Goal: Feedback & Contribution: Contribute content

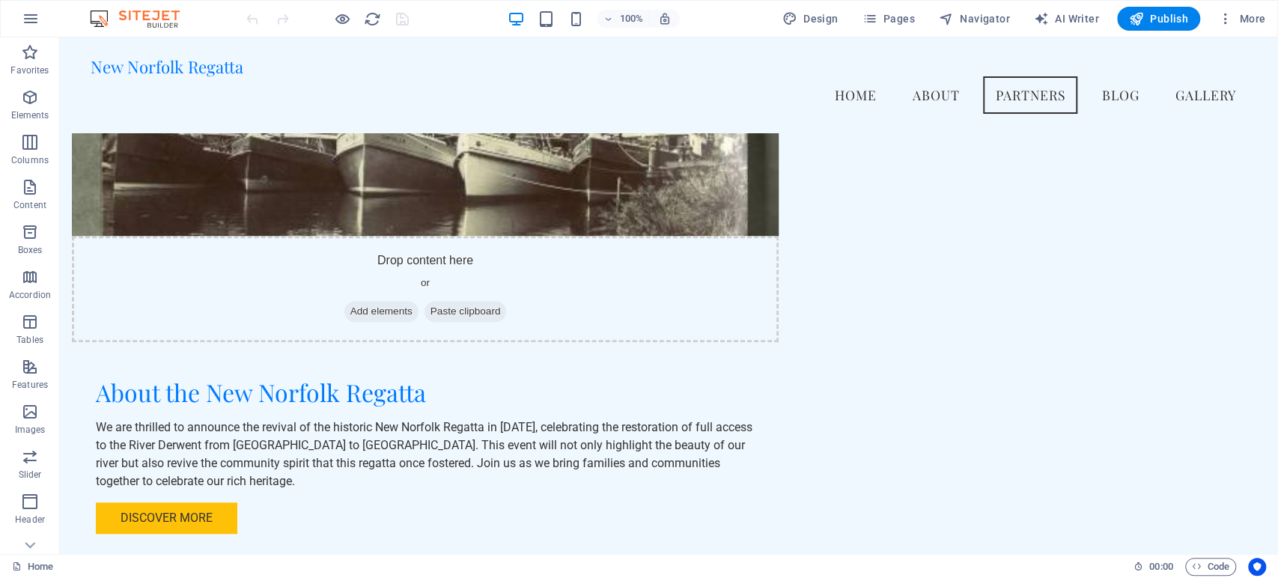
scroll to position [841, 0]
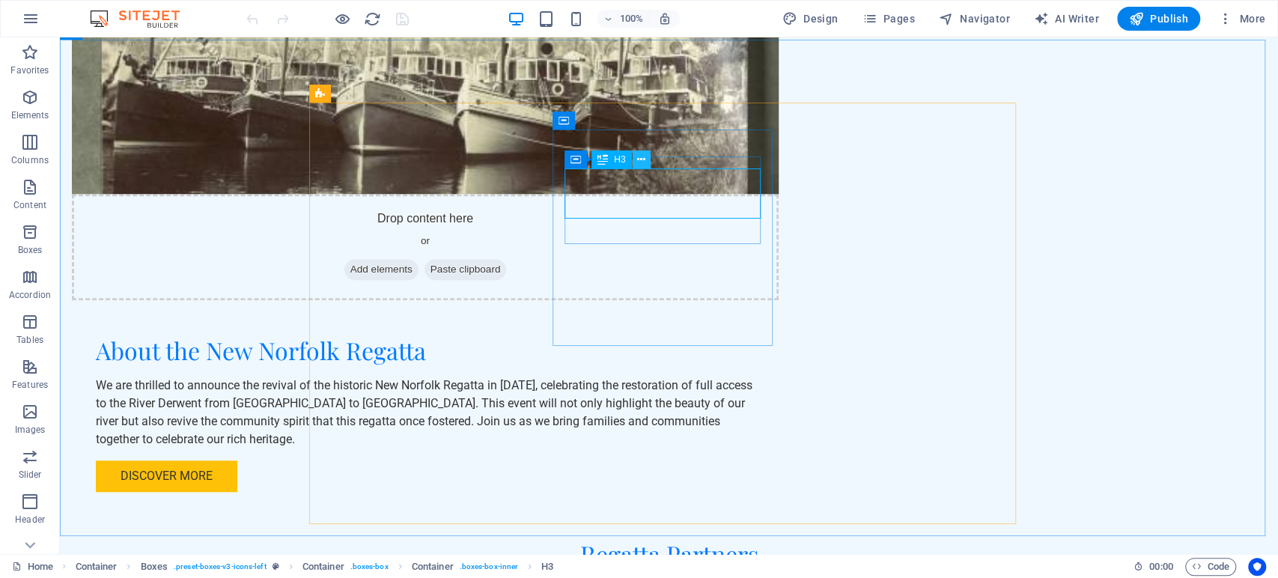
click at [640, 162] on icon at bounding box center [641, 160] width 8 height 16
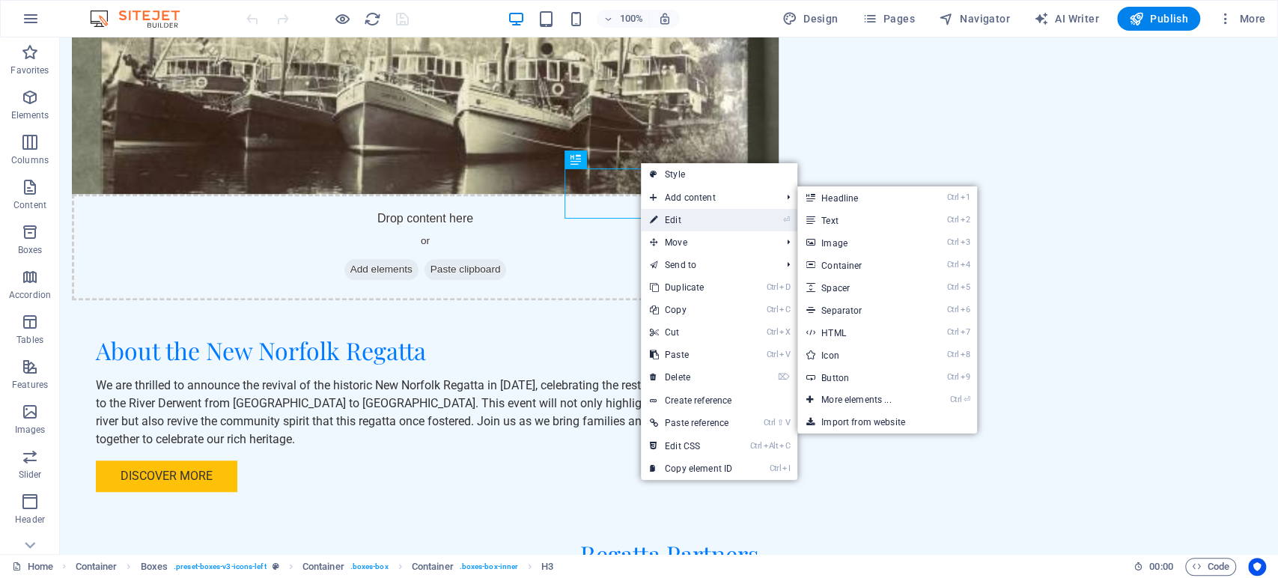
click at [664, 214] on link "⏎ Edit" at bounding box center [691, 220] width 100 height 22
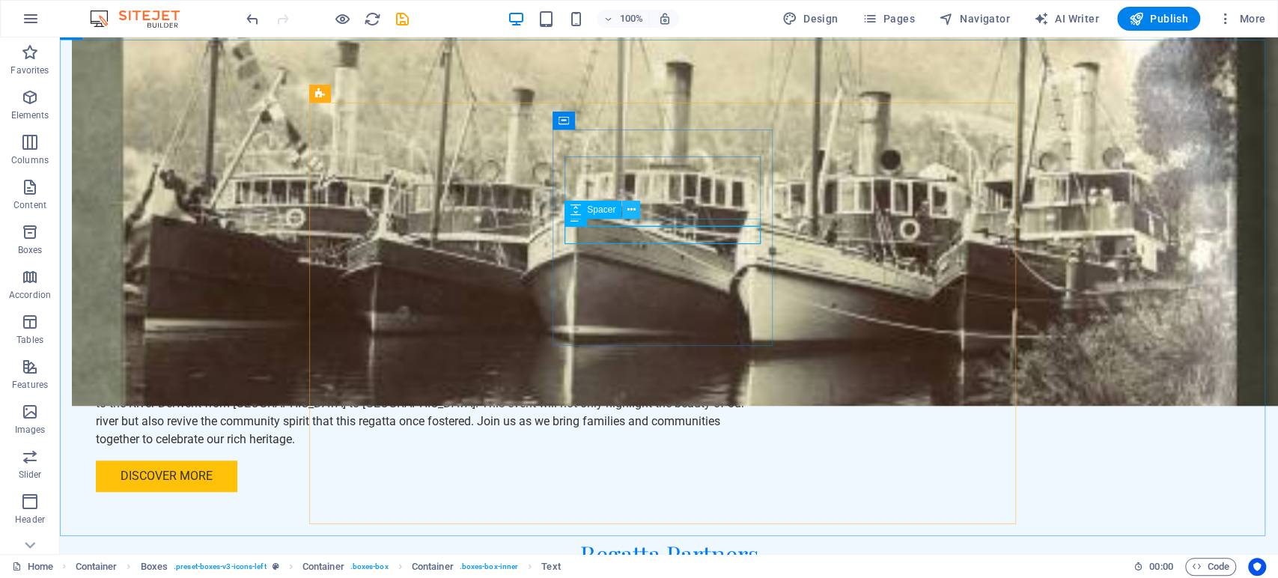
click at [630, 213] on icon at bounding box center [632, 210] width 8 height 16
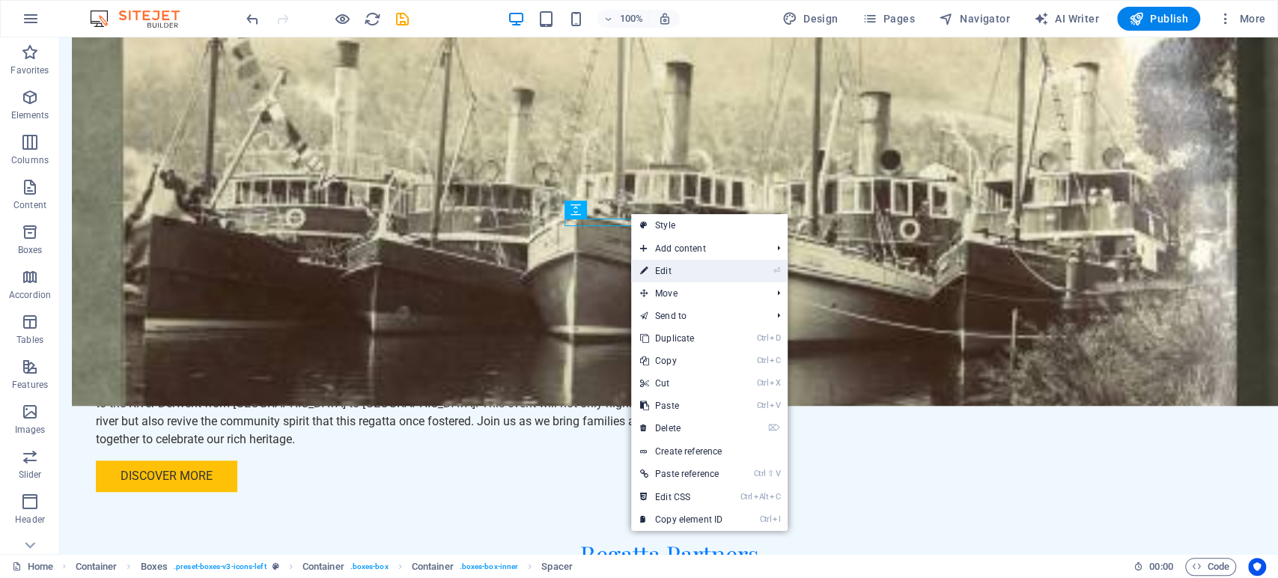
click at [674, 273] on link "⏎ Edit" at bounding box center [681, 271] width 100 height 22
select select "px"
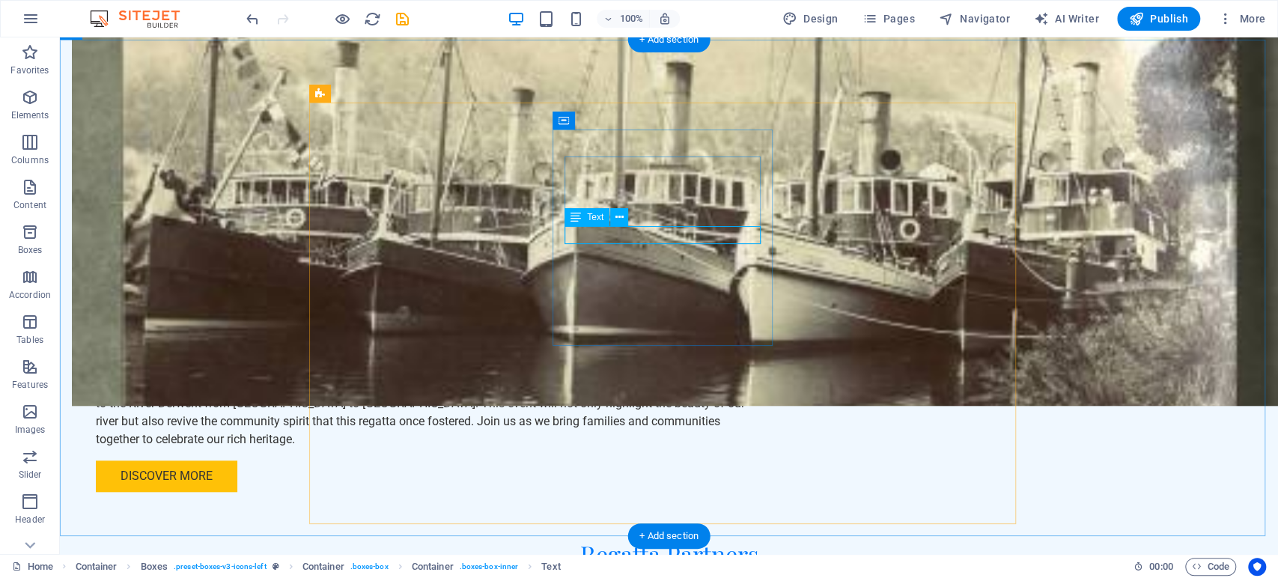
click at [622, 219] on icon at bounding box center [620, 218] width 8 height 16
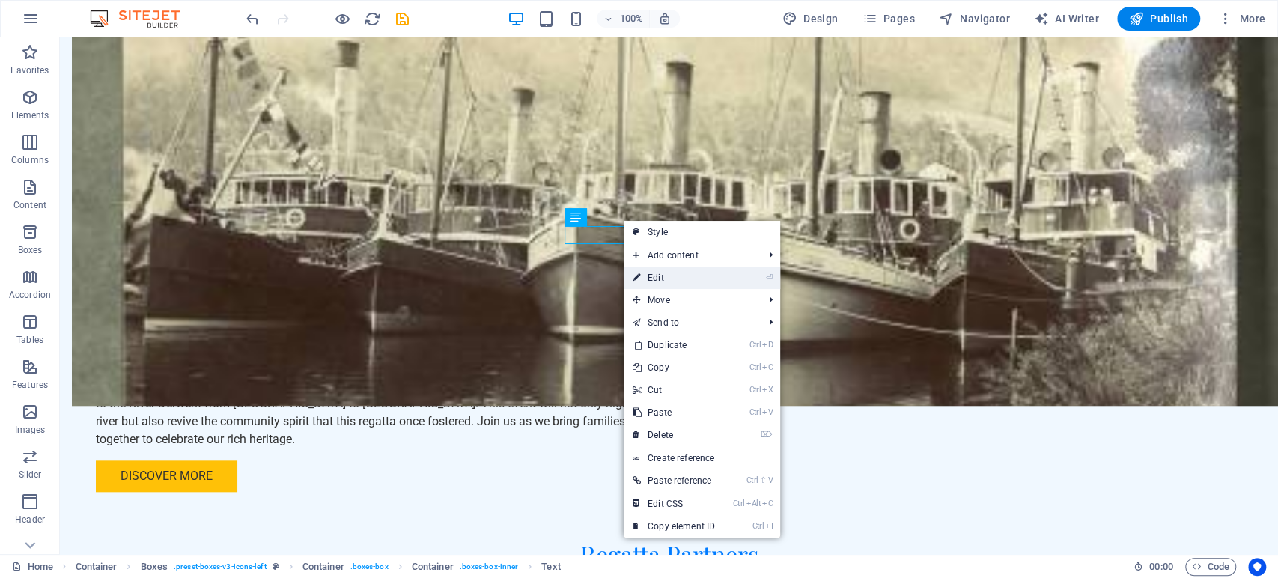
click at [643, 278] on link "⏎ Edit" at bounding box center [674, 278] width 100 height 22
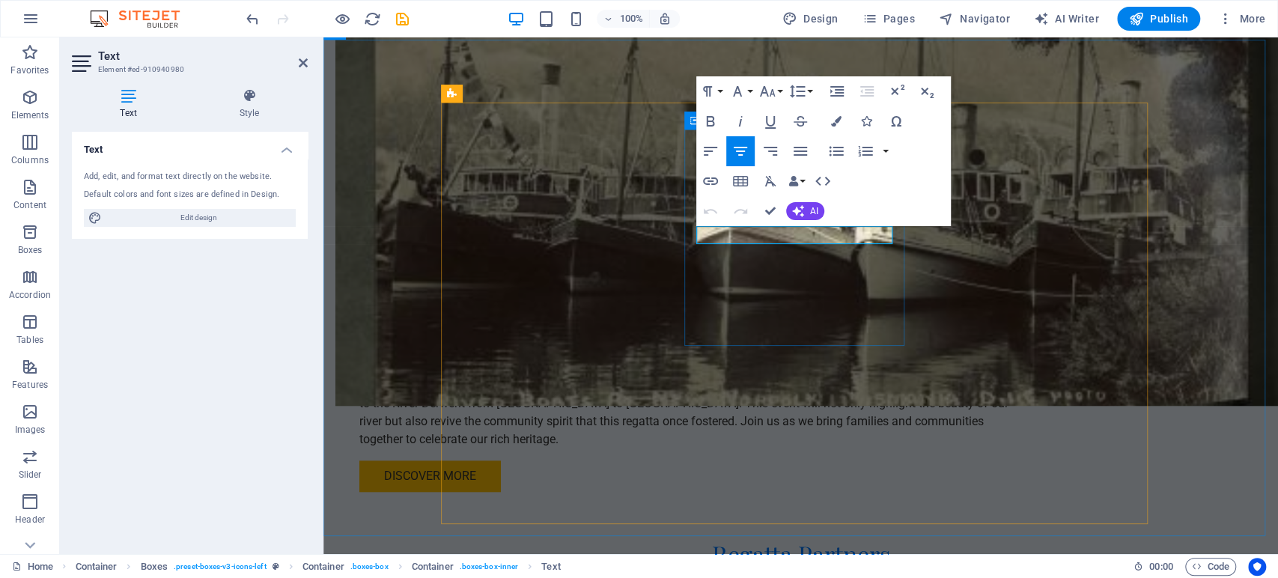
drag, startPoint x: 816, startPoint y: 236, endPoint x: 741, endPoint y: 232, distance: 75.0
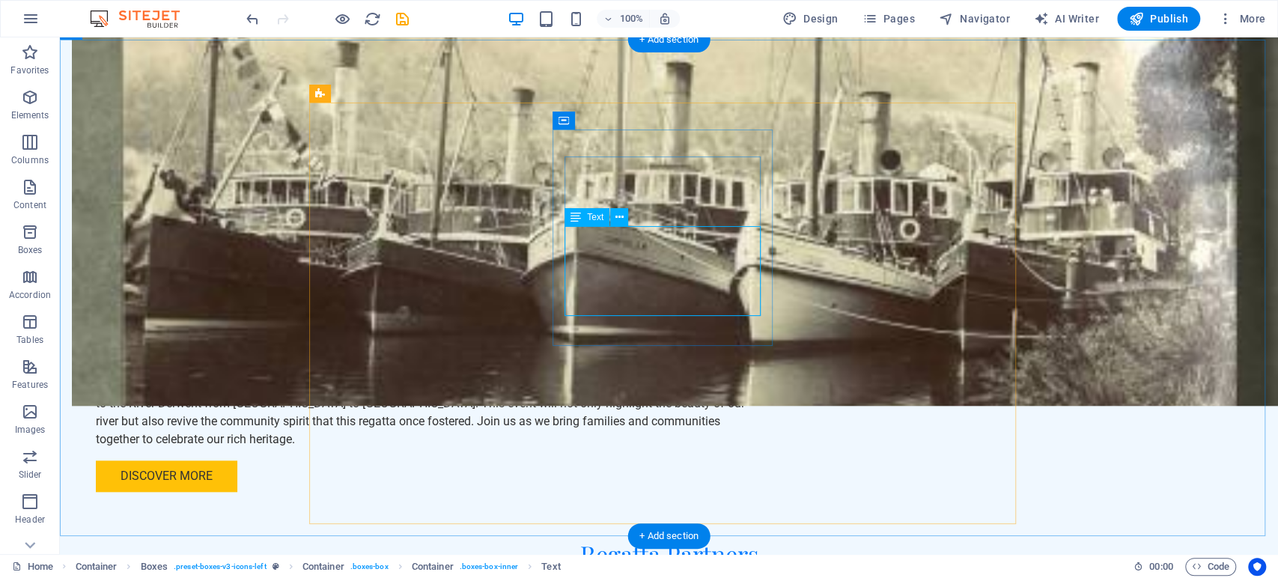
click at [618, 220] on icon at bounding box center [620, 218] width 8 height 16
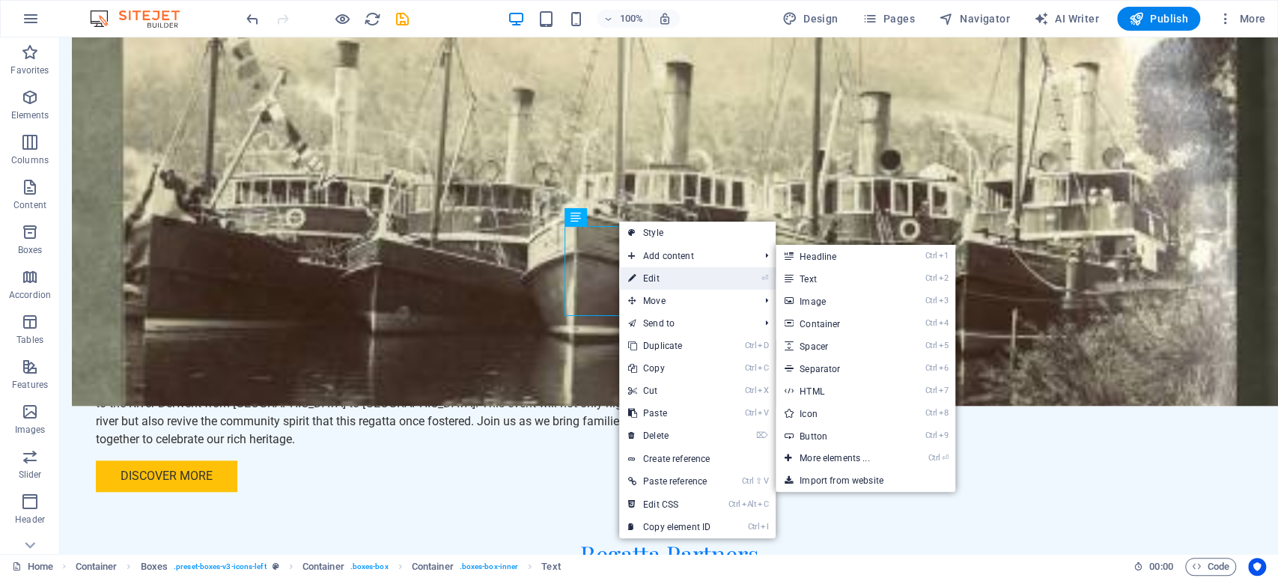
click at [641, 275] on link "⏎ Edit" at bounding box center [669, 278] width 100 height 22
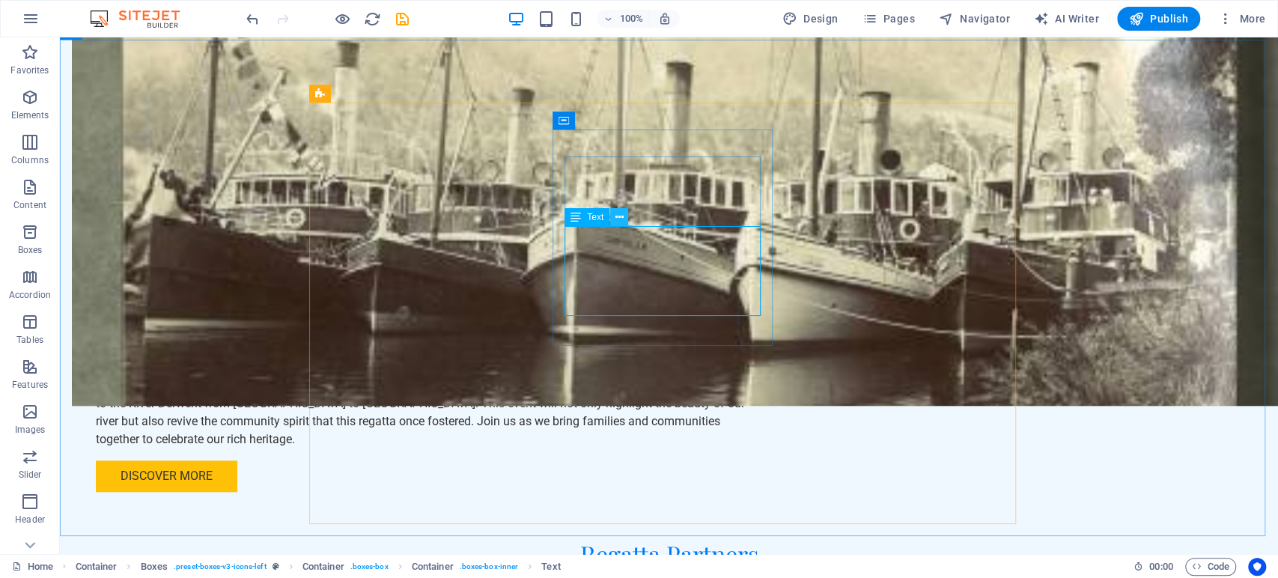
click at [618, 219] on icon at bounding box center [620, 218] width 8 height 16
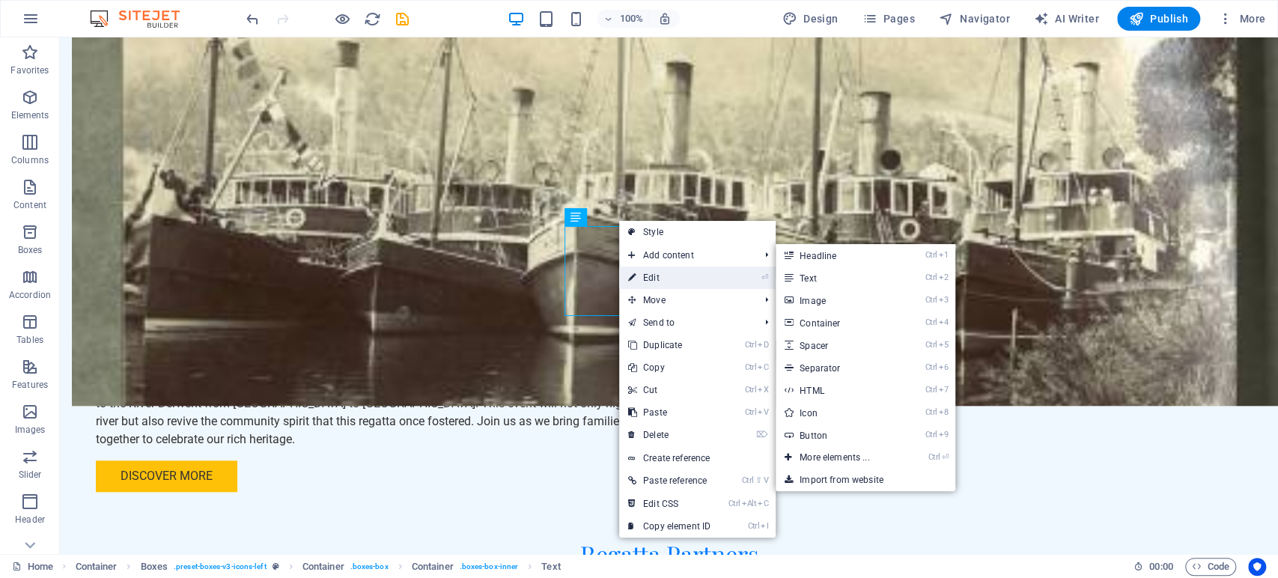
click at [648, 274] on link "⏎ Edit" at bounding box center [669, 278] width 100 height 22
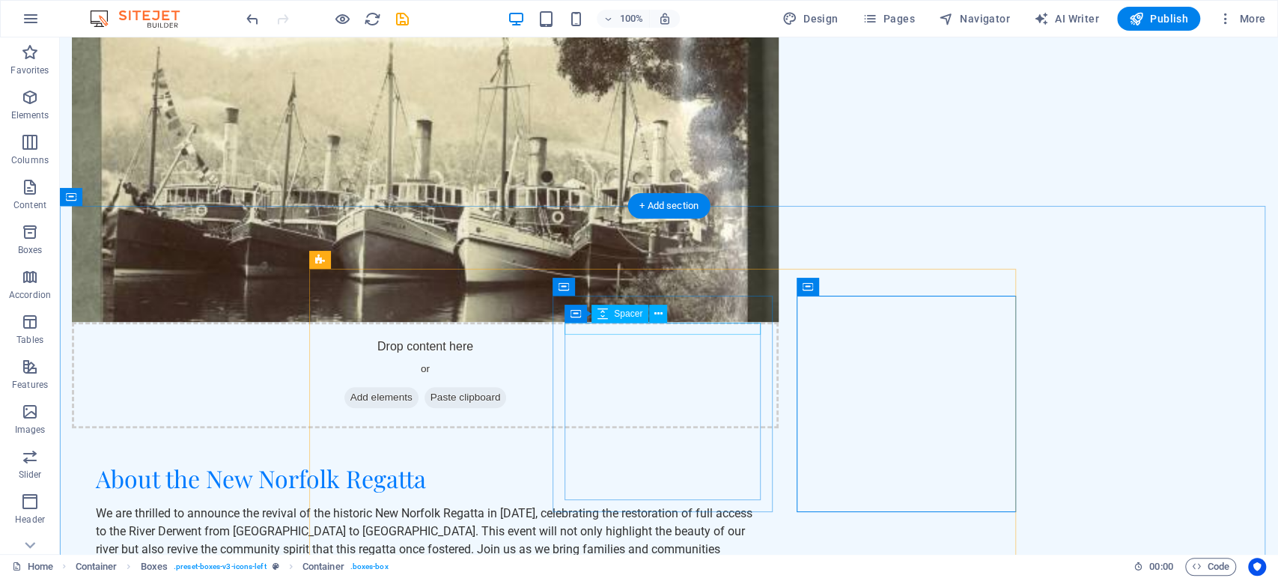
scroll to position [765, 0]
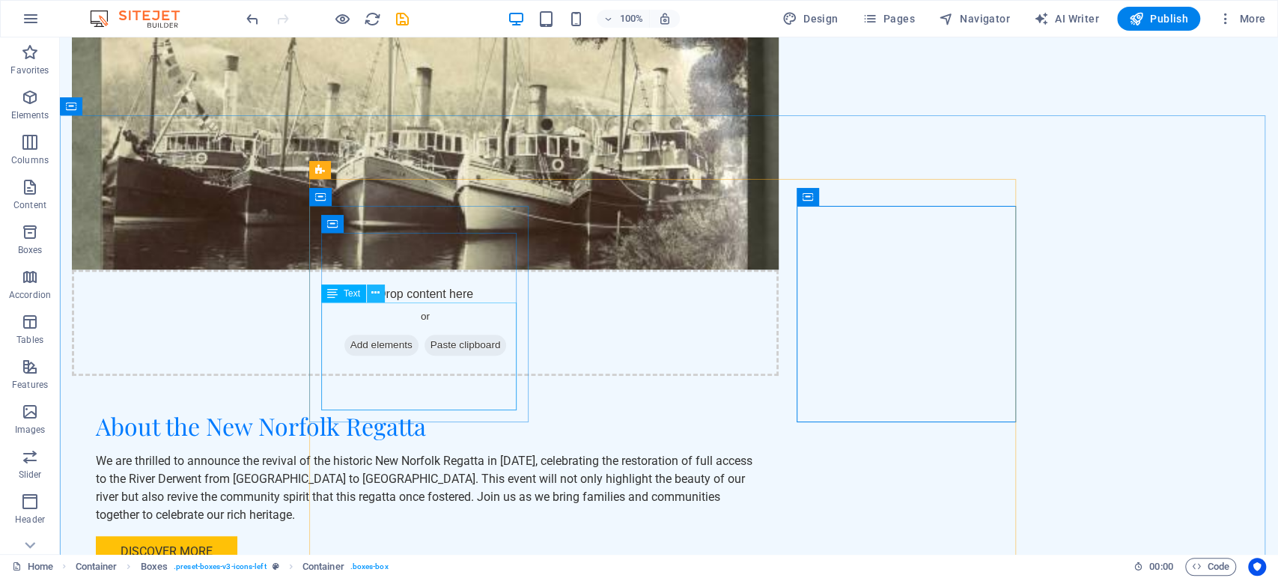
click at [377, 297] on icon at bounding box center [375, 293] width 8 height 16
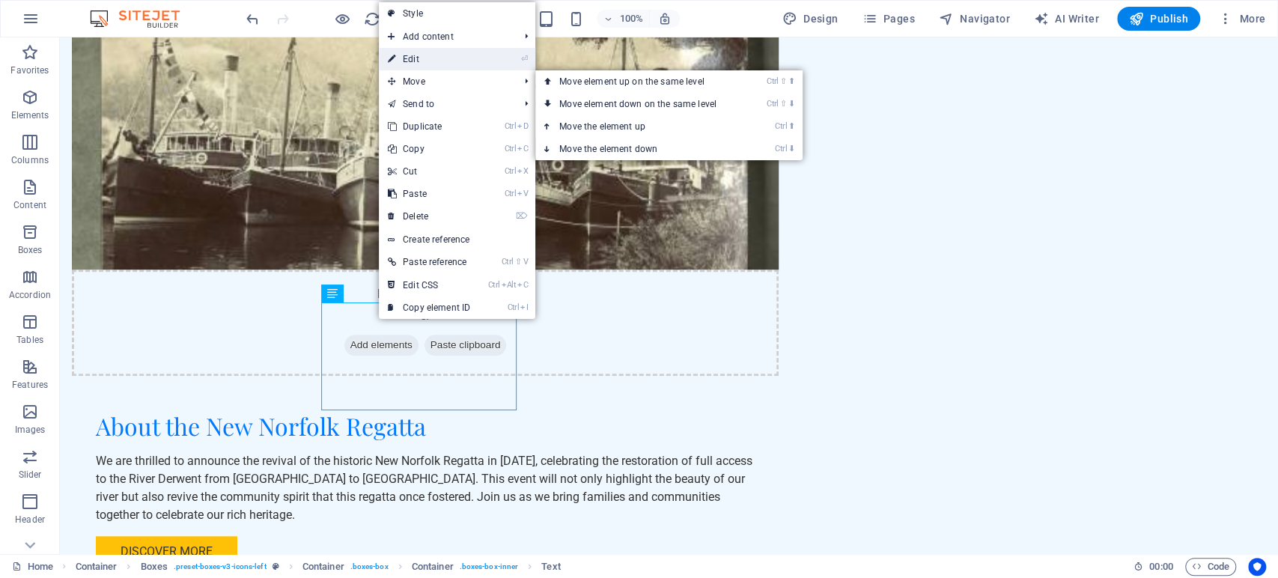
click at [422, 63] on link "⏎ Edit" at bounding box center [429, 59] width 100 height 22
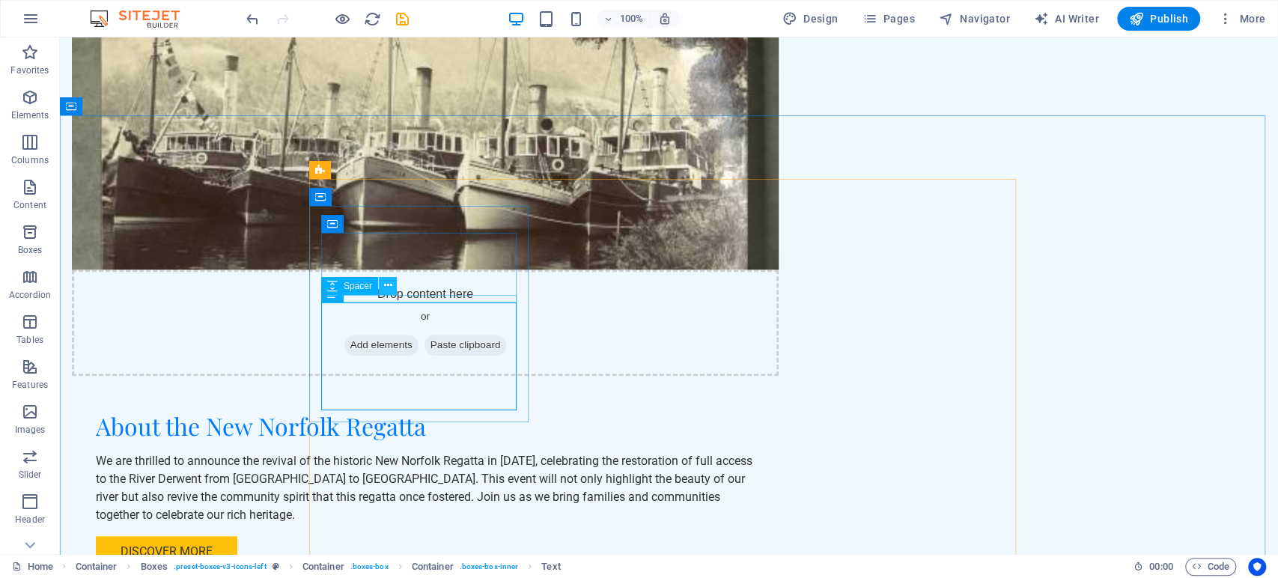
click at [383, 292] on icon at bounding box center [387, 286] width 8 height 16
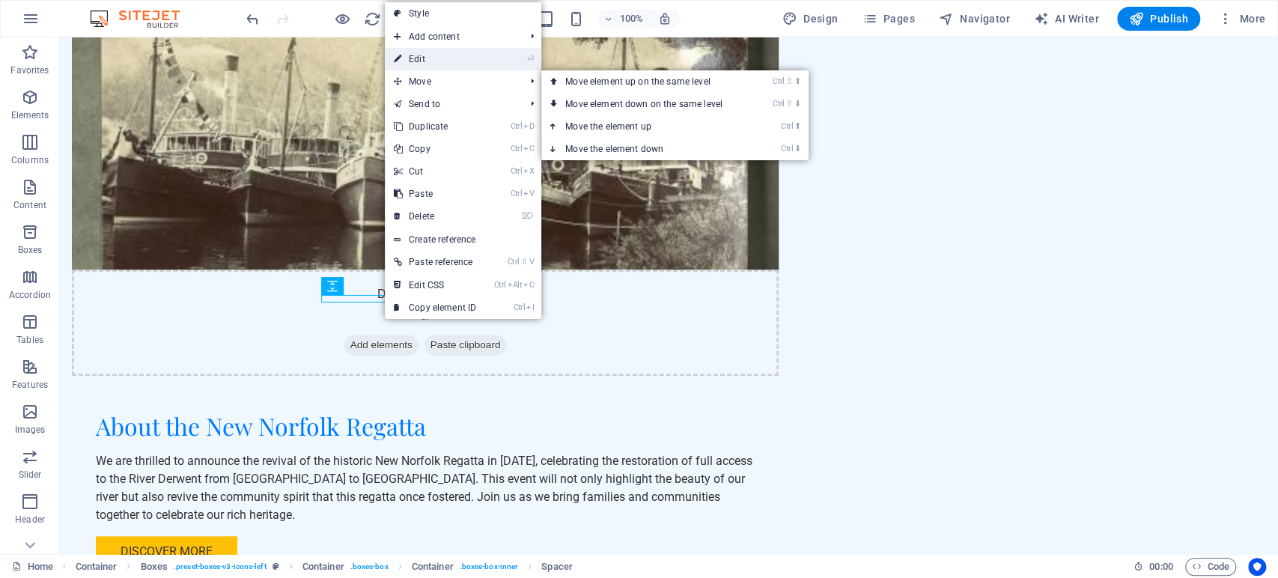
click at [416, 53] on link "⏎ Edit" at bounding box center [435, 59] width 100 height 22
select select "px"
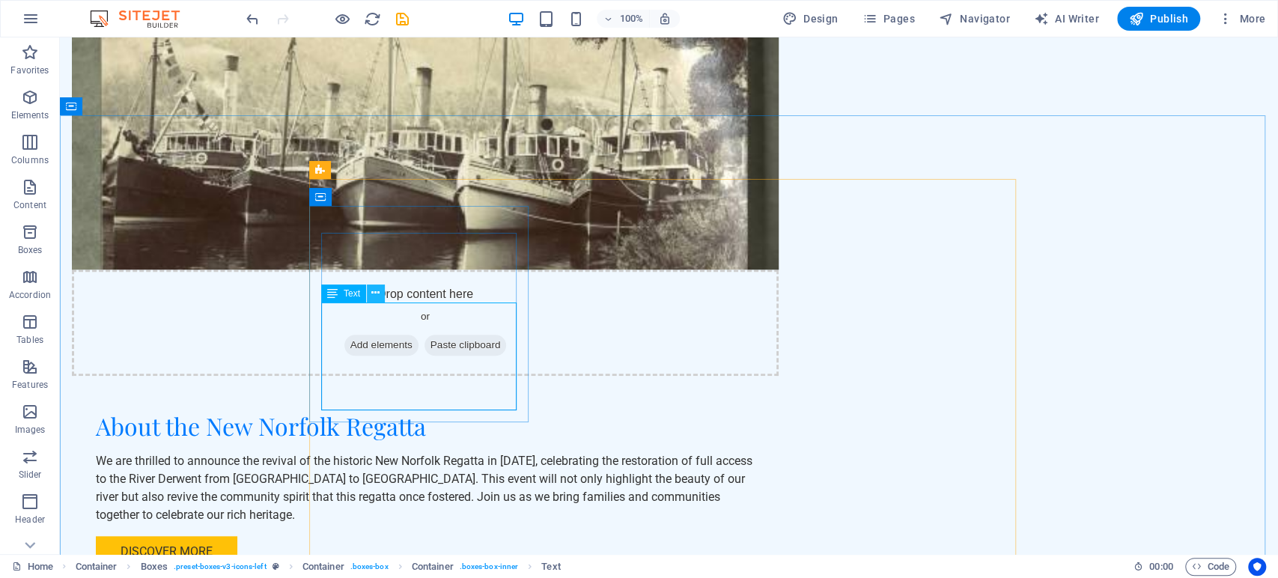
click at [374, 294] on icon at bounding box center [375, 293] width 8 height 16
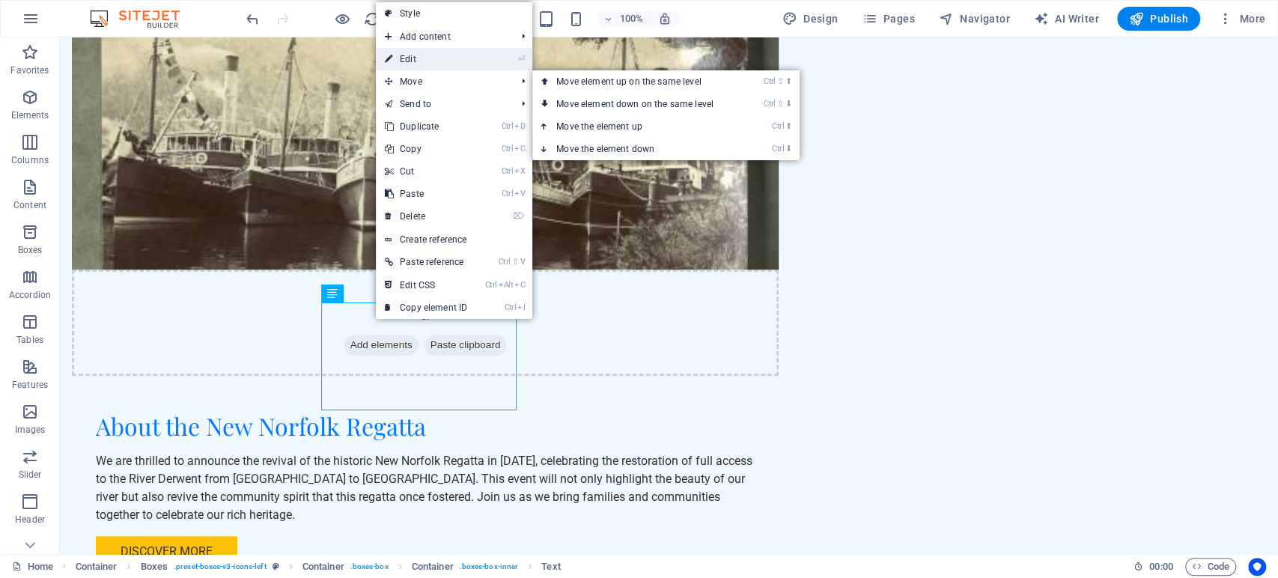
click at [411, 61] on link "⏎ Edit" at bounding box center [426, 59] width 100 height 22
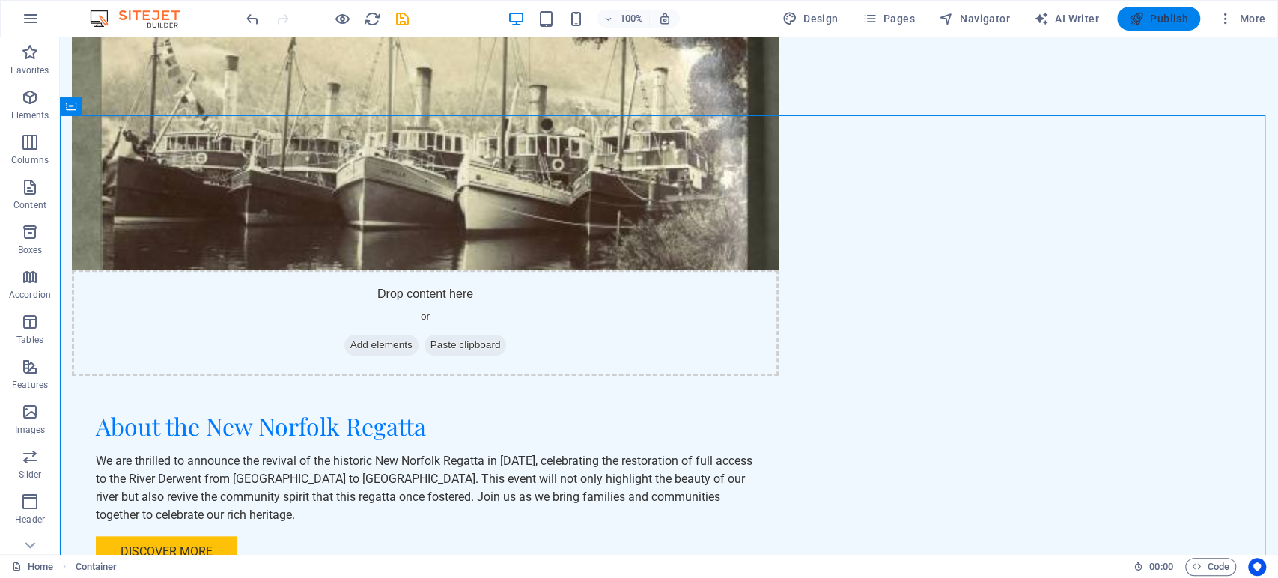
click at [1155, 21] on span "Publish" at bounding box center [1158, 18] width 59 height 15
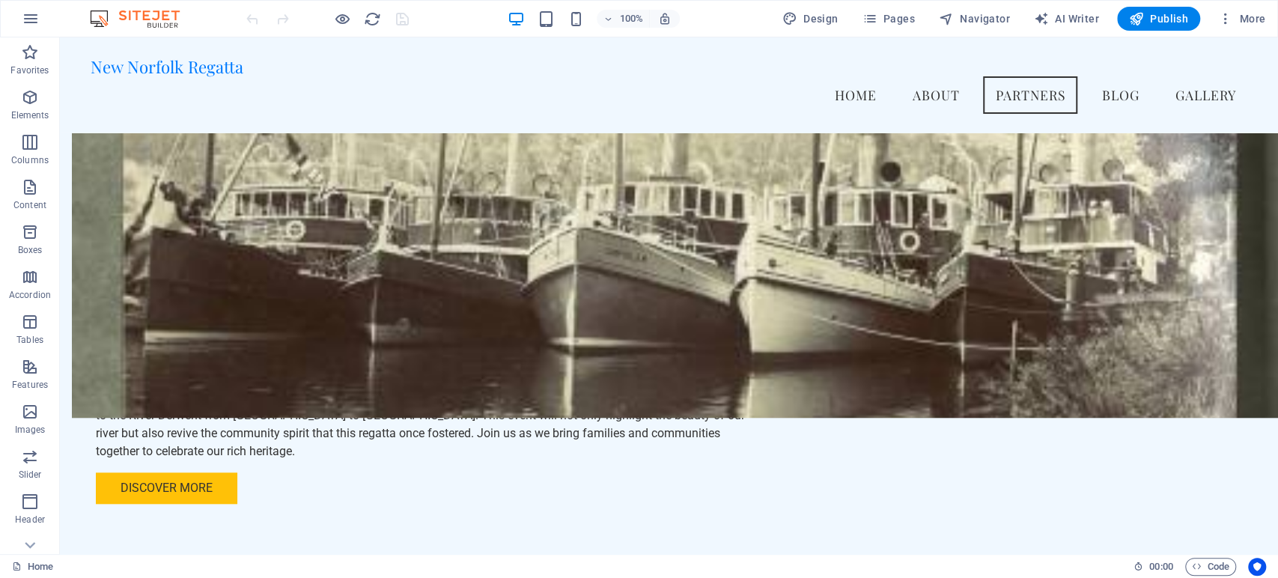
scroll to position [688, 0]
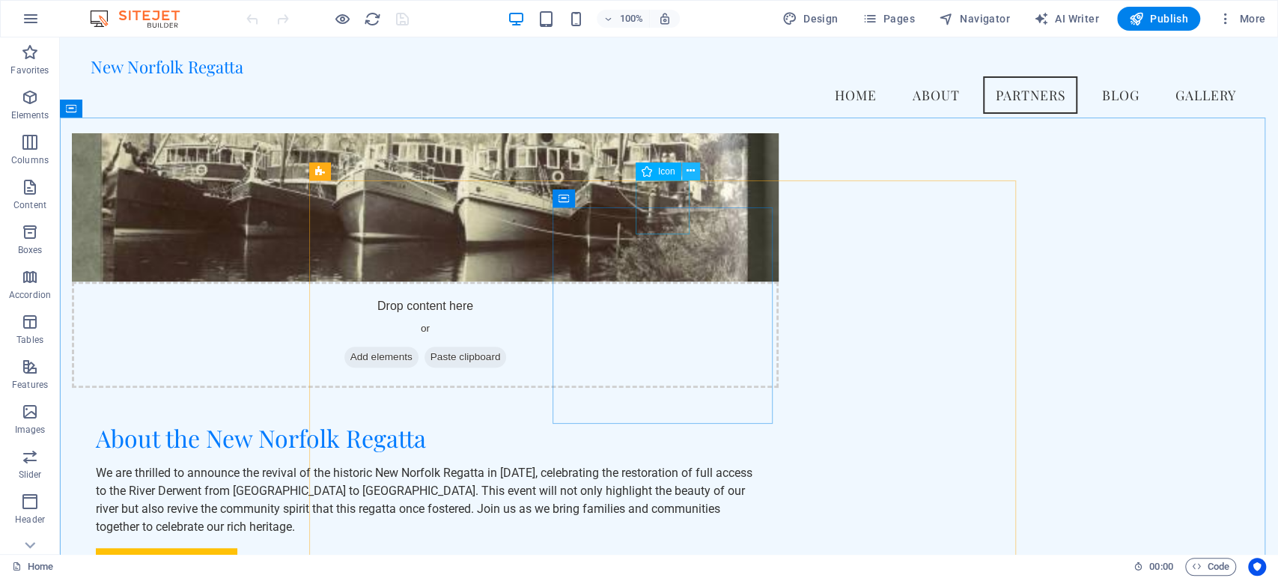
click at [696, 166] on button at bounding box center [691, 172] width 18 height 18
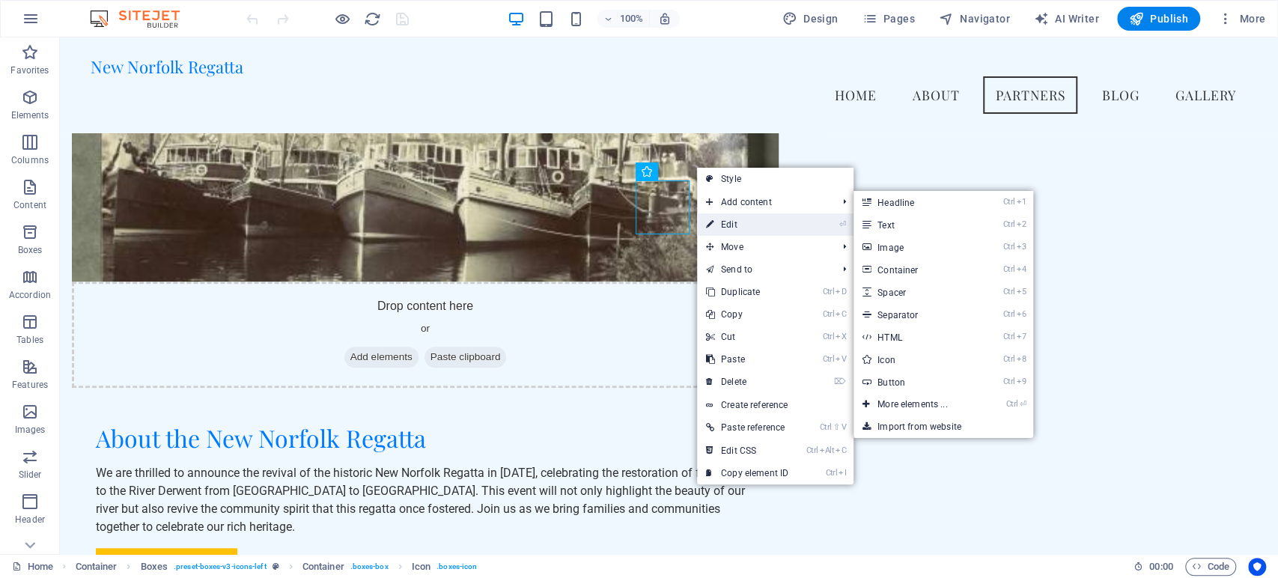
click at [726, 225] on link "⏎ Edit" at bounding box center [747, 224] width 100 height 22
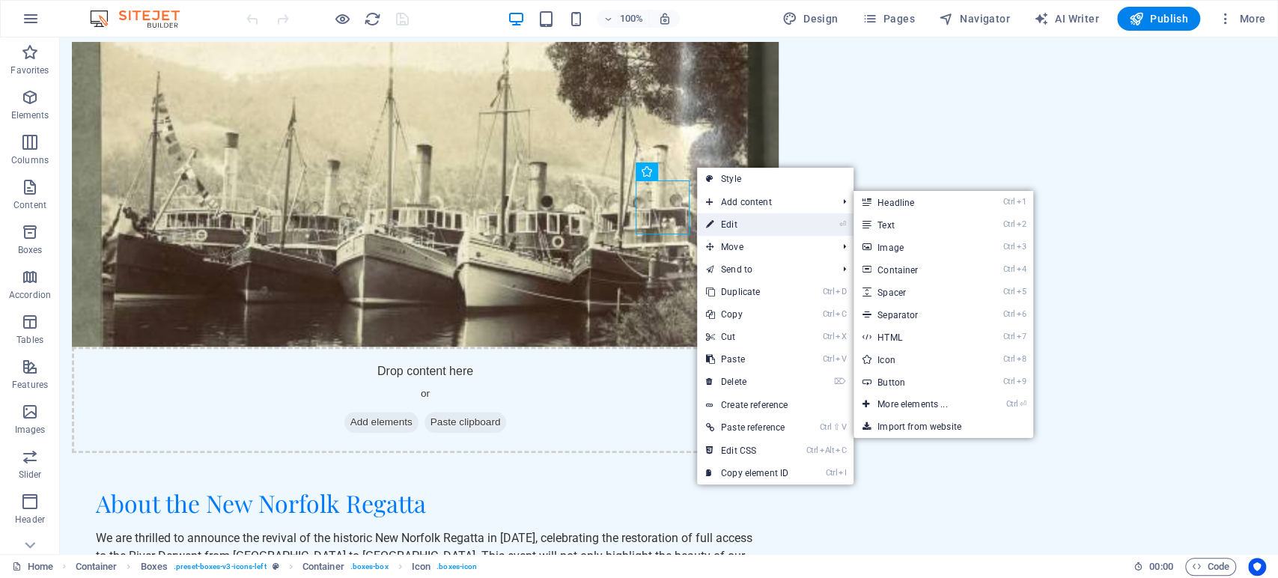
select select "xMidYMid"
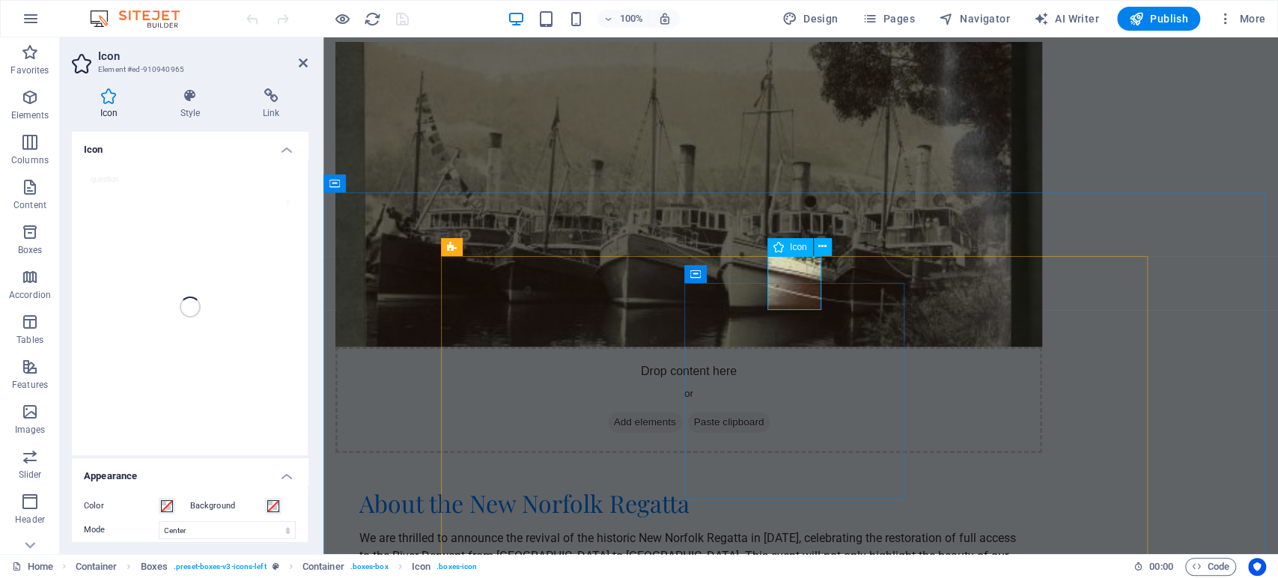
click at [795, 246] on span "Icon" at bounding box center [798, 247] width 17 height 9
click at [821, 246] on icon at bounding box center [823, 247] width 8 height 16
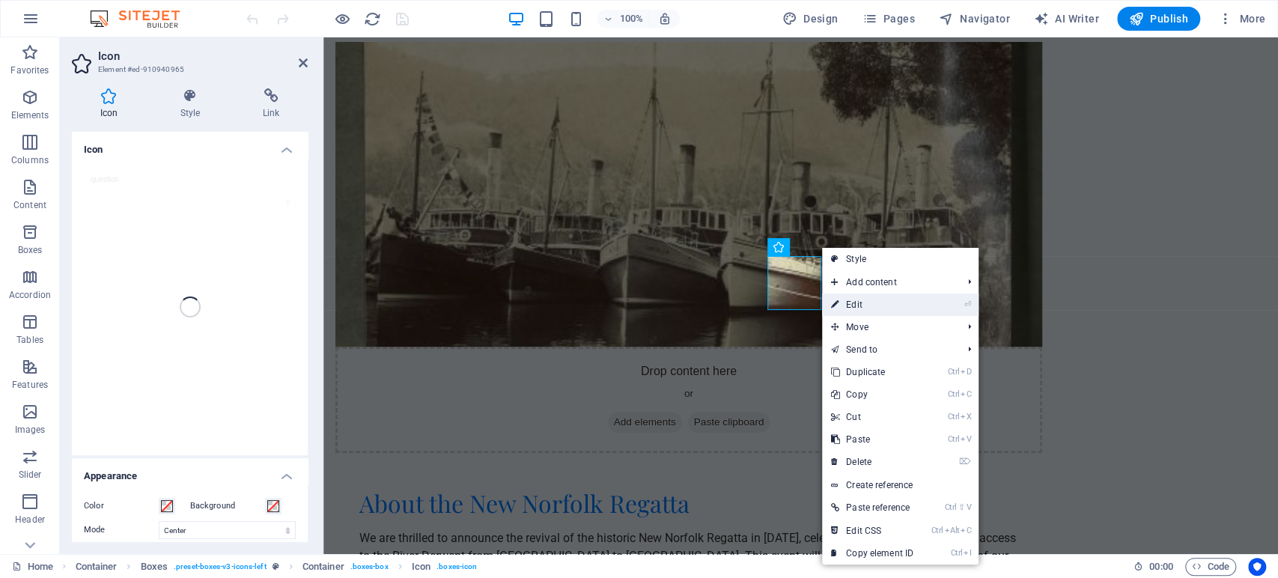
click at [857, 301] on link "⏎ Edit" at bounding box center [872, 305] width 100 height 22
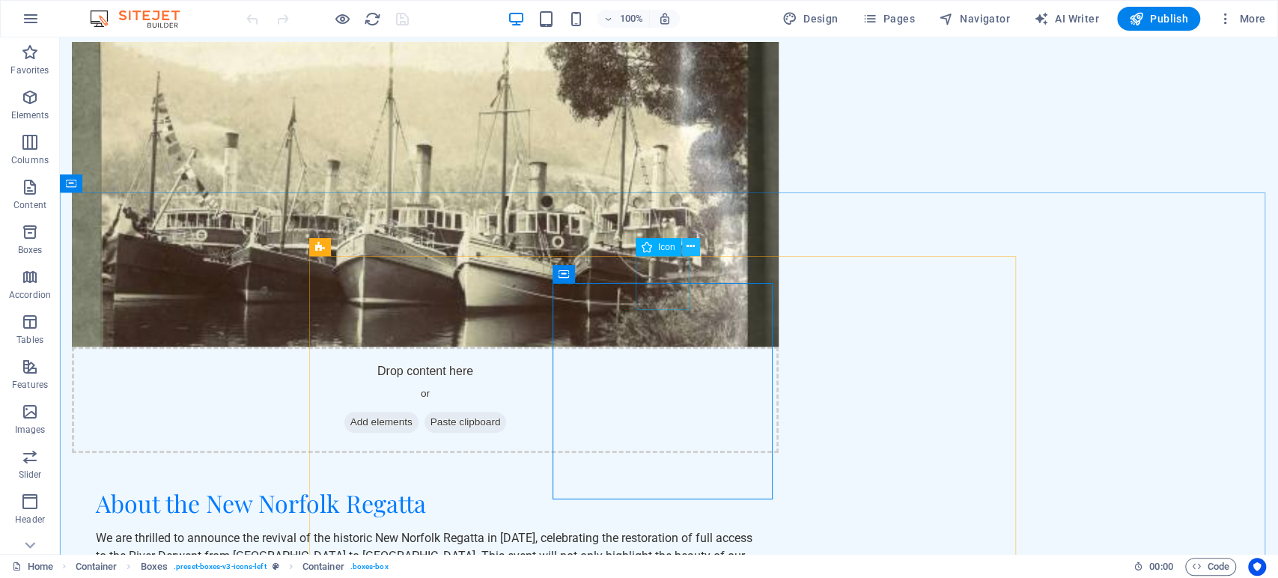
click at [690, 246] on icon at bounding box center [691, 247] width 8 height 16
click at [690, 245] on icon at bounding box center [691, 247] width 8 height 16
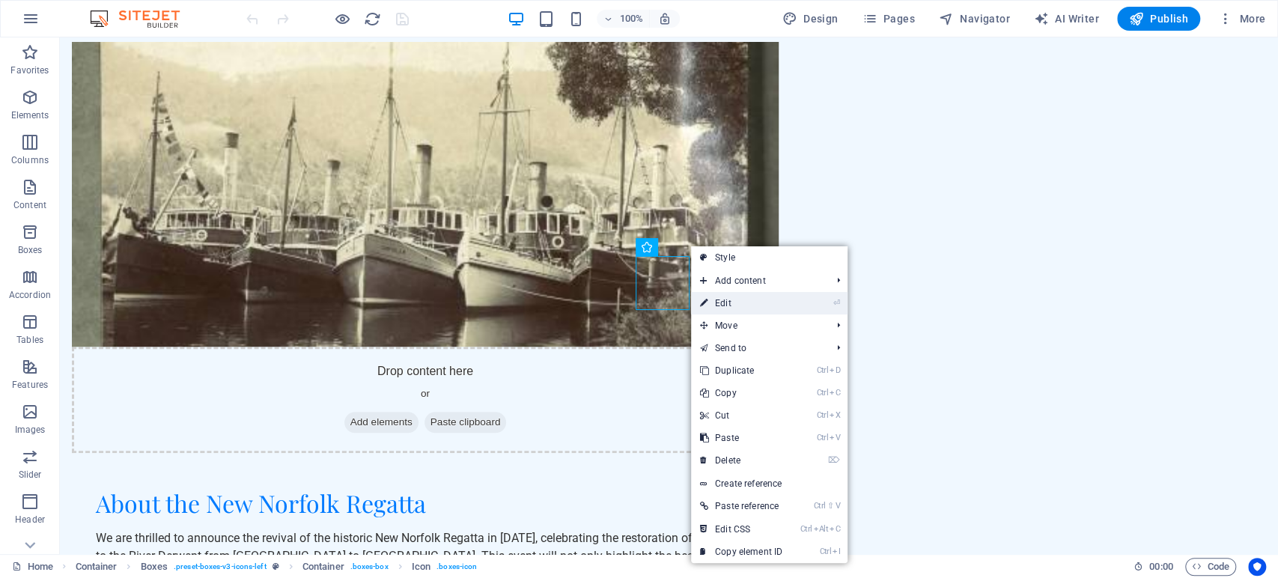
click at [729, 303] on link "⏎ Edit" at bounding box center [741, 303] width 100 height 22
select select "xMidYMid"
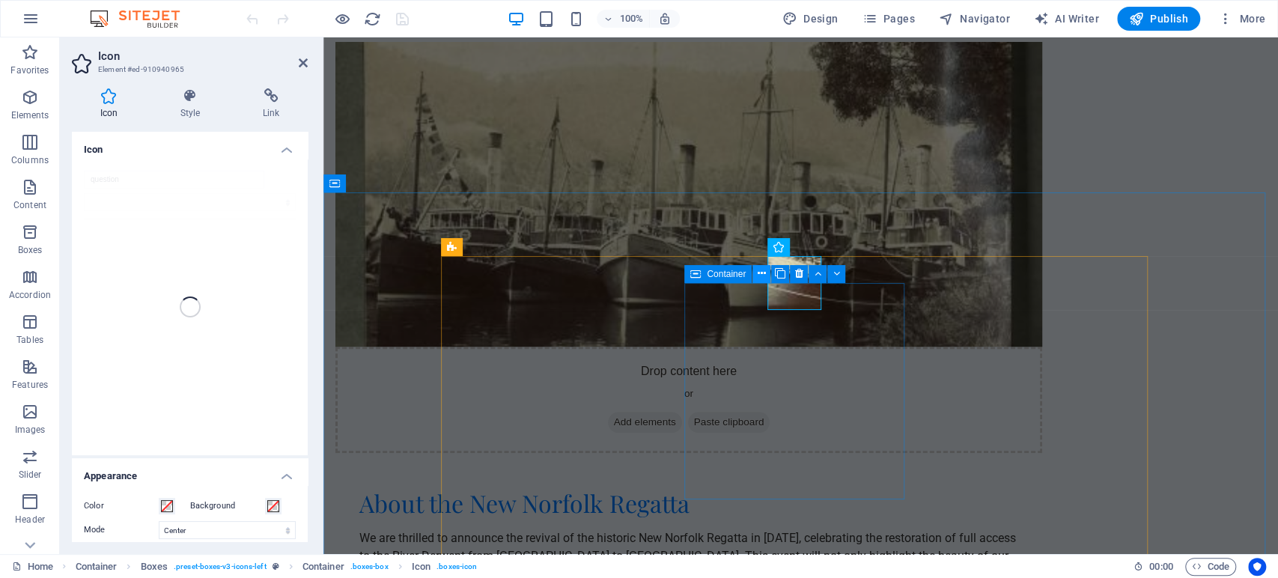
click at [765, 275] on icon at bounding box center [762, 274] width 8 height 16
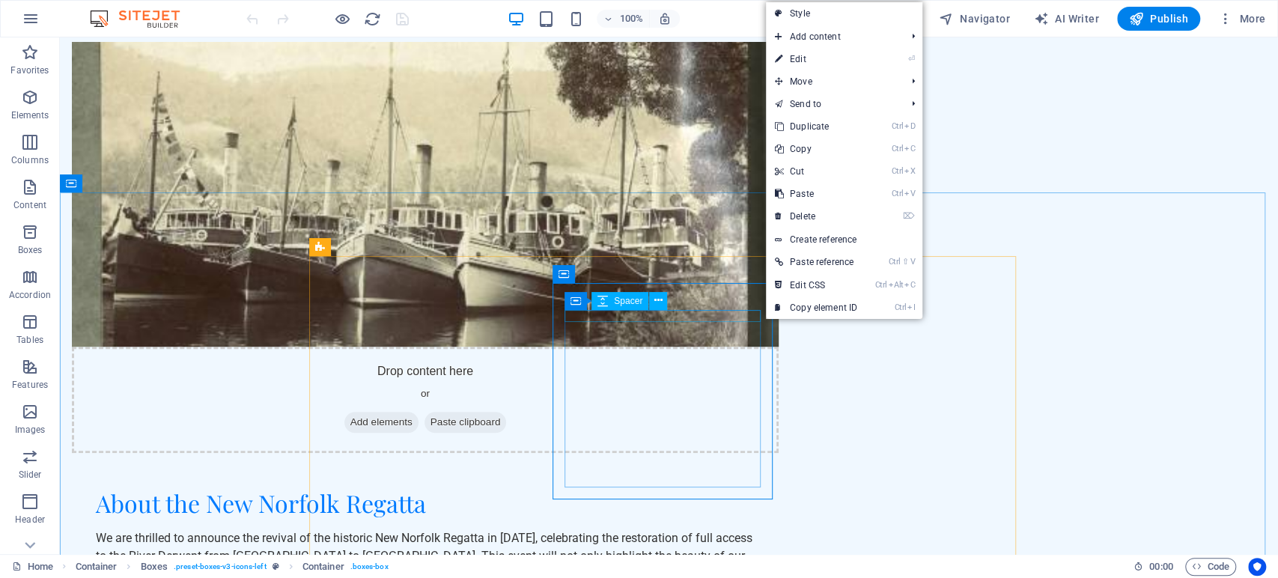
click at [673, 292] on div "Container Spacer" at bounding box center [621, 301] width 112 height 19
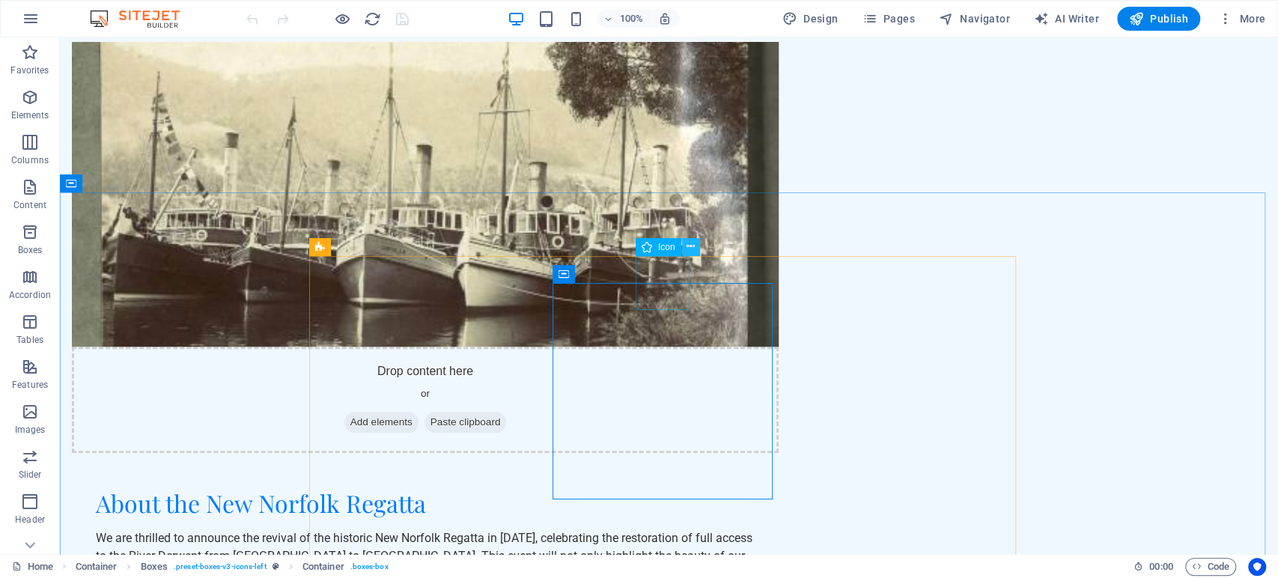
click at [689, 247] on icon at bounding box center [691, 247] width 8 height 16
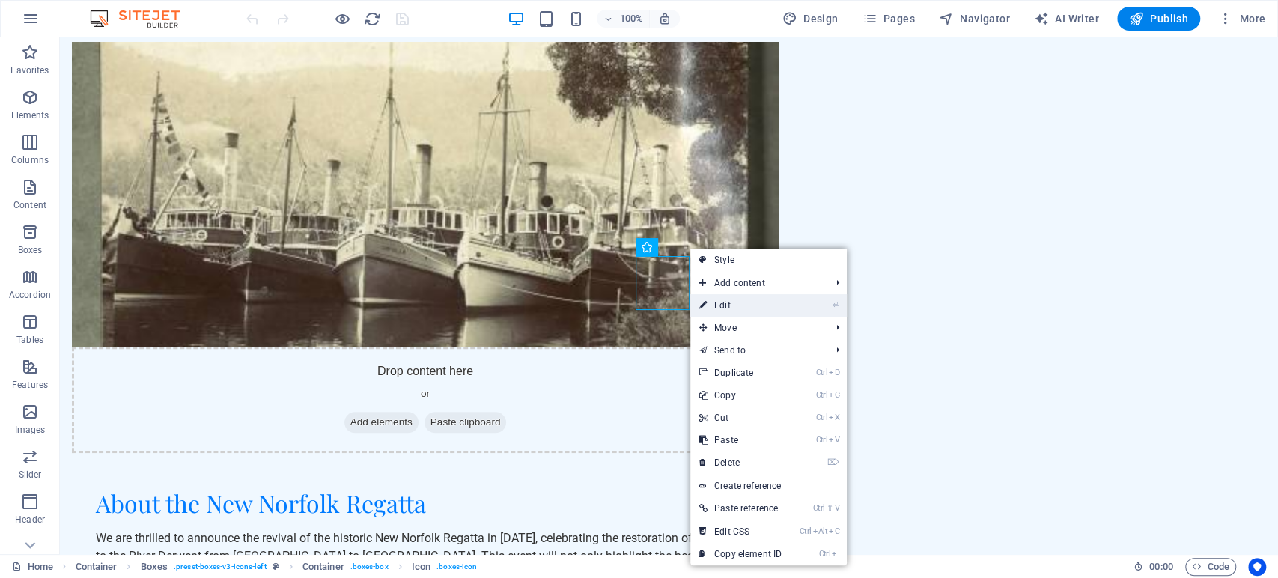
click at [732, 305] on link "⏎ Edit" at bounding box center [740, 305] width 100 height 22
select select "xMidYMid"
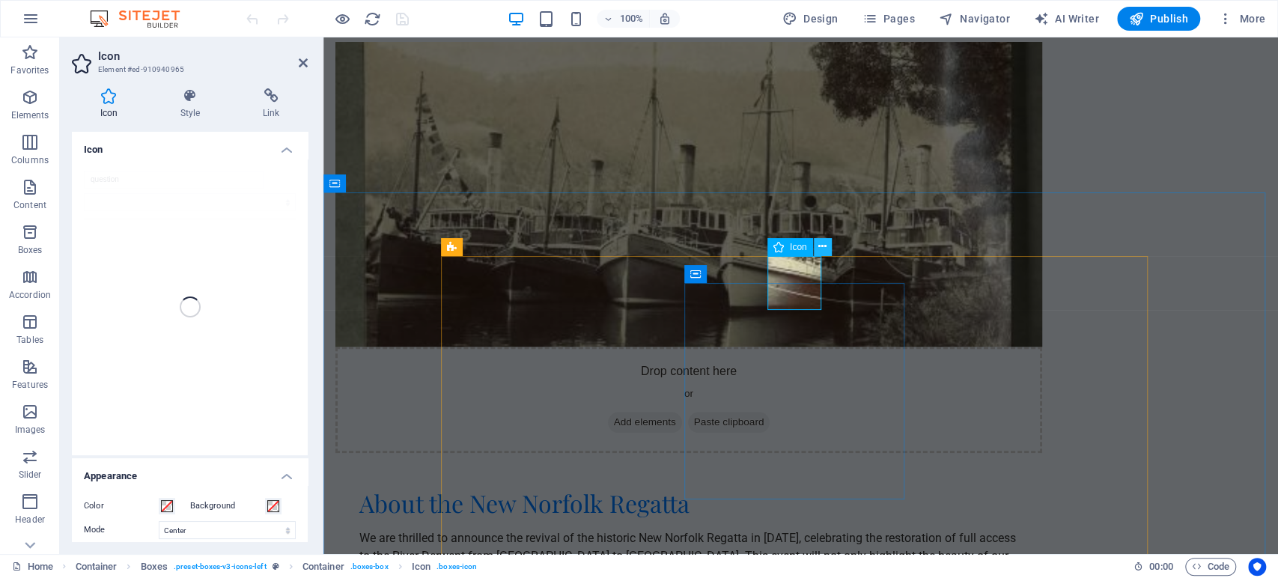
click at [821, 246] on icon at bounding box center [823, 247] width 8 height 16
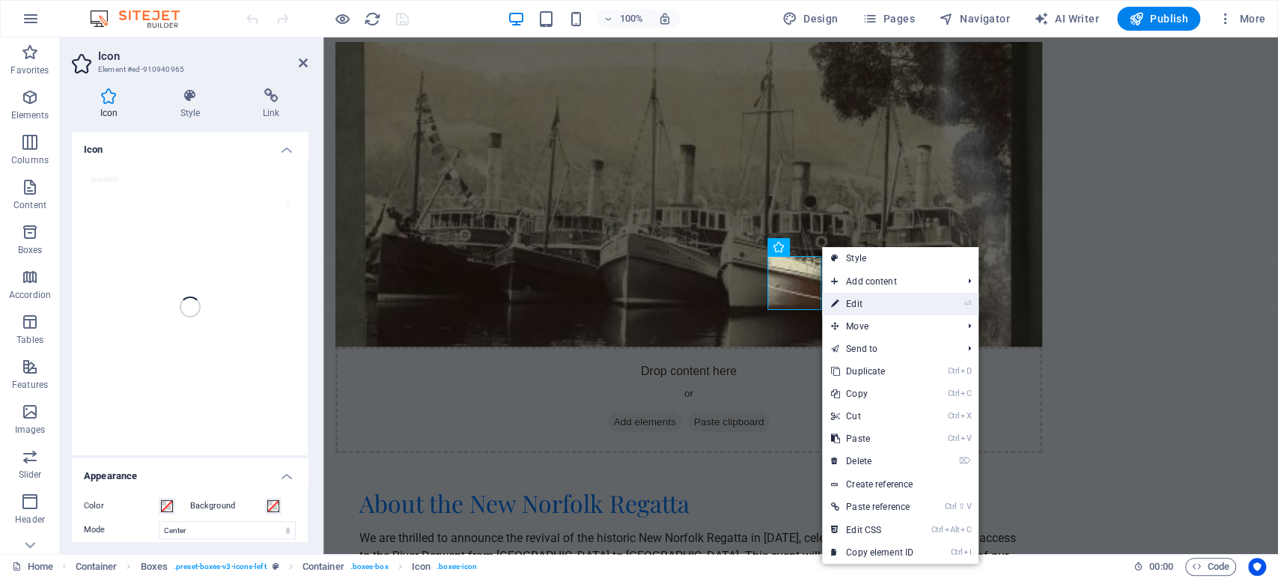
click at [851, 299] on link "⏎ Edit" at bounding box center [872, 304] width 100 height 22
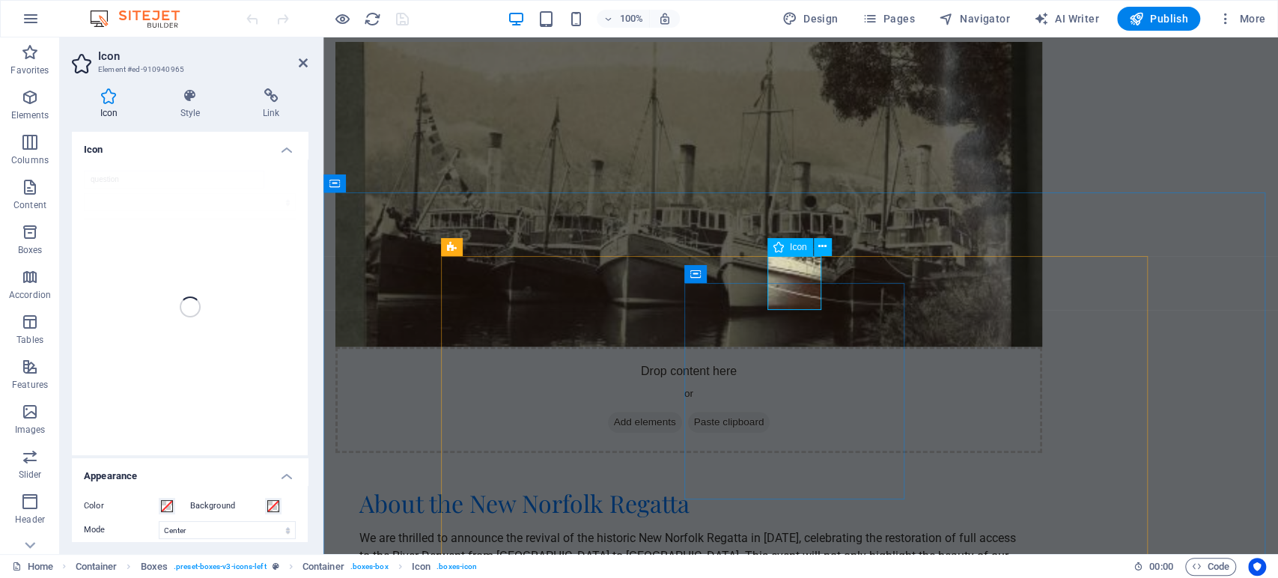
click at [788, 248] on div "Icon" at bounding box center [791, 247] width 46 height 18
click at [819, 246] on icon at bounding box center [823, 247] width 8 height 16
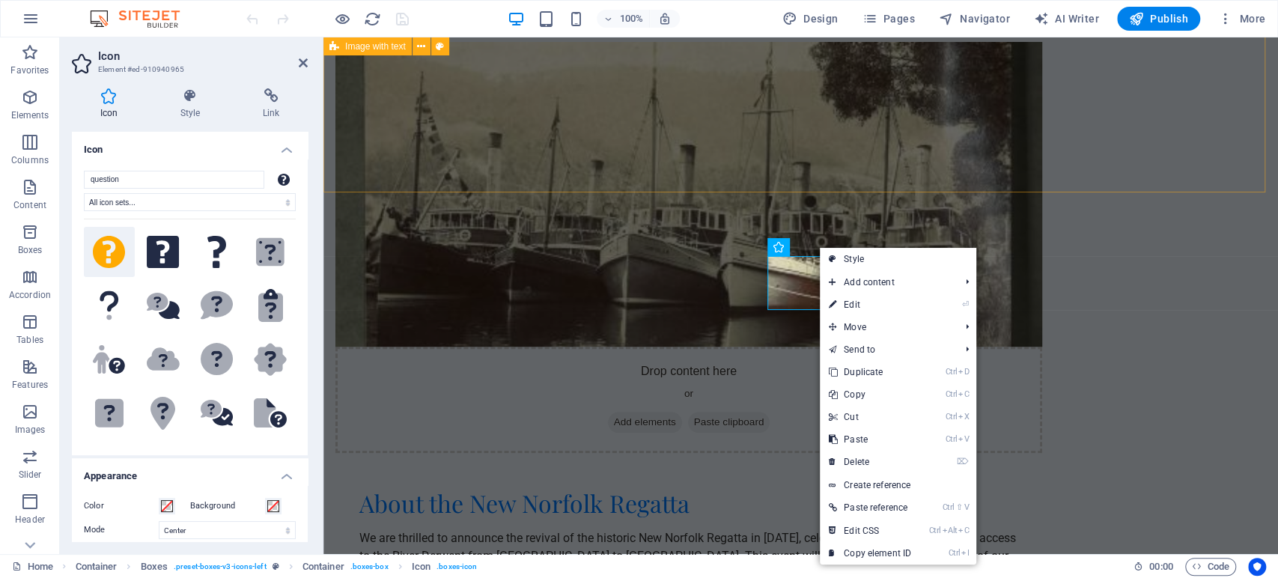
click at [1223, 149] on div "Drop content here or Add elements Paste clipboard About the New Norfolk Regatta…" at bounding box center [801, 355] width 955 height 651
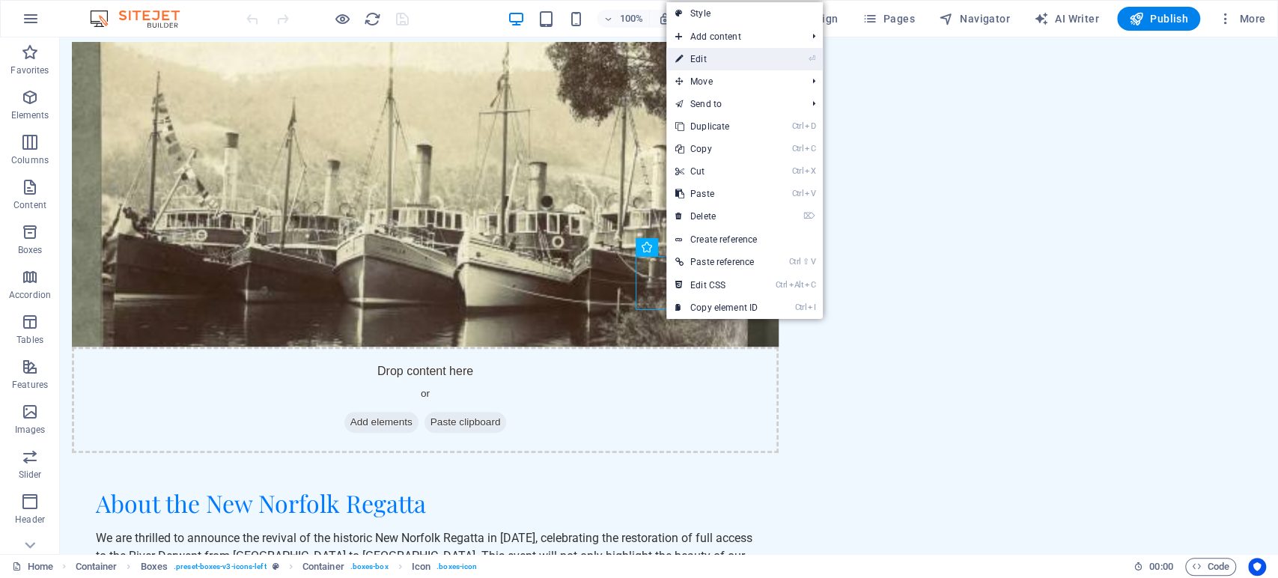
click at [707, 58] on link "⏎ Edit" at bounding box center [716, 59] width 100 height 22
select select "xMidYMid"
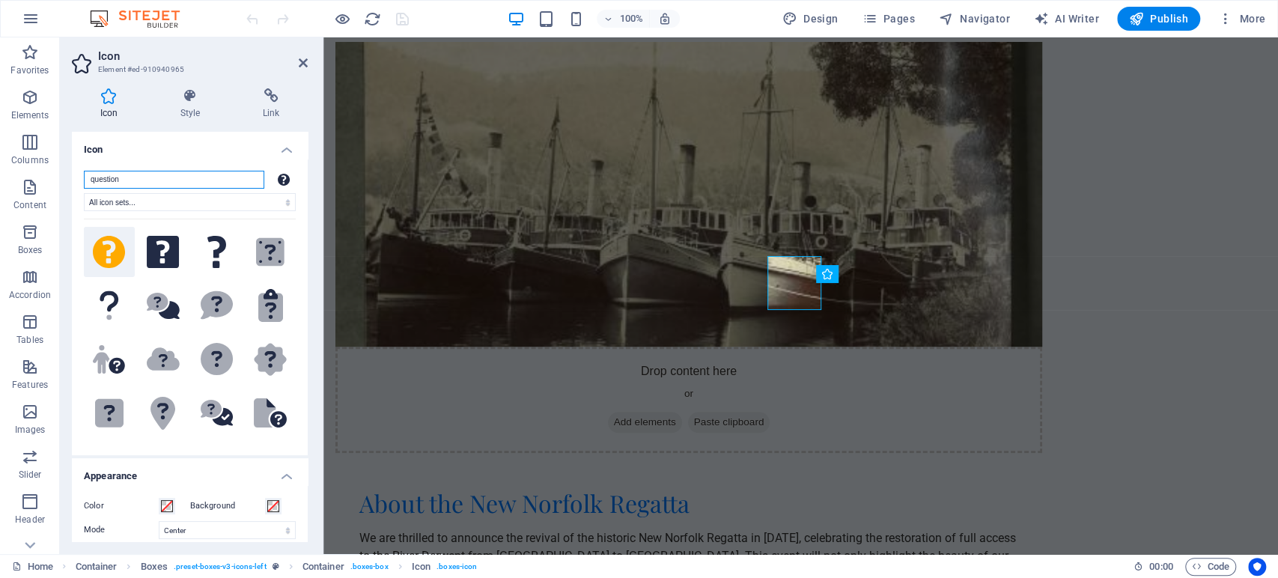
drag, startPoint x: 138, startPoint y: 179, endPoint x: 76, endPoint y: 178, distance: 62.2
click at [76, 178] on div "question All icon sets... IcoFont Ionicons FontAwesome Brands FontAwesome Duoto…" at bounding box center [190, 307] width 236 height 297
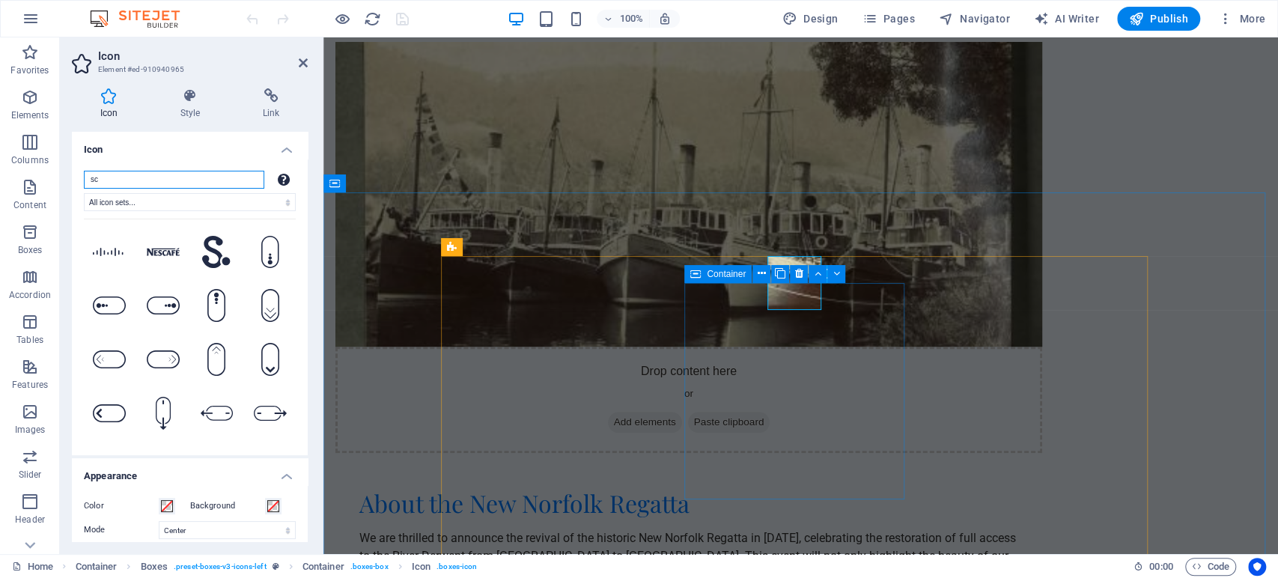
type input "s"
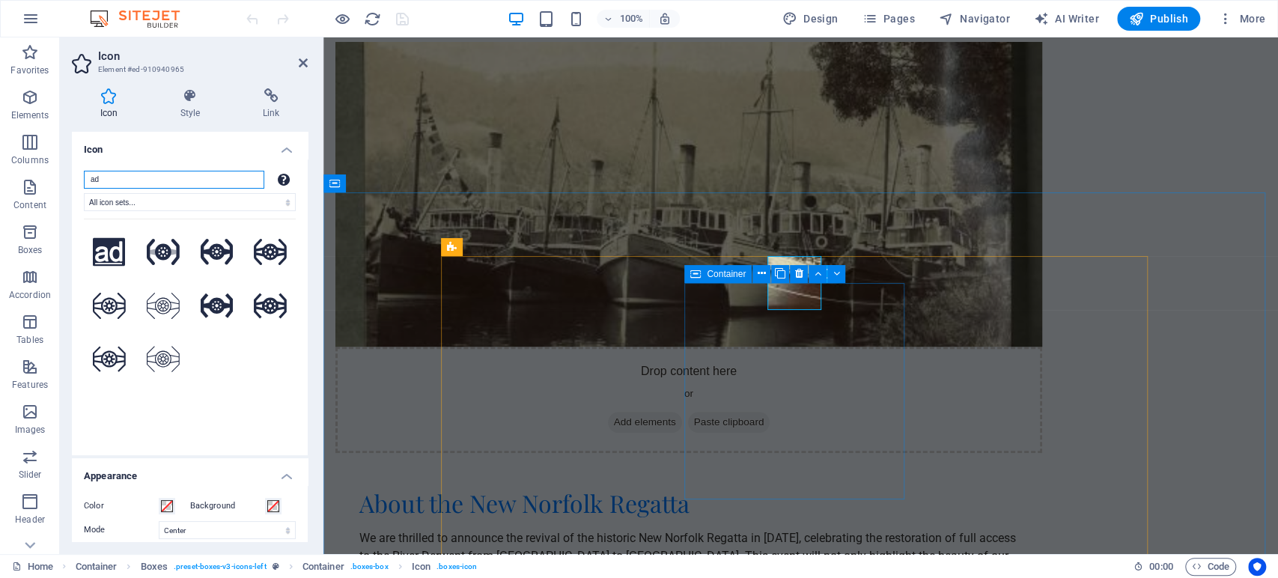
type input "a"
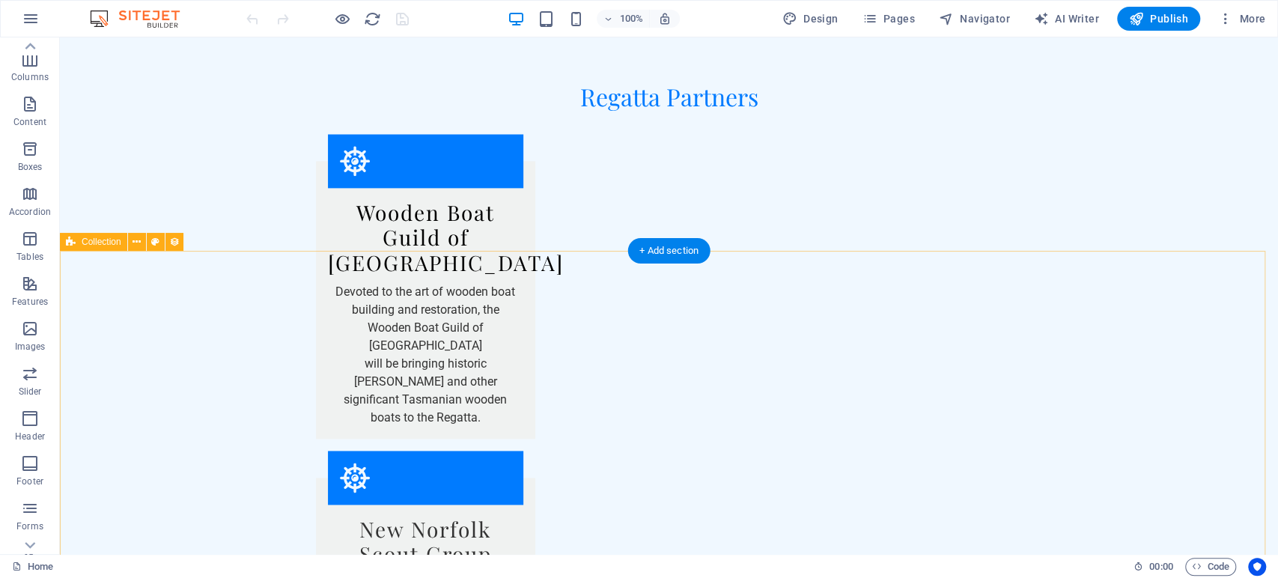
scroll to position [1277, 0]
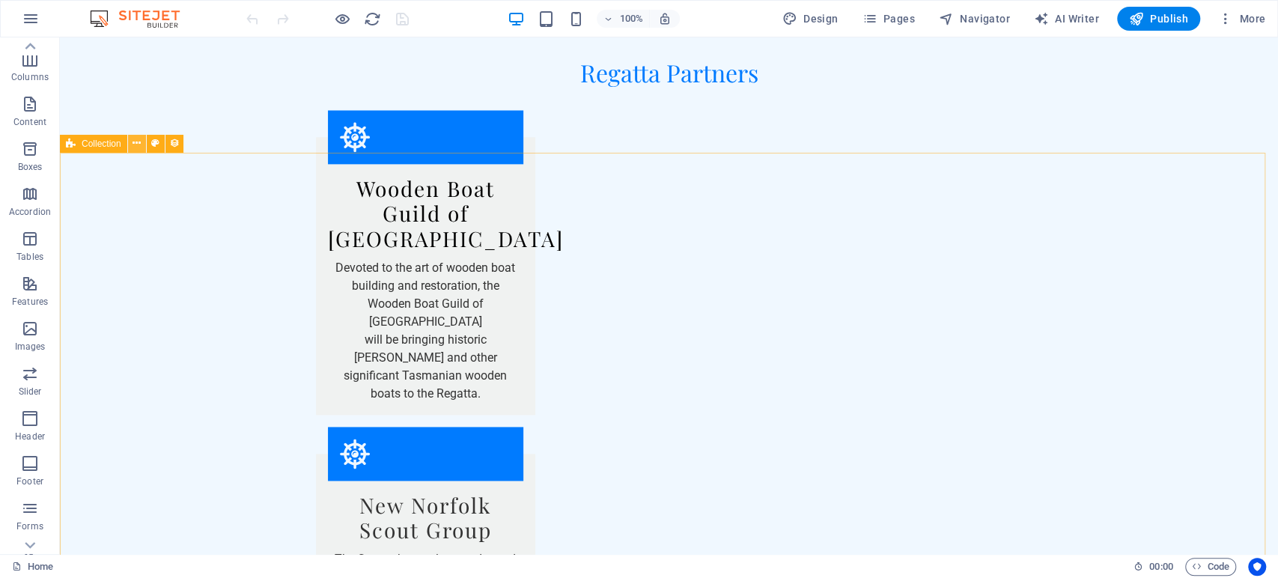
click at [135, 145] on icon at bounding box center [137, 144] width 8 height 16
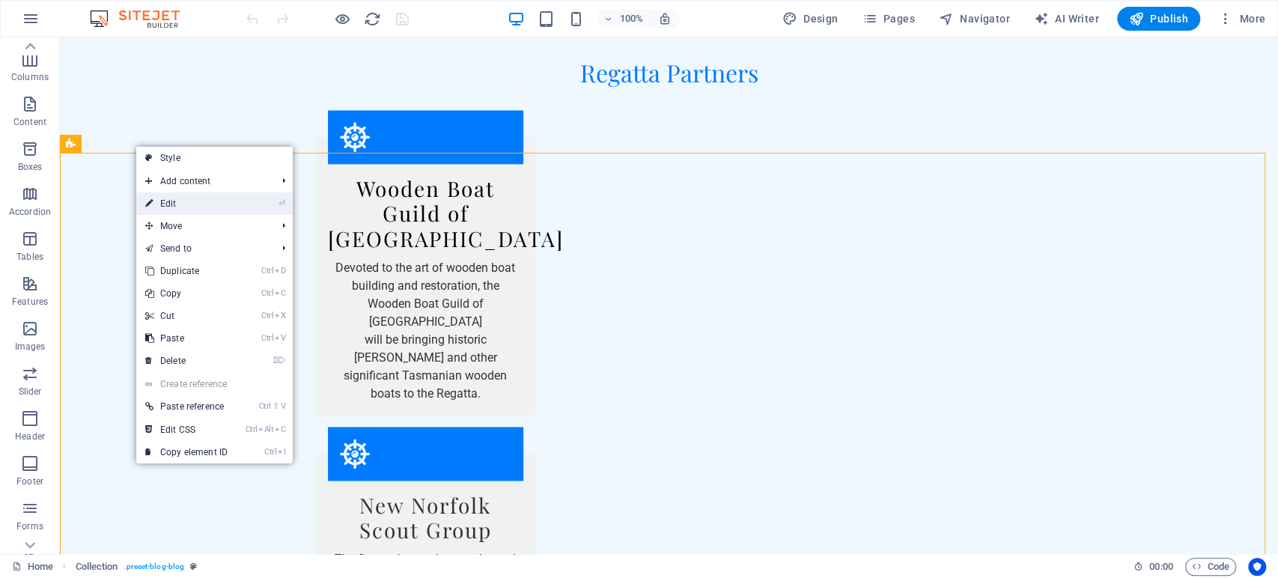
click at [171, 198] on link "⏎ Edit" at bounding box center [186, 203] width 100 height 22
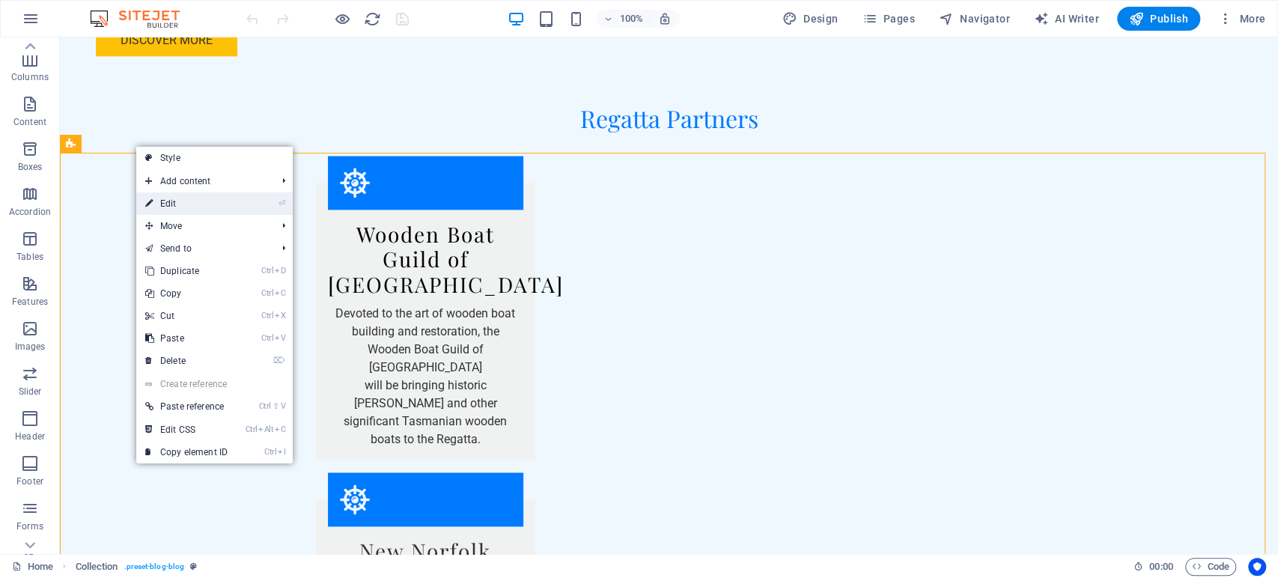
select select "columns.publishing_date_DESC"
select select "columns.status"
select select "columns.publishing_date"
select select "past"
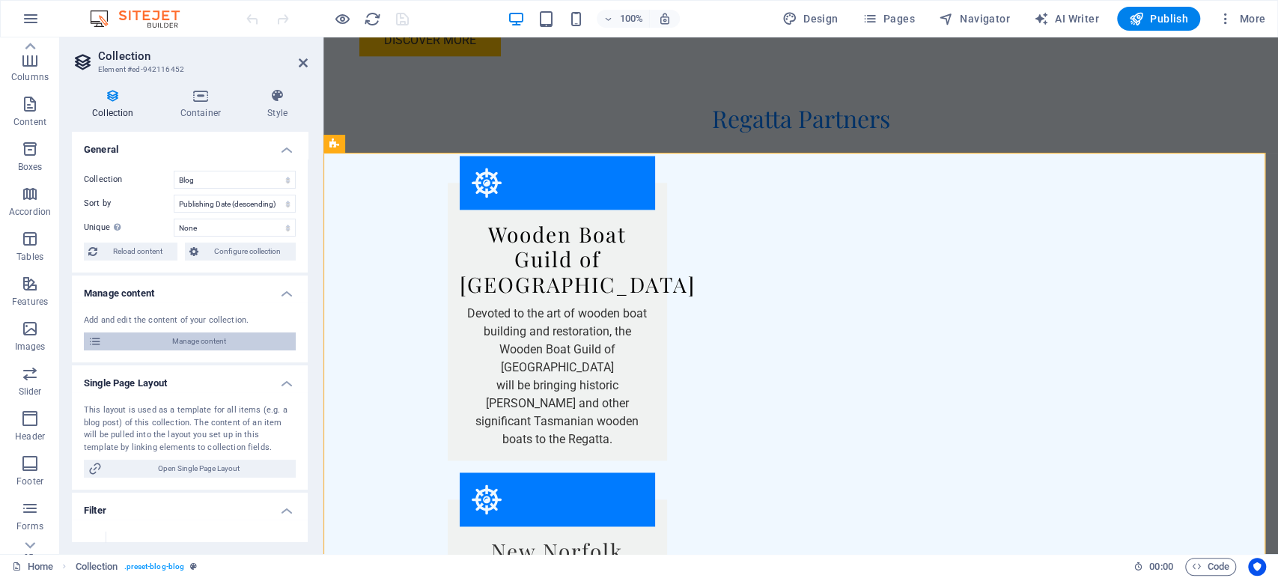
click at [210, 345] on span "Manage content" at bounding box center [198, 341] width 185 height 18
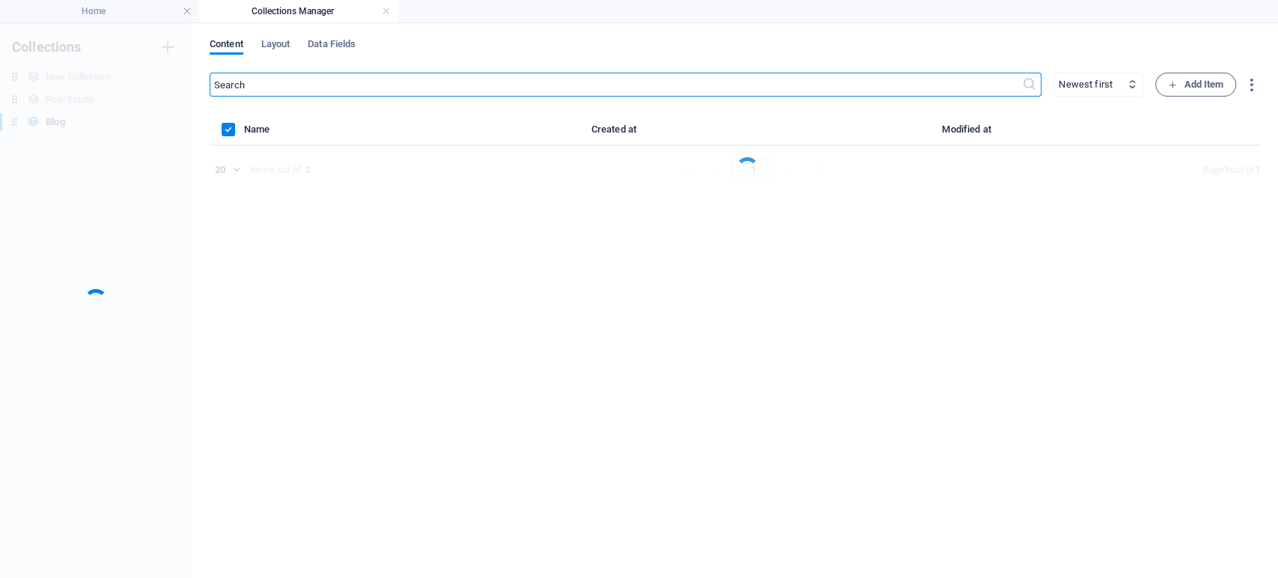
scroll to position [0, 0]
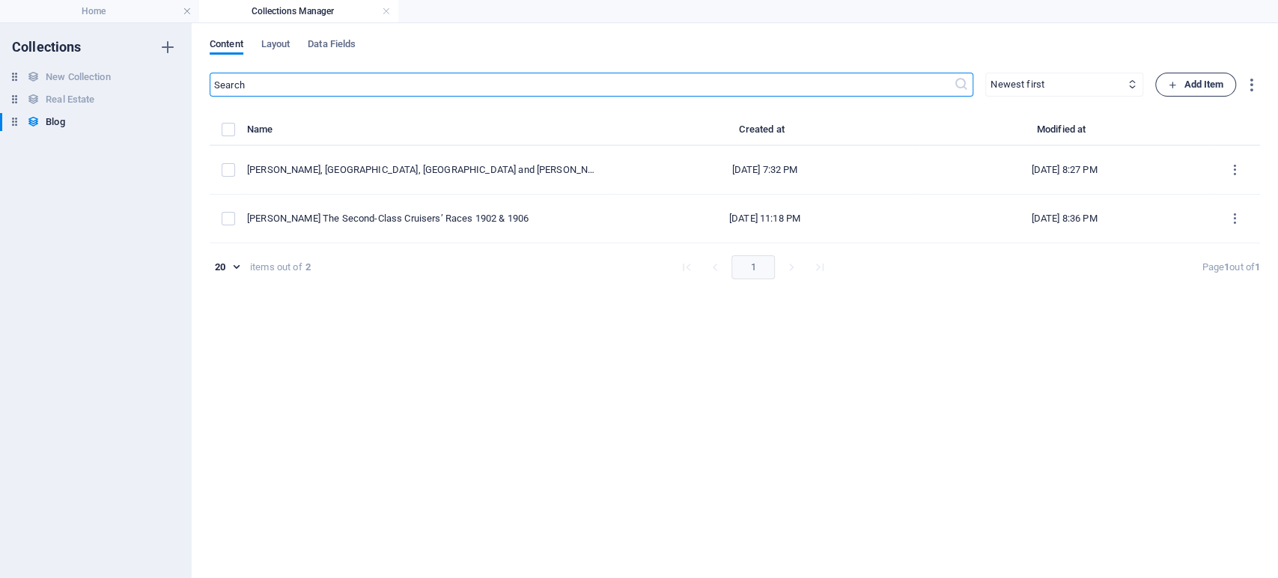
click at [1200, 88] on span "Add Item" at bounding box center [1195, 85] width 55 height 18
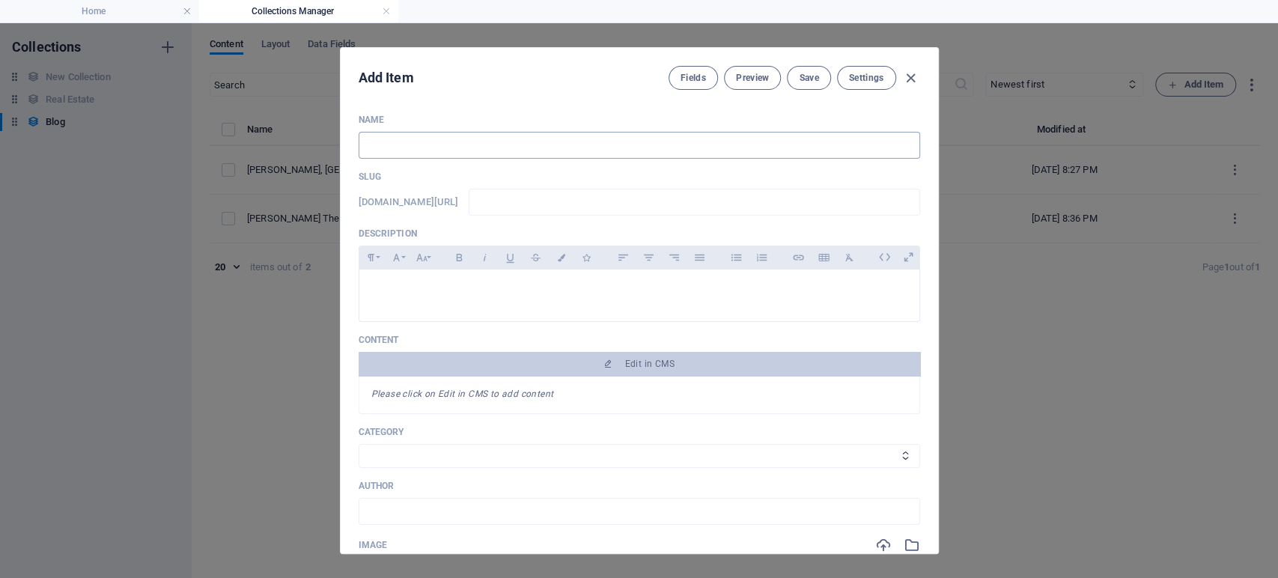
click at [453, 142] on input "text" at bounding box center [640, 145] width 562 height 27
type input "A"
type input "a"
type input "A r"
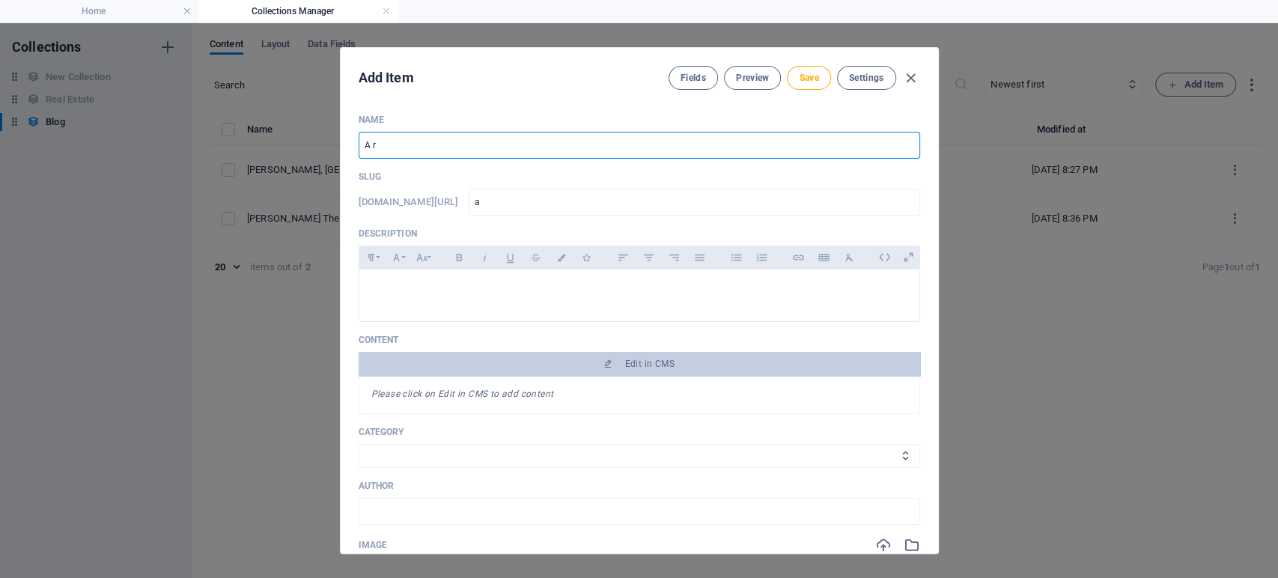
type input "a-r"
type input "A"
type input "a"
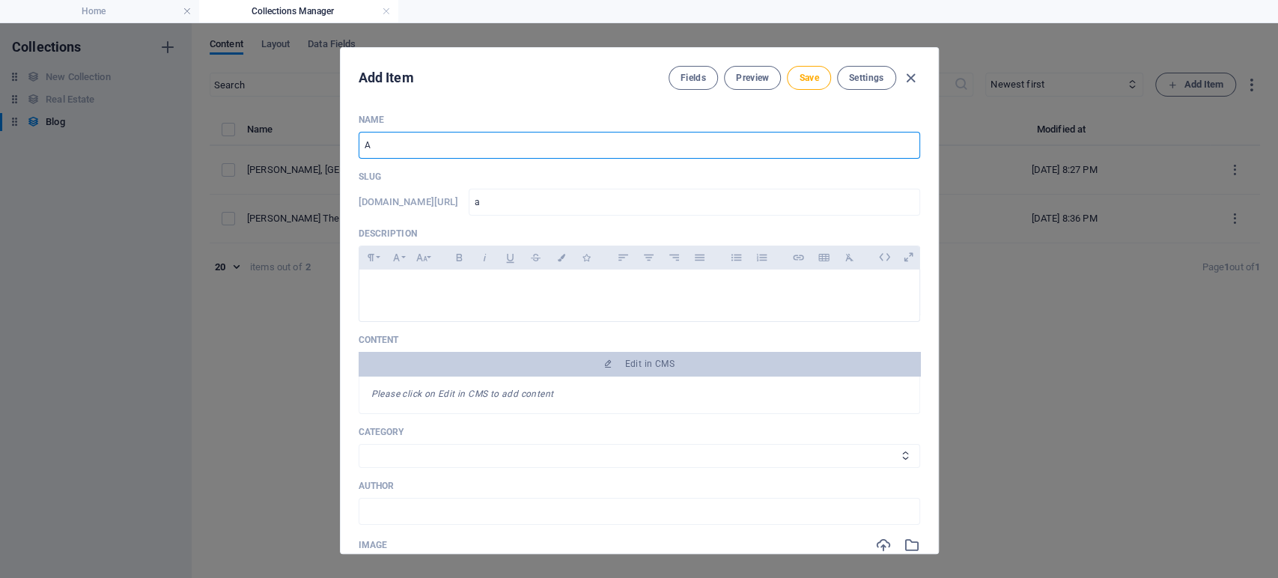
type input "A R"
type input "a-r"
type input "A Re"
type input "a-re"
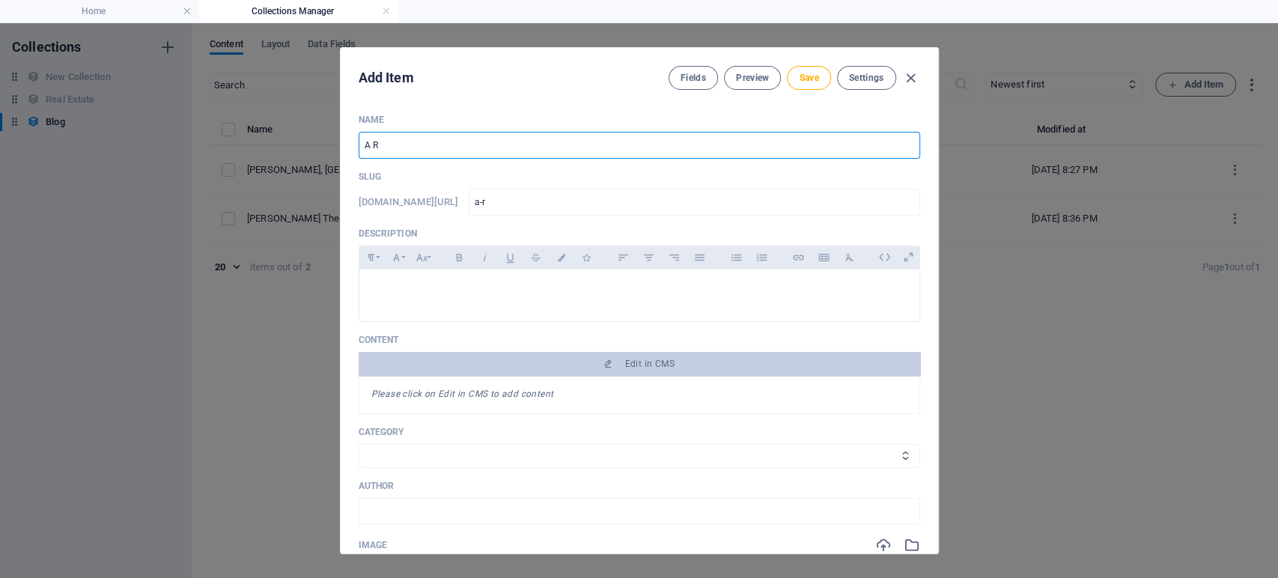
type input "a-re"
type input "A Reg"
type input "a-reg"
type input "A Rega"
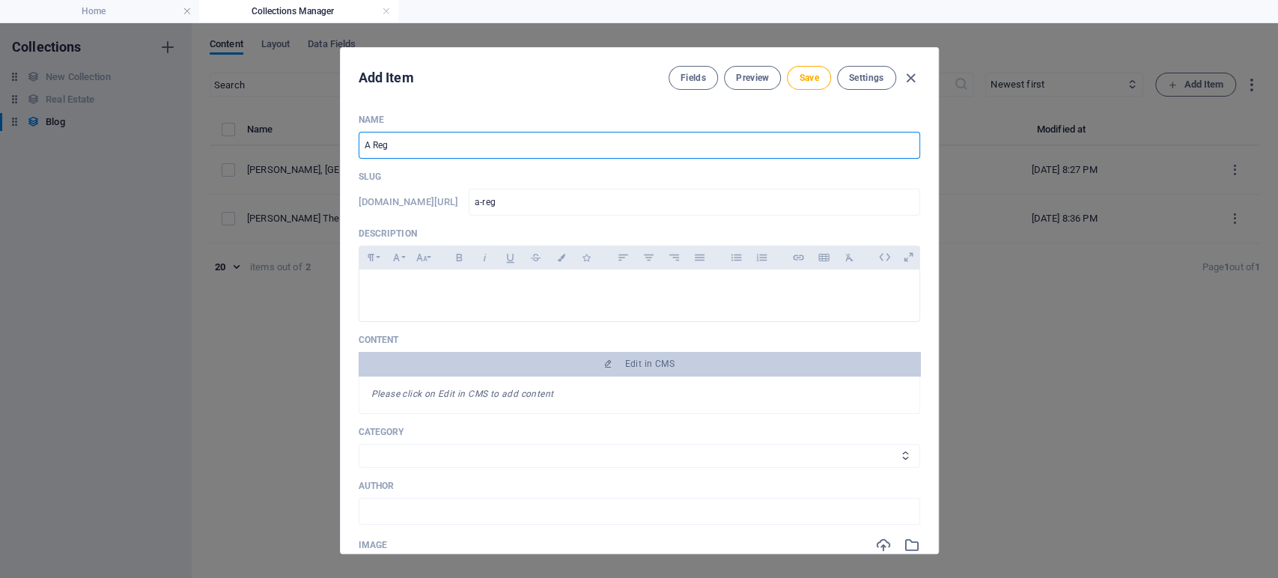
type input "a-rega"
type input "A Regat"
type input "a-regat"
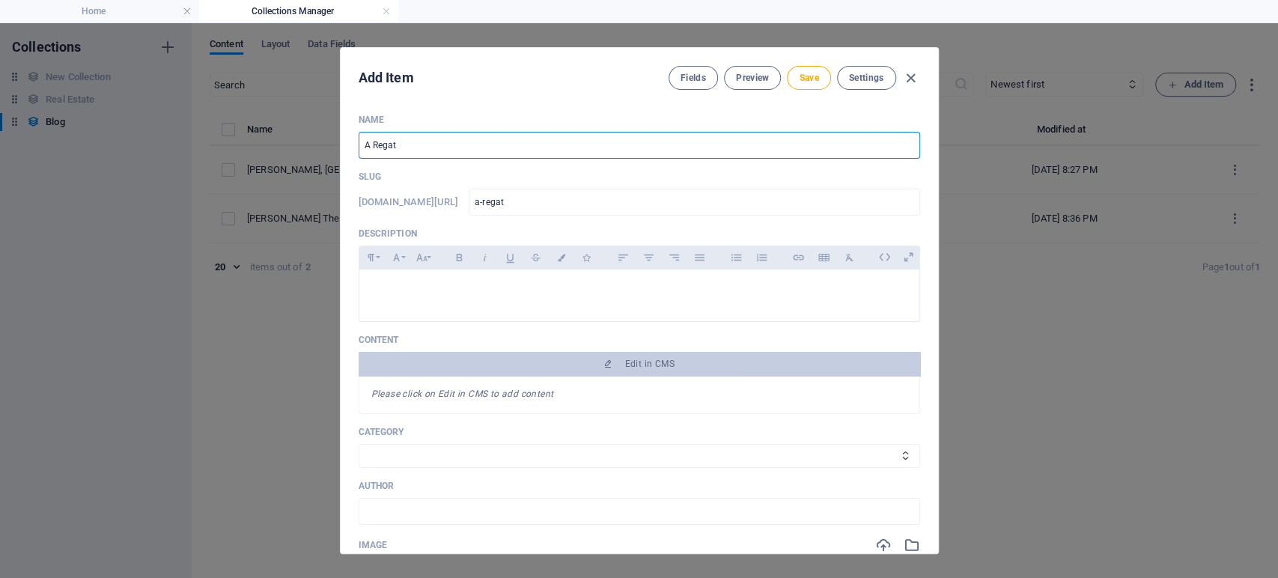
type input "A Regatt"
type input "a-regatt"
type input "A Regatta"
type input "a-regatta"
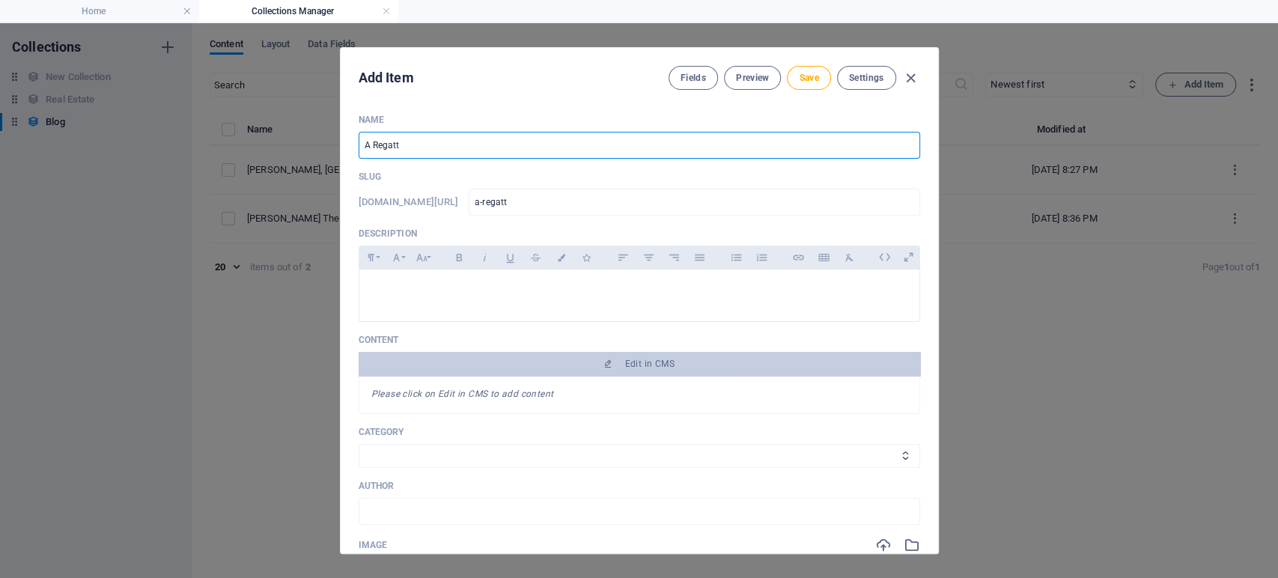
type input "a-regatta"
type input "A Regatta M"
type input "a-regatta-m"
type input "A Regatta Me"
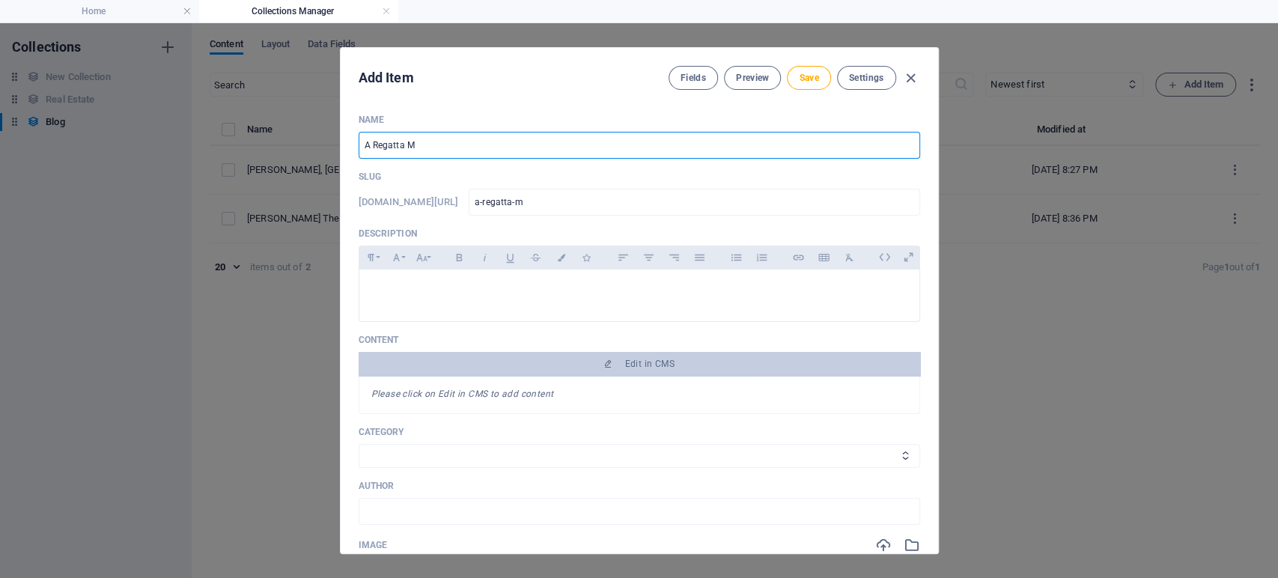
type input "a-regatta-me"
type input "A Regatta Mem"
type input "a-regatta-mem"
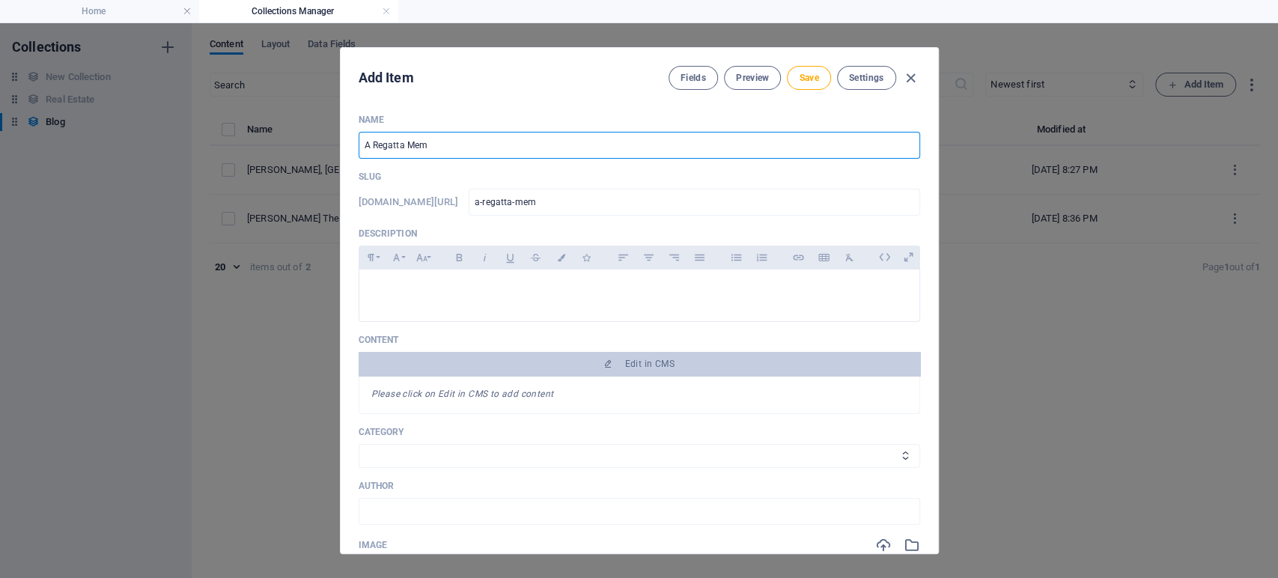
type input "A Regatta Memo"
type input "a-regatta-memo"
type input "A Regatta Memor"
type input "a-regatta-memor"
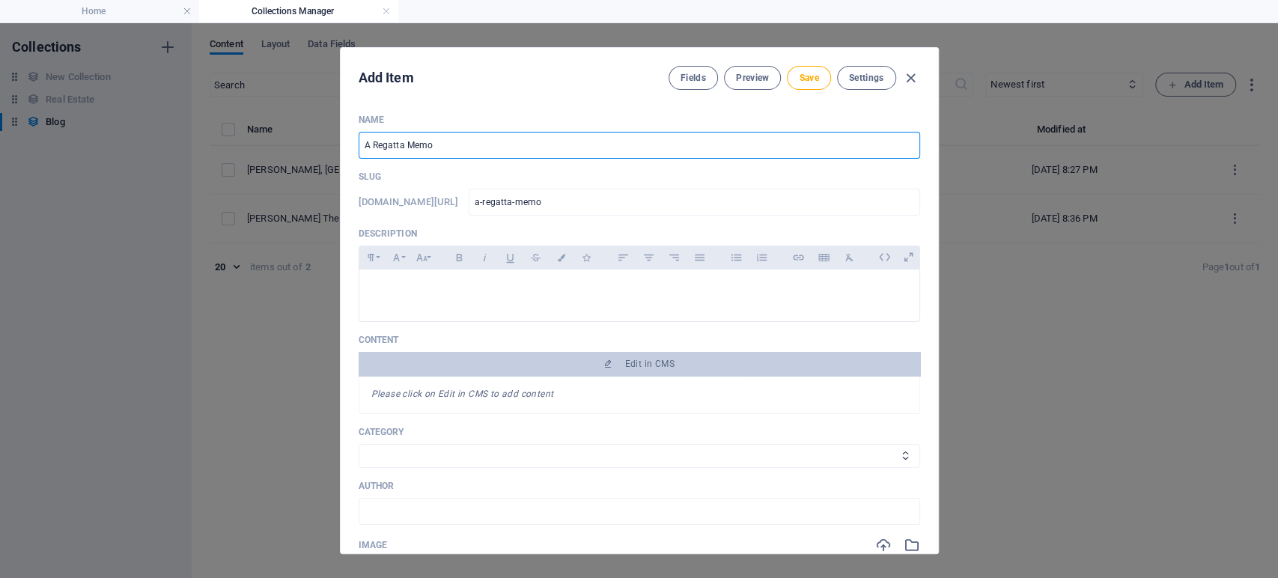
type input "a-regatta-memor"
type input "A Regatta Memory"
type input "a-regatta-memory"
type input "A Regatta Memory: T"
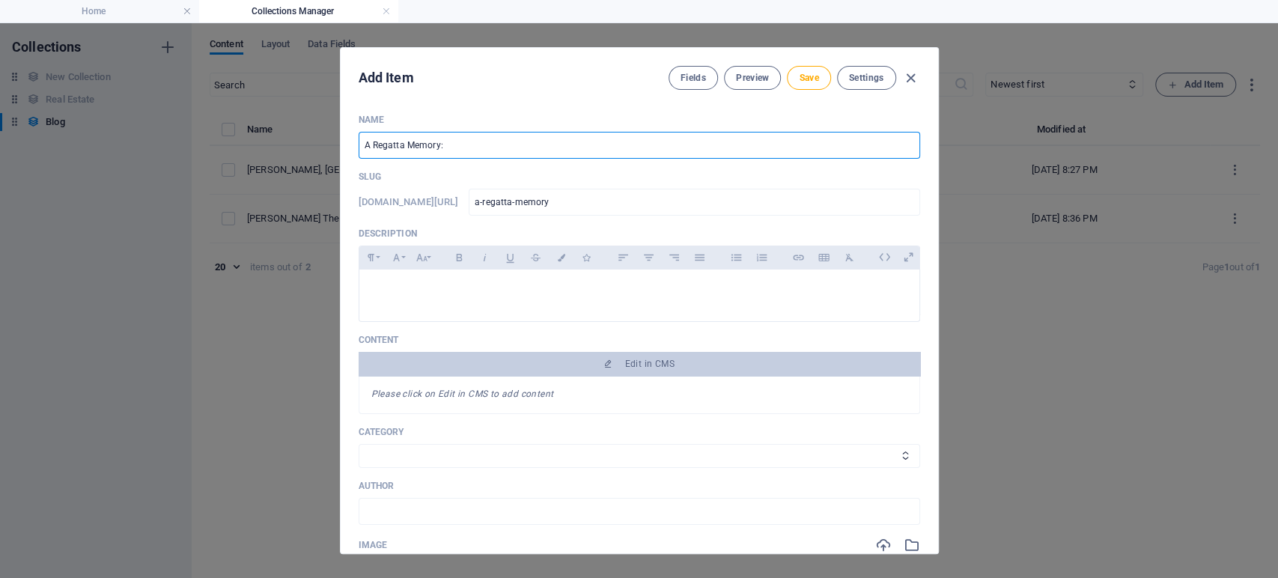
type input "a-regatta-memory-t"
type input "A Regatta Memory: Th"
type input "a-regatta-memory-th"
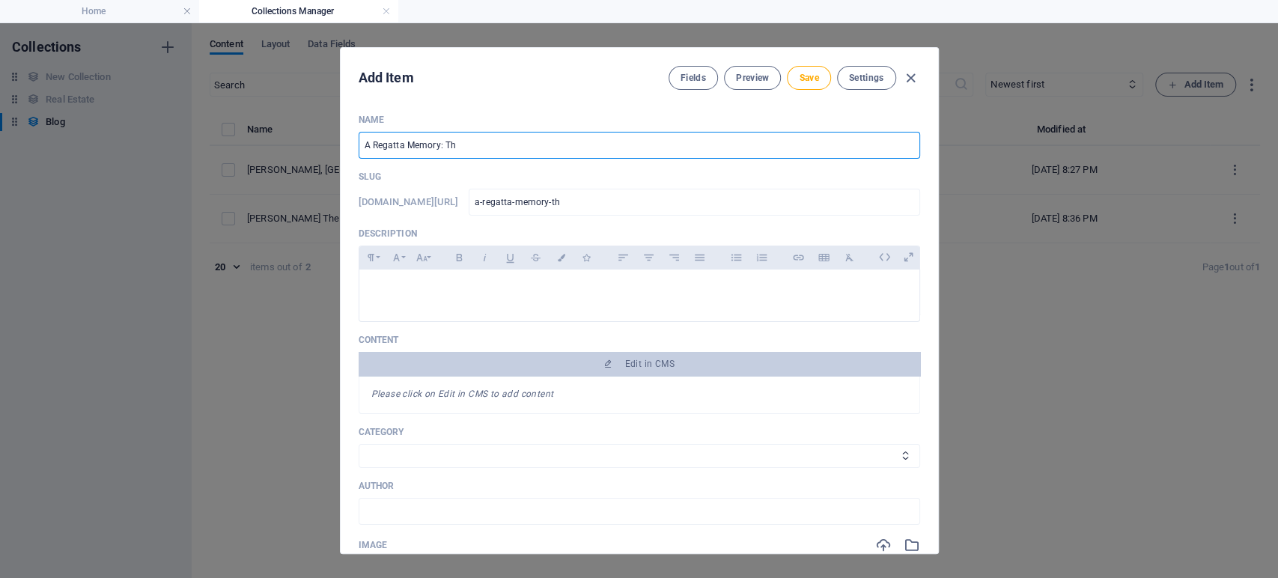
type input "A Regatta Memory: The"
type input "a-regatta-memory-the"
type input "A Regatta Memory: The B"
type input "a-regatta-memory-the-b"
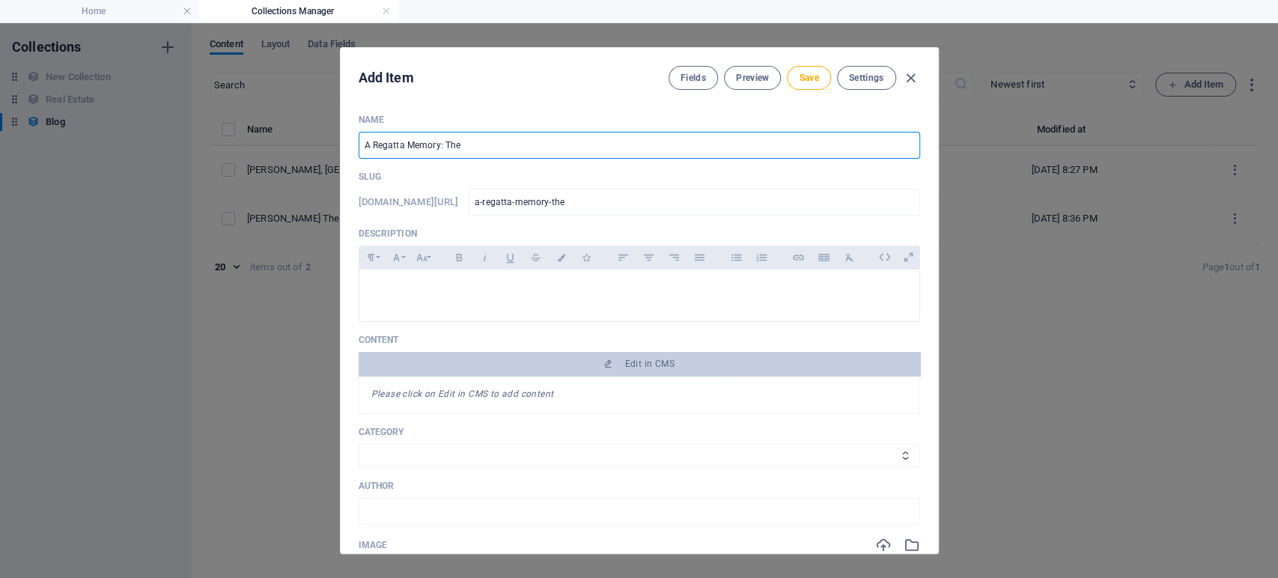
type input "a-regatta-memory-the-b"
type input "A Regatta Memory: The Ba"
type input "a-regatta-memory-the-ba"
type input "A Regatta Memory: The Ban"
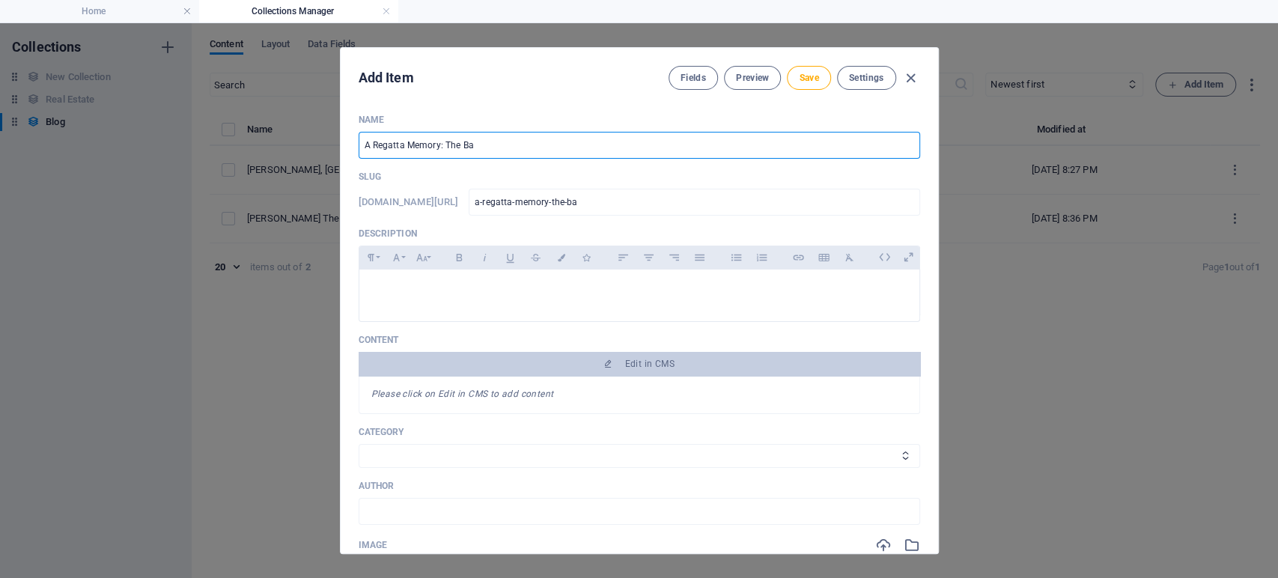
type input "a-regatta-memory-the-ban"
type input "A Regatta Memory: The Bans"
type input "a-regatta-memory-the-bans"
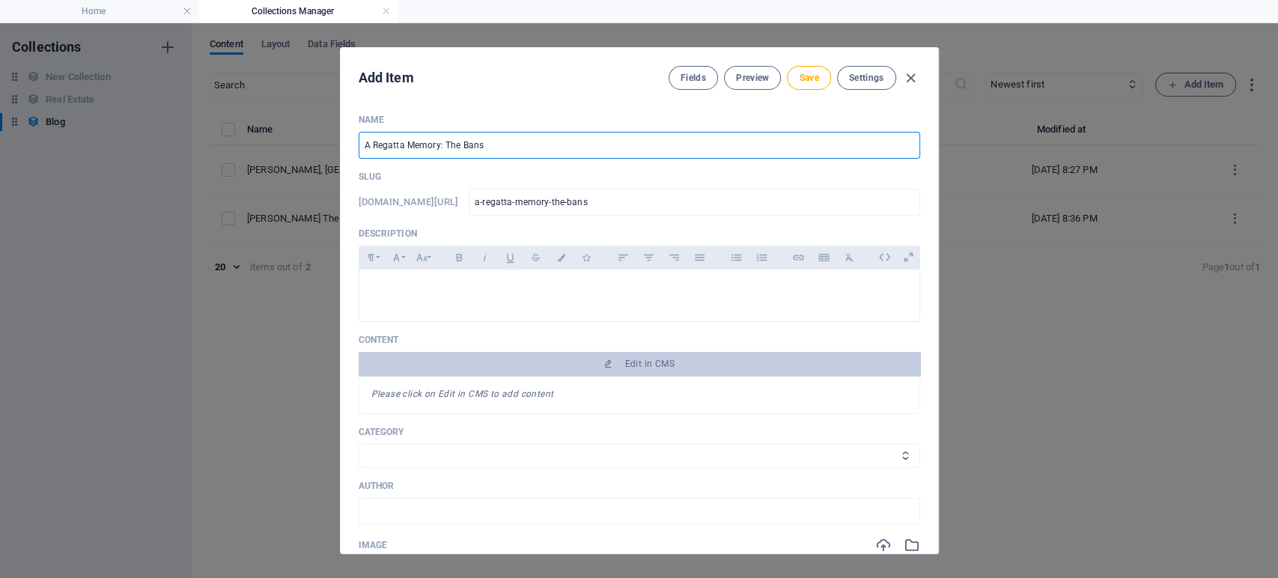
type input "A Regatta Memory: The Bansh"
type input "a-regatta-memory-the-bansh"
type input "A Regatta Memory: The Banshe"
type input "a-regatta-memory-the-banshe"
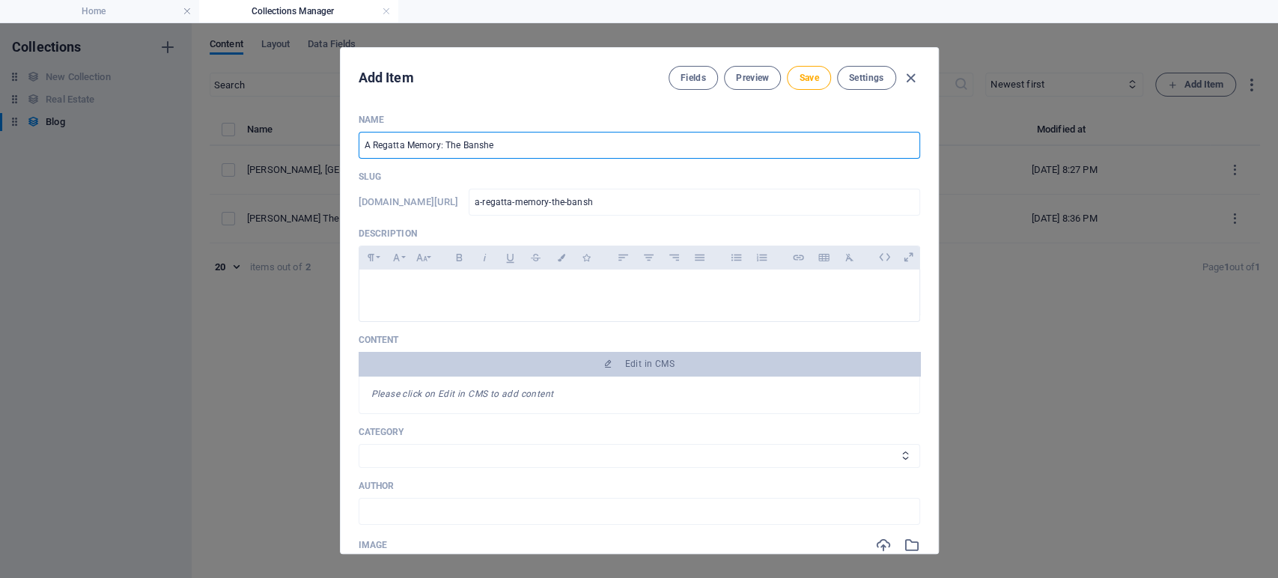
type input "a-regatta-memory-the-banshe"
type input "A Regatta Memory: The Banshee"
type input "a-regatta-memory-the-banshee"
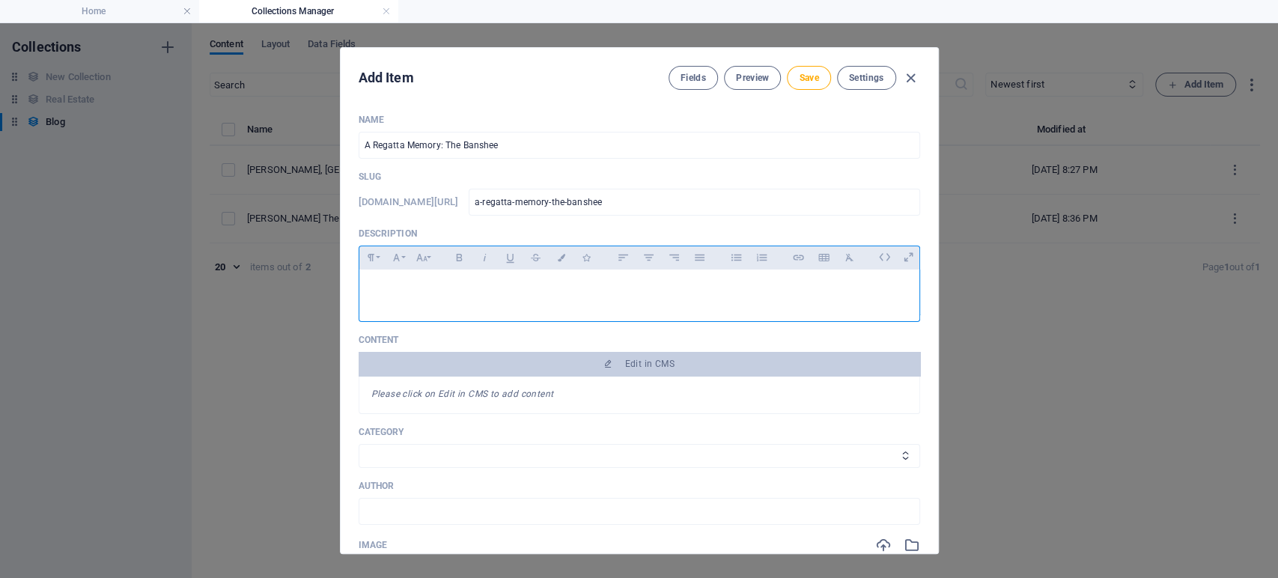
click at [523, 300] on div at bounding box center [639, 292] width 560 height 45
click at [420, 286] on p at bounding box center [639, 289] width 536 height 14
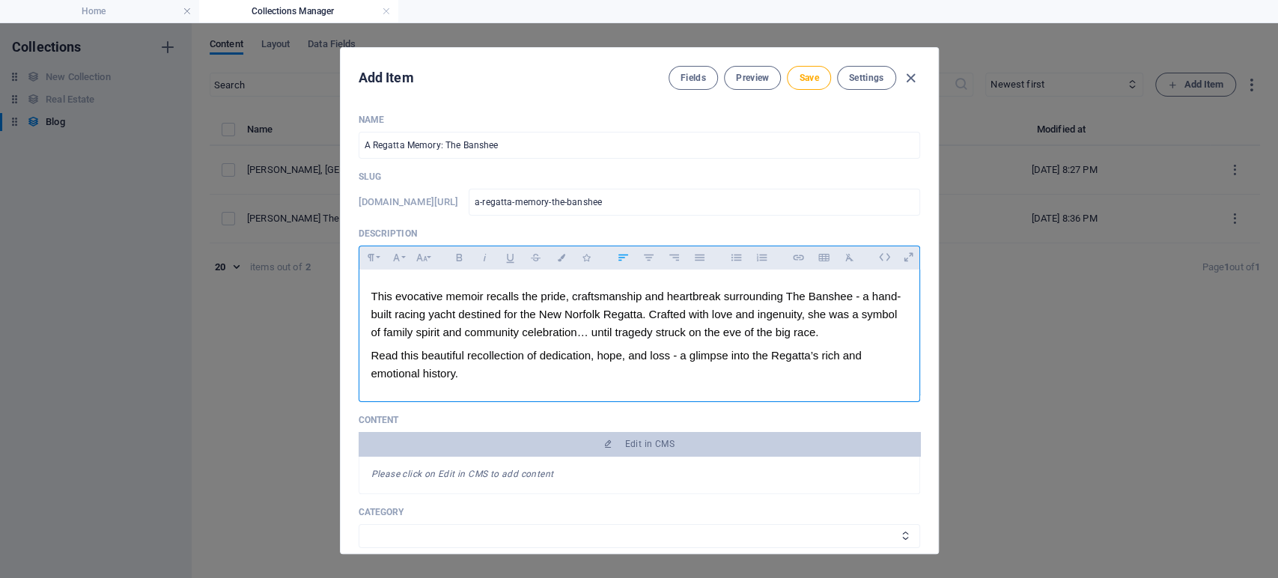
click at [517, 371] on div "Read this beautiful recollection of dedication, hope, and loss - a glimpse into…" at bounding box center [639, 365] width 536 height 36
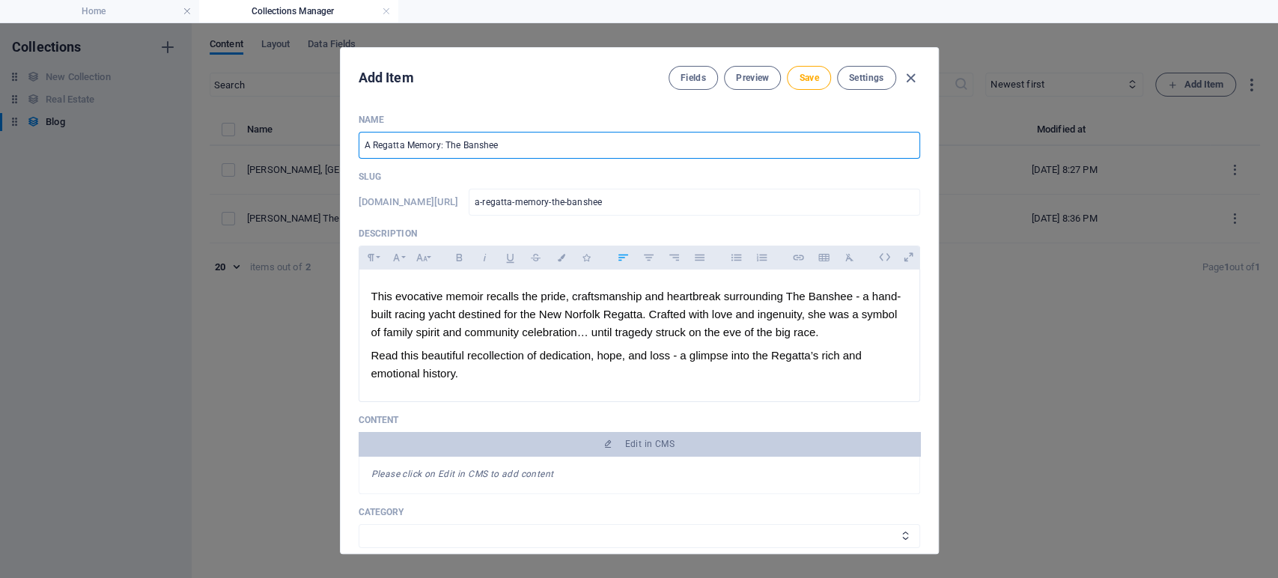
click at [518, 145] on input "A Regatta Memory: The Banshee" at bounding box center [640, 145] width 562 height 27
type input "A Regatta Memory: The Banshee c"
type input "a-regatta-memory-the-banshee-c"
type input "A Regatta Memory: The Banshee c1"
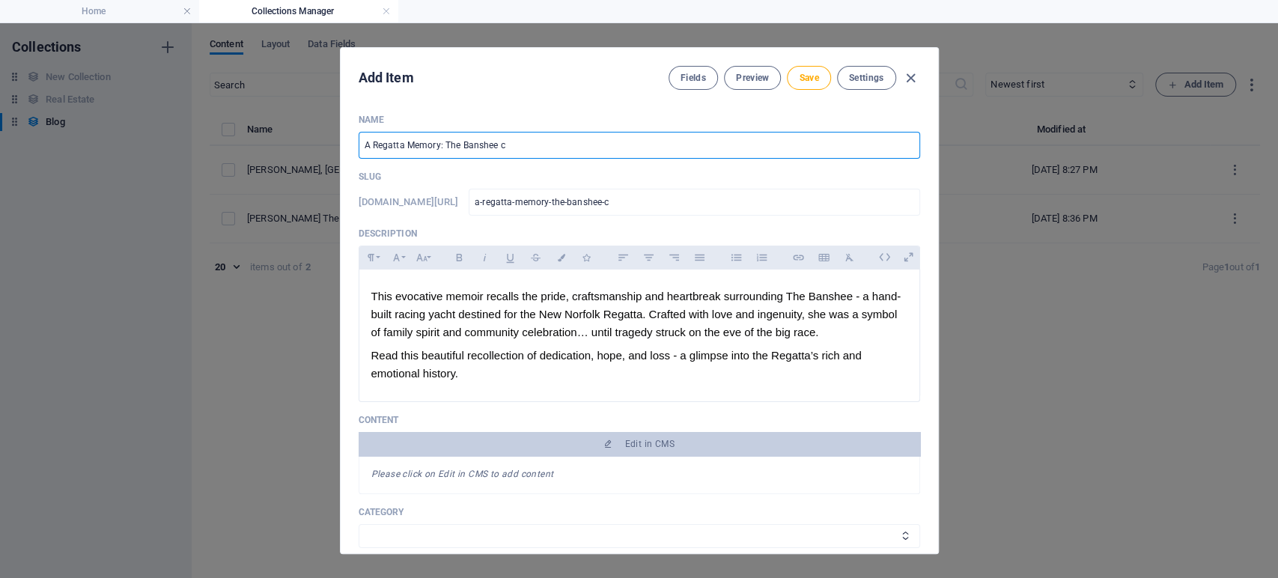
type input "a-regatta-memory-the-banshee-c1"
type input "A Regatta Memory: The Banshee c19"
type input "a-regatta-memory-the-banshee-c19"
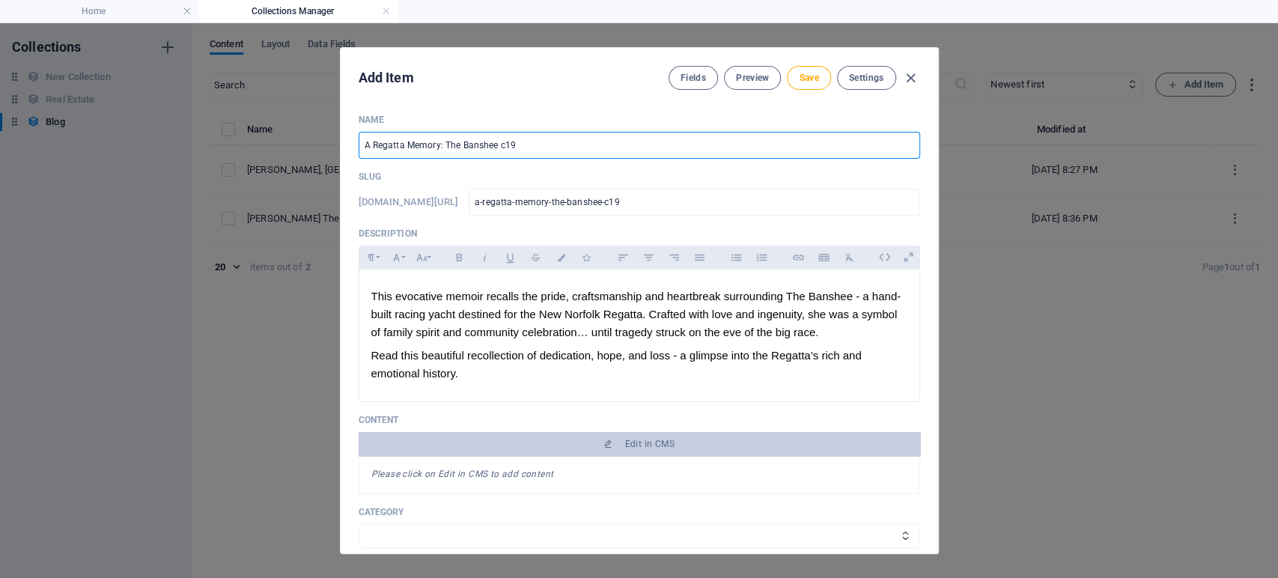
type input "A Regatta Memory: The Banshee c190"
type input "a-regatta-memory-the-banshee-c190"
type input "A Regatta Memory: The Banshee c1904"
type input "a-regatta-memory-the-banshee-c1904"
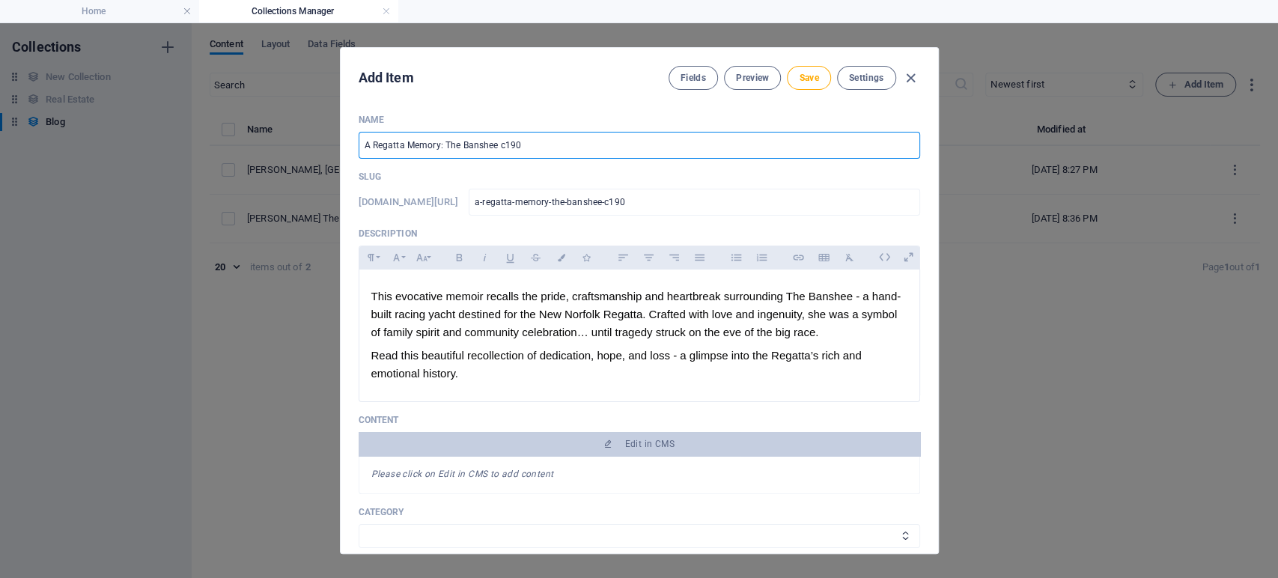
type input "a-regatta-memory-the-banshee-c1904"
type input "A Regatta Memory: The Banshee c190"
type input "a-regatta-memory-the-banshee-c190"
type input "A Regatta Memory: The Banshee c1905"
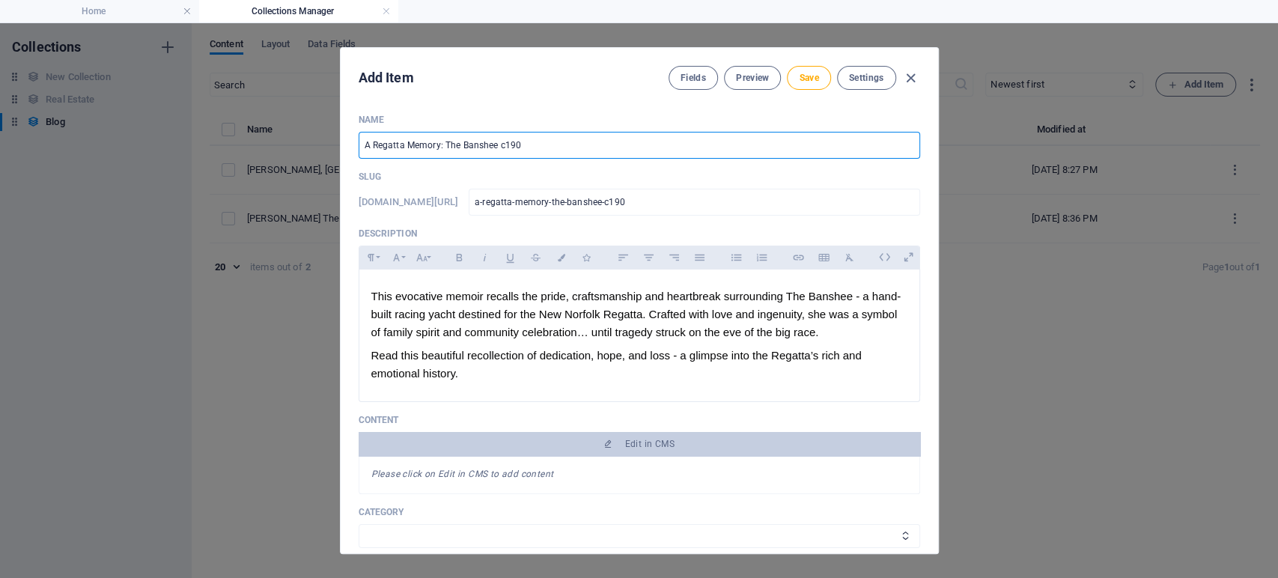
type input "a-regatta-memory-the-banshee-c1905"
type input "A Regatta Memory: The Banshee c190"
type input "a-regatta-memory-the-banshee-c190"
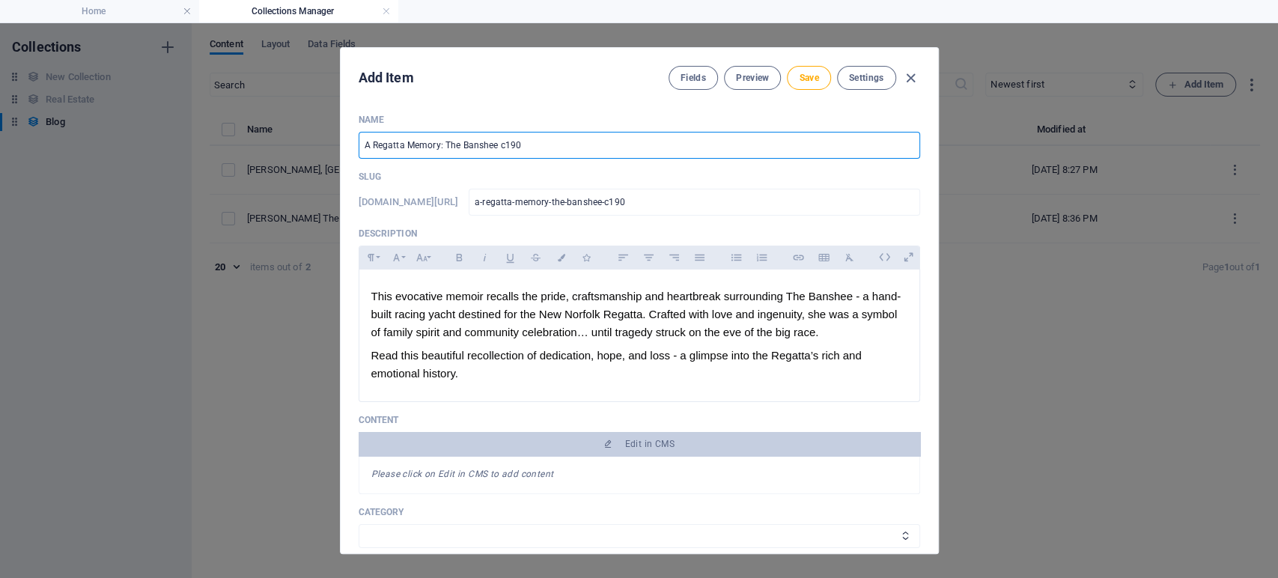
type input "A Regatta Memory: The Banshee c19"
type input "a-regatta-memory-the-banshee-c19"
type input "A Regatta Memory: The Banshee c1"
type input "a-regatta-memory-the-banshee-c1"
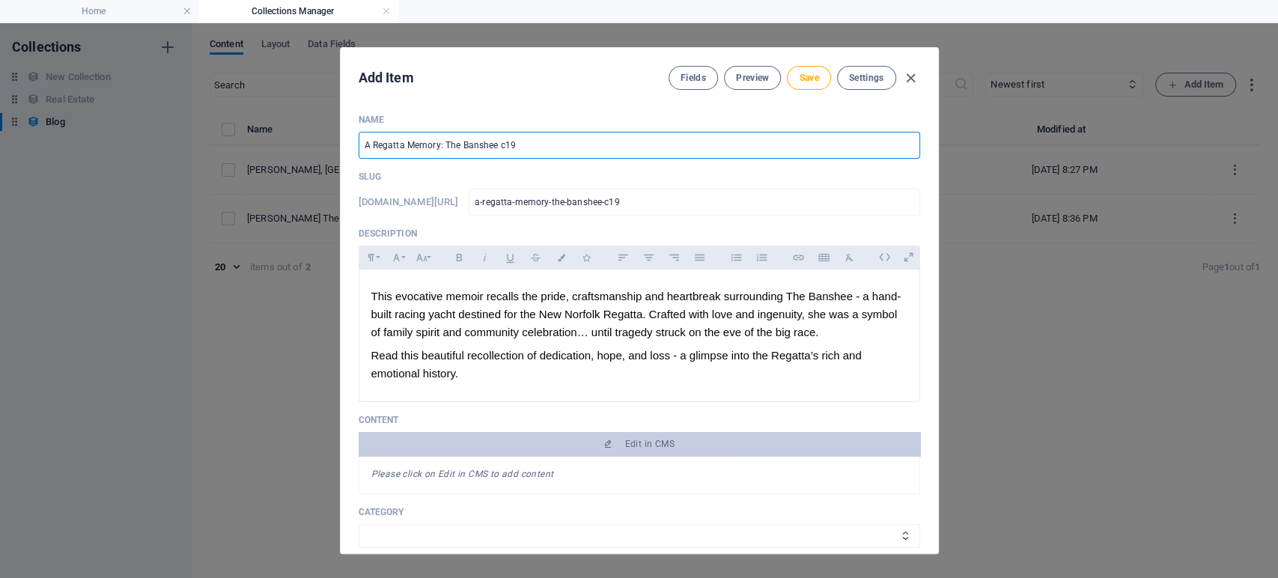
type input "a-regatta-memory-the-banshee-c1"
type input "A Regatta Memory: The Banshee c"
type input "a-regatta-memory-the-banshee-c"
type input "A Regatta Memory: The Banshee"
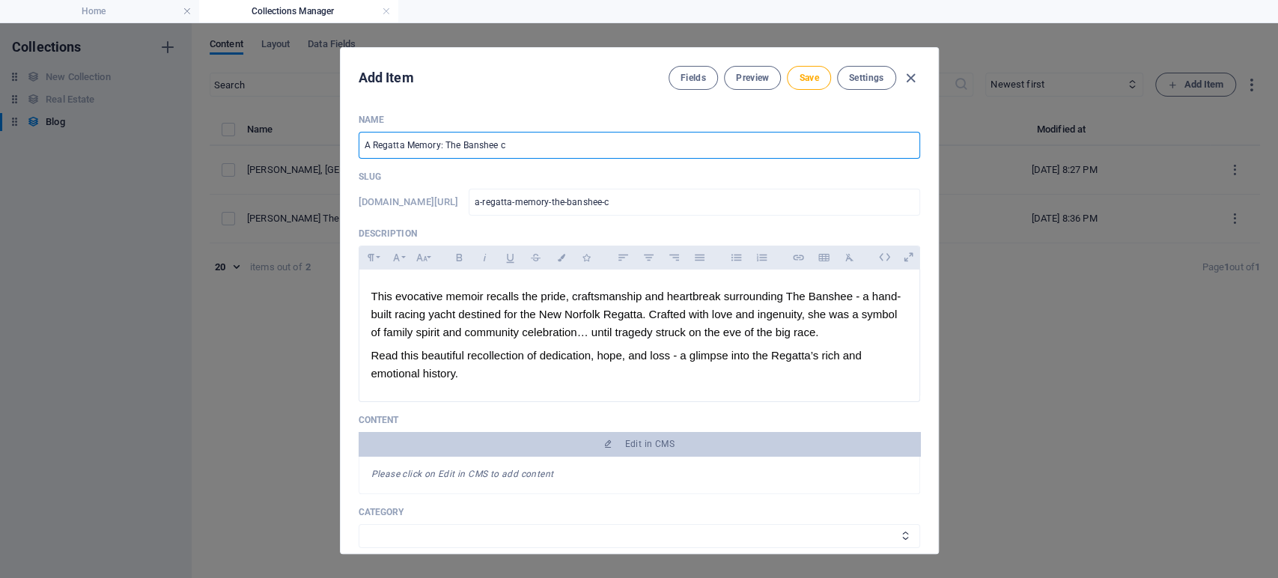
type input "a-regatta-memory-the-banshee"
type input "A Regatta Memory: The Banshee"
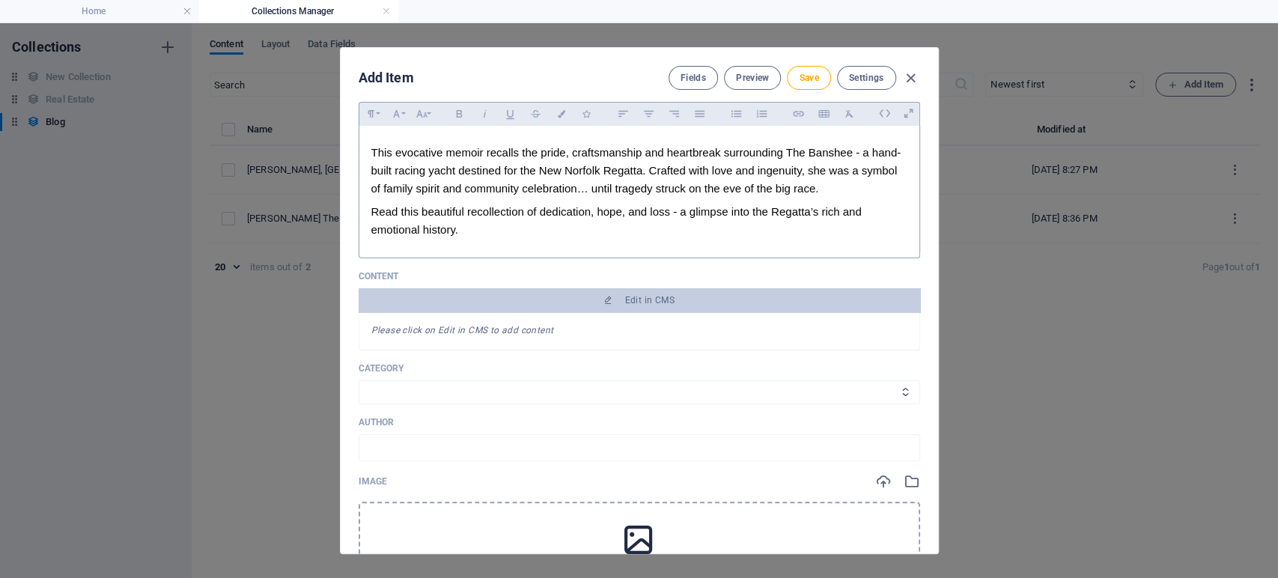
scroll to position [166, 0]
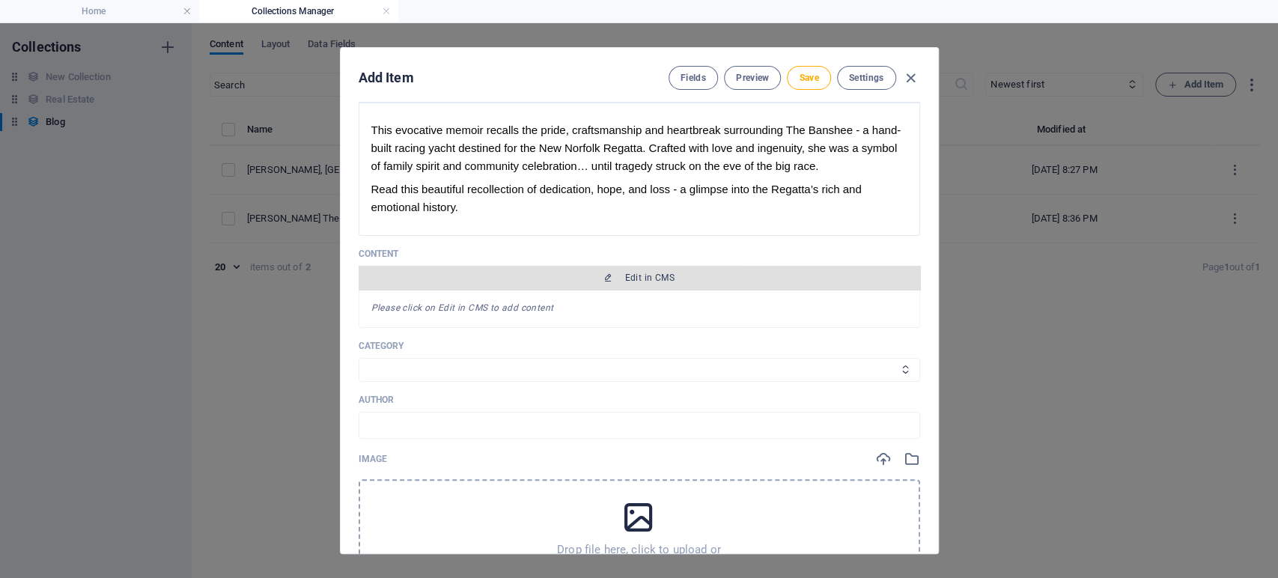
click at [645, 276] on span "Edit in CMS" at bounding box center [649, 278] width 49 height 12
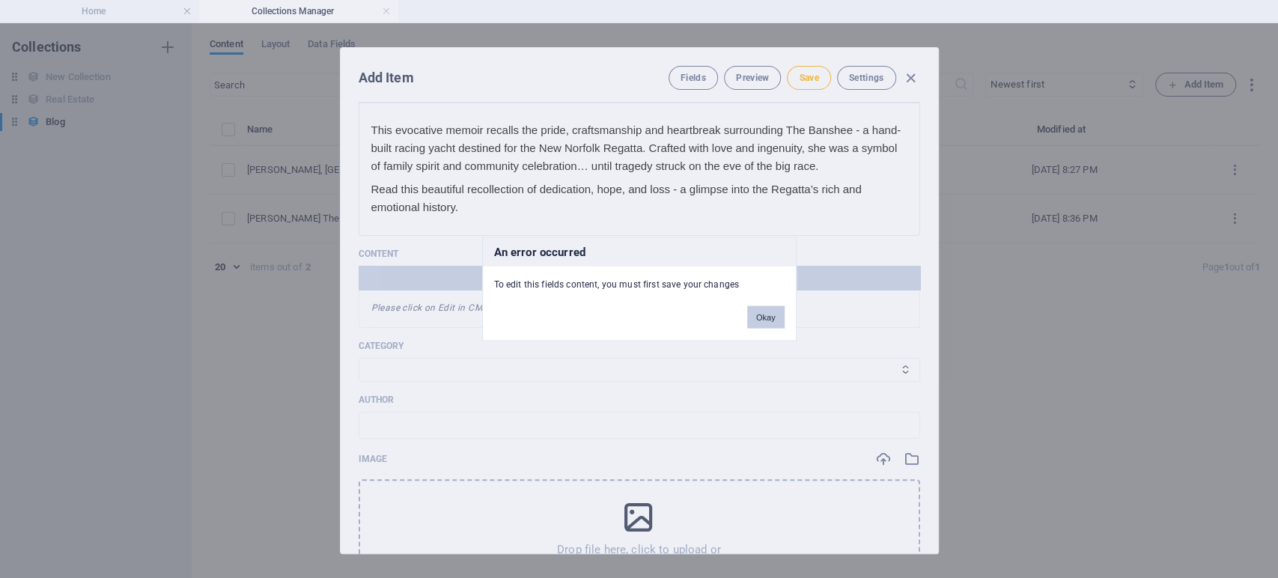
click at [768, 309] on button "Okay" at bounding box center [765, 317] width 37 height 22
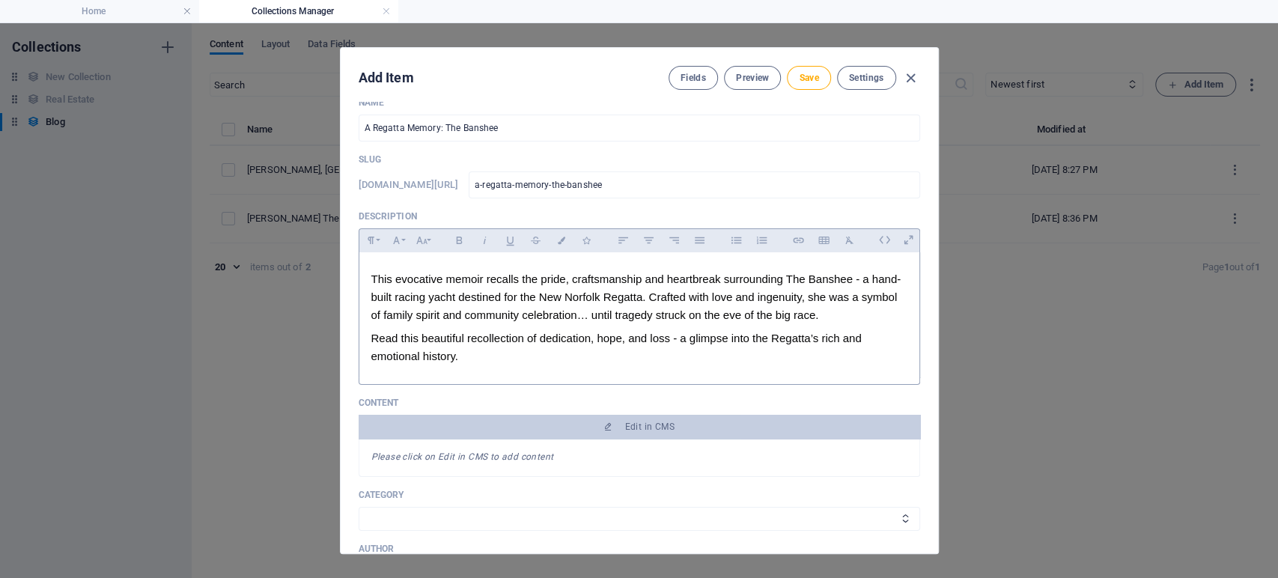
scroll to position [0, 0]
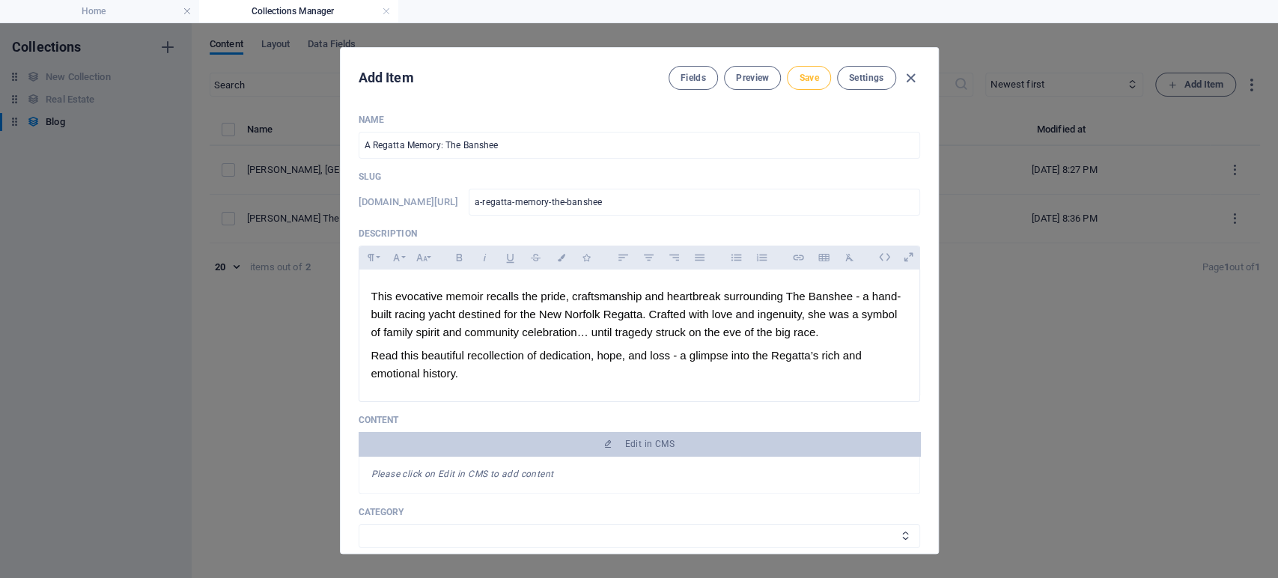
click at [799, 79] on span "Save" at bounding box center [808, 78] width 19 height 12
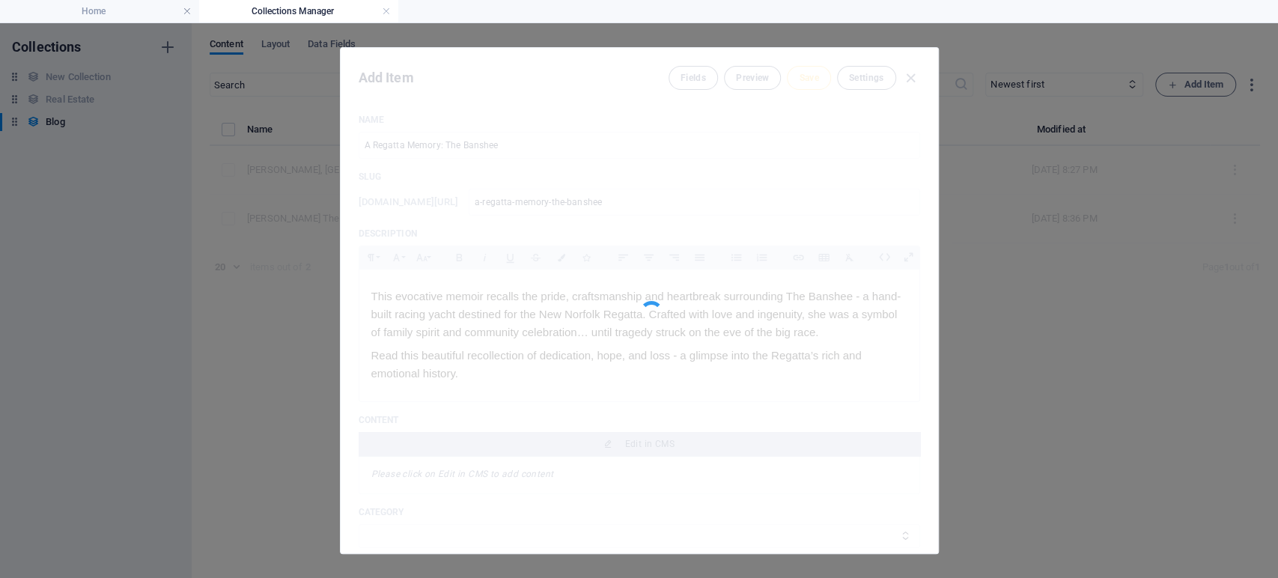
type input "a-regatta-memory-the-banshee"
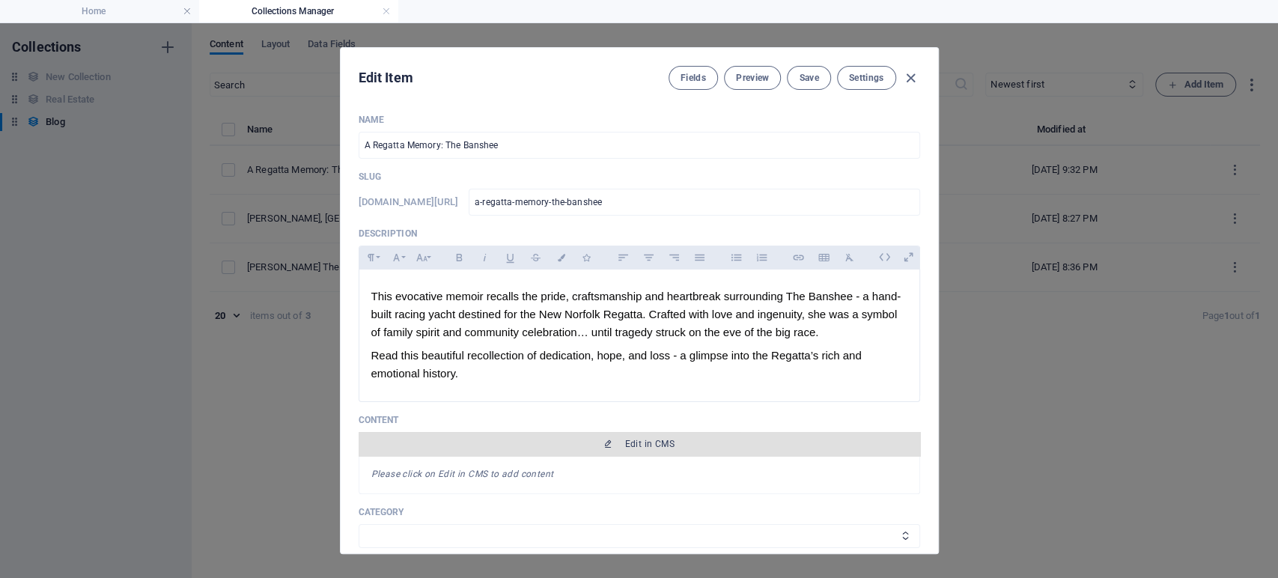
click at [627, 446] on span "Edit in CMS" at bounding box center [649, 444] width 49 height 12
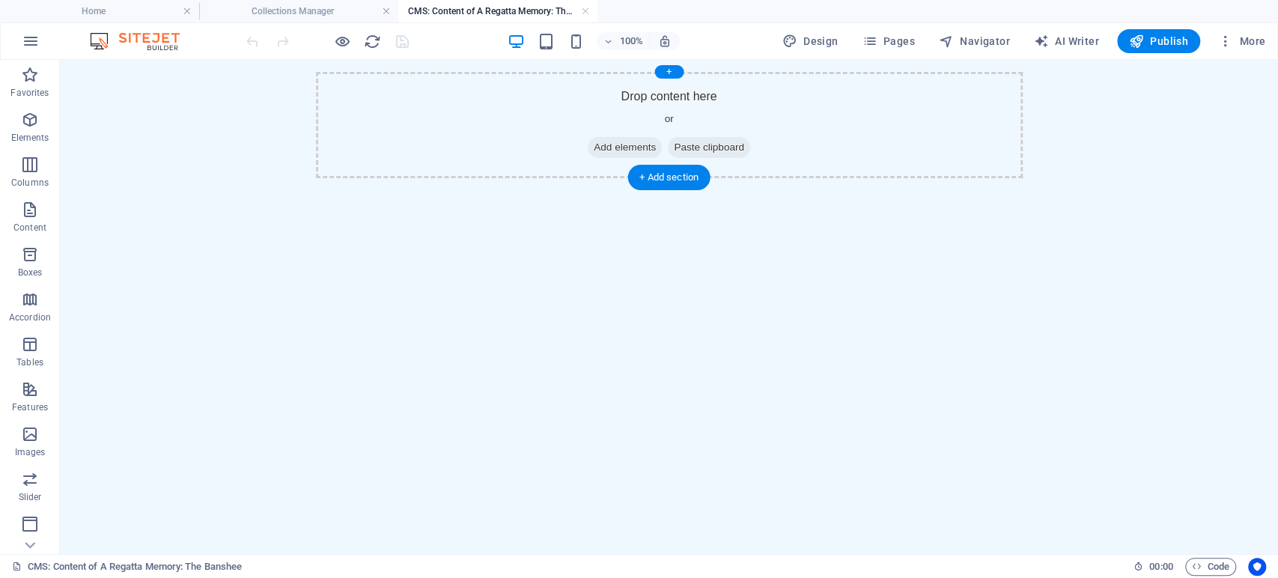
drag, startPoint x: 84, startPoint y: 273, endPoint x: 434, endPoint y: 158, distance: 368.0
drag, startPoint x: 86, startPoint y: 277, endPoint x: 177, endPoint y: 214, distance: 110.3
drag, startPoint x: 88, startPoint y: 200, endPoint x: 603, endPoint y: 118, distance: 520.9
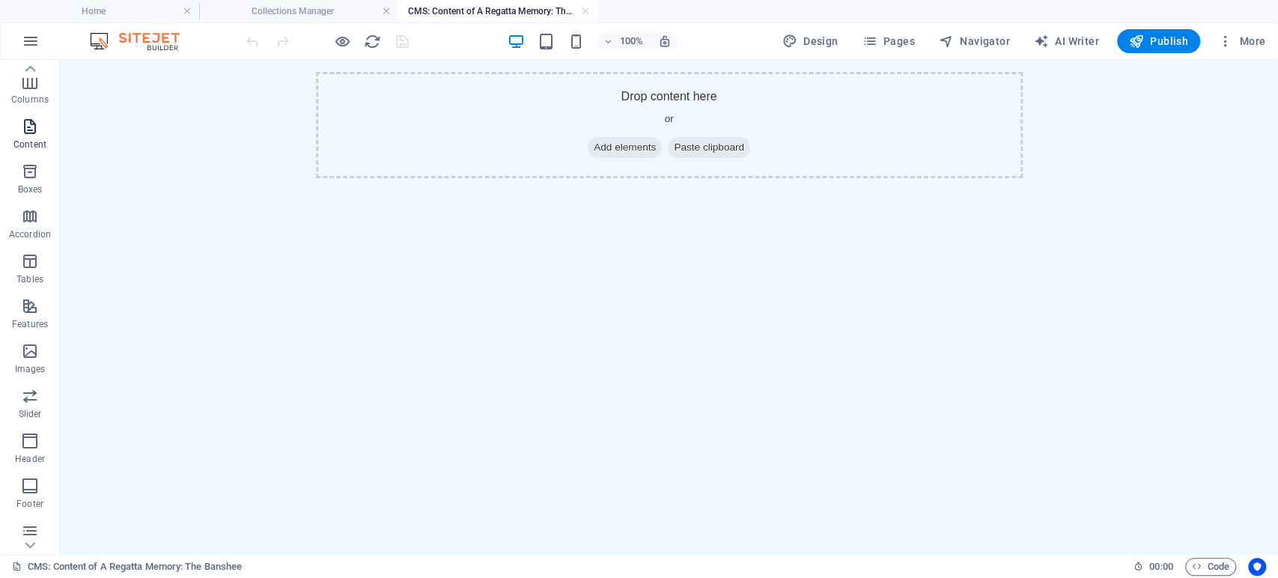
scroll to position [0, 0]
click at [34, 133] on p "Elements" at bounding box center [30, 138] width 38 height 12
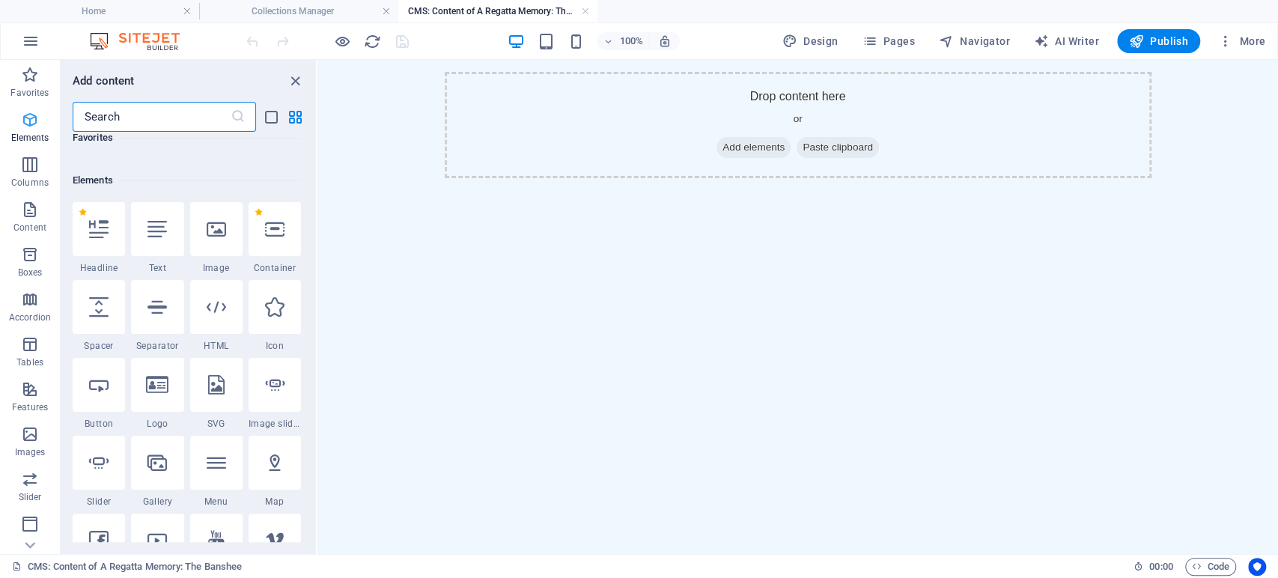
scroll to position [160, 0]
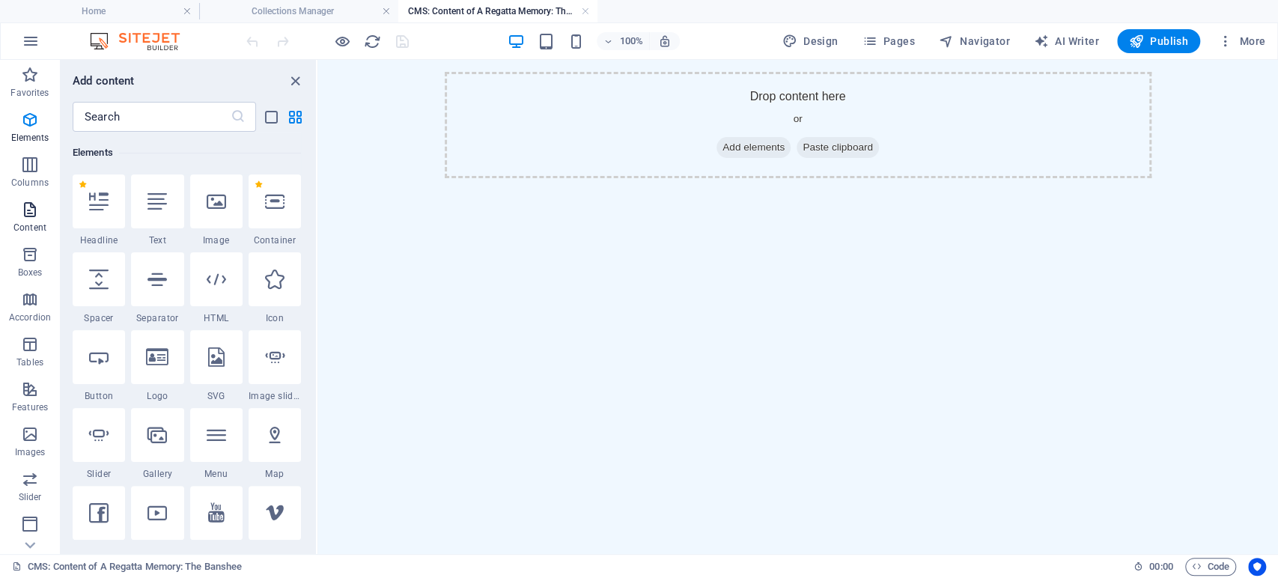
click at [28, 224] on p "Content" at bounding box center [29, 228] width 33 height 12
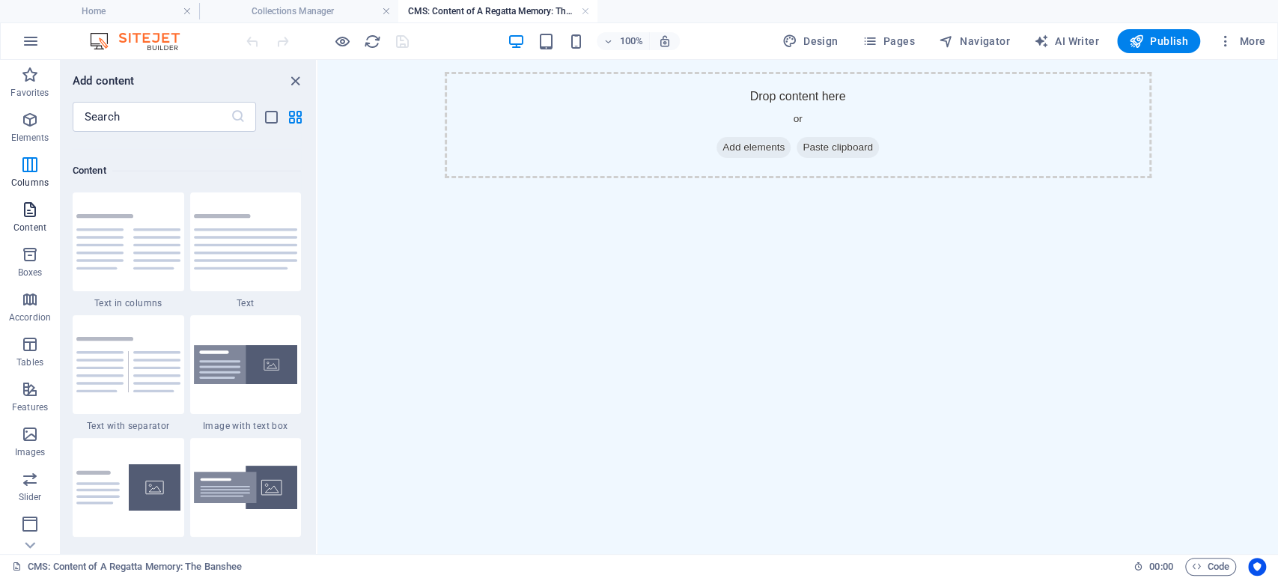
scroll to position [2620, 0]
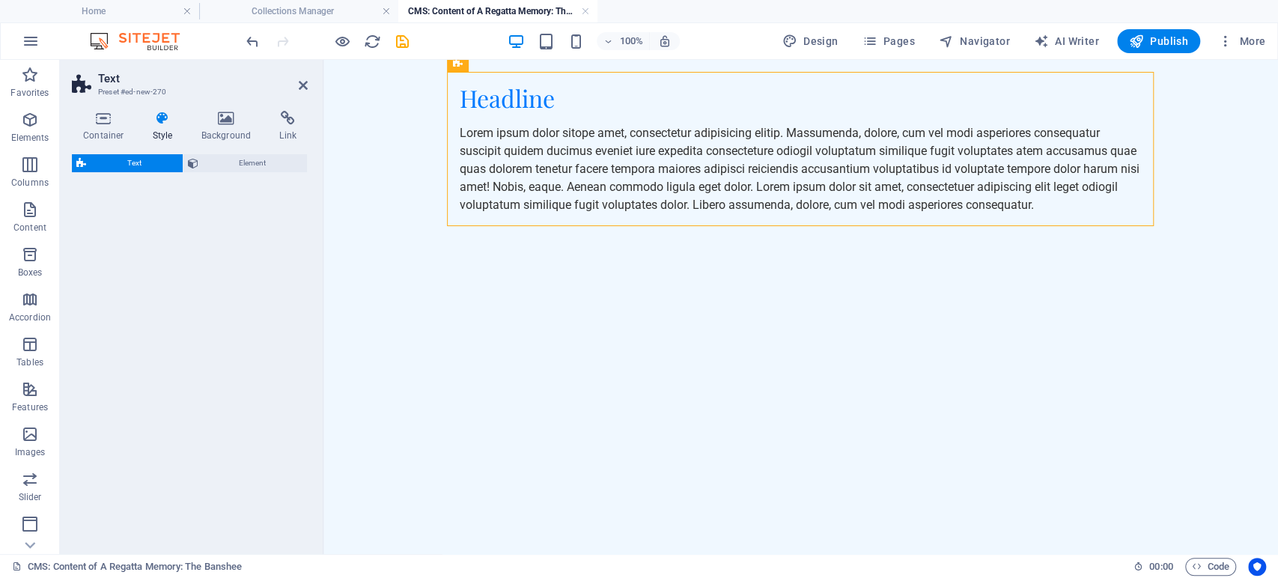
select select "preset-text-v2-default"
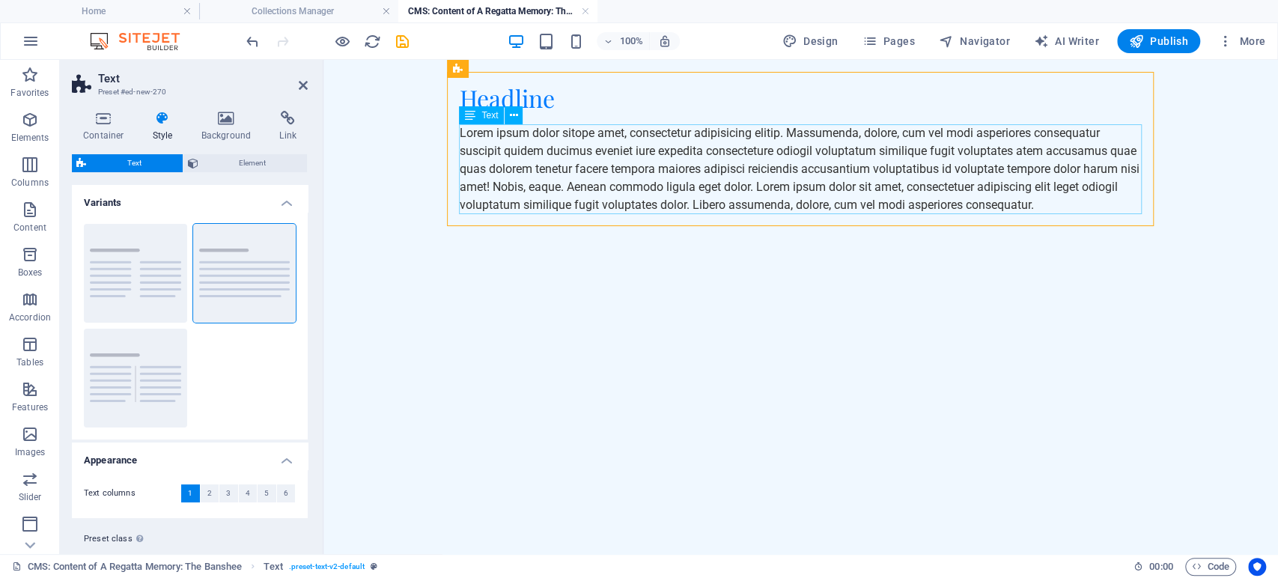
drag, startPoint x: 563, startPoint y: 291, endPoint x: 568, endPoint y: 125, distance: 166.3
click at [562, 163] on div "Lorem ipsum dolor sitope amet, consectetur adipisicing elitip. Massumenda, dolo…" at bounding box center [801, 169] width 683 height 90
click at [551, 165] on div "Lorem ipsum dolor sitope amet, consectetur adipisicing elitip. Massumenda, dolo…" at bounding box center [801, 169] width 683 height 90
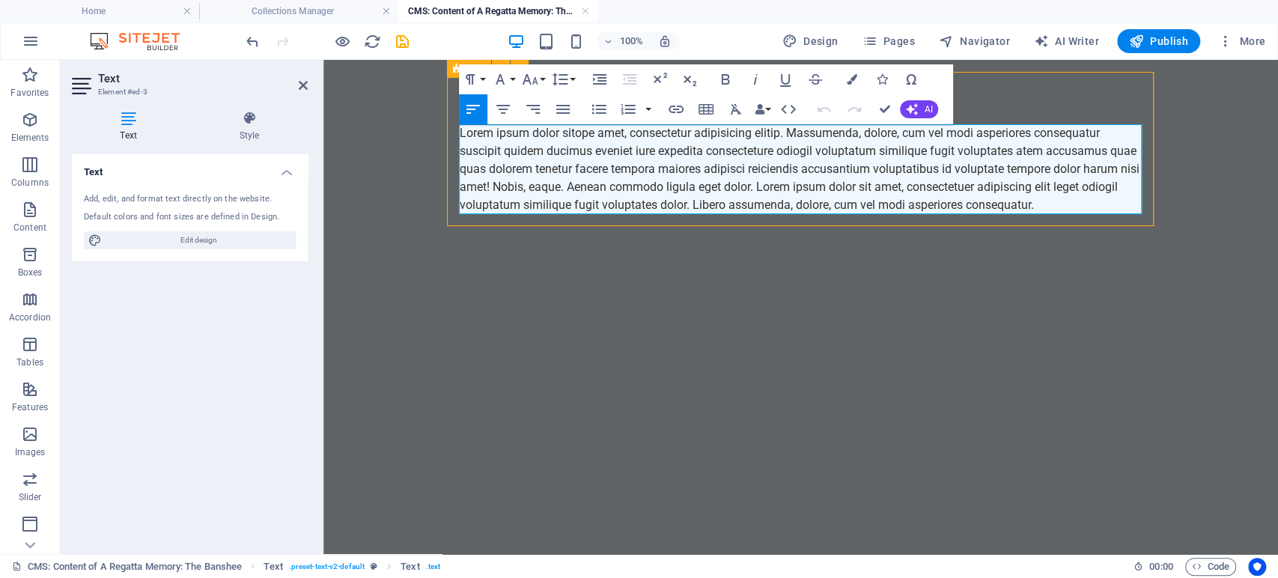
click at [461, 133] on p "Lorem ipsum dolor sitope amet, consectetur adipisicing elitip. Massumenda, dolo…" at bounding box center [801, 169] width 683 height 90
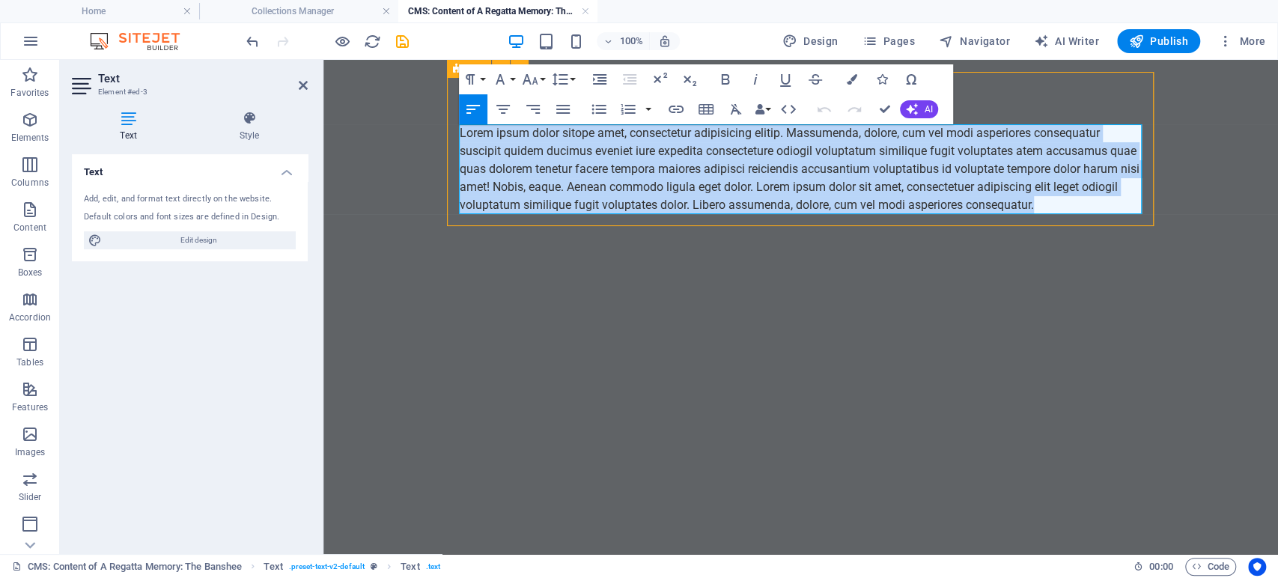
drag, startPoint x: 460, startPoint y: 133, endPoint x: 1112, endPoint y: 201, distance: 655.8
click at [1112, 201] on p "Lorem ipsum dolor sitope amet, consectetur adipisicing elitip. Massumenda, dolo…" at bounding box center [801, 169] width 683 height 90
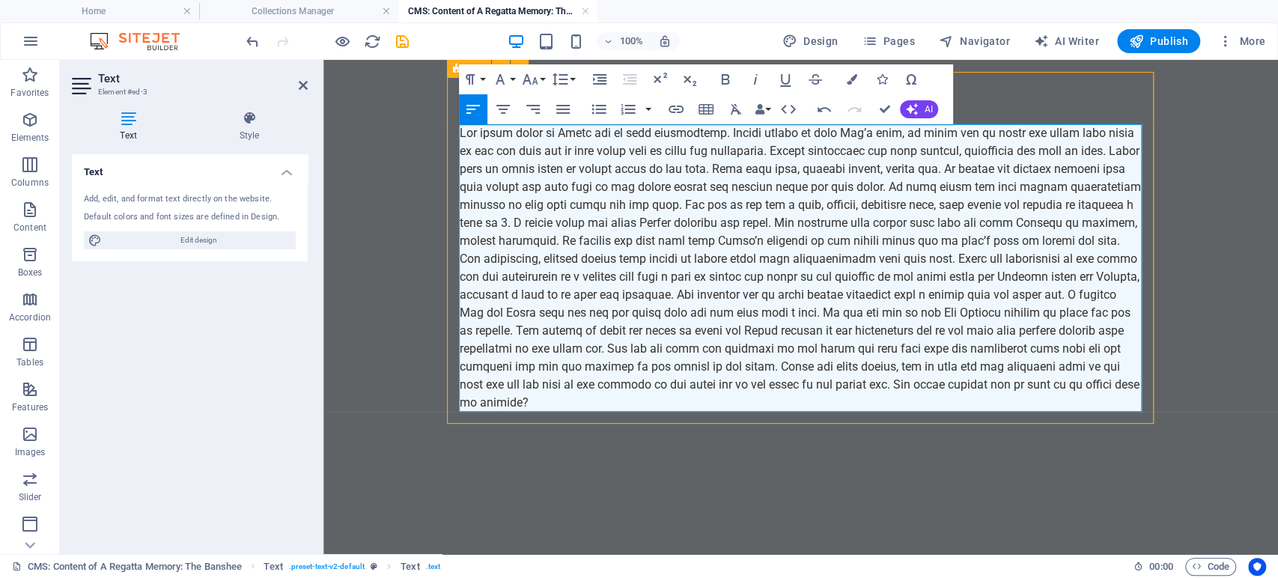
click at [461, 134] on p at bounding box center [801, 268] width 683 height 288
click at [462, 130] on p at bounding box center [801, 268] width 683 height 288
click at [461, 134] on p at bounding box center [801, 268] width 683 height 288
click at [789, 202] on p at bounding box center [801, 268] width 683 height 288
click at [464, 132] on p at bounding box center [801, 268] width 683 height 288
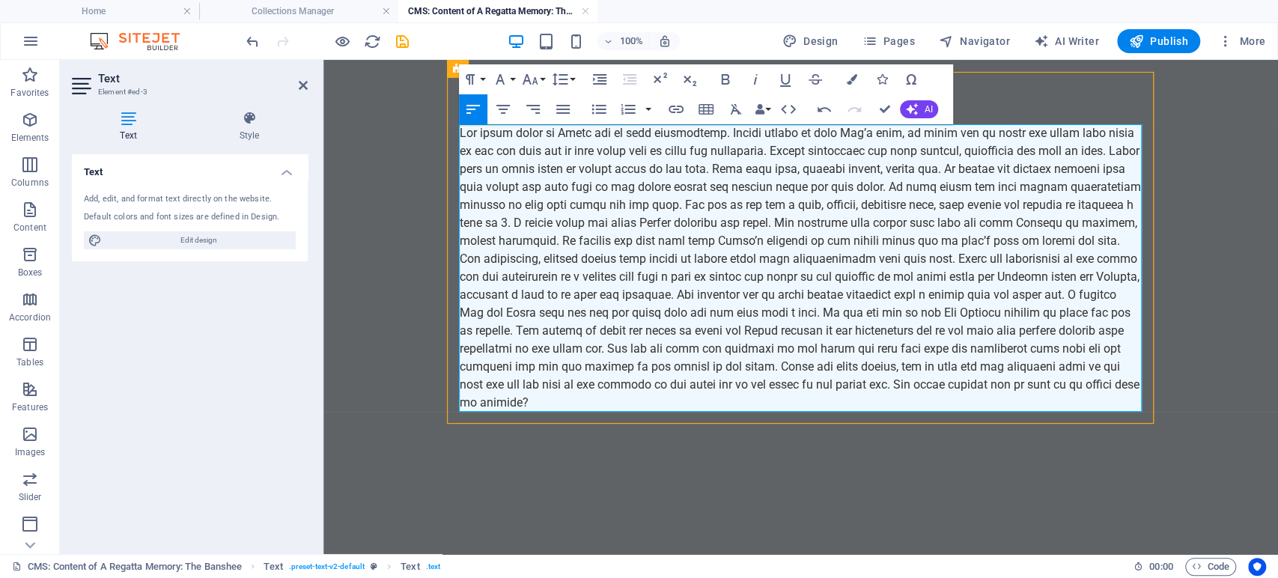
click at [461, 131] on p at bounding box center [801, 268] width 683 height 288
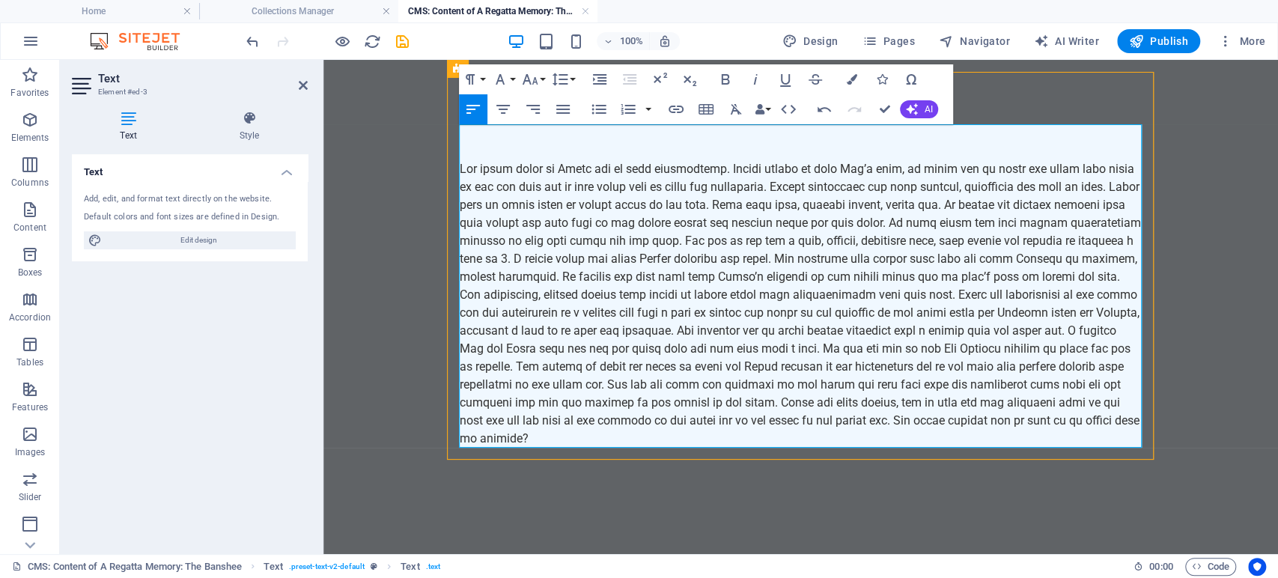
click at [489, 143] on p at bounding box center [801, 151] width 683 height 18
click at [491, 136] on p at bounding box center [801, 133] width 683 height 18
click at [491, 137] on p at bounding box center [801, 133] width 683 height 18
click at [490, 148] on p at bounding box center [801, 151] width 683 height 18
click at [461, 166] on p at bounding box center [801, 304] width 683 height 288
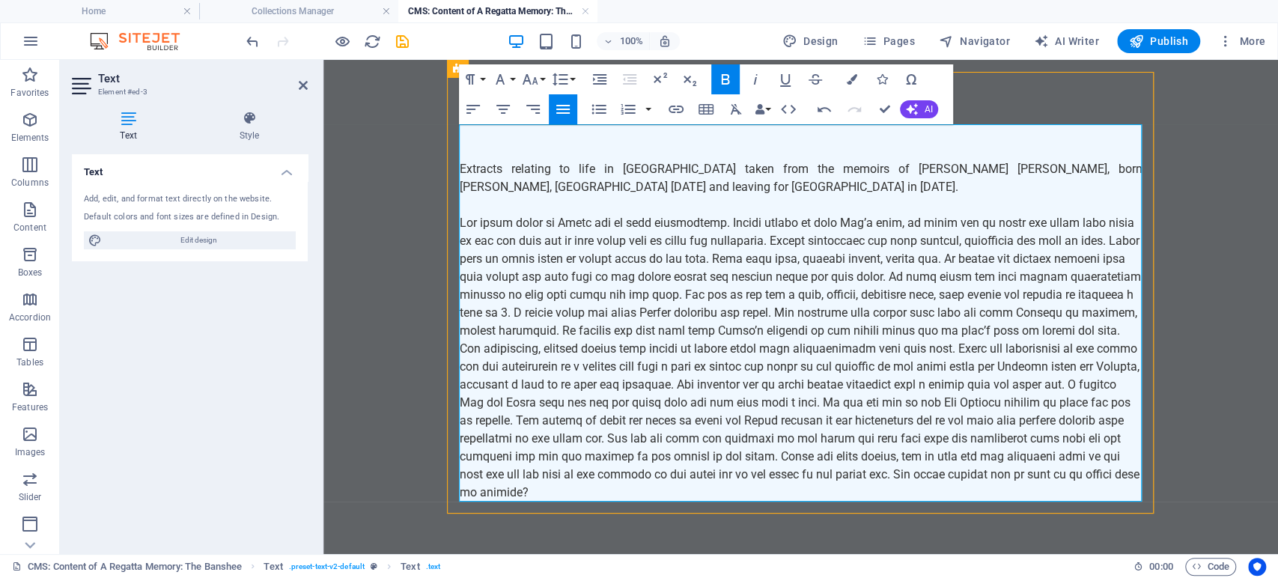
click at [461, 171] on strong "Extracts relating to life in [GEOGRAPHIC_DATA] taken from the memoirs of [PERSO…" at bounding box center [801, 178] width 683 height 32
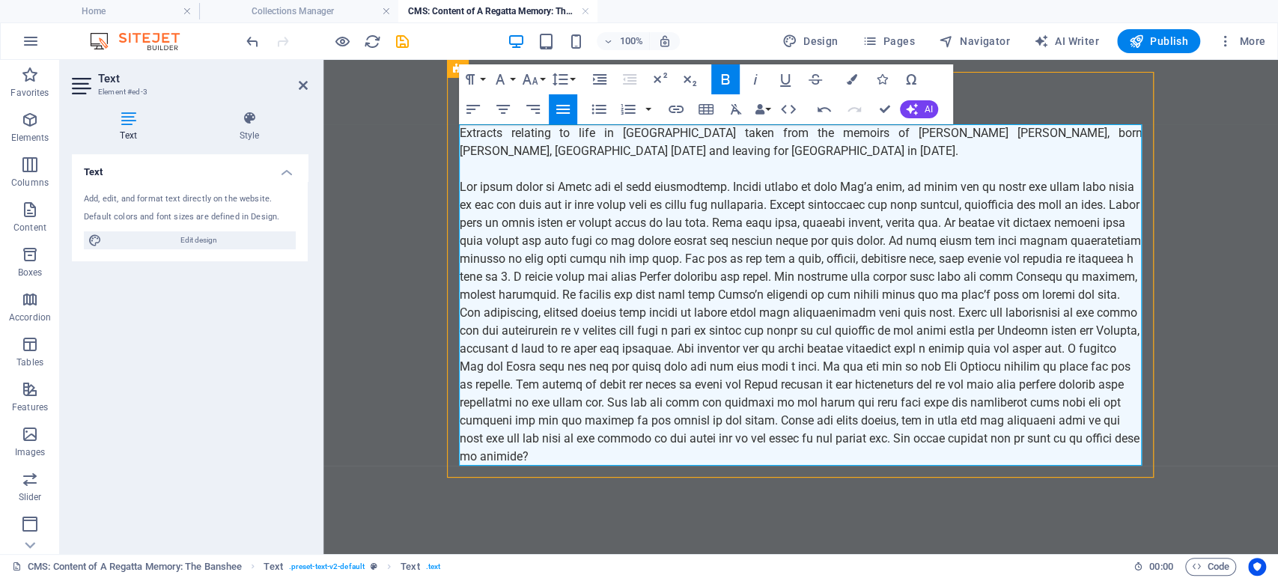
click at [499, 141] on p "Extracts relating to life in [GEOGRAPHIC_DATA] taken from the memoirs of [PERSO…" at bounding box center [801, 142] width 683 height 36
click at [792, 148] on p "Extract relating to life in [GEOGRAPHIC_DATA] taken from the memoirs of [PERSON…" at bounding box center [801, 142] width 683 height 36
click at [750, 151] on p "Extract relating to life in [GEOGRAPHIC_DATA] taken from the memoirs of [PERSON…" at bounding box center [801, 142] width 683 height 36
click at [652, 449] on p at bounding box center [801, 322] width 683 height 288
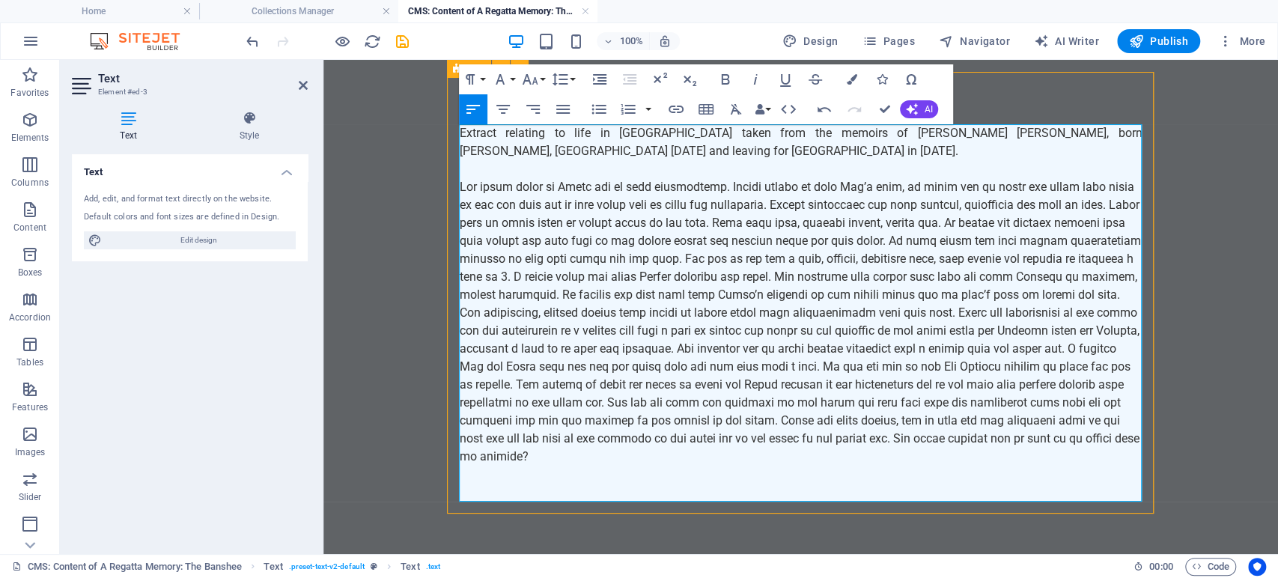
click at [461, 182] on p at bounding box center [801, 322] width 683 height 288
click at [627, 454] on p at bounding box center [801, 322] width 683 height 288
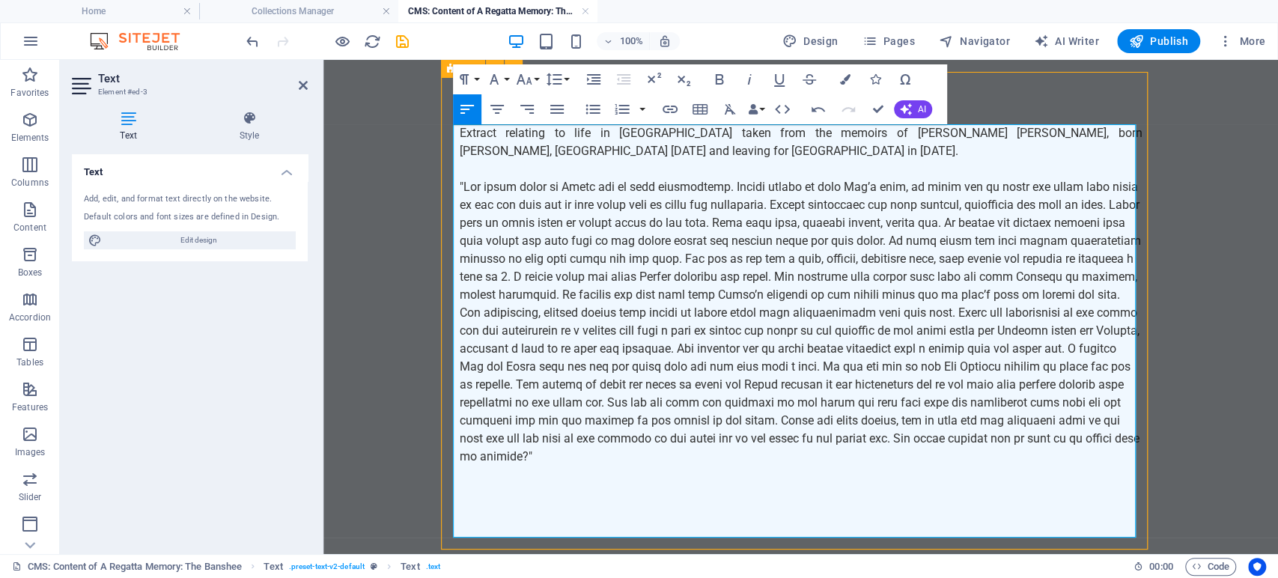
click at [568, 493] on p at bounding box center [801, 493] width 683 height 18
click at [562, 505] on p at bounding box center [801, 511] width 683 height 18
click at [557, 518] on p at bounding box center [801, 511] width 683 height 18
click at [553, 493] on p at bounding box center [801, 493] width 683 height 18
click at [655, 460] on p at bounding box center [801, 322] width 683 height 288
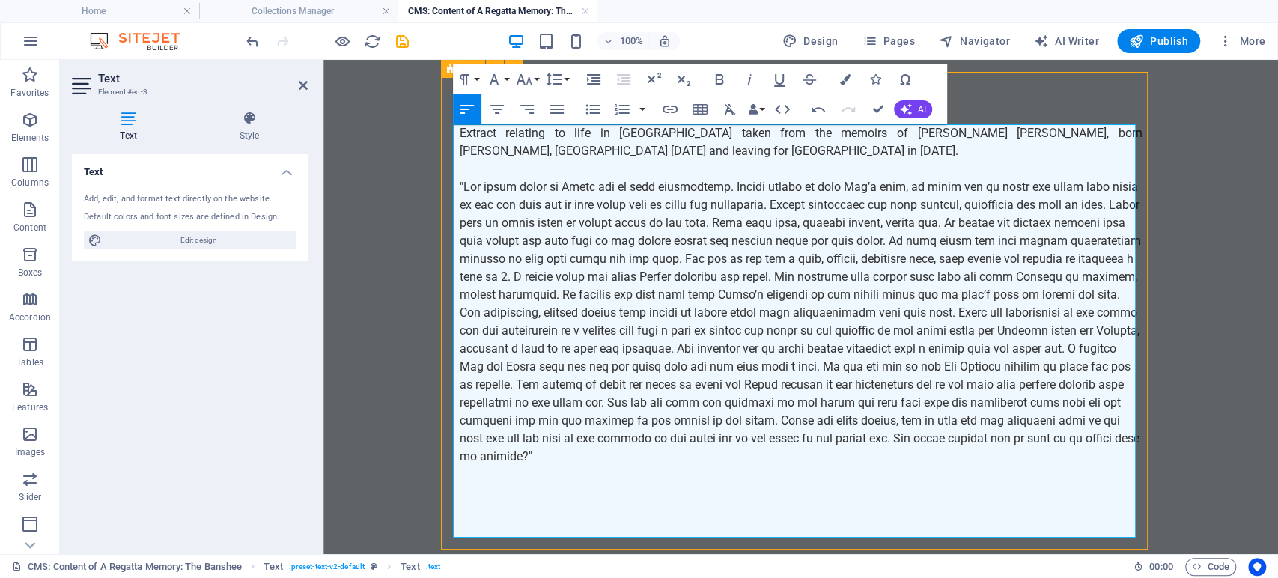
click at [622, 504] on p at bounding box center [801, 511] width 683 height 18
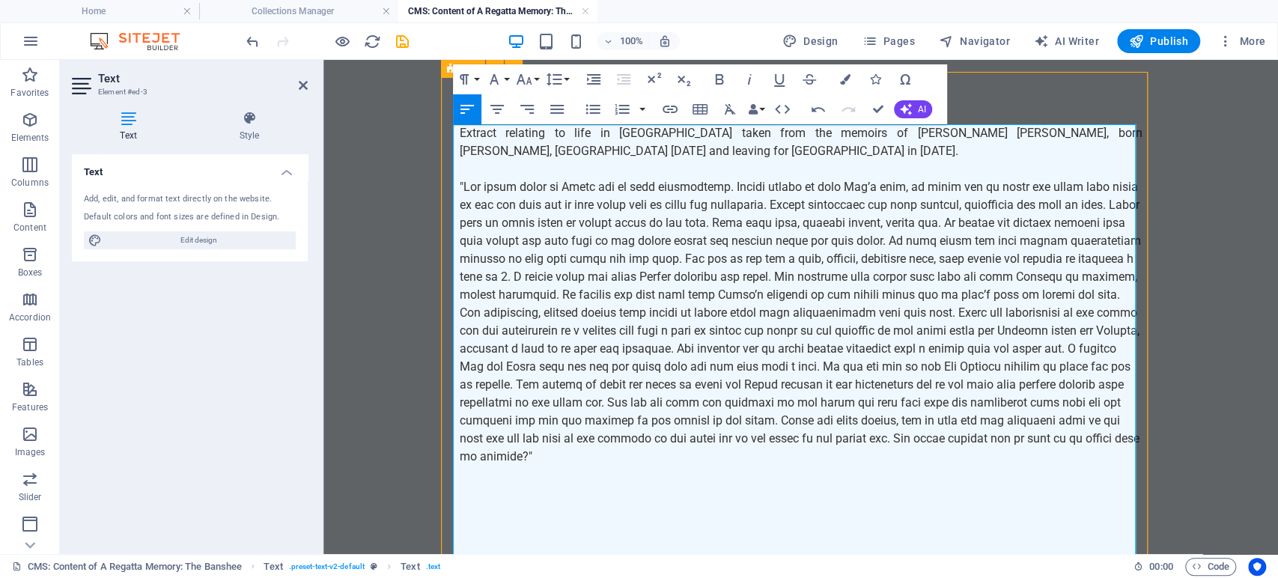
click at [752, 513] on p at bounding box center [801, 511] width 683 height 18
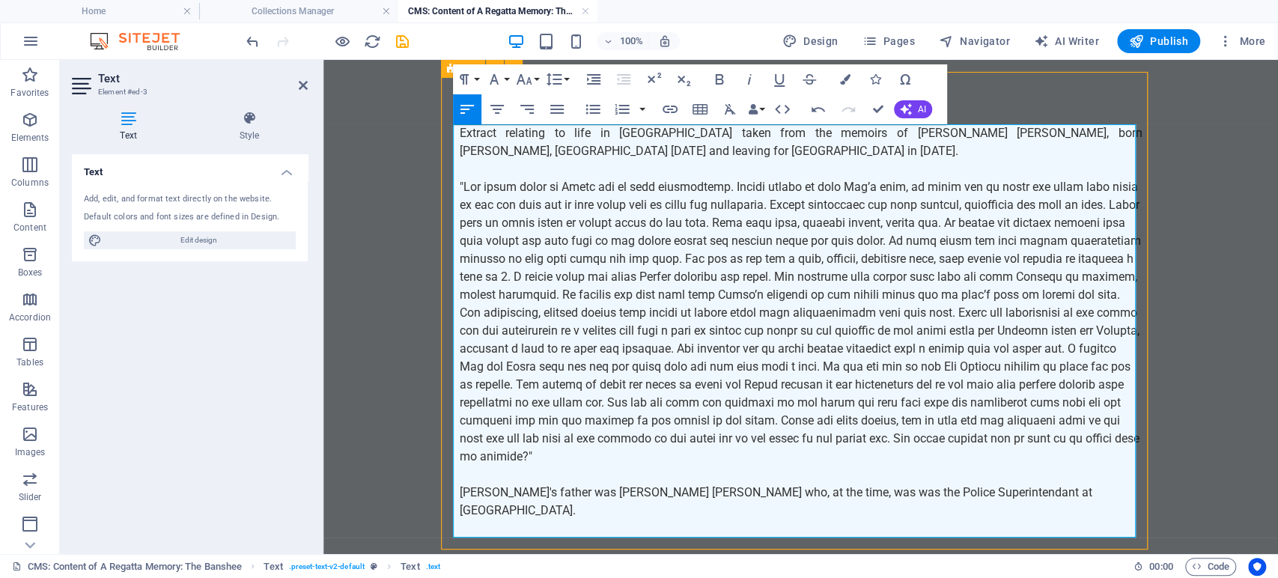
click at [1036, 490] on p "[PERSON_NAME]'s father was [PERSON_NAME] [PERSON_NAME] who, at the time, was wa…" at bounding box center [801, 502] width 683 height 36
click at [1045, 490] on p "[PERSON_NAME]'s father was [PERSON_NAME] [PERSON_NAME] who, at the time, was wa…" at bounding box center [801, 502] width 683 height 36
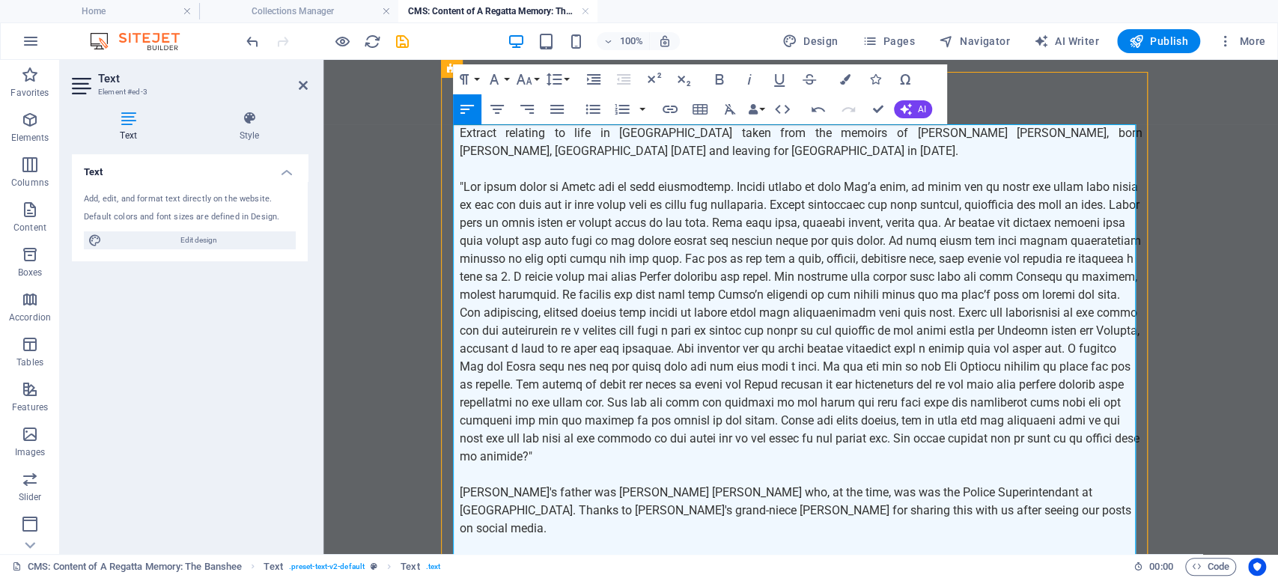
click at [893, 511] on p "[PERSON_NAME]'s father was [PERSON_NAME] [PERSON_NAME] who, at the time, was wa…" at bounding box center [801, 511] width 683 height 54
click at [1045, 514] on p "[PERSON_NAME]'s father was [PERSON_NAME] [PERSON_NAME] who, at the time, was wa…" at bounding box center [801, 511] width 683 height 54
click at [761, 488] on p "[PERSON_NAME]'s father was [PERSON_NAME] [PERSON_NAME] who, at the time, was wa…" at bounding box center [801, 511] width 683 height 54
drag, startPoint x: 765, startPoint y: 491, endPoint x: 702, endPoint y: 491, distance: 62.9
click at [702, 491] on p "[PERSON_NAME]'s father was [PERSON_NAME] [PERSON_NAME] who, at the time, was wa…" at bounding box center [801, 511] width 683 height 54
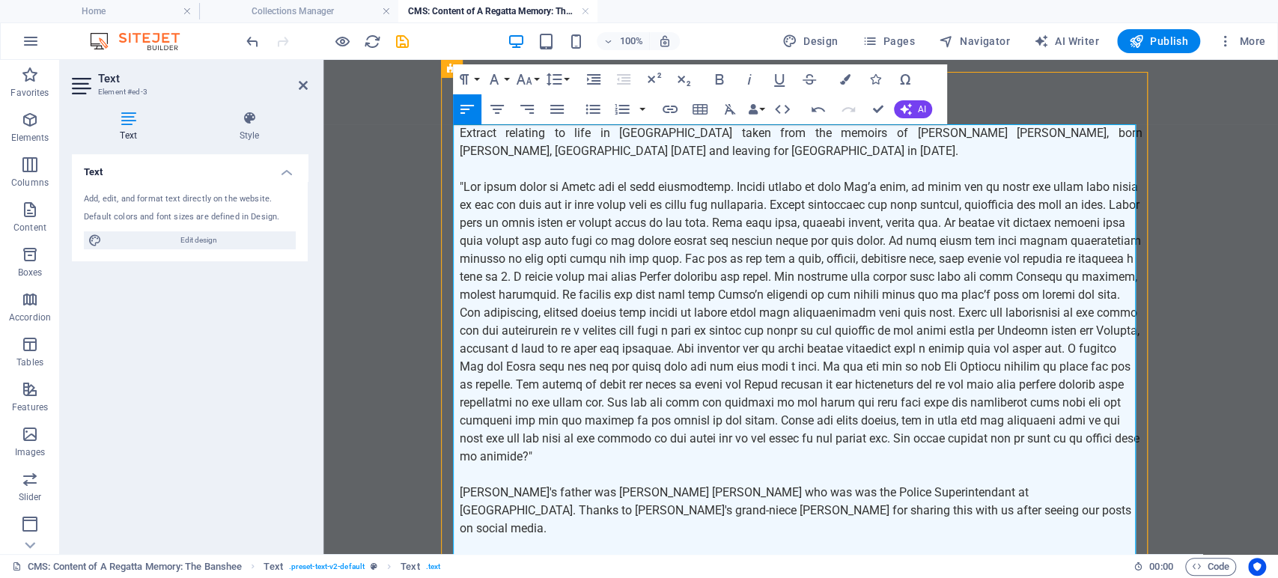
click at [971, 495] on p "[PERSON_NAME]'s father was [PERSON_NAME] [PERSON_NAME] who was was the Police S…" at bounding box center [801, 511] width 683 height 54
click at [1025, 506] on p "[PERSON_NAME]'s father was [PERSON_NAME] [PERSON_NAME] who was was the Police S…" at bounding box center [801, 511] width 683 height 54
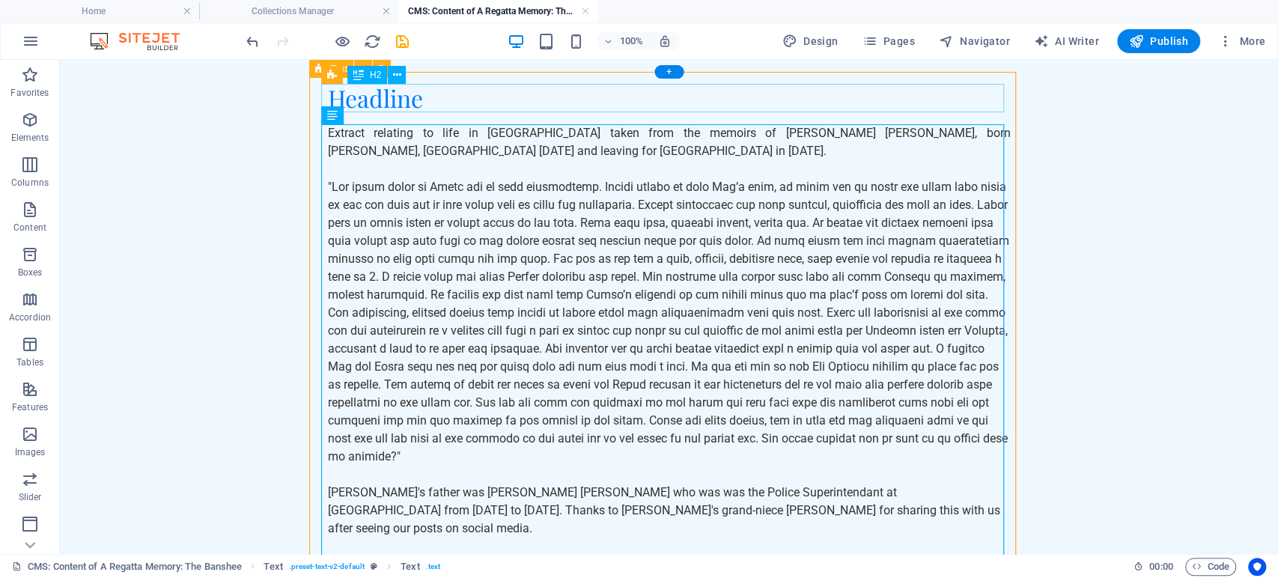
click at [424, 91] on div "Headline" at bounding box center [669, 98] width 683 height 28
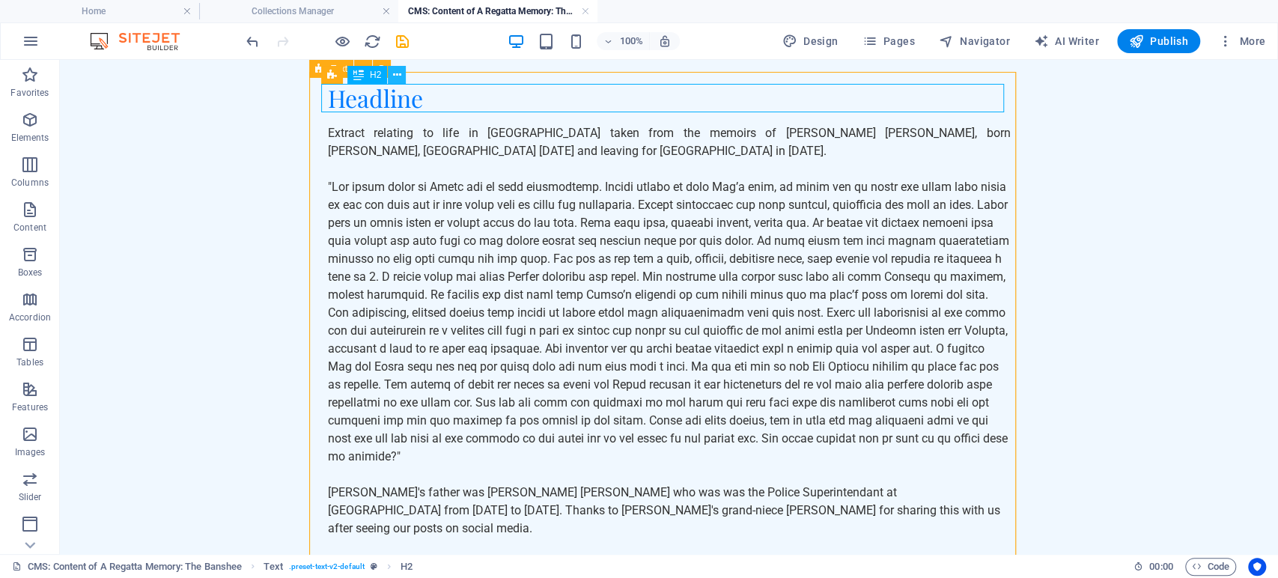
click at [397, 75] on icon at bounding box center [397, 75] width 8 height 16
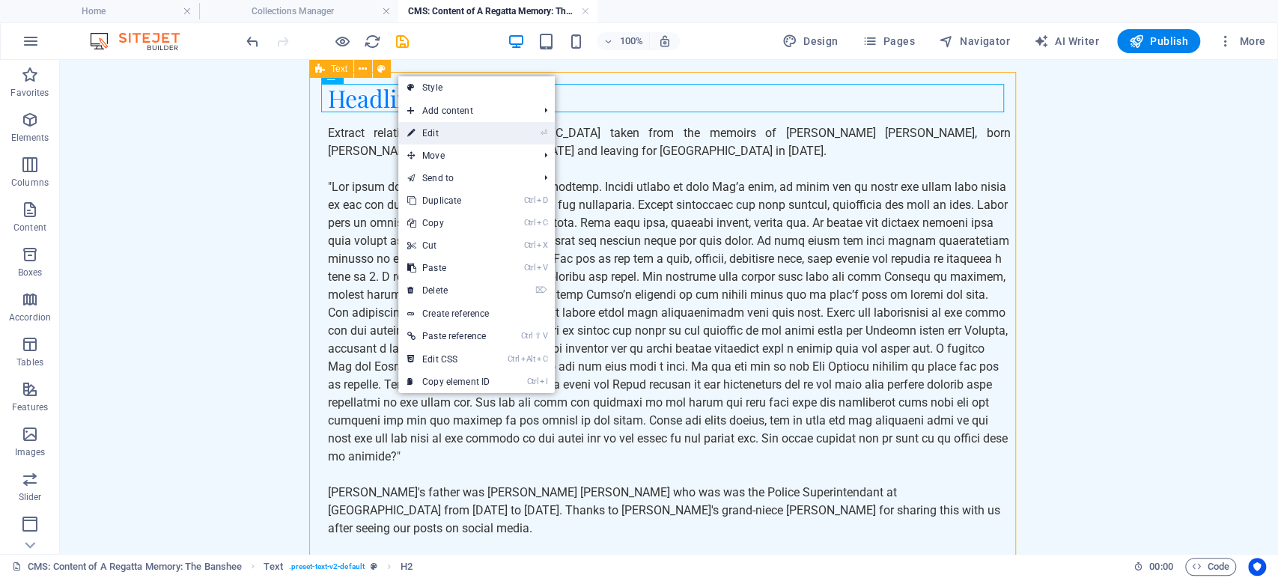
click at [444, 130] on link "⏎ Edit" at bounding box center [448, 133] width 100 height 22
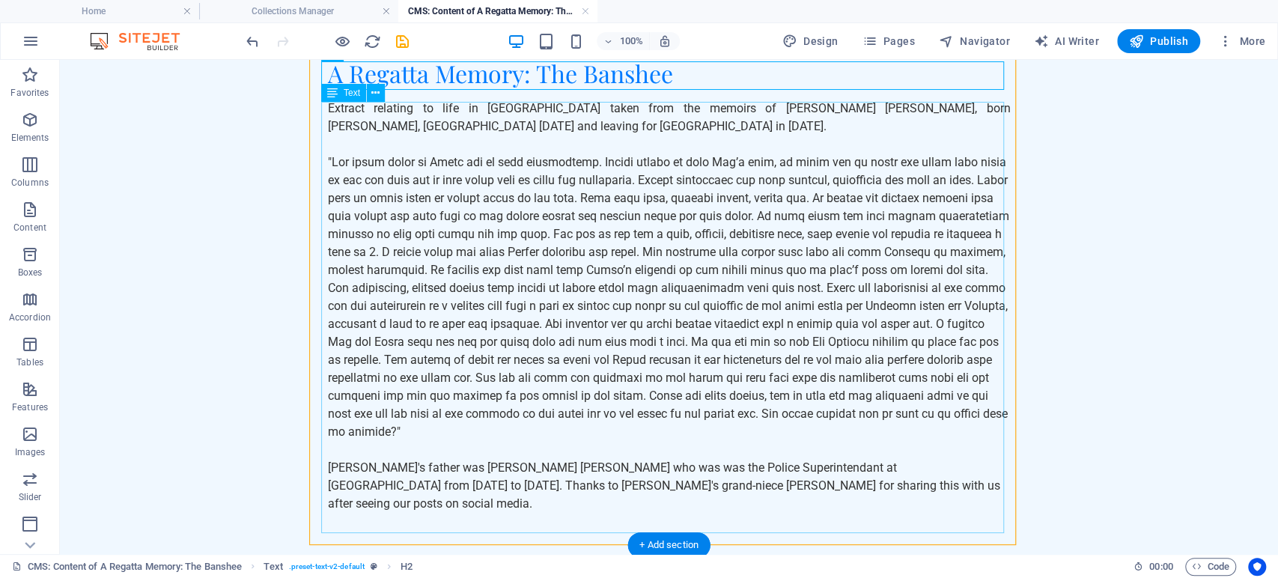
scroll to position [0, 0]
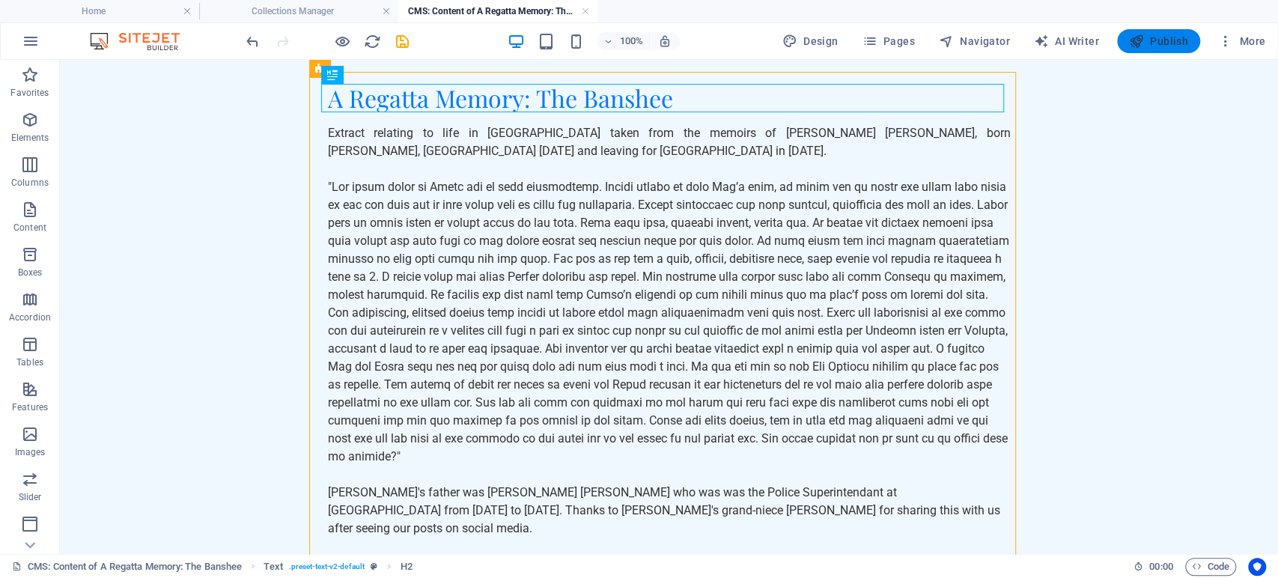
click at [1174, 41] on span "Publish" at bounding box center [1158, 41] width 59 height 15
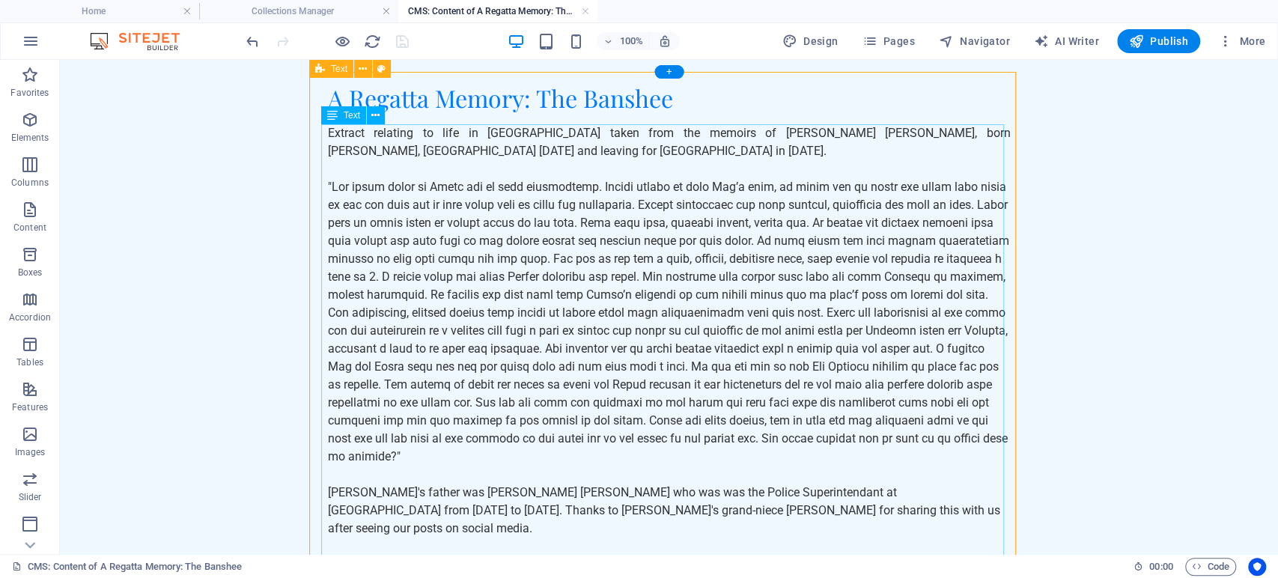
click at [905, 191] on div "Extract relating to life in [GEOGRAPHIC_DATA] taken from the memoirs of [PERSON…" at bounding box center [669, 348] width 683 height 449
click at [407, 43] on div at bounding box center [327, 41] width 168 height 24
click at [422, 183] on div "Extract relating to life in [GEOGRAPHIC_DATA] taken from the memoirs of [PERSON…" at bounding box center [669, 348] width 683 height 449
click at [626, 232] on div "Extract relating to life in [GEOGRAPHIC_DATA] taken from the memoirs of [PERSON…" at bounding box center [669, 348] width 683 height 449
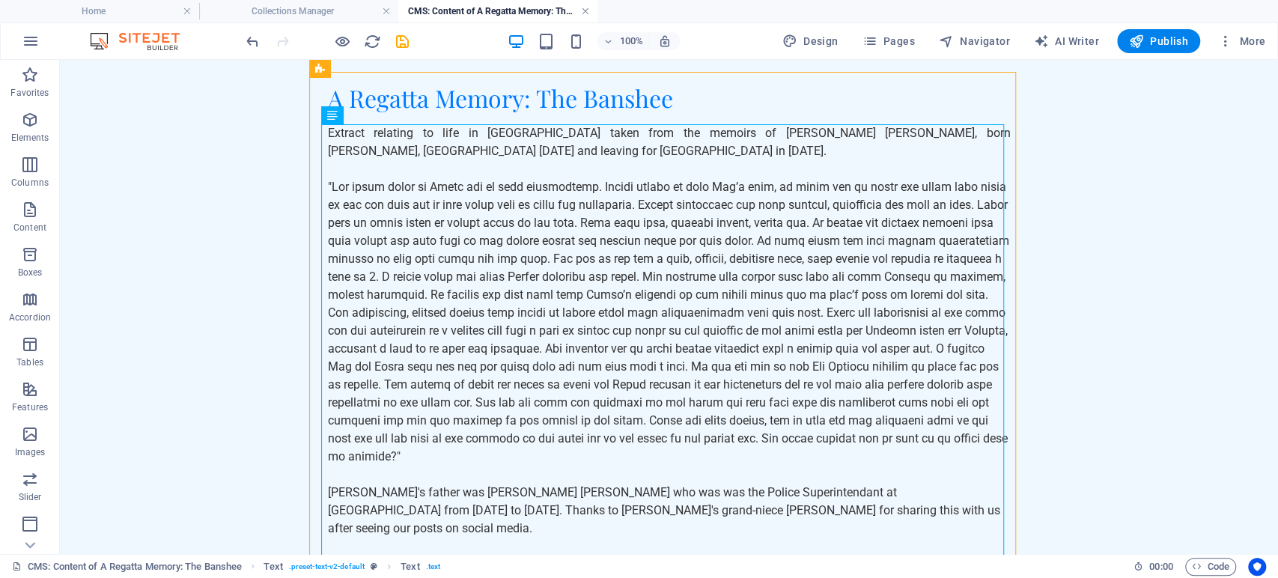
click at [584, 10] on link at bounding box center [585, 11] width 9 height 14
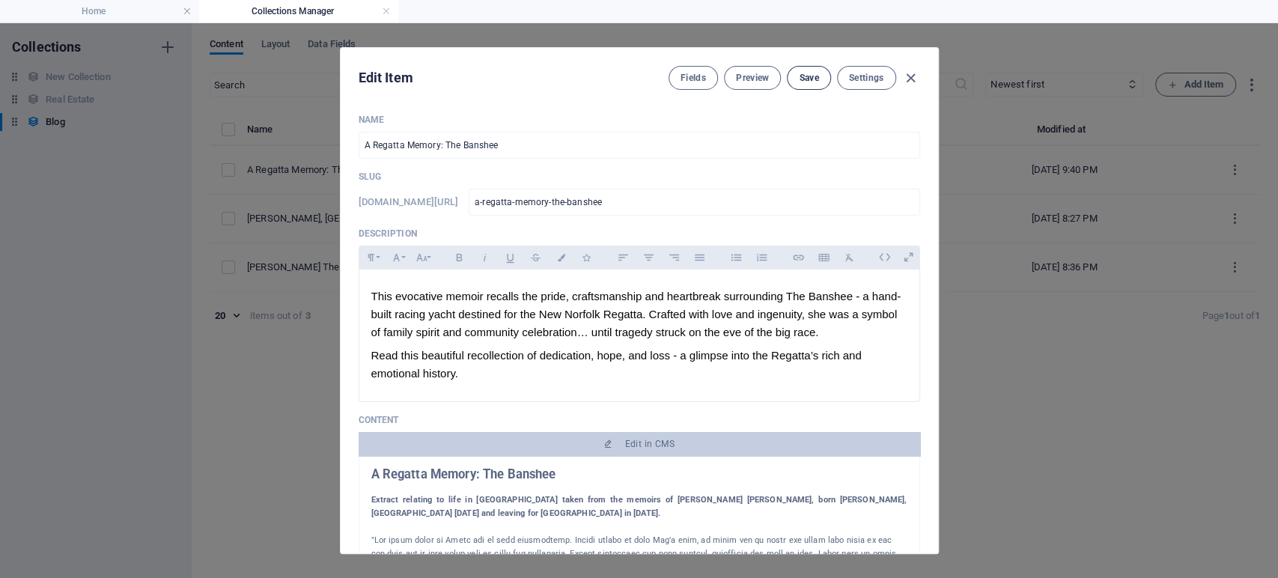
click at [803, 80] on span "Save" at bounding box center [808, 78] width 19 height 12
click at [905, 71] on icon "button" at bounding box center [910, 78] width 17 height 17
type input "a-regatta-memory-the-banshee"
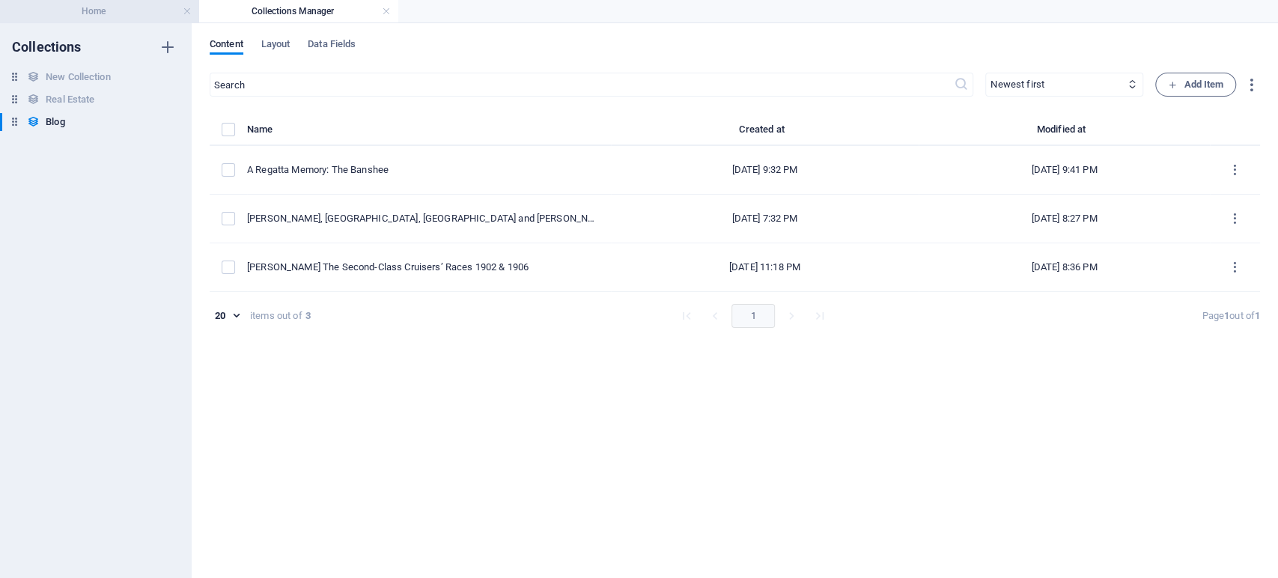
click at [132, 10] on h4 "Home" at bounding box center [99, 11] width 199 height 16
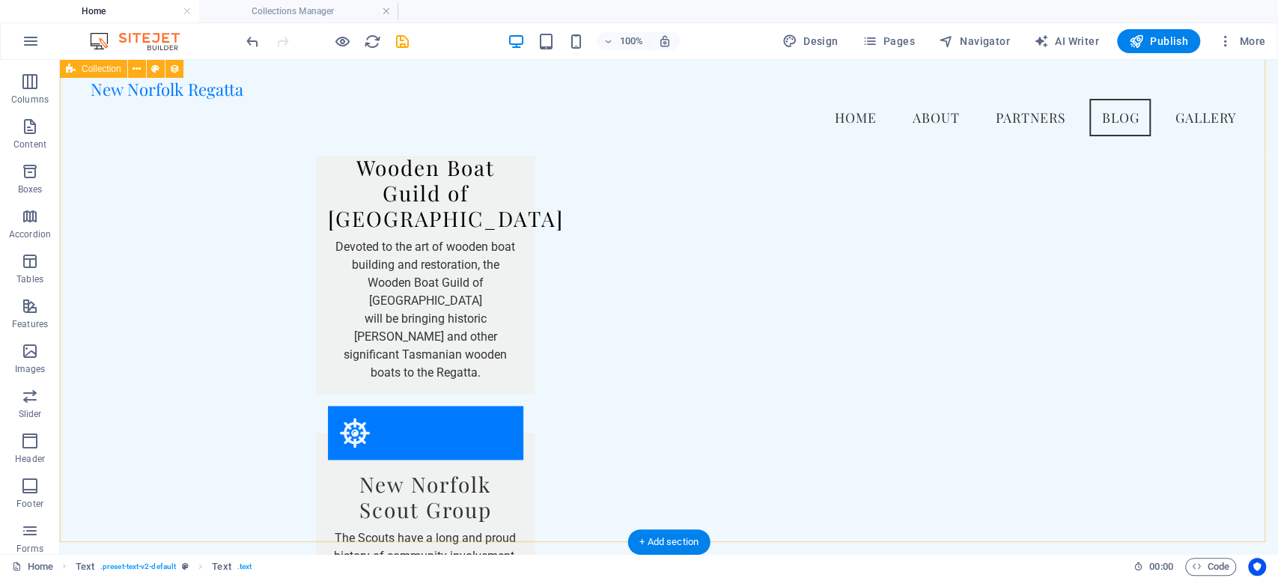
scroll to position [1317, 0]
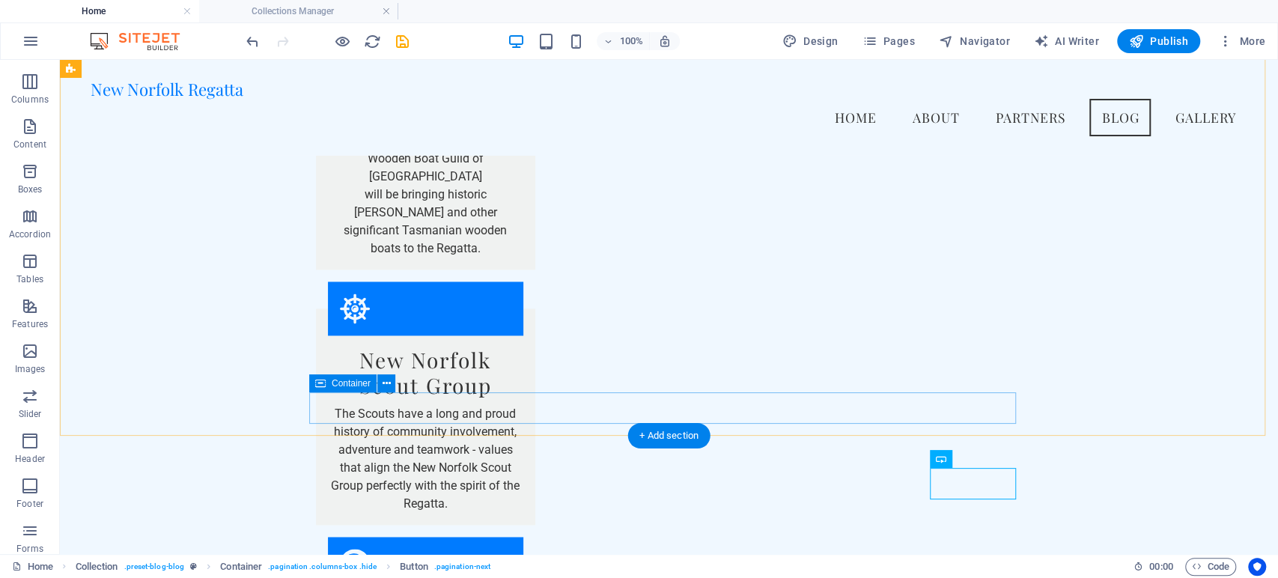
scroll to position [1400, 0]
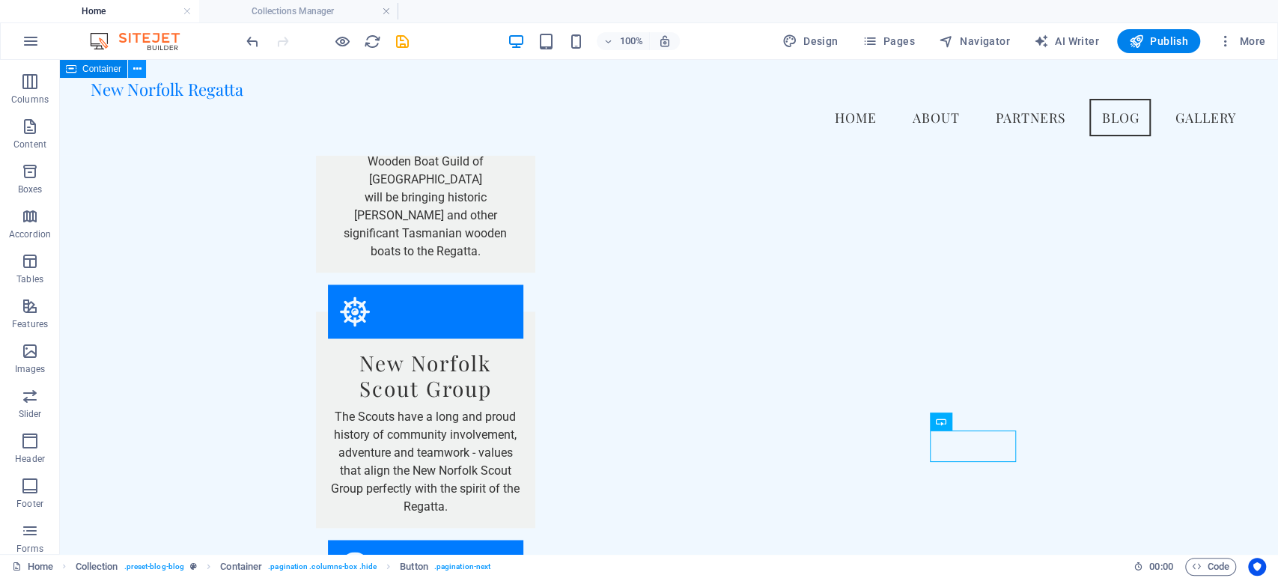
click at [144, 71] on button at bounding box center [137, 69] width 18 height 18
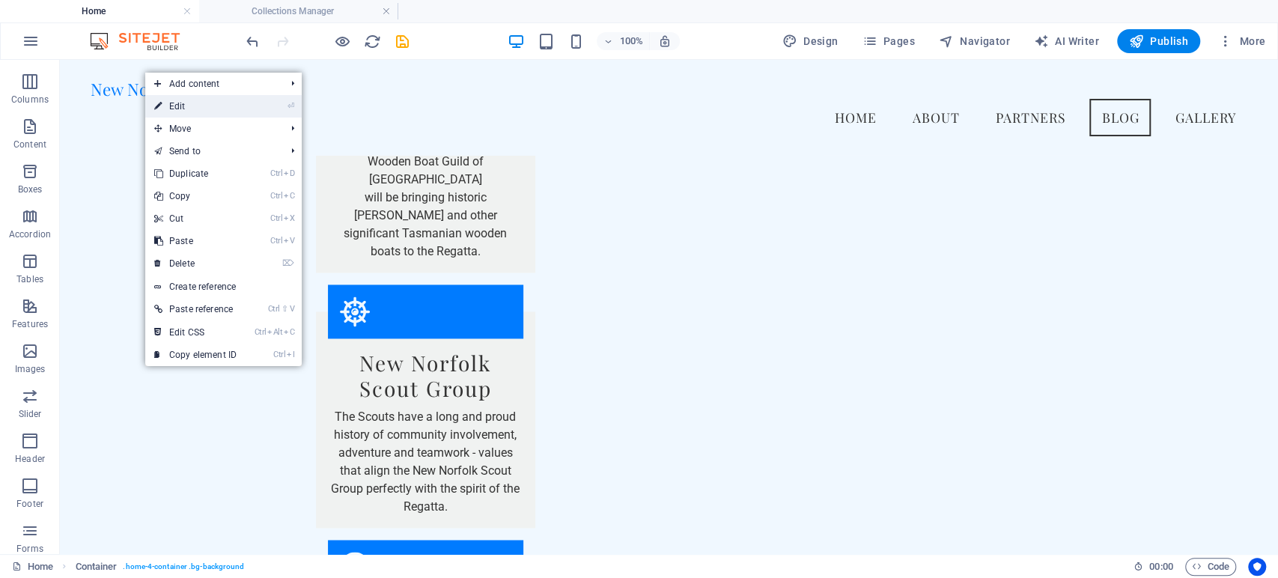
click at [181, 111] on link "⏎ Edit" at bounding box center [195, 106] width 100 height 22
select select "header"
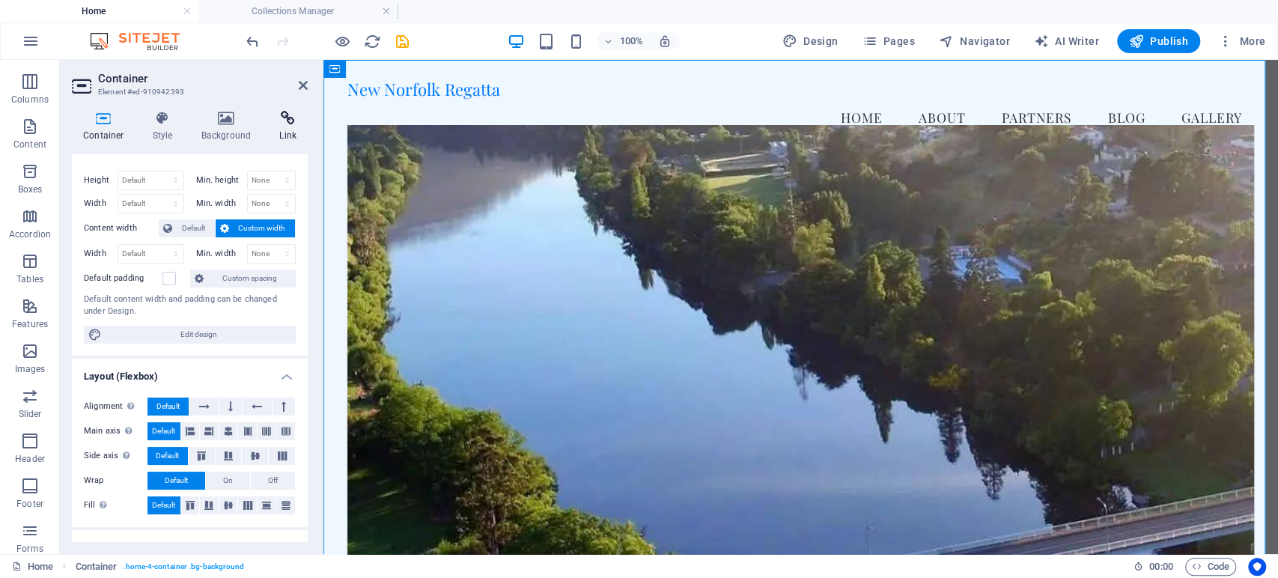
scroll to position [0, 0]
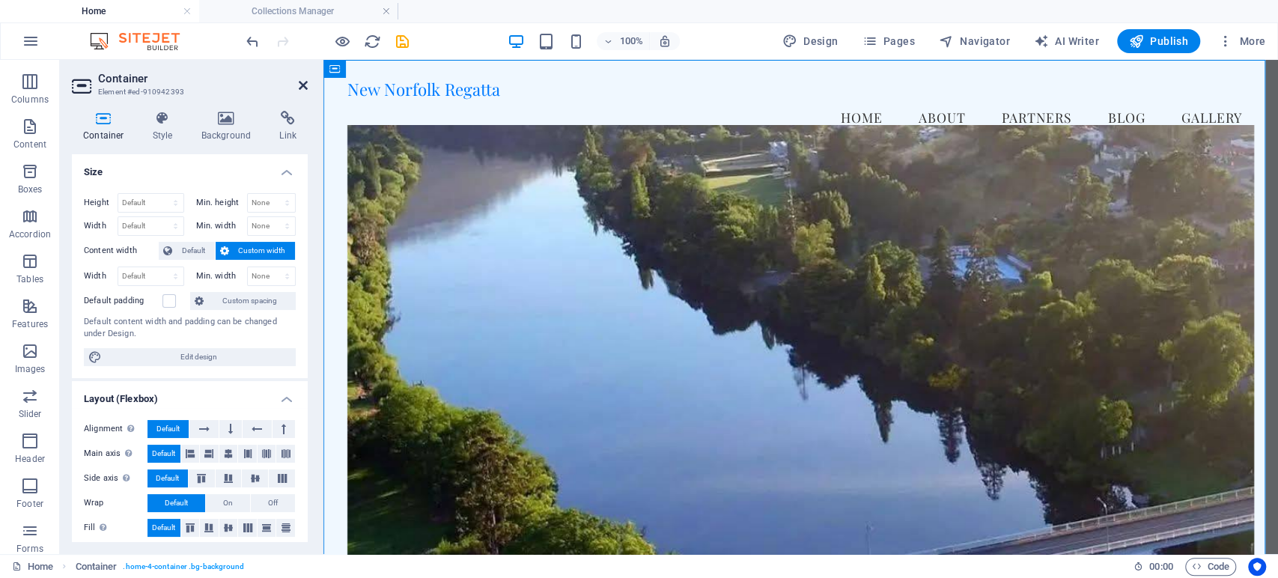
click at [300, 85] on icon at bounding box center [303, 85] width 9 height 12
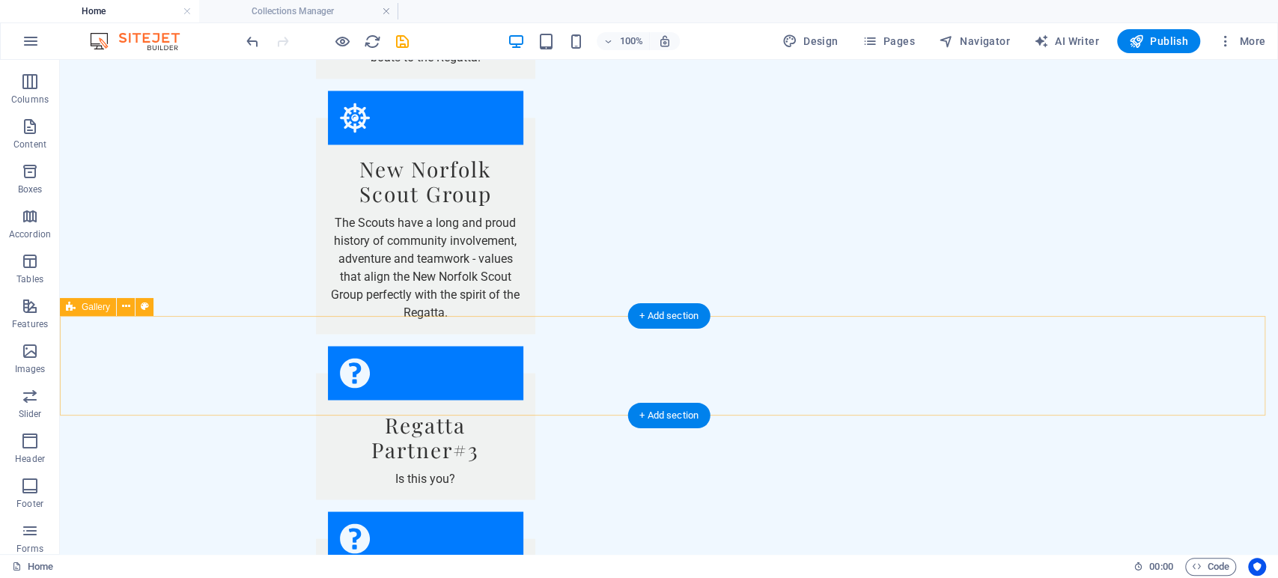
scroll to position [1636, 0]
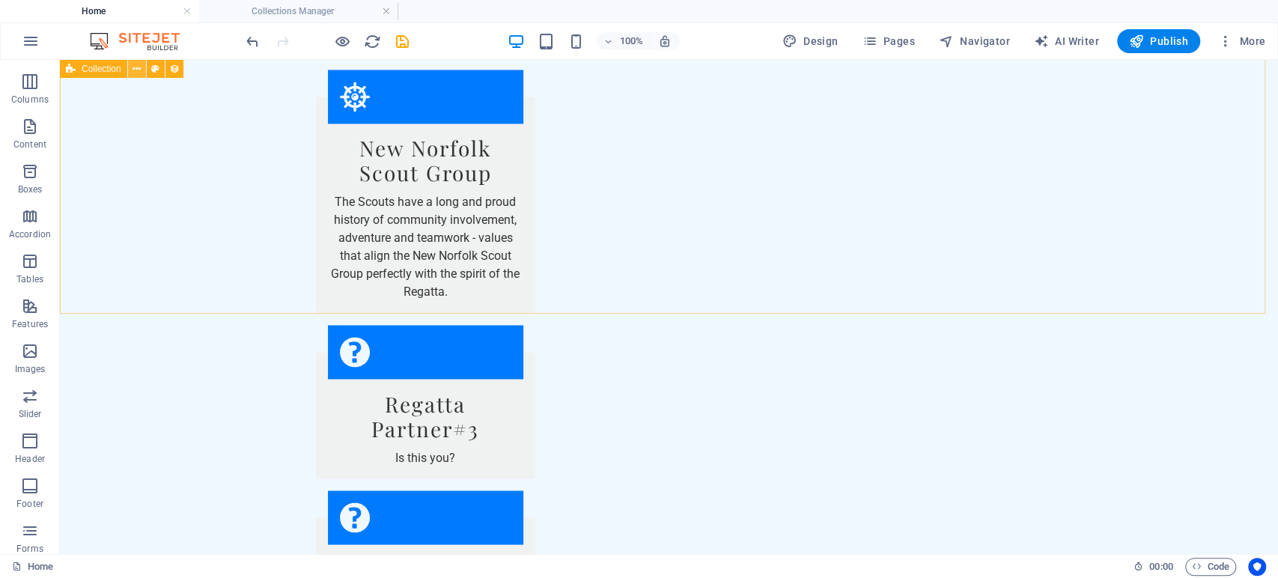
click at [135, 68] on icon at bounding box center [137, 69] width 8 height 16
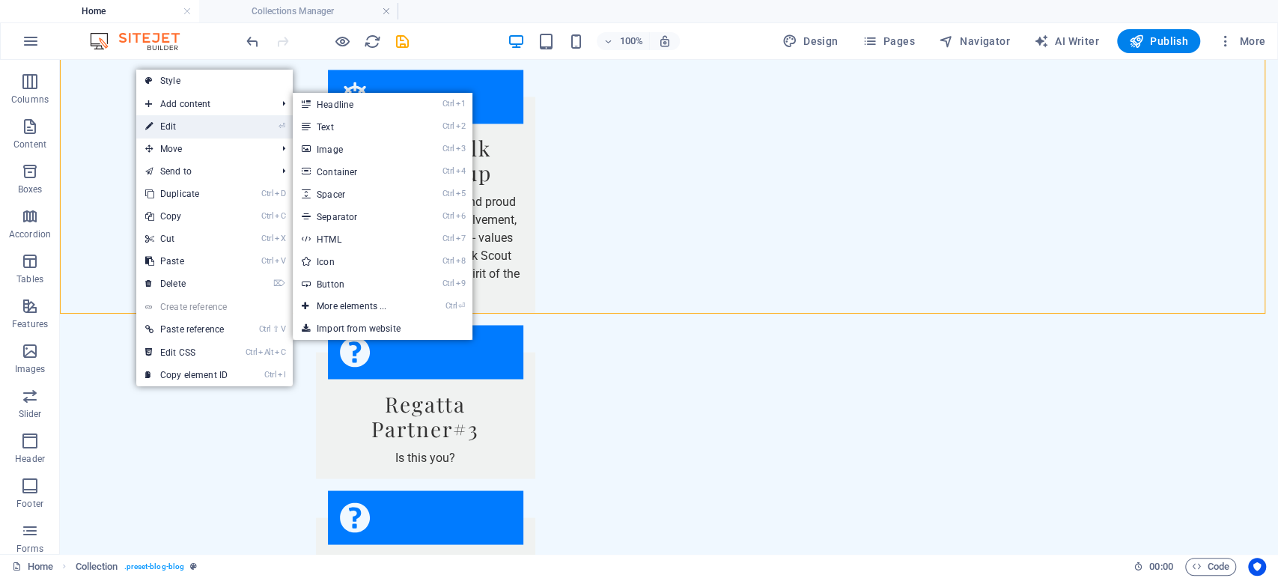
click at [171, 122] on link "⏎ Edit" at bounding box center [186, 126] width 100 height 22
select select "columns.publishing_date_DESC"
select select "columns.status"
select select "columns.publishing_date"
select select "past"
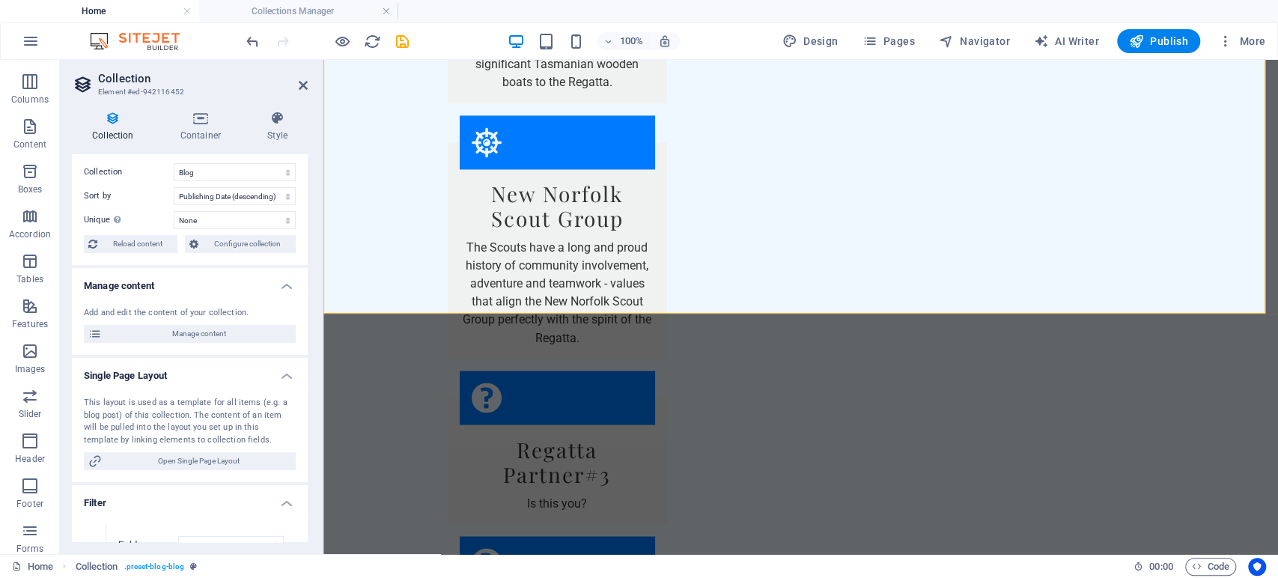
scroll to position [0, 0]
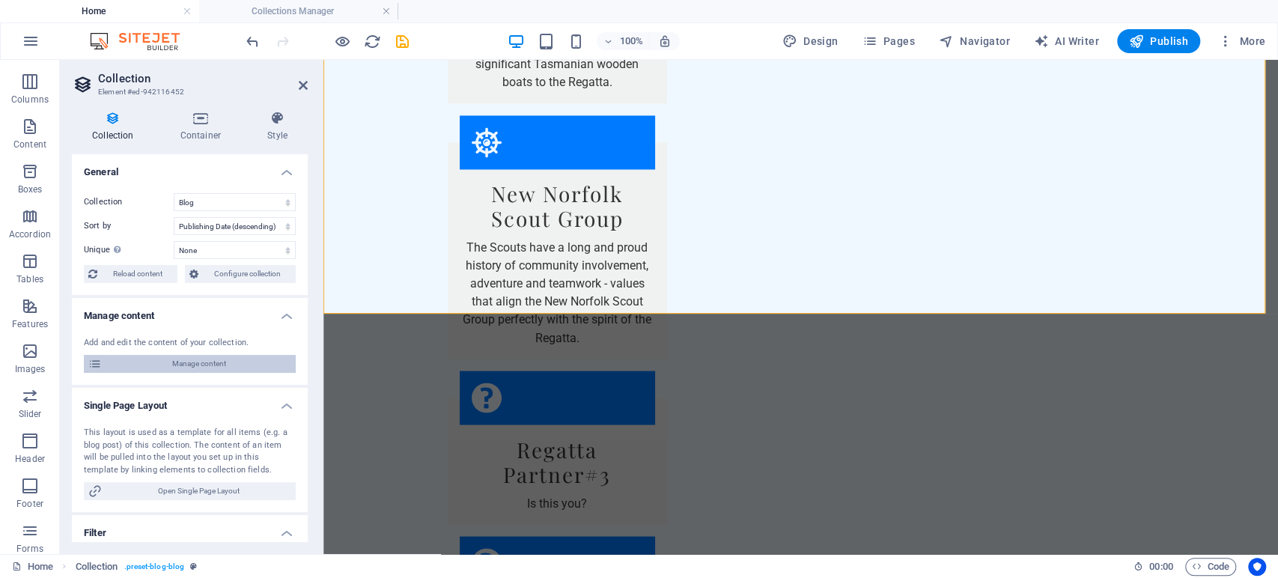
click at [192, 358] on span "Manage content" at bounding box center [198, 364] width 185 height 18
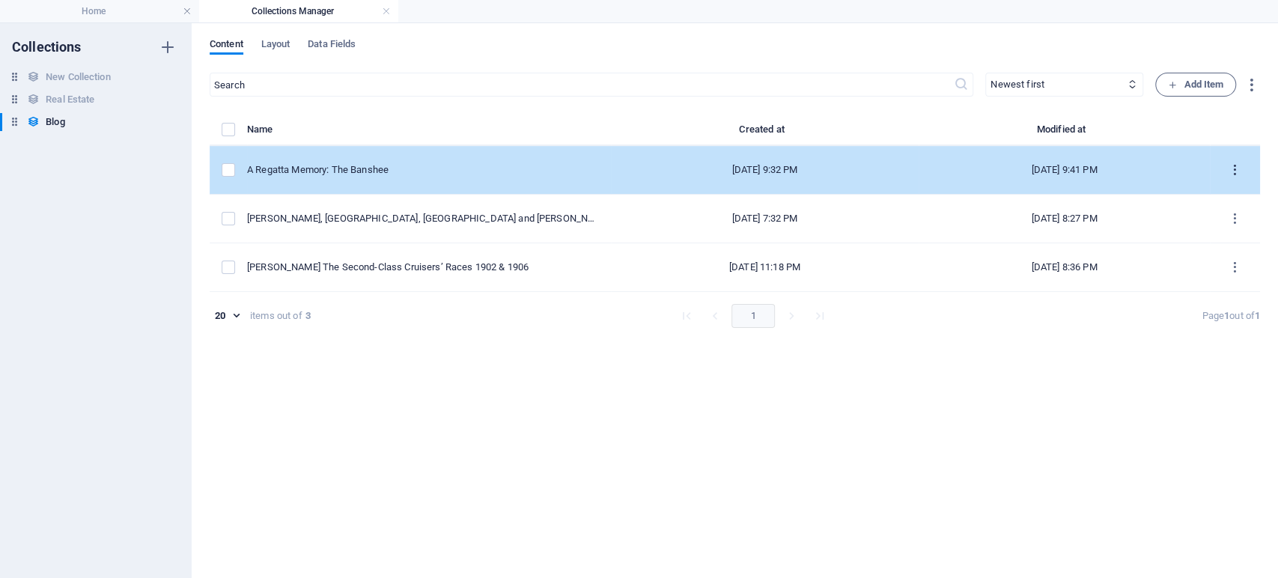
click at [1230, 168] on icon "items list" at bounding box center [1235, 170] width 14 height 14
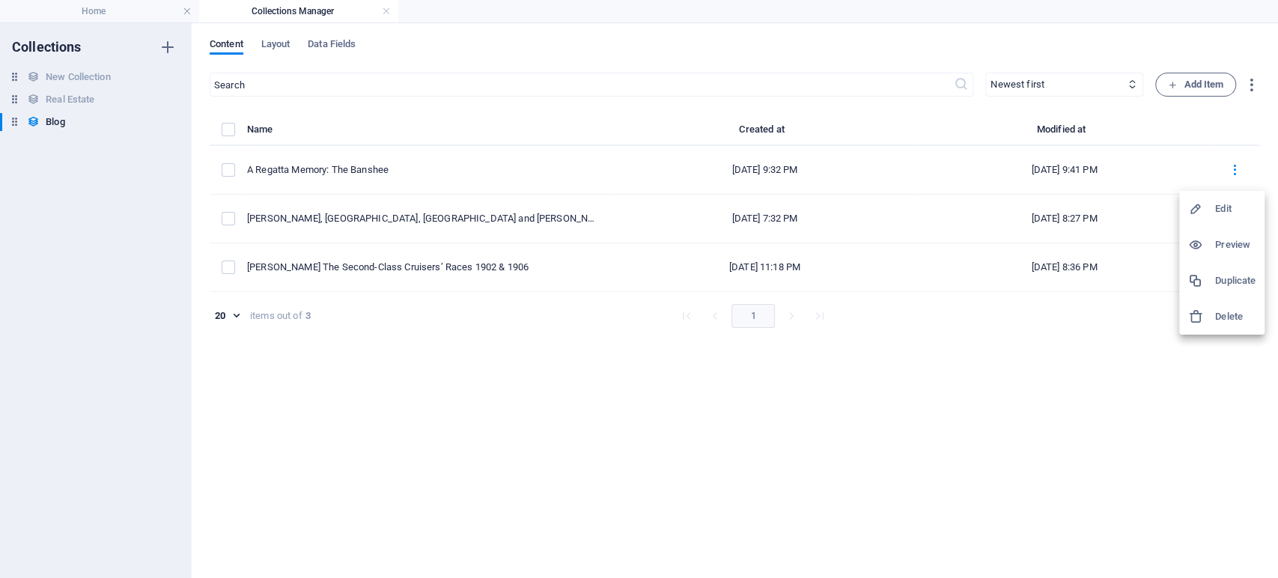
click at [1219, 212] on h6 "Edit" at bounding box center [1235, 209] width 40 height 18
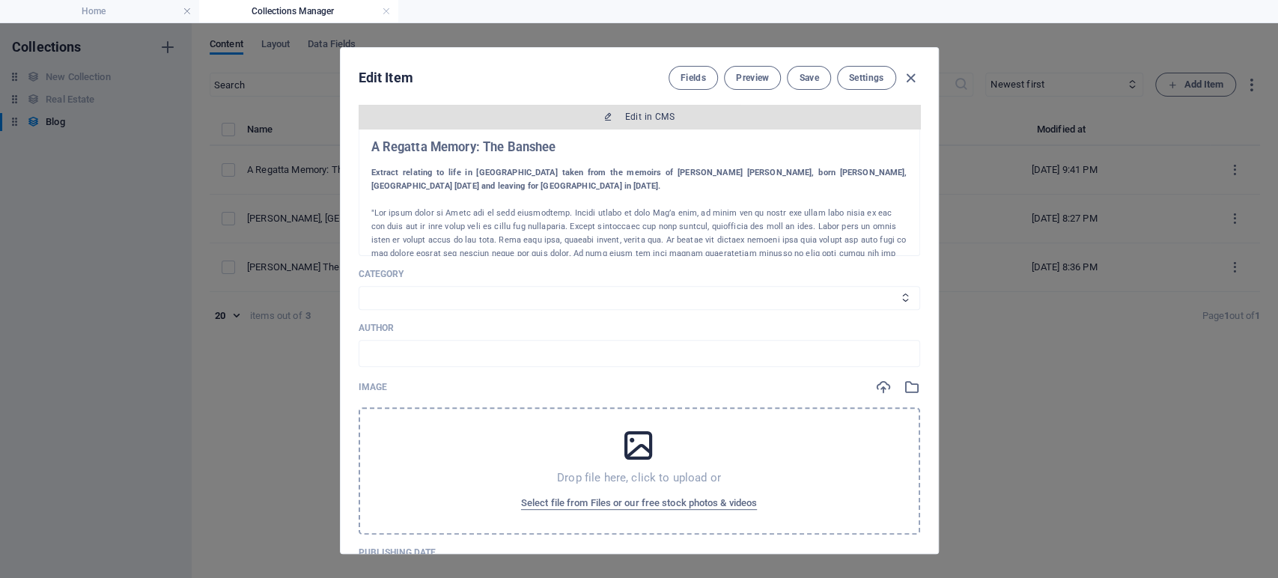
scroll to position [332, 0]
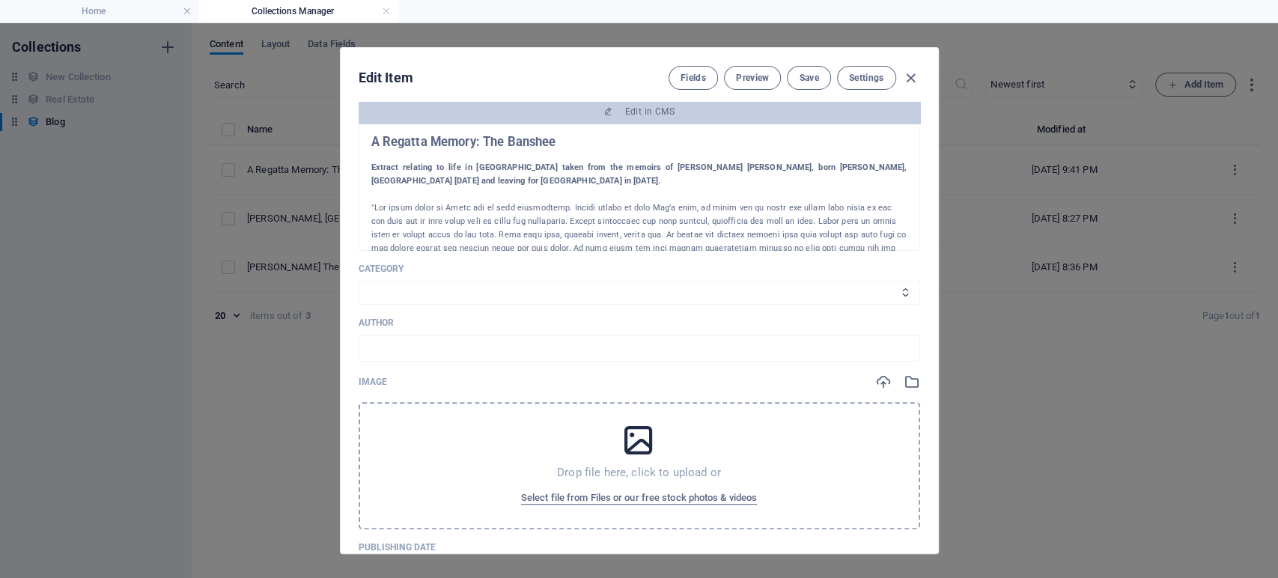
click at [398, 329] on div "Author ​" at bounding box center [640, 339] width 562 height 45
click at [378, 342] on input "text" at bounding box center [640, 348] width 562 height 27
type input "[PERSON_NAME]"
click at [377, 284] on select "Category 1 Category 2" at bounding box center [640, 293] width 562 height 24
click at [377, 281] on select "Category 1 Category 2" at bounding box center [640, 293] width 562 height 24
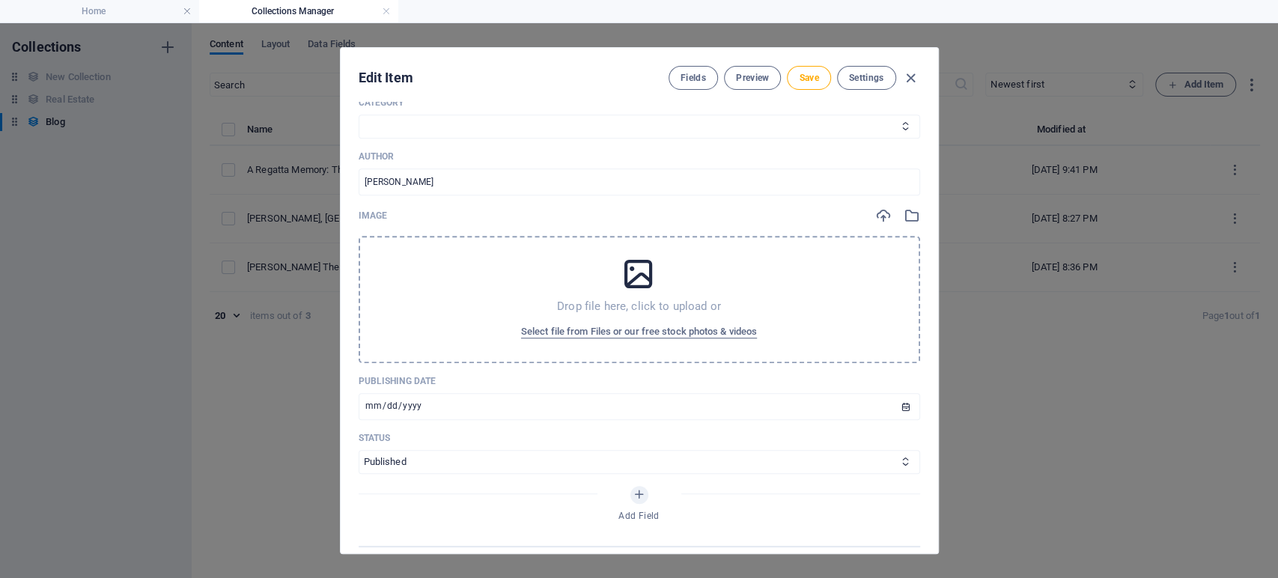
scroll to position [416, 0]
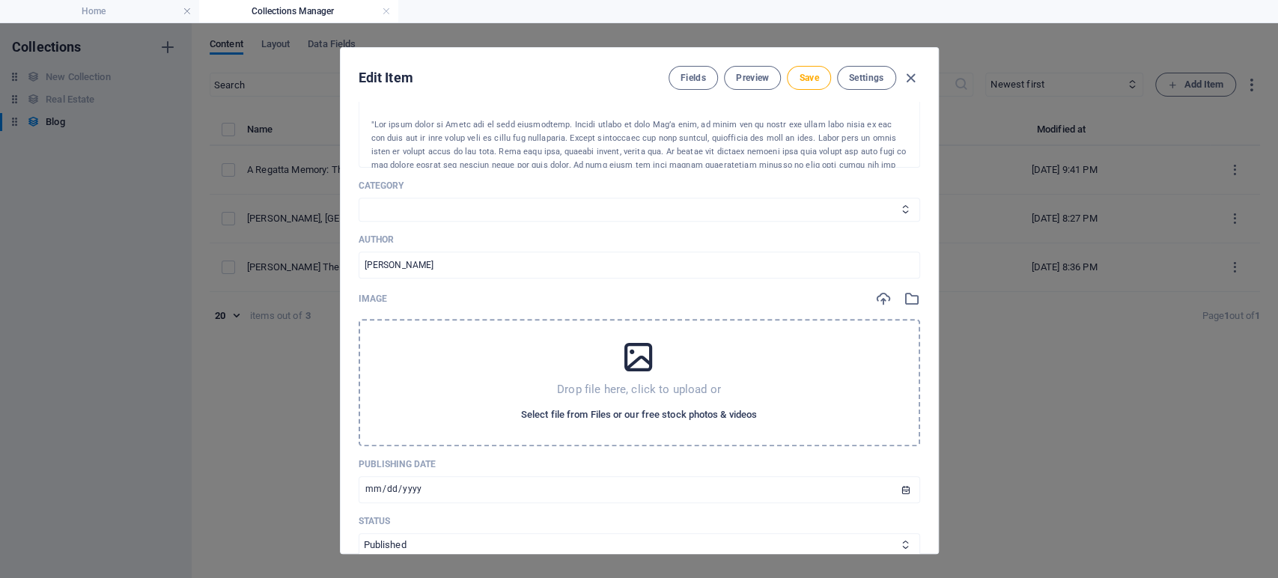
click at [652, 413] on span "Select file from Files or our free stock photos & videos" at bounding box center [639, 415] width 236 height 18
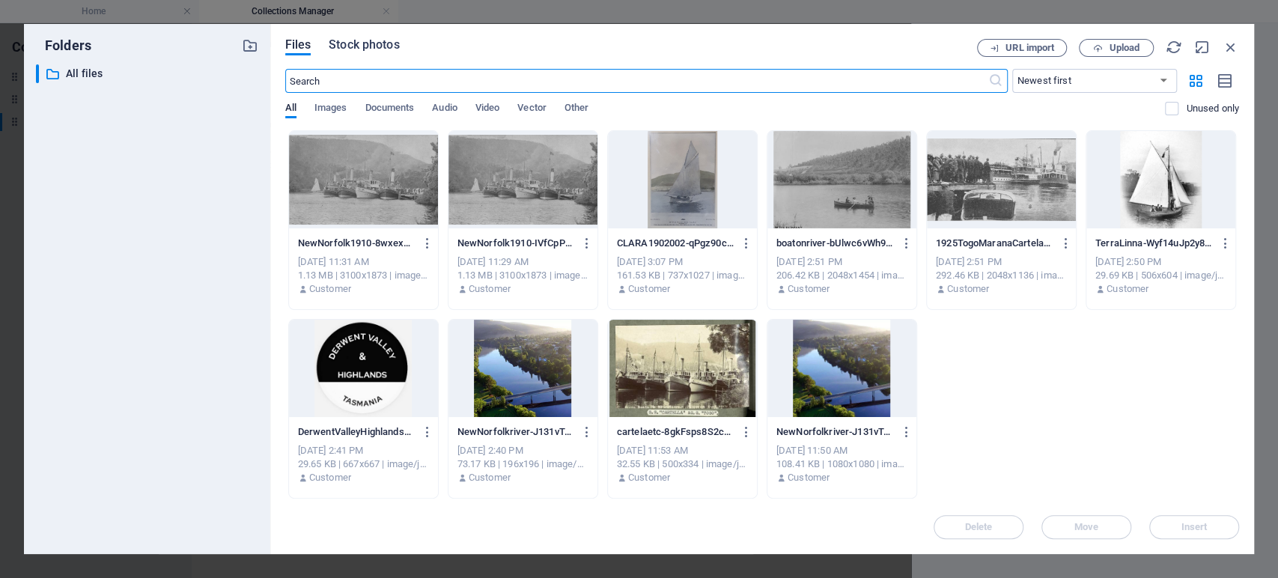
click at [367, 43] on span "Stock photos" at bounding box center [364, 45] width 70 height 18
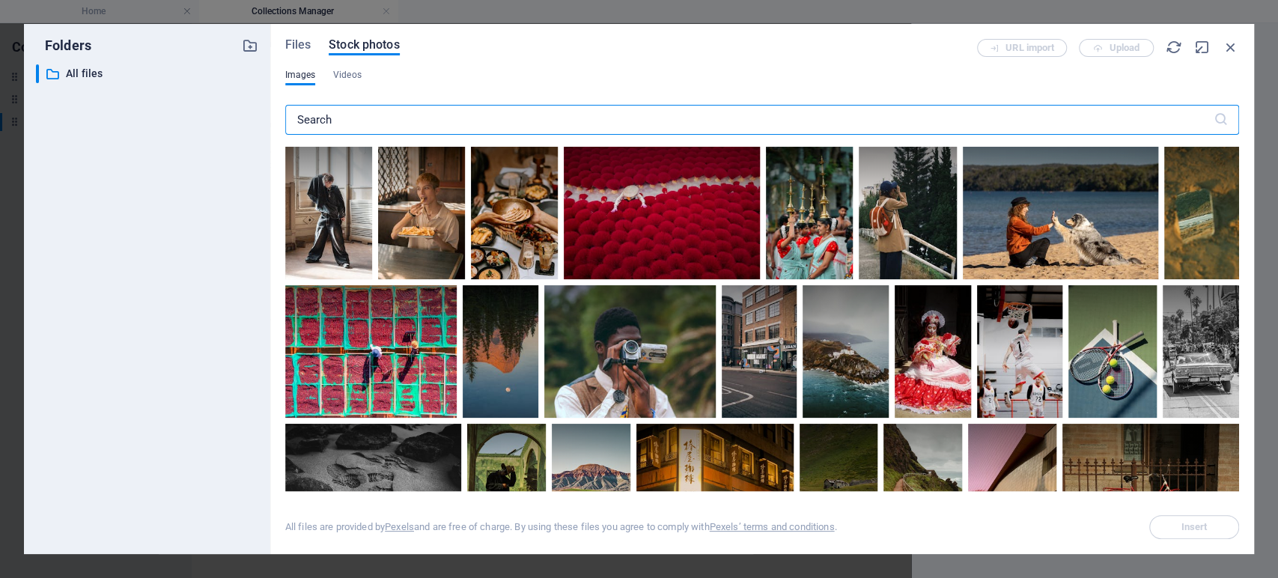
click at [371, 112] on input "text" at bounding box center [749, 120] width 929 height 30
type input "yacht"
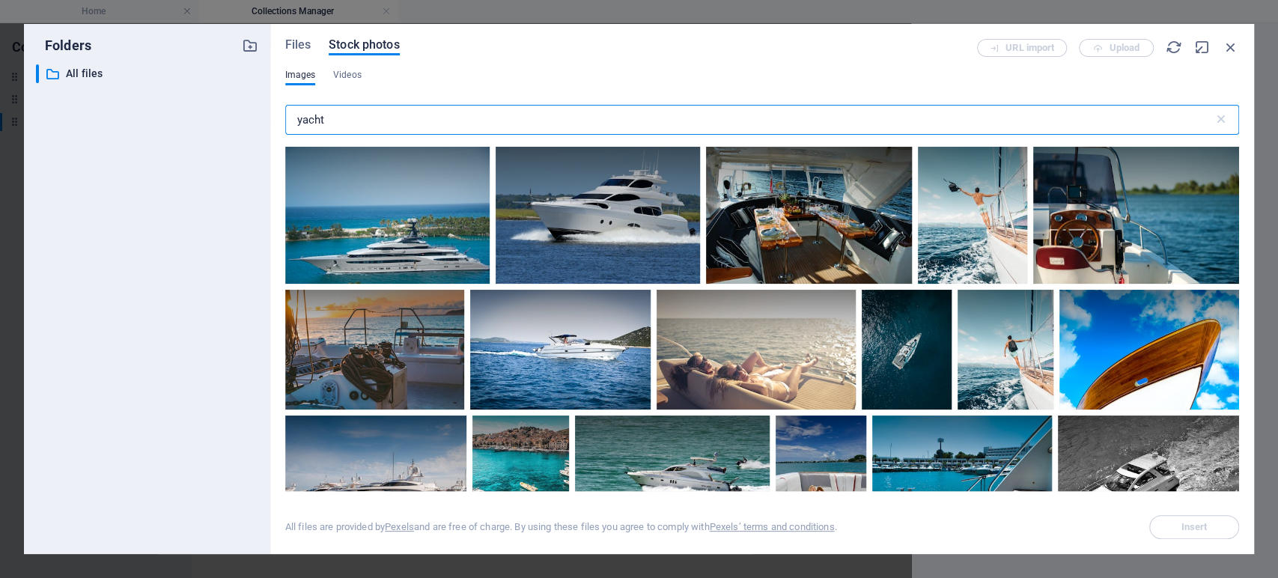
drag, startPoint x: 356, startPoint y: 124, endPoint x: 269, endPoint y: 124, distance: 87.6
click at [269, 124] on div "Folders ​ All files All files Files Stock photos URL import Upload Images Video…" at bounding box center [639, 289] width 1230 height 530
click at [1227, 49] on icon "button" at bounding box center [1231, 47] width 16 height 16
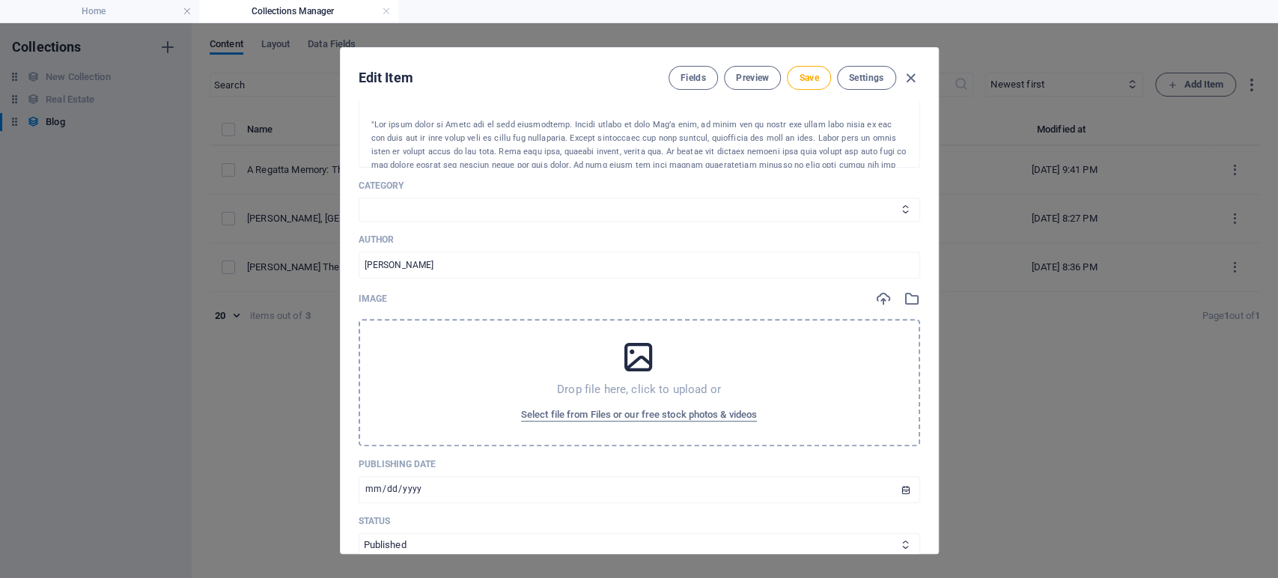
click at [640, 363] on icon at bounding box center [638, 356] width 37 height 37
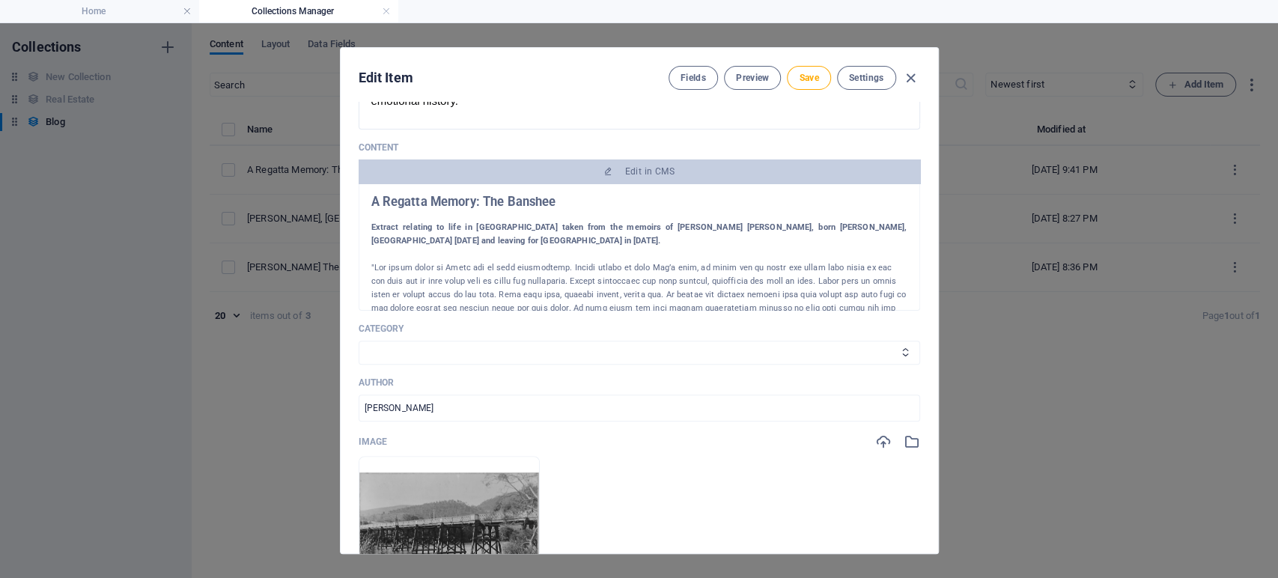
scroll to position [249, 0]
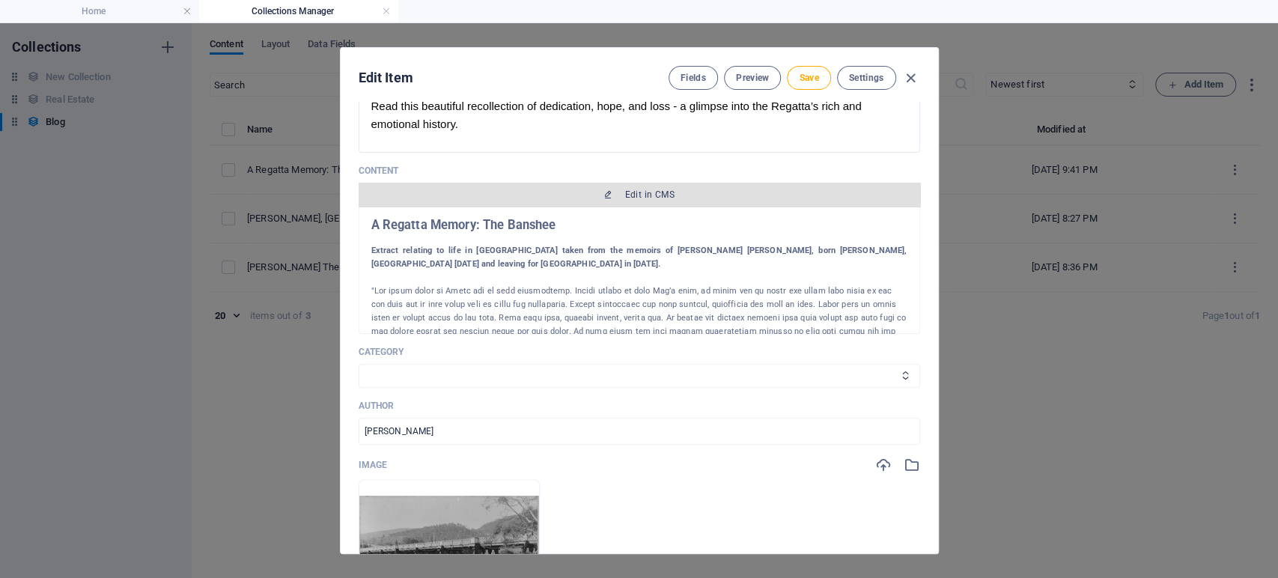
click at [646, 196] on span "Edit in CMS" at bounding box center [649, 195] width 49 height 12
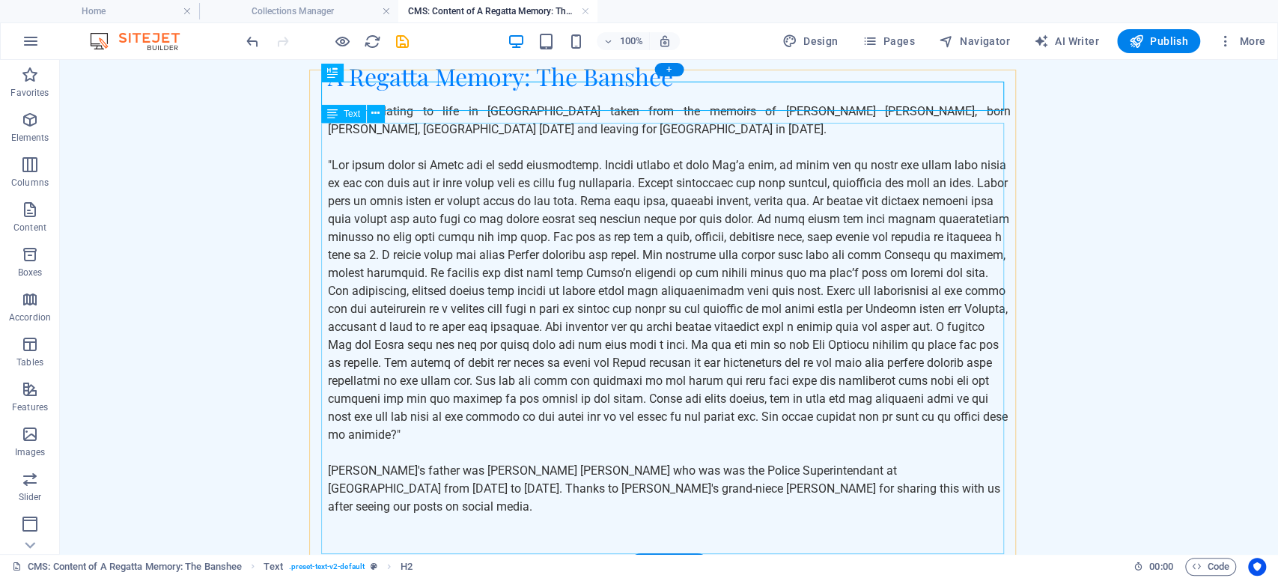
scroll to position [25, 0]
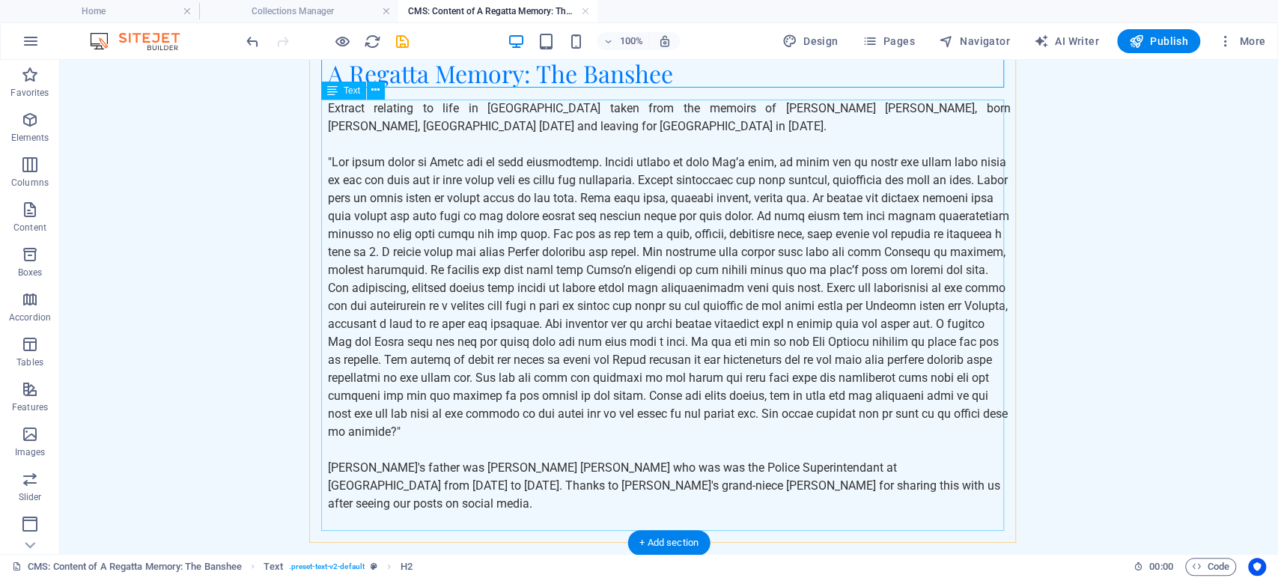
click at [939, 490] on div "Extract relating to life in [GEOGRAPHIC_DATA] taken from the memoirs of [PERSON…" at bounding box center [669, 324] width 683 height 449
click at [911, 488] on div "Extract relating to life in [GEOGRAPHIC_DATA] taken from the memoirs of [PERSON…" at bounding box center [669, 324] width 683 height 449
click at [887, 485] on div "Extract relating to life in [GEOGRAPHIC_DATA] taken from the memoirs of [PERSON…" at bounding box center [669, 324] width 683 height 449
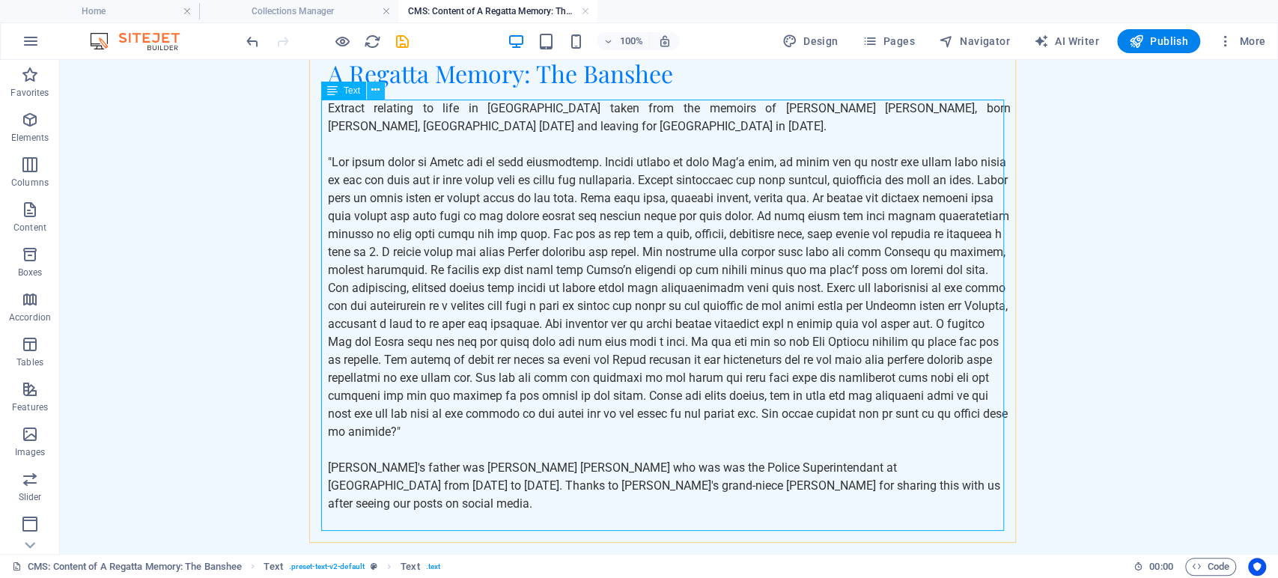
click at [377, 95] on icon at bounding box center [375, 90] width 8 height 16
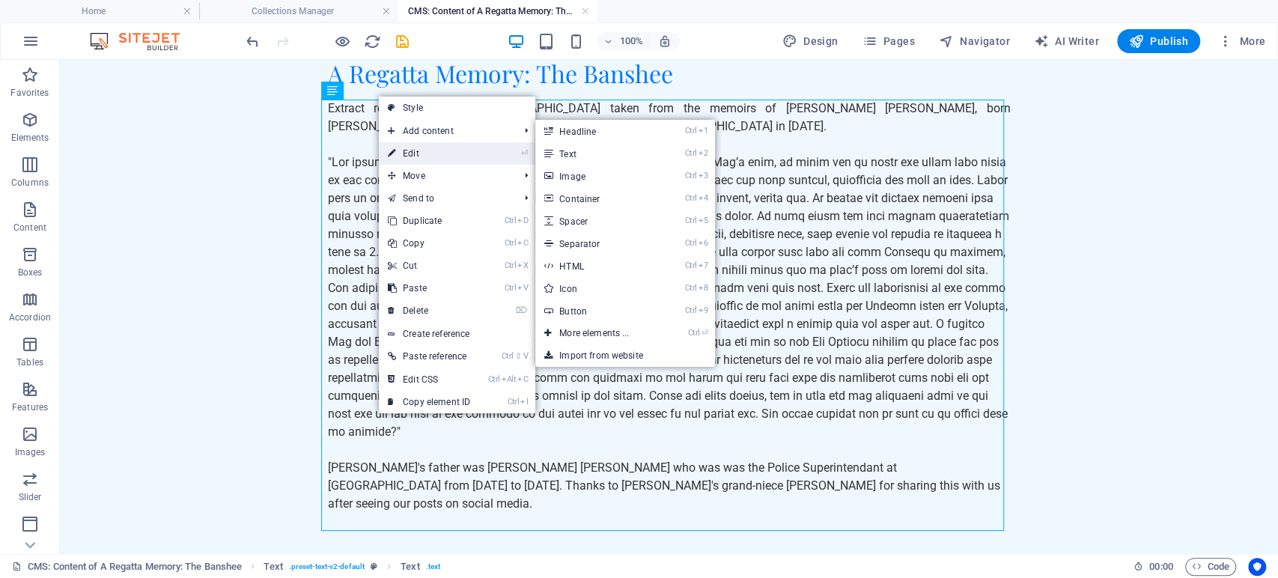
click at [397, 148] on link "⏎ Edit" at bounding box center [429, 153] width 100 height 22
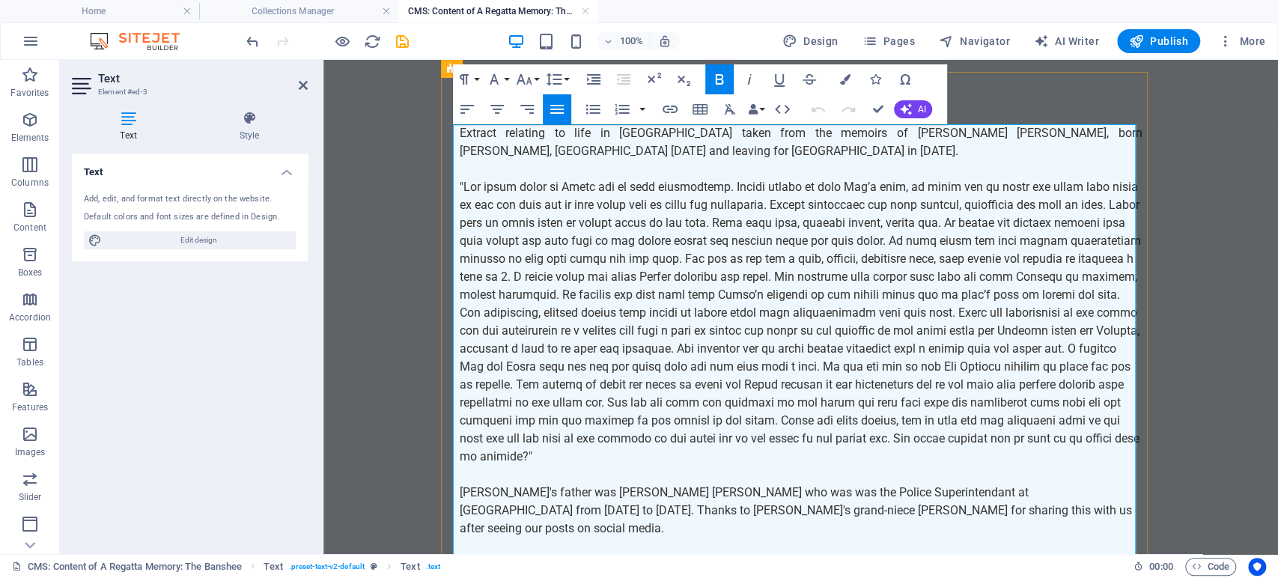
click at [1035, 517] on p "[PERSON_NAME]'s father was [PERSON_NAME] [PERSON_NAME] who was was the Police S…" at bounding box center [801, 511] width 683 height 54
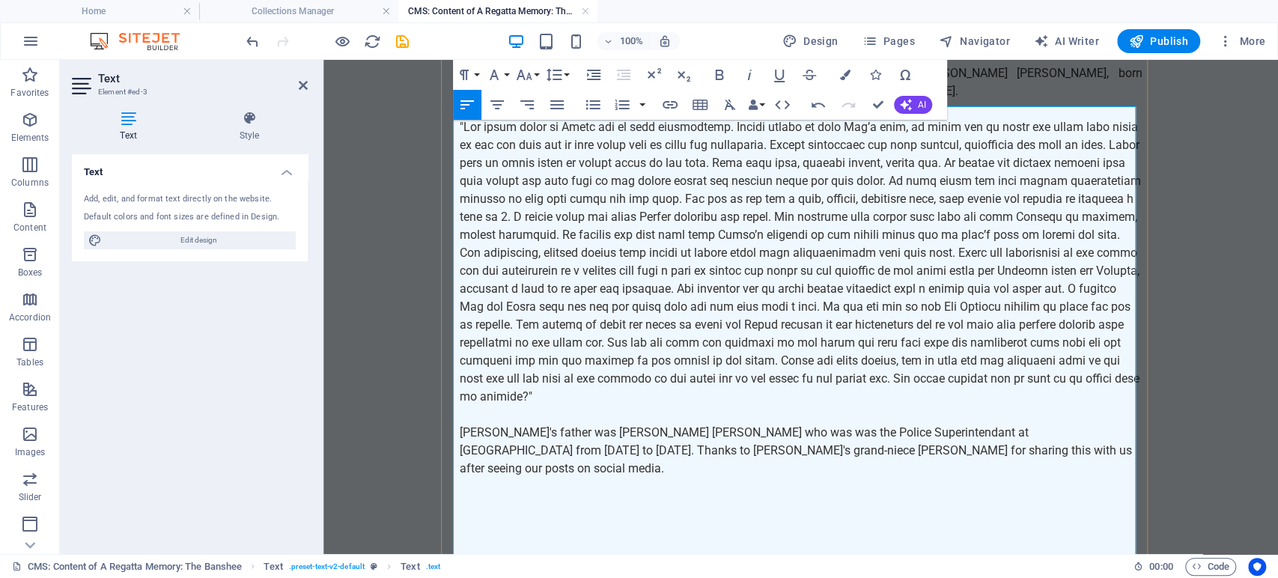
scroll to position [61, 0]
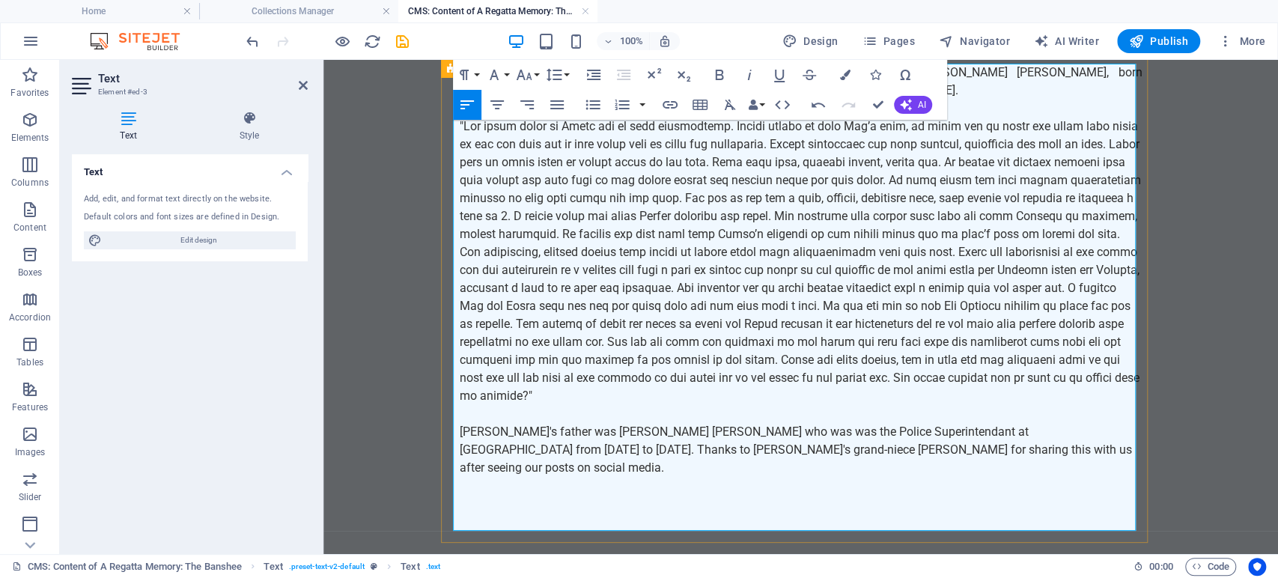
click at [500, 513] on p at bounding box center [801, 522] width 683 height 18
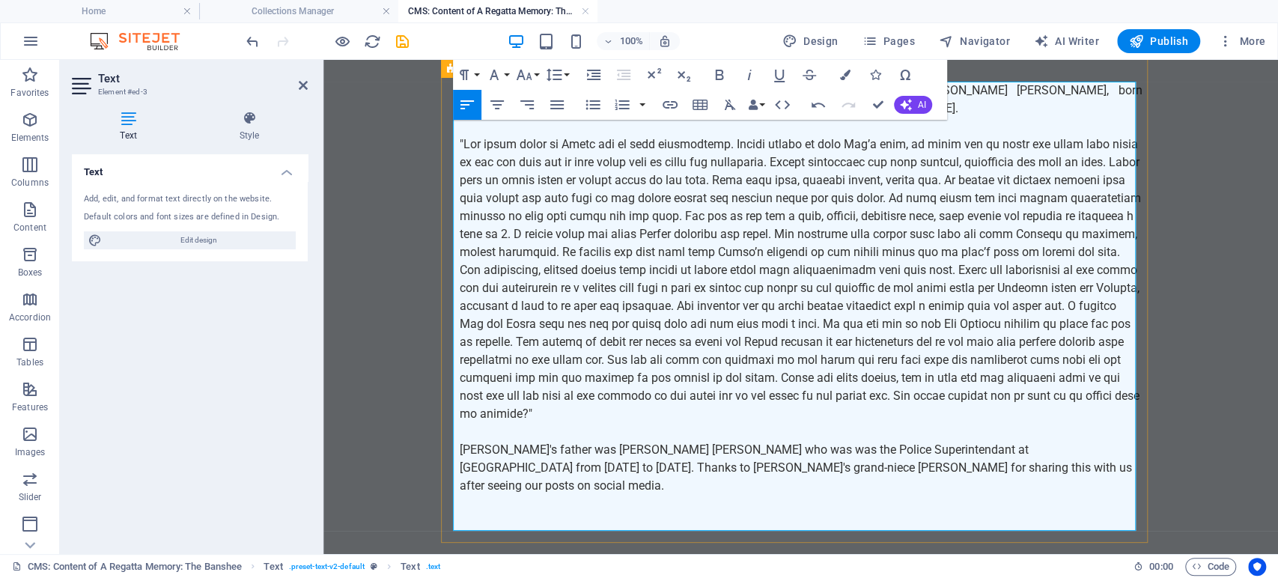
scroll to position [25, 0]
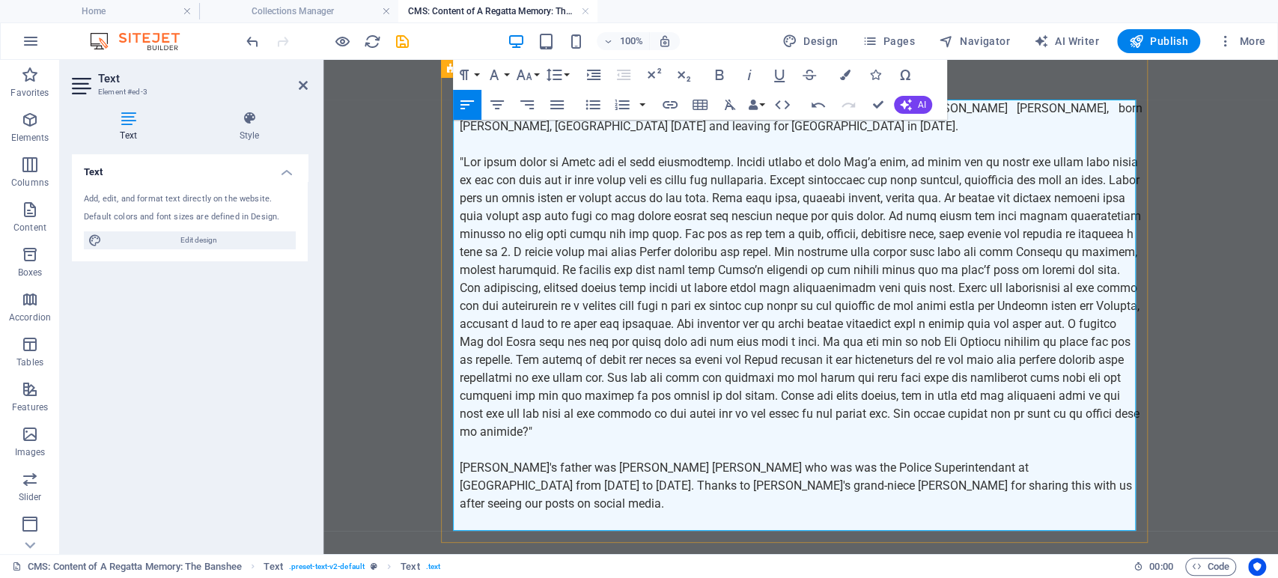
click at [1018, 513] on p at bounding box center [801, 522] width 683 height 18
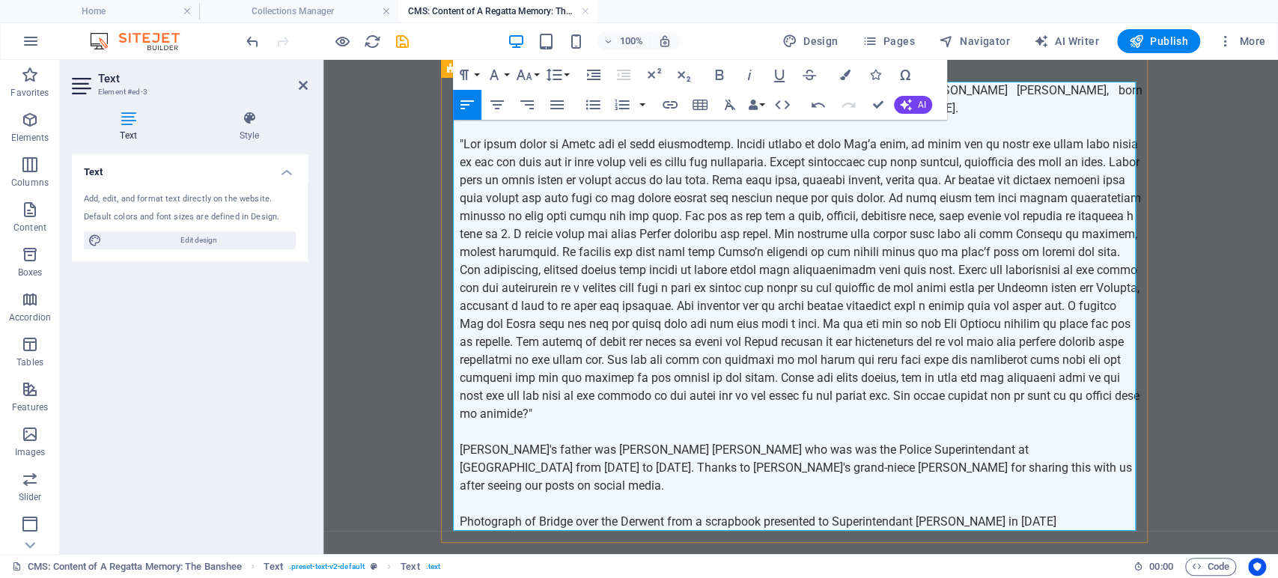
click at [712, 513] on p "Photograph of Bridge over the Derwent from a scrapbook presented to Superintend…" at bounding box center [801, 522] width 683 height 18
click at [956, 513] on p "Photograph of Bridge over the Derwent from a photo album presented to Superinte…" at bounding box center [801, 522] width 683 height 18
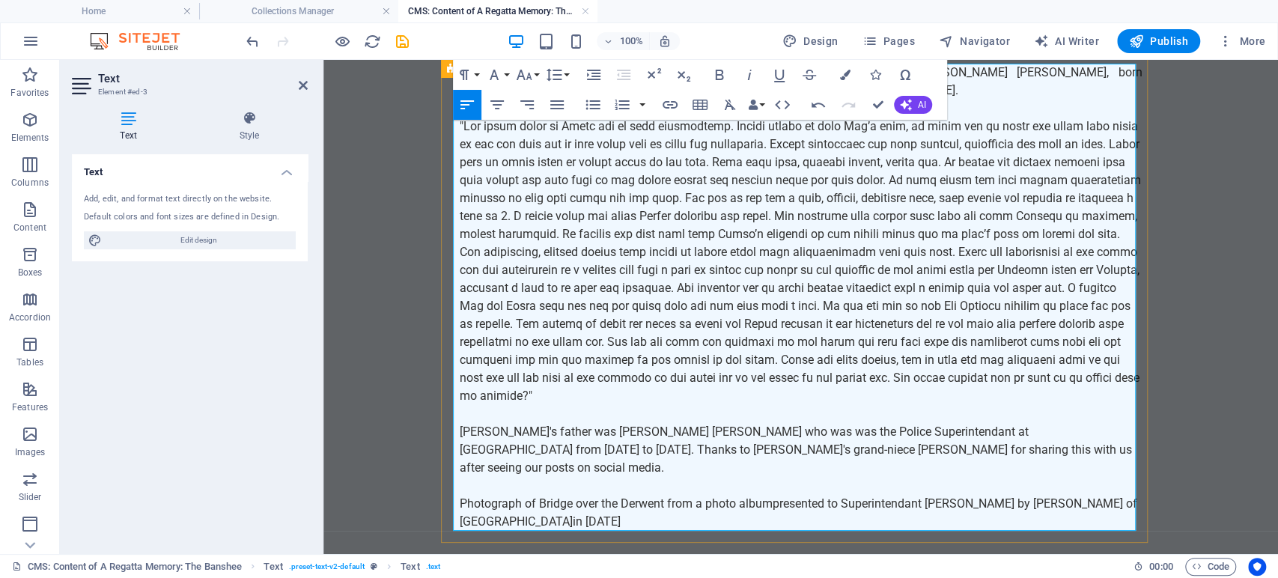
click at [589, 501] on p "Photograph of Bridge over the Derwent from a photo album presented to Superinte…" at bounding box center [801, 513] width 683 height 36
click at [460, 495] on p "Photograph of Bridge over the Derwent from a photo album presented to Superinte…" at bounding box center [801, 513] width 683 height 36
click at [517, 495] on p "Photograph of Bridge over the Derwent from a photo album presented to Superinte…" at bounding box center [801, 513] width 683 height 36
click at [676, 504] on p "Photograph of Bridge over the Derwent from a photo album presented to Superinte…" at bounding box center [801, 513] width 683 height 36
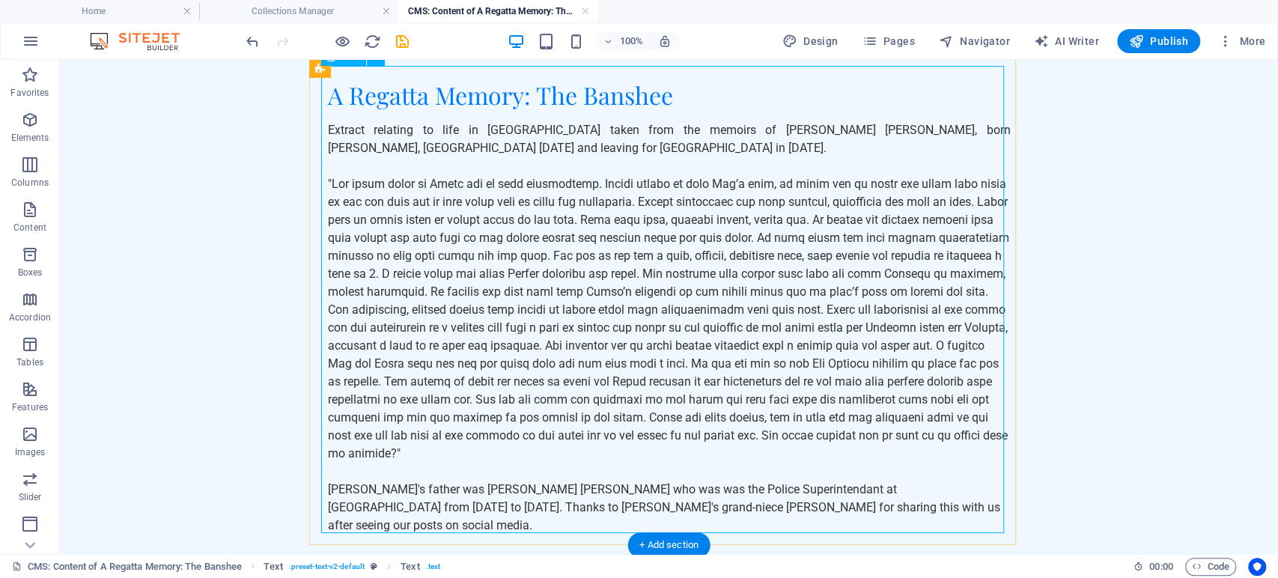
scroll to position [0, 0]
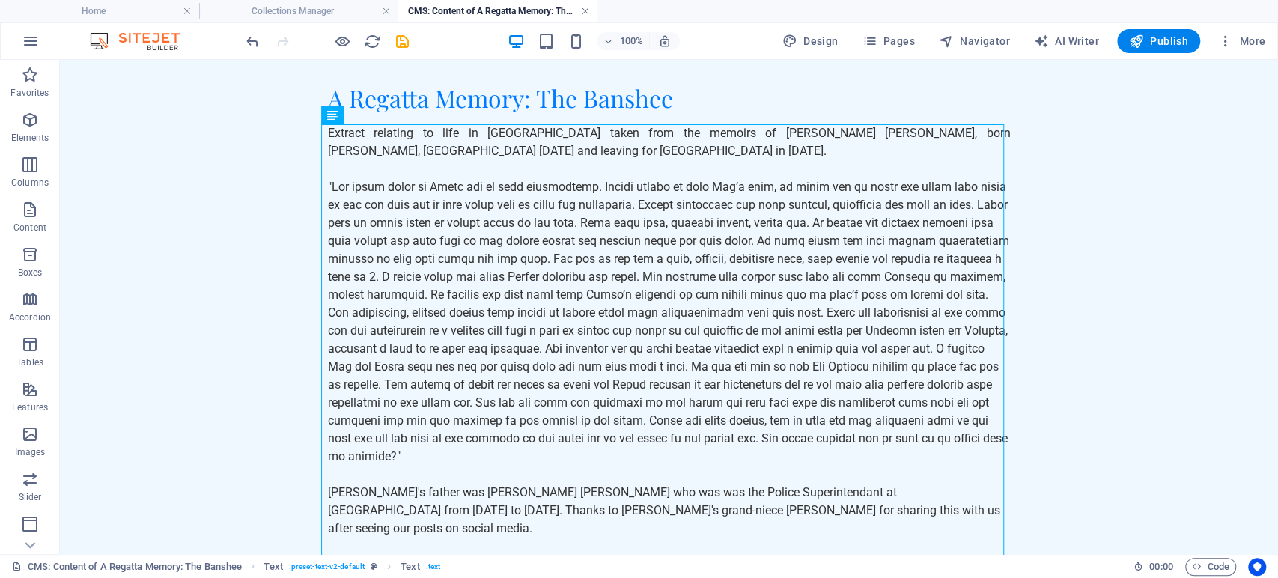
click at [582, 10] on link at bounding box center [585, 11] width 9 height 14
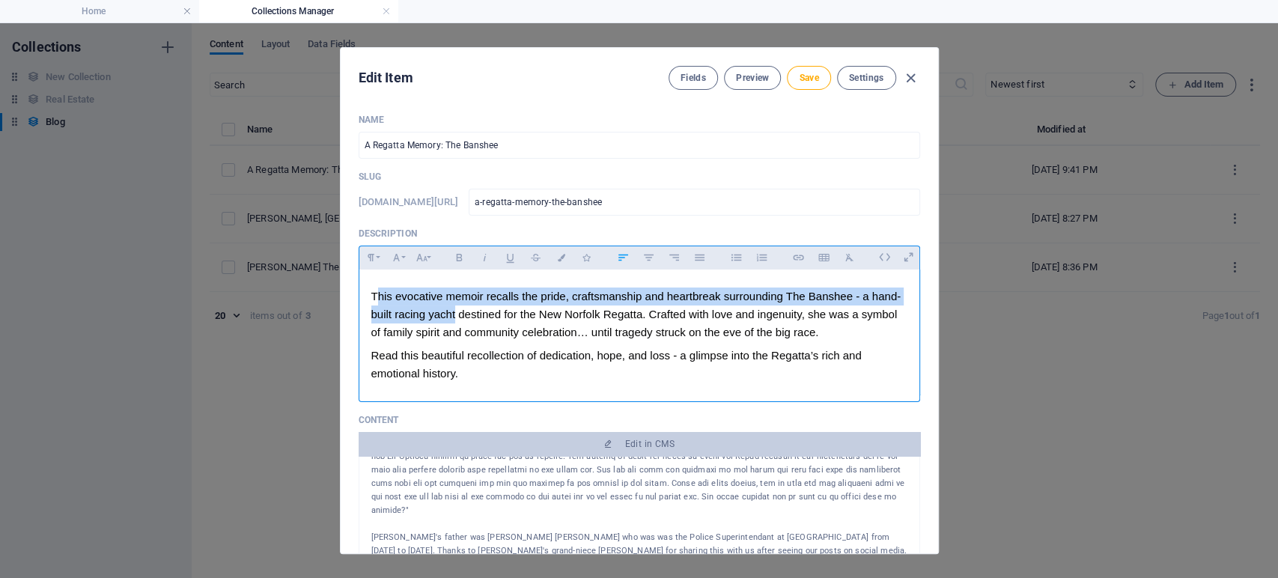
drag, startPoint x: 374, startPoint y: 294, endPoint x: 455, endPoint y: 312, distance: 82.8
click at [455, 312] on div "This evocative memoir recalls the pride, craftsmanship and heartbreak surroundi…" at bounding box center [639, 315] width 536 height 54
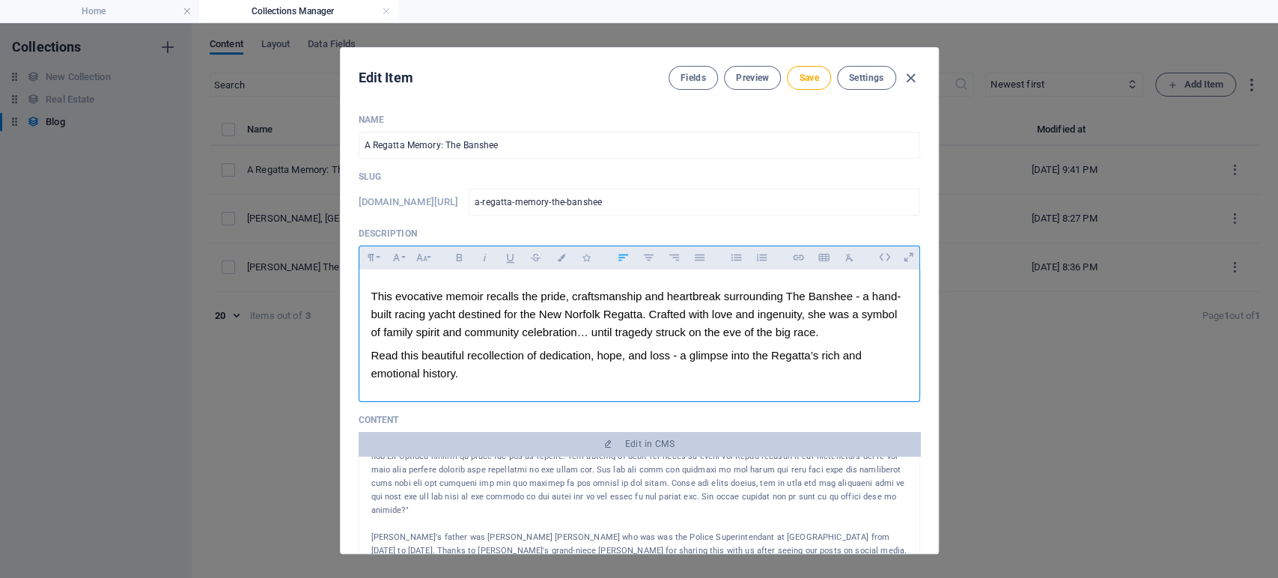
click at [476, 339] on div "This evocative memoir recalls the pride, craftsmanship and heartbreak surroundi…" at bounding box center [639, 315] width 536 height 54
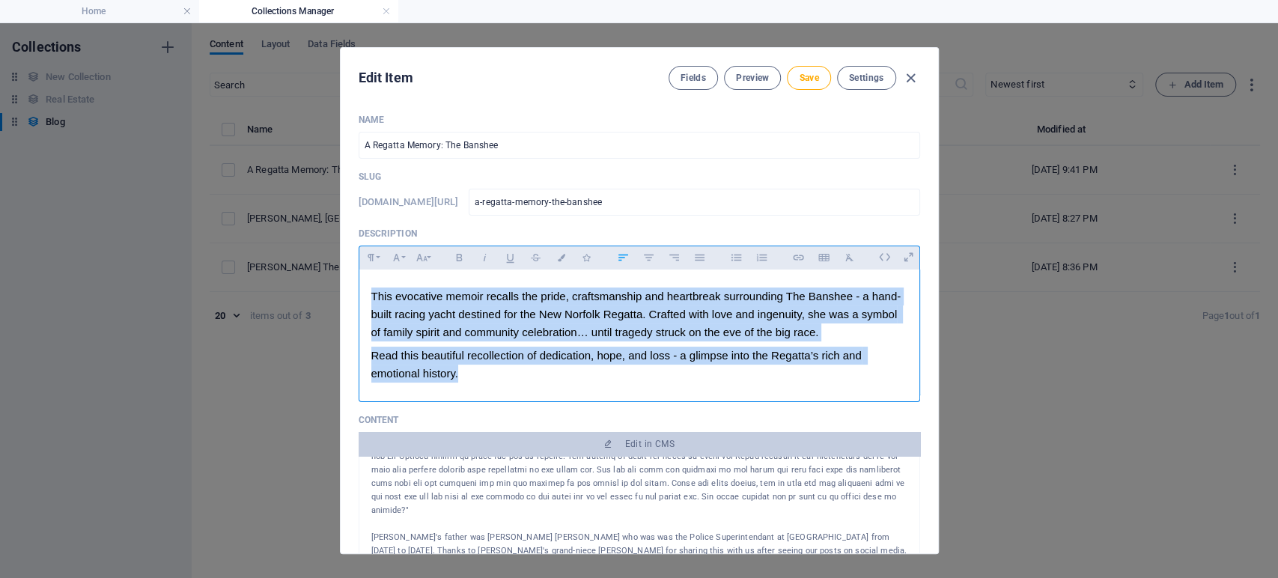
drag, startPoint x: 368, startPoint y: 292, endPoint x: 523, endPoint y: 368, distance: 173.5
click at [523, 368] on div "This evocative memoir recalls the pride, craftsmanship and heartbreak surroundi…" at bounding box center [639, 332] width 560 height 125
copy div "This evocative memoir recalls the pride, craftsmanship and heartbreak surroundi…"
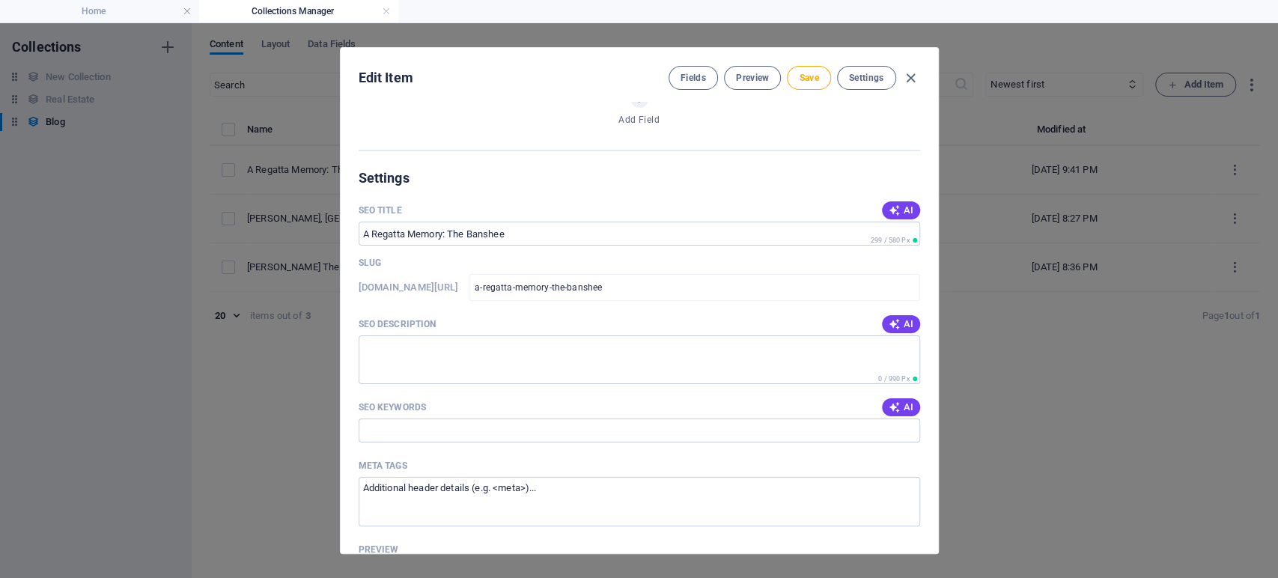
scroll to position [832, 0]
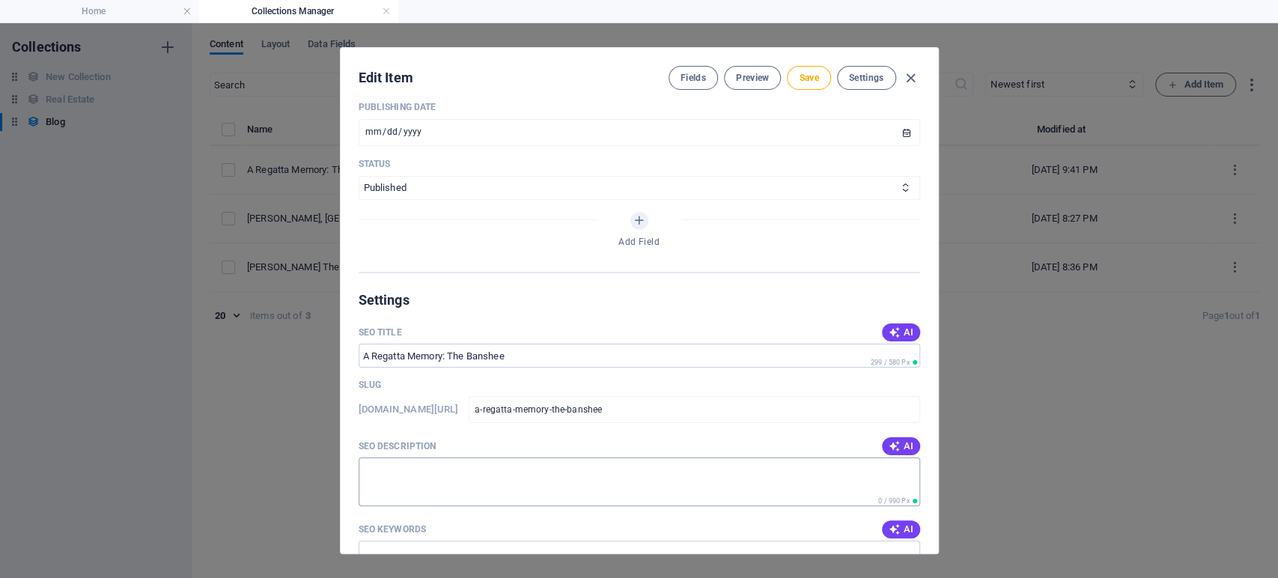
click at [462, 459] on textarea "SEO Description" at bounding box center [640, 482] width 562 height 49
paste textarea "This evocative memoir recalls the pride, craftsmanship and heartbreak surroundi…"
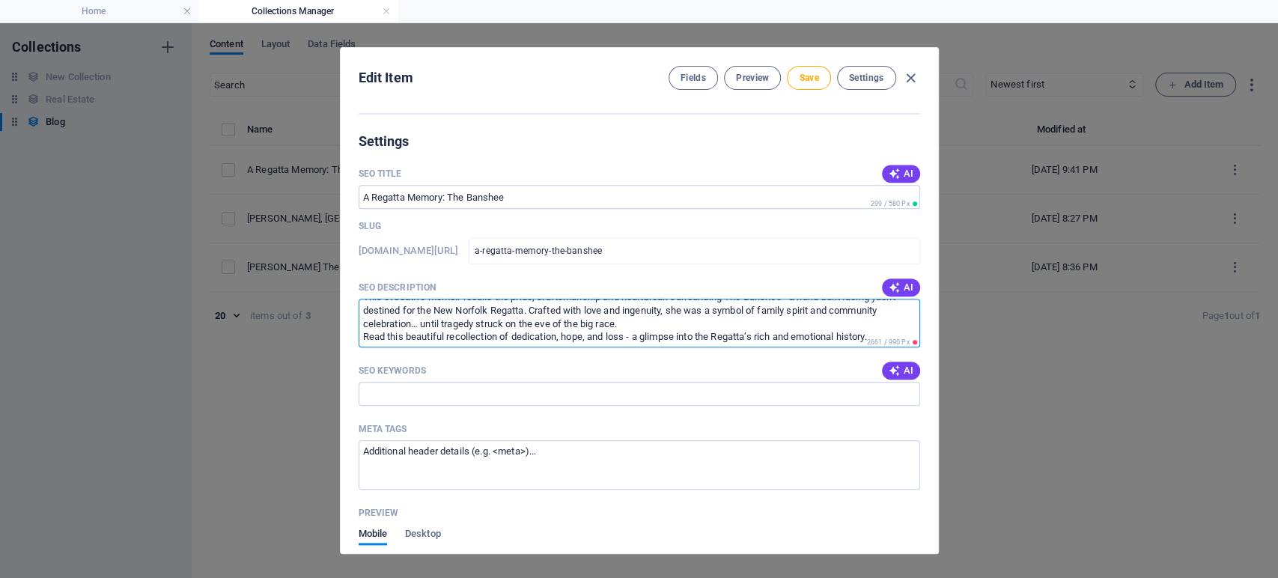
scroll to position [915, 0]
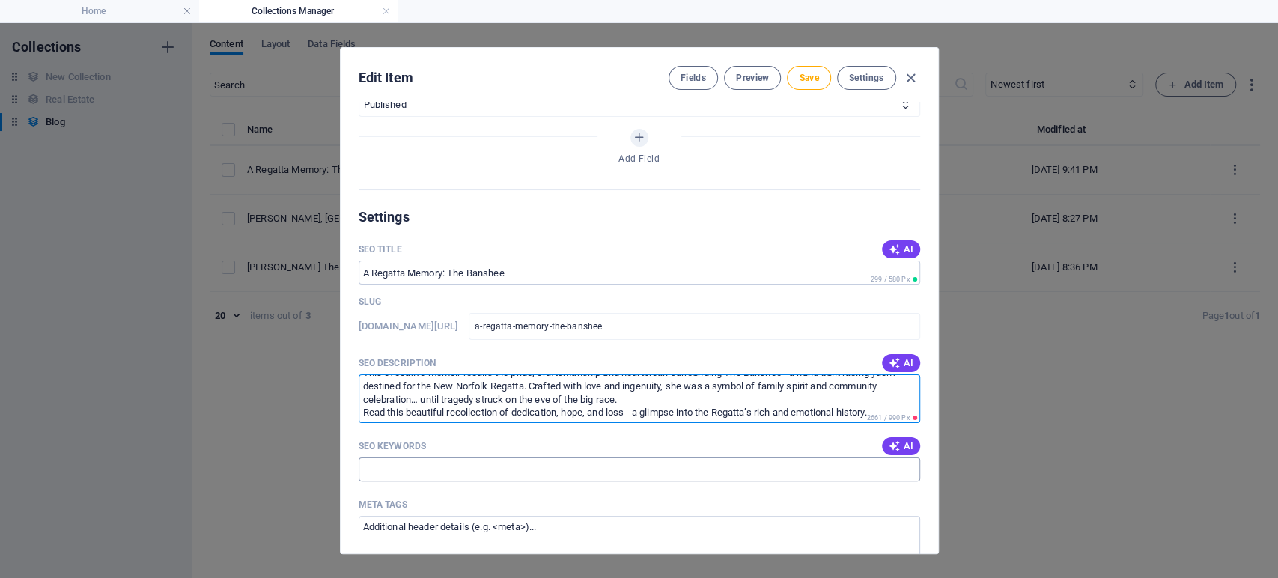
type textarea "This evocative memoir recalls the pride, craftsmanship and heartbreak surroundi…"
click at [575, 476] on input "SEO Keywords" at bounding box center [640, 470] width 562 height 24
type input "regatta [GEOGRAPHIC_DATA] [GEOGRAPHIC_DATA] [GEOGRAPHIC_DATA]"
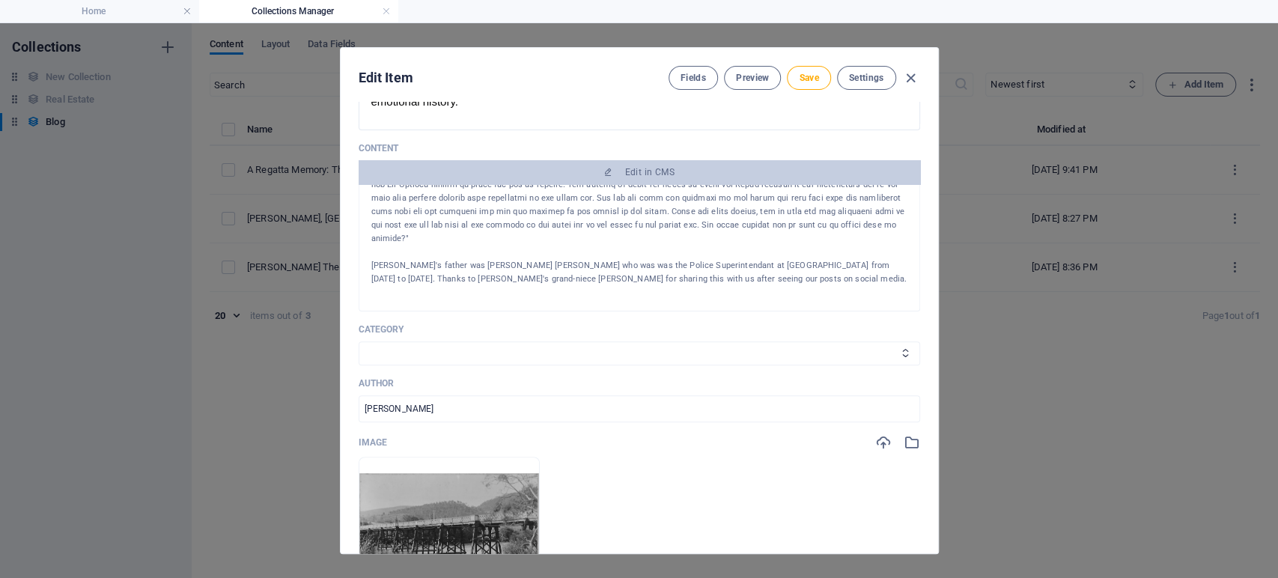
scroll to position [249, 0]
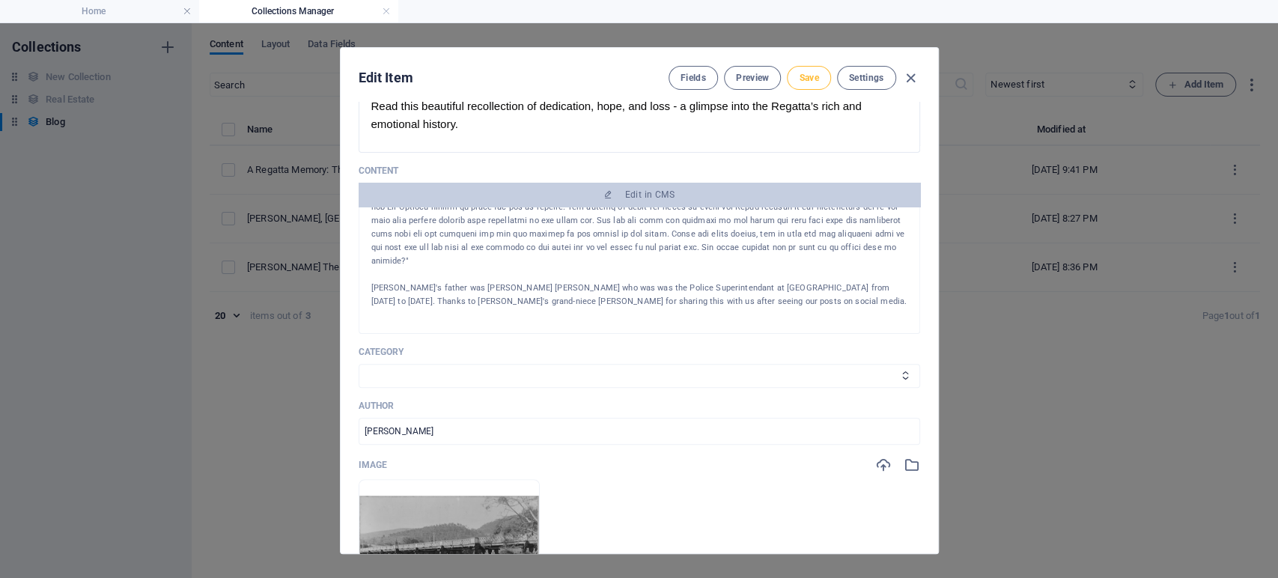
click at [815, 76] on span "Save" at bounding box center [808, 78] width 19 height 12
click at [911, 76] on icon "button" at bounding box center [910, 78] width 17 height 17
type input "a-regatta-memory-the-banshee"
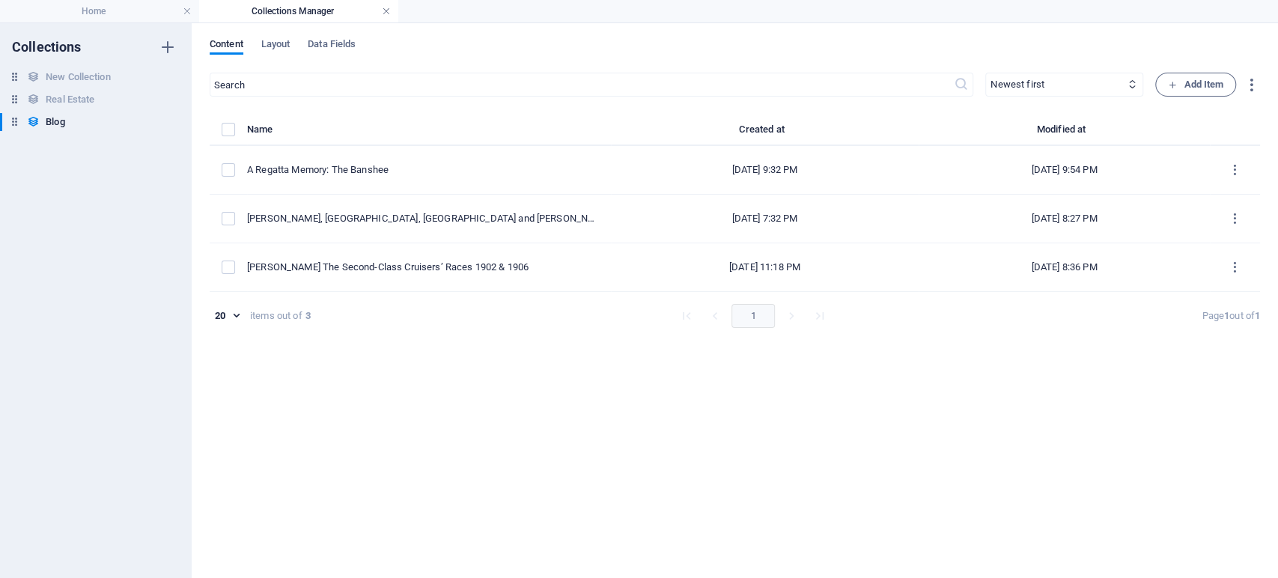
click at [384, 10] on link at bounding box center [386, 11] width 9 height 14
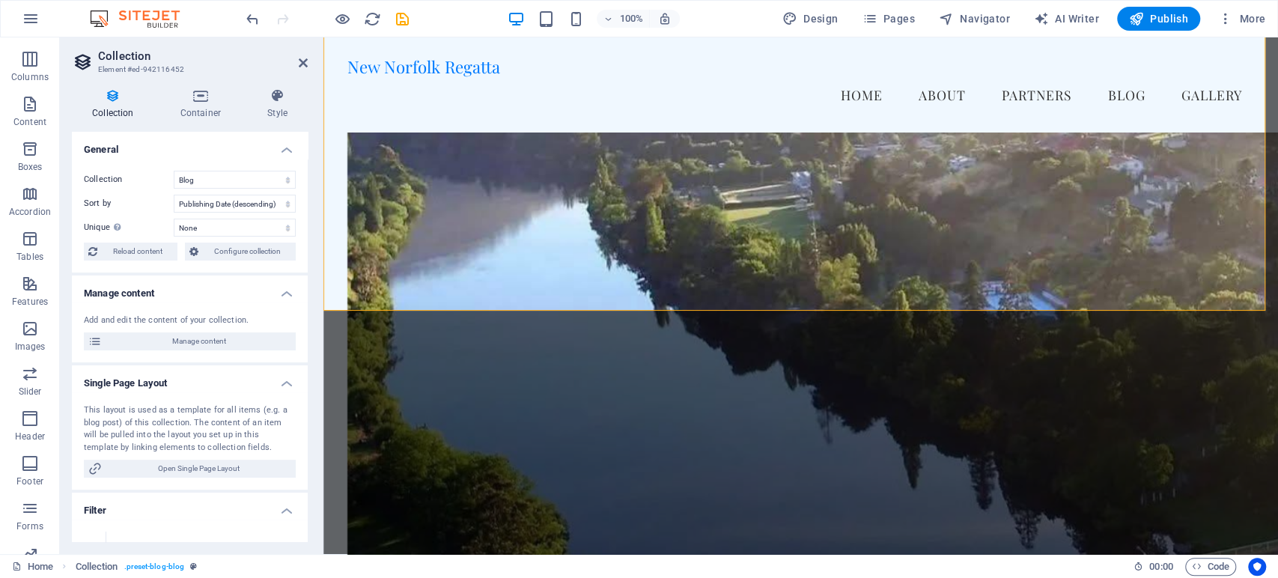
scroll to position [1636, 0]
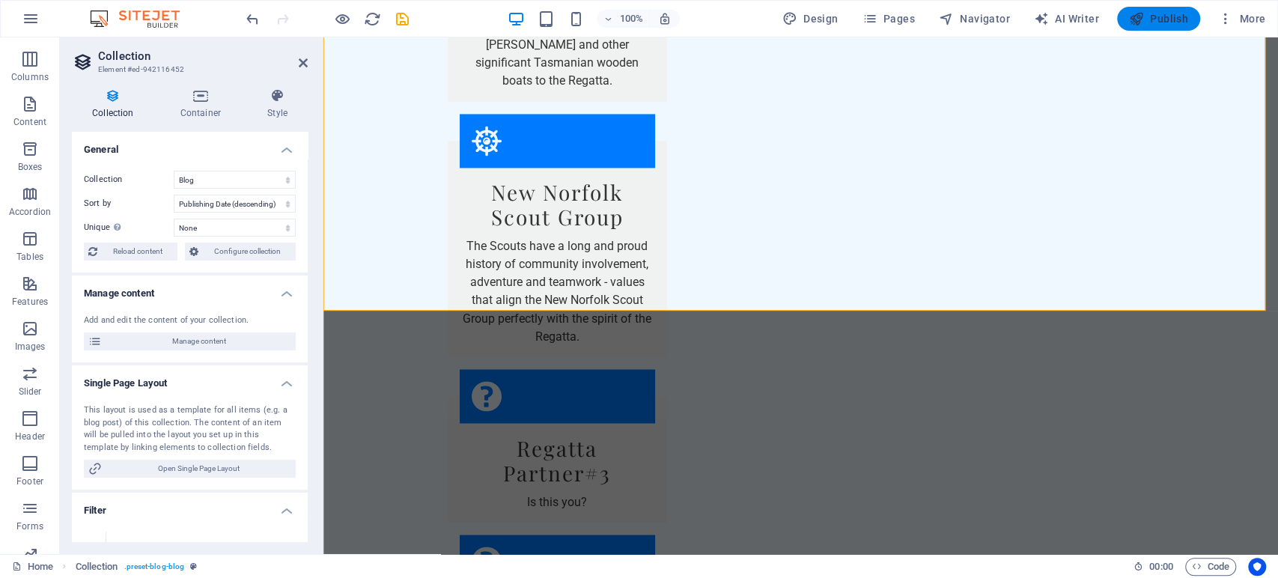
click at [1160, 13] on span "Publish" at bounding box center [1158, 18] width 59 height 15
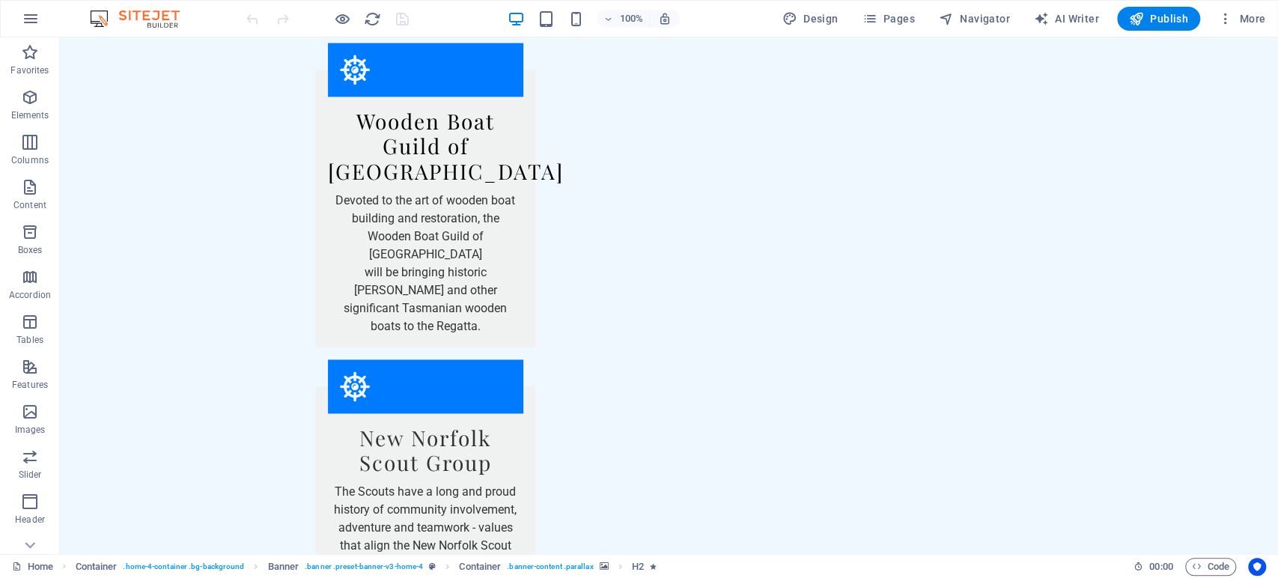
scroll to position [1399, 0]
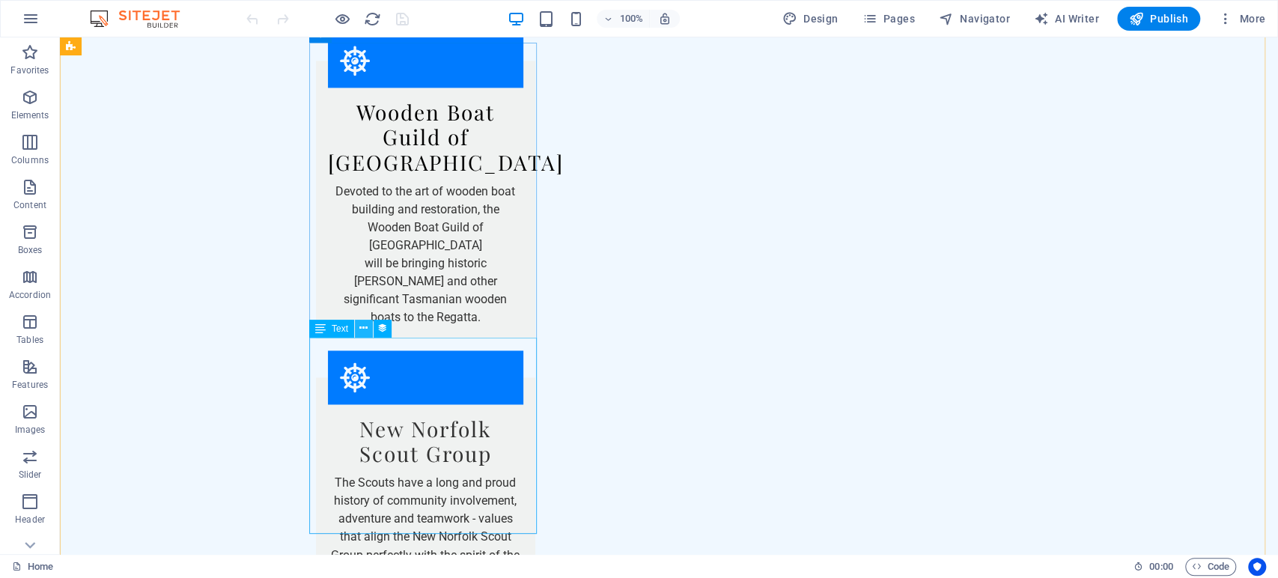
click at [359, 328] on icon at bounding box center [363, 329] width 8 height 16
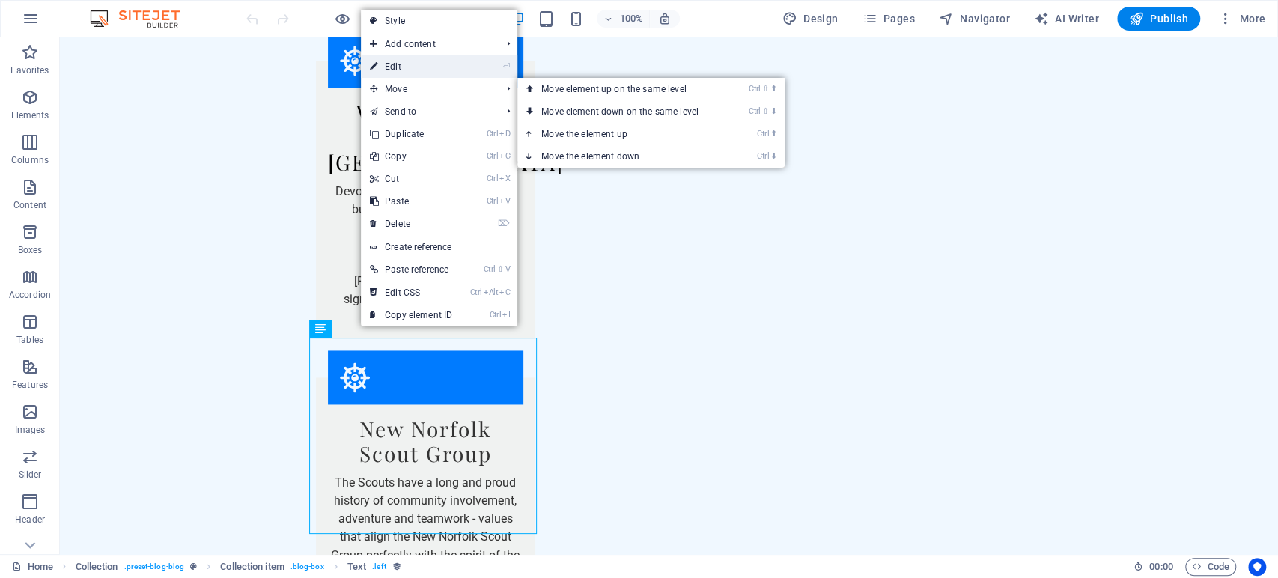
click at [395, 70] on link "⏎ Edit" at bounding box center [411, 66] width 100 height 22
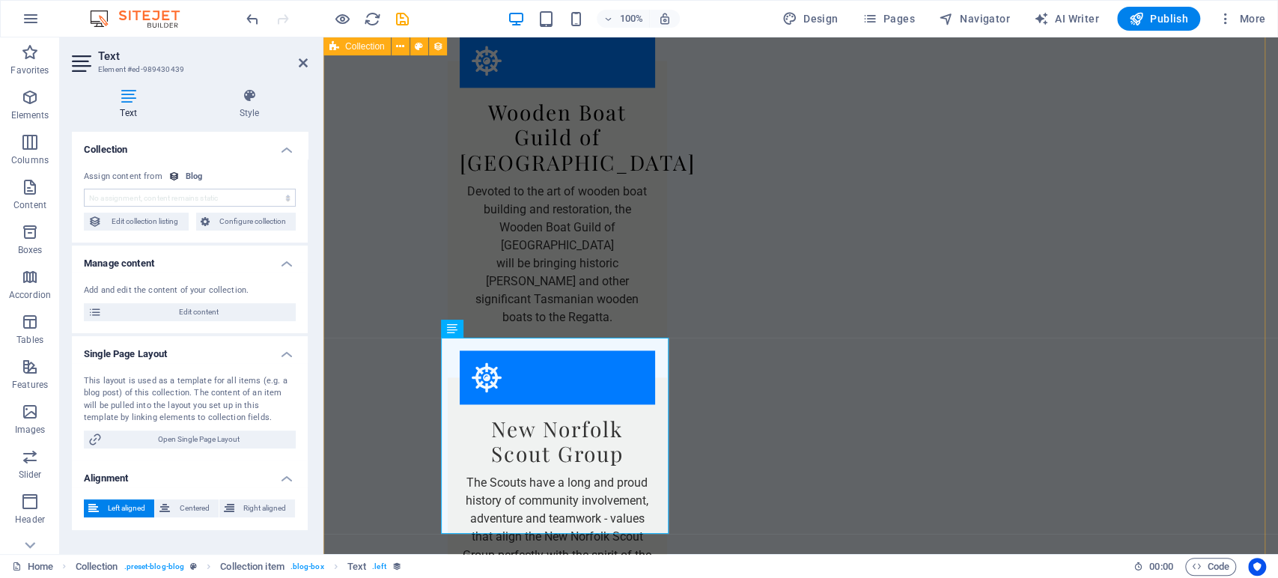
select select "description"
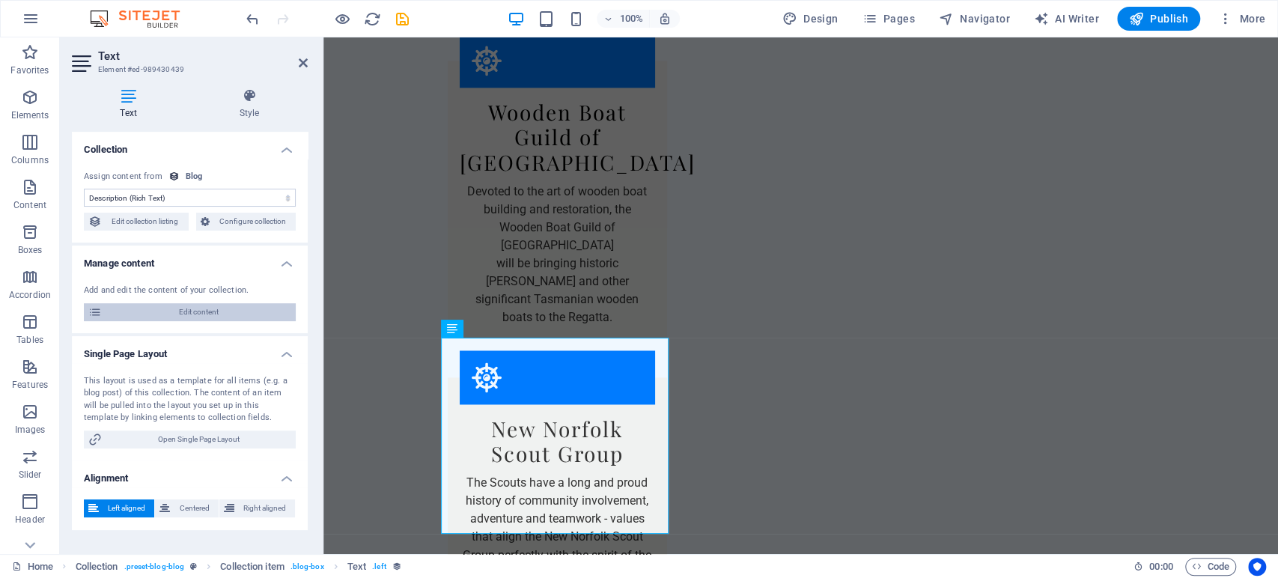
click at [192, 306] on span "Edit content" at bounding box center [198, 312] width 185 height 18
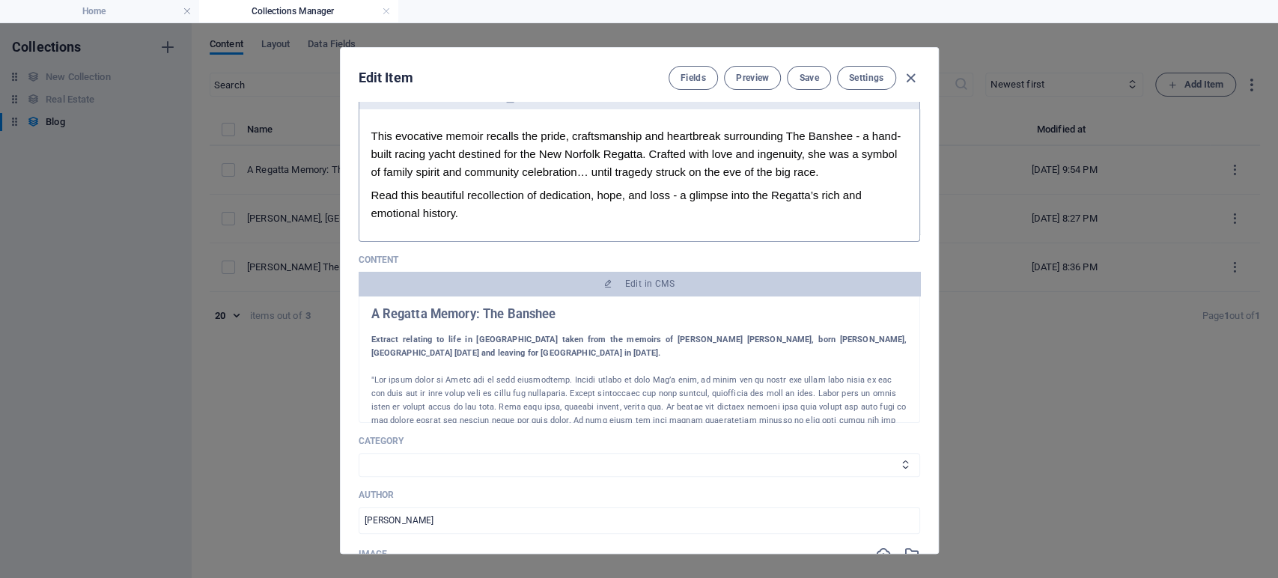
scroll to position [166, 0]
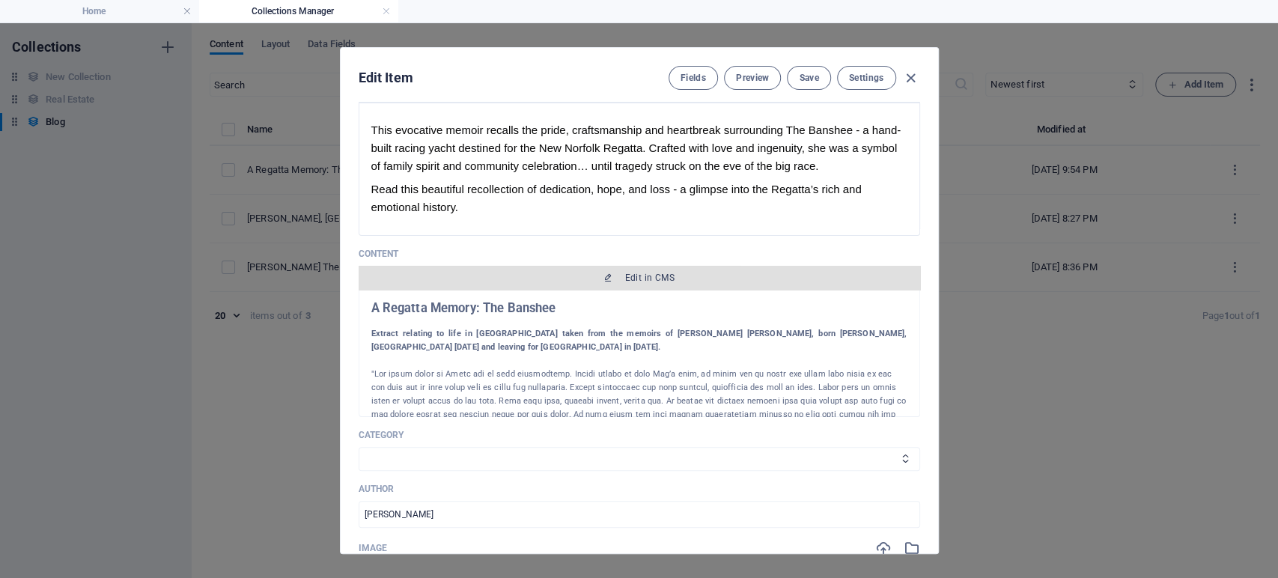
click at [631, 281] on span "Edit in CMS" at bounding box center [649, 278] width 49 height 12
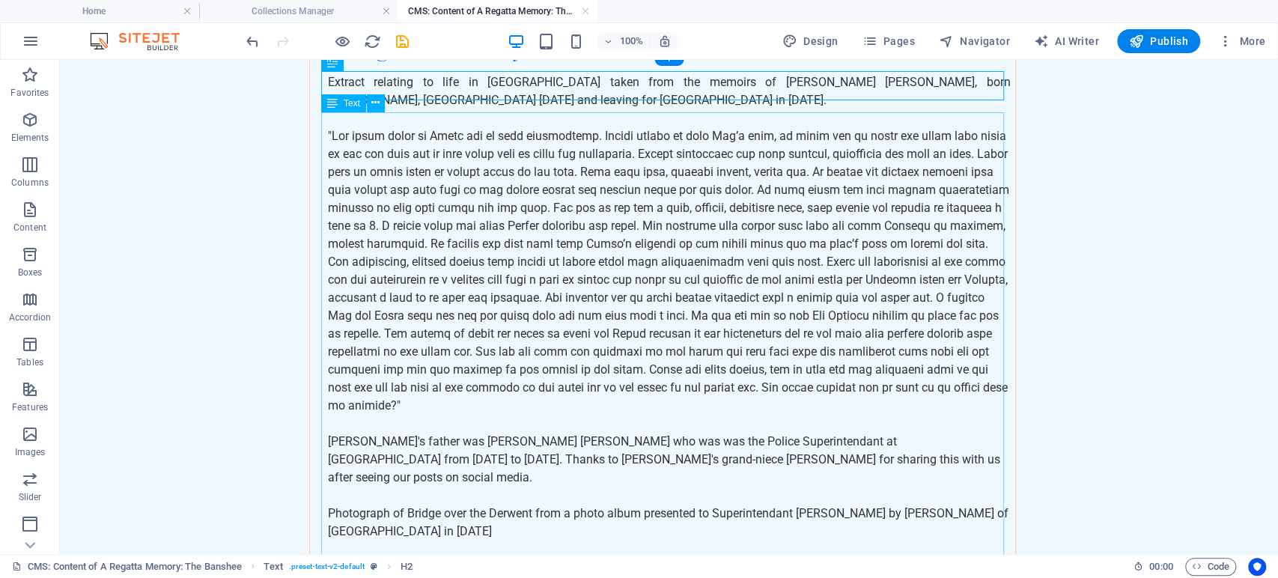
scroll to position [61, 0]
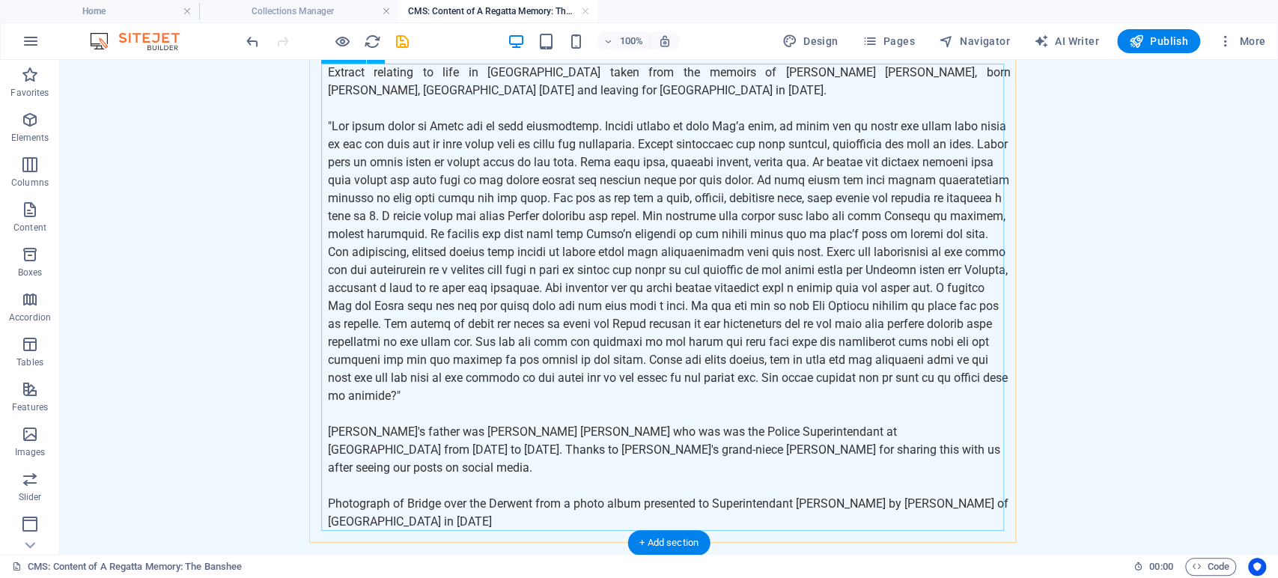
click at [461, 500] on div "Extract relating to life in New Norfolk taken from the memoirs of Gertrude Flor…" at bounding box center [669, 306] width 683 height 485
click at [457, 502] on div "Extract relating to life in New Norfolk taken from the memoirs of Gertrude Flor…" at bounding box center [669, 306] width 683 height 485
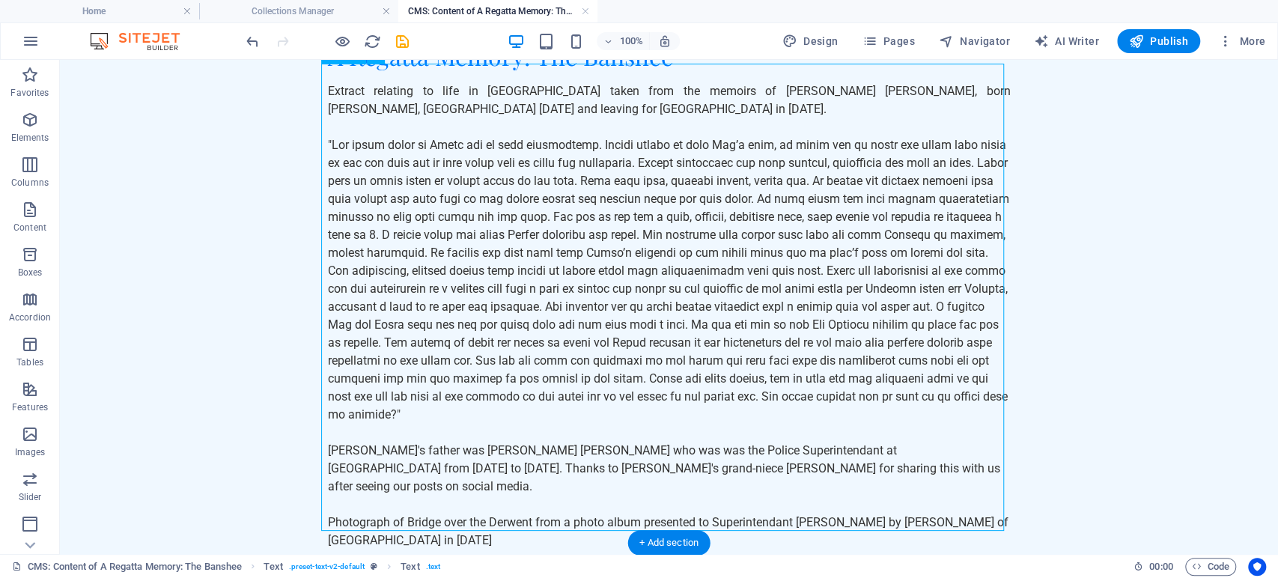
scroll to position [0, 0]
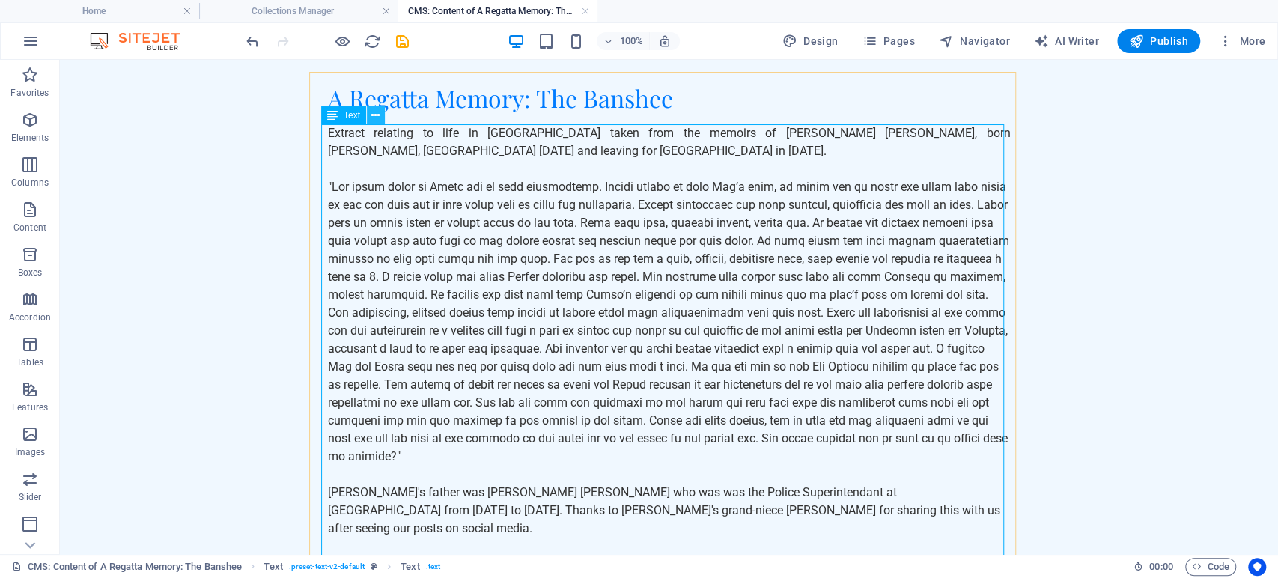
click at [372, 118] on icon at bounding box center [375, 116] width 8 height 16
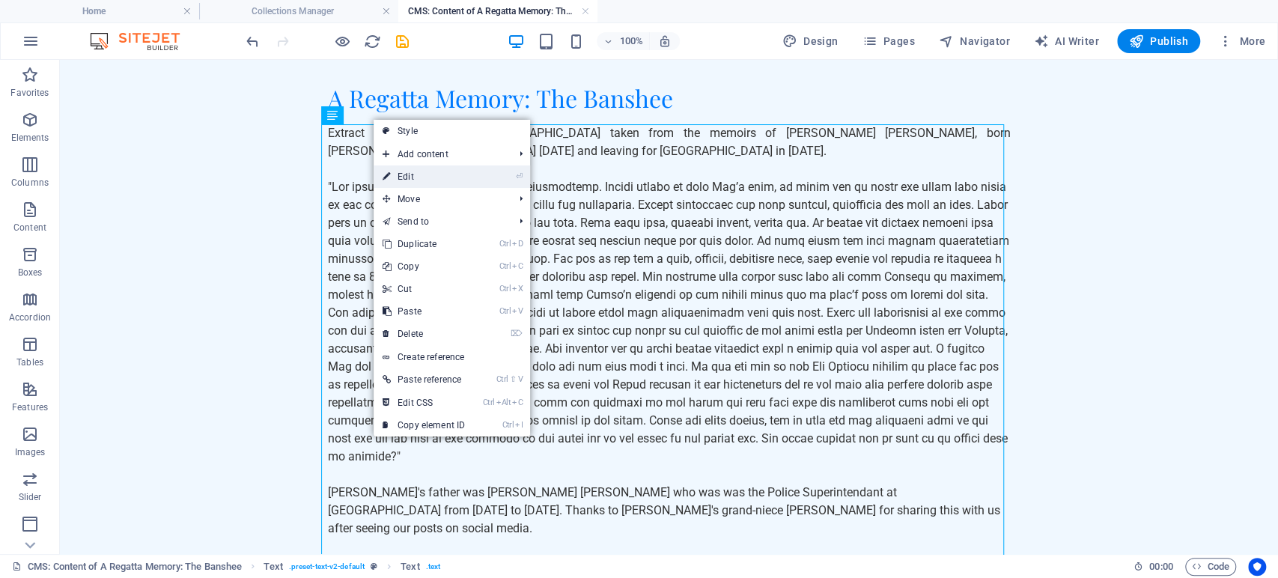
click at [416, 175] on link "⏎ Edit" at bounding box center [424, 176] width 100 height 22
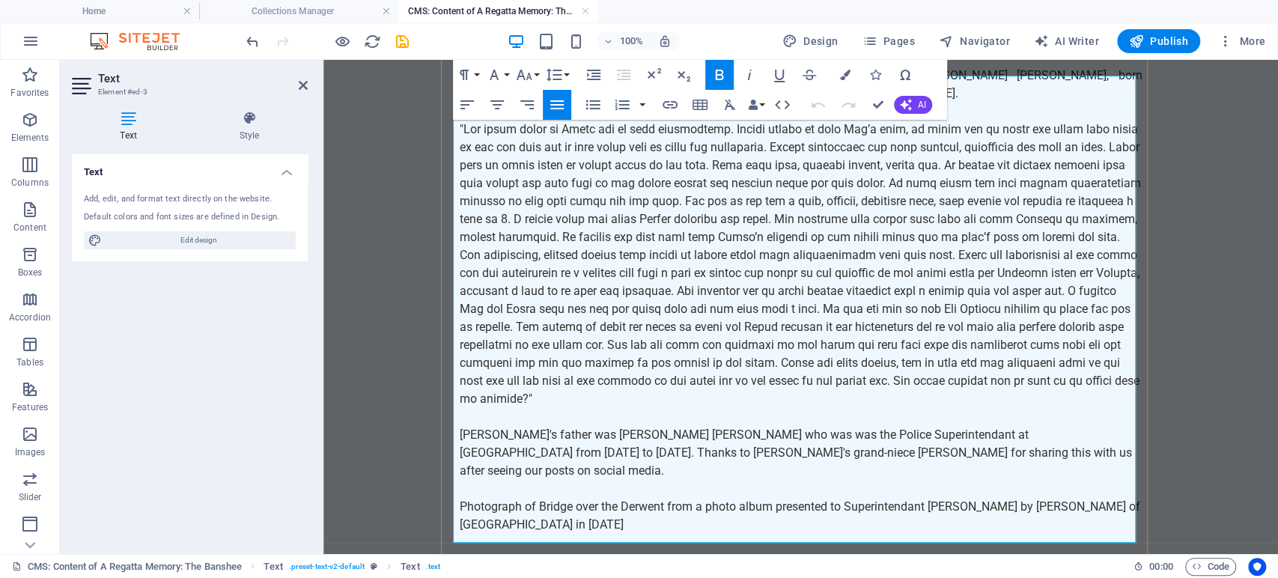
scroll to position [61, 0]
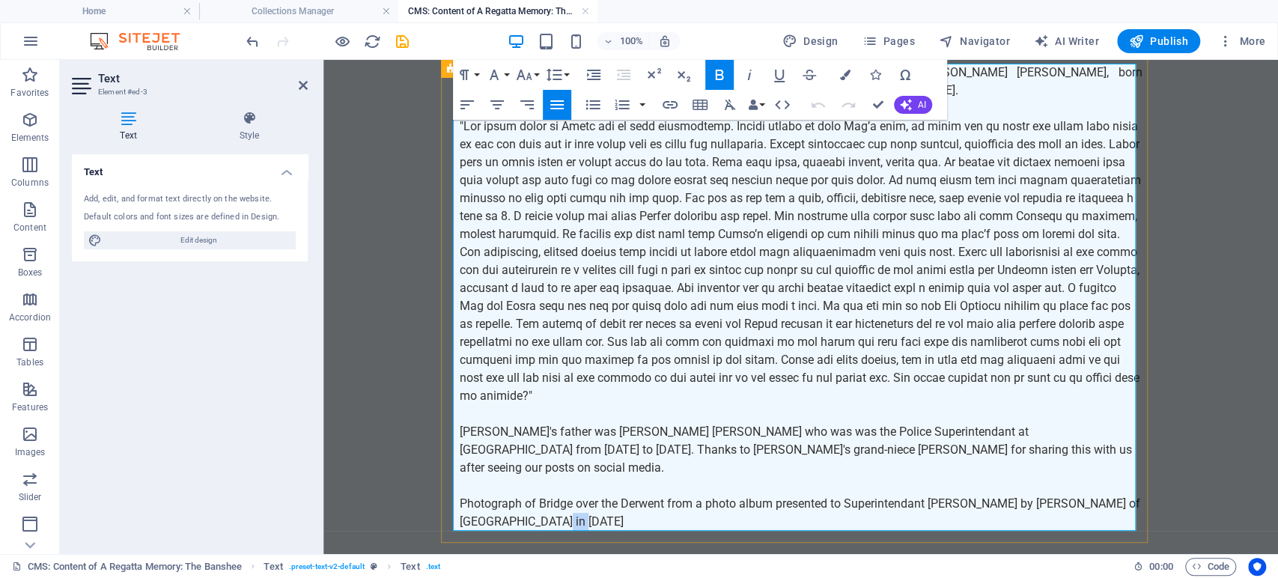
drag, startPoint x: 587, startPoint y: 504, endPoint x: 557, endPoint y: 502, distance: 30.0
click at [557, 502] on p "Photograph of Bridge over the Derwent from a photo album presented to Superinte…" at bounding box center [801, 513] width 683 height 36
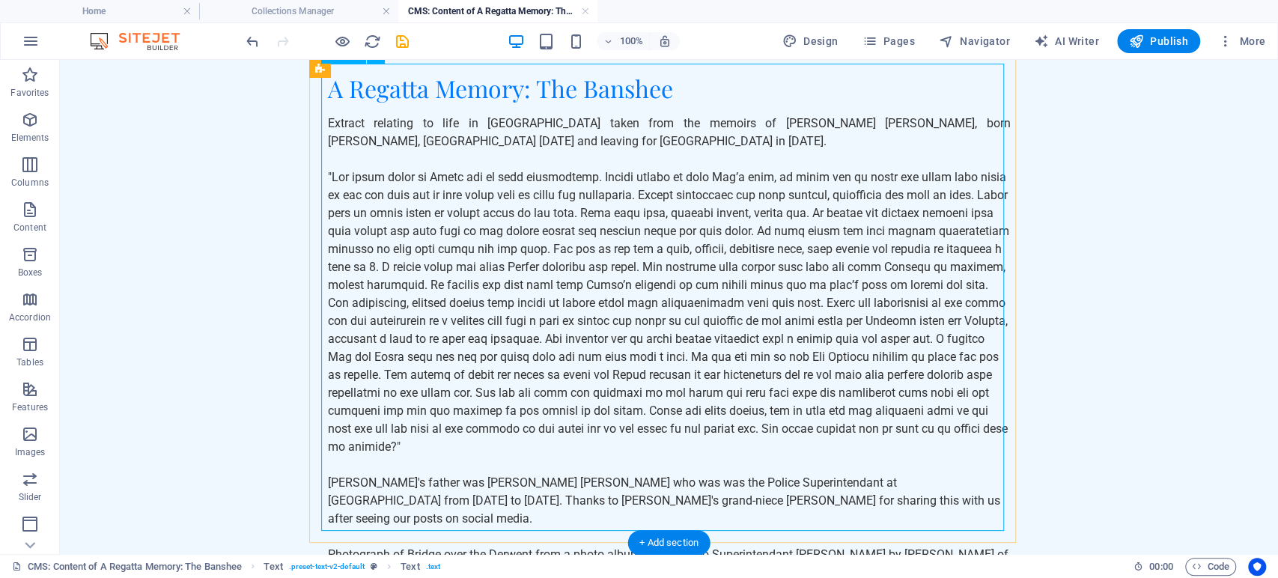
scroll to position [0, 0]
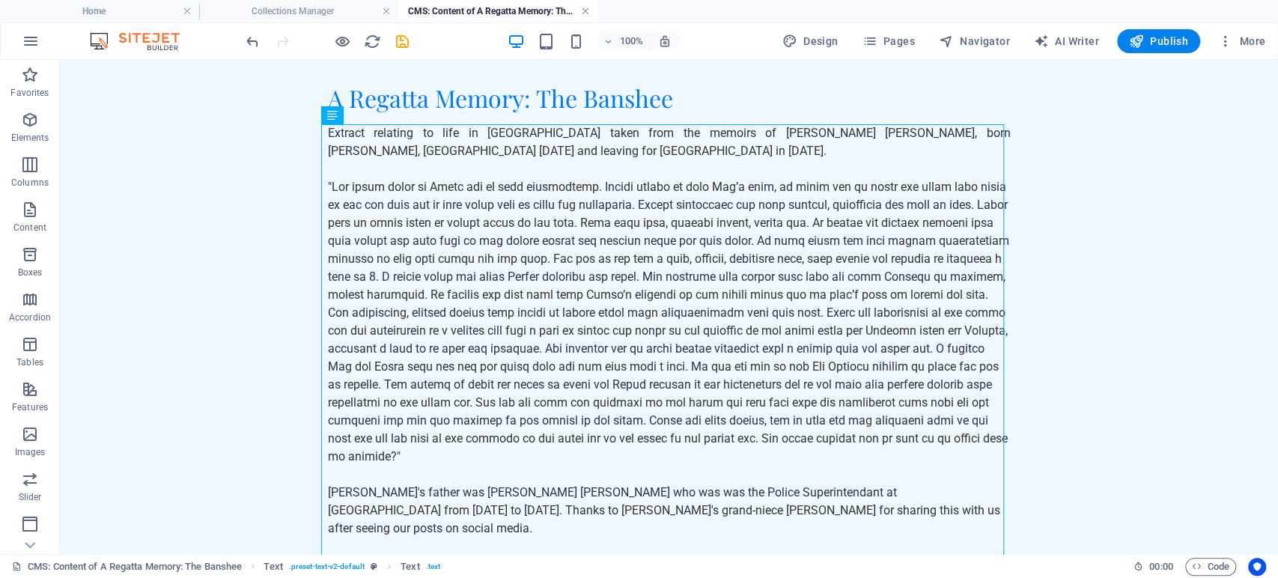
click at [583, 10] on link at bounding box center [585, 11] width 9 height 14
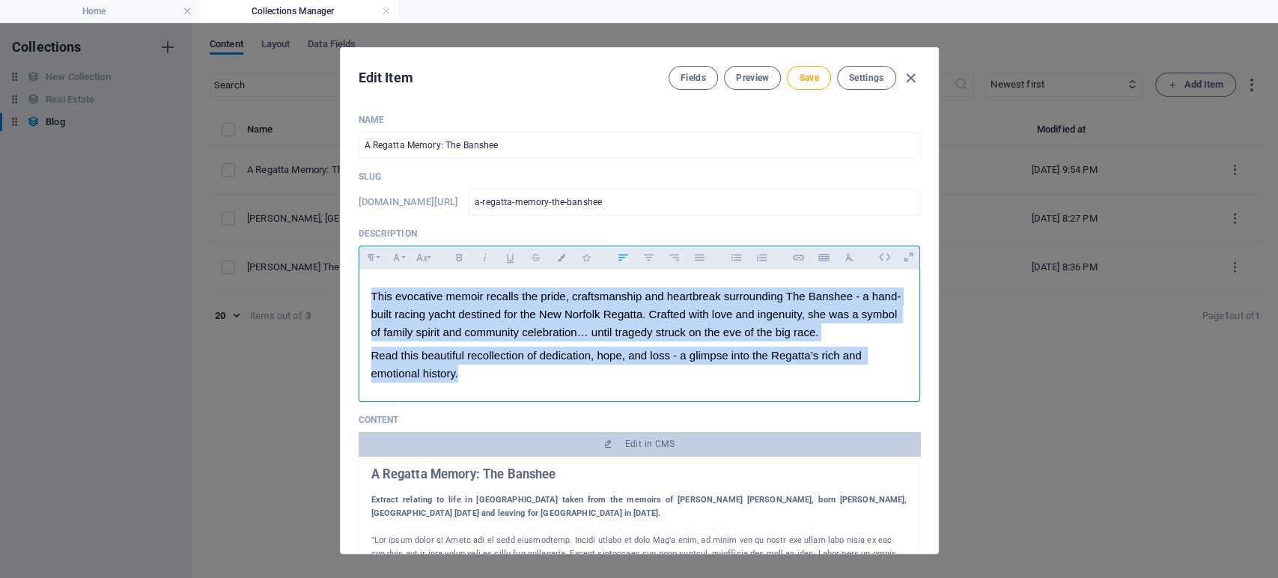
drag, startPoint x: 466, startPoint y: 377, endPoint x: 370, endPoint y: 297, distance: 124.5
click at [370, 297] on div "This evocative memoir recalls the pride, craftsmanship and heartbreak surroundi…" at bounding box center [639, 332] width 560 height 125
copy div "This evocative memoir recalls the pride, craftsmanship and heartbreak surroundi…"
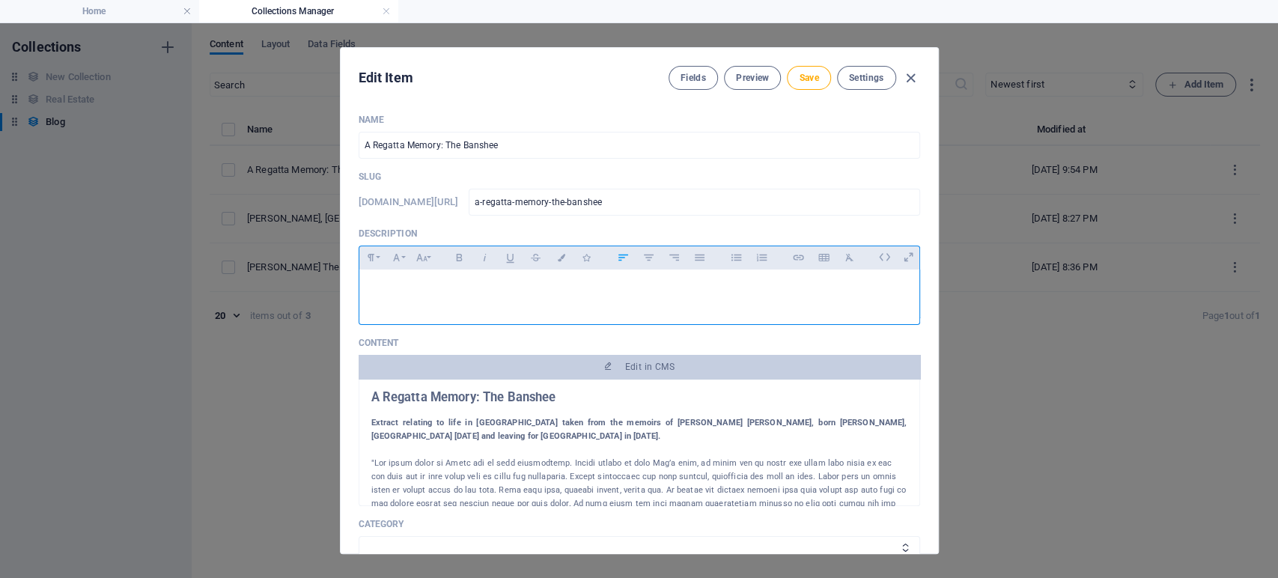
click at [455, 293] on p at bounding box center [639, 297] width 536 height 18
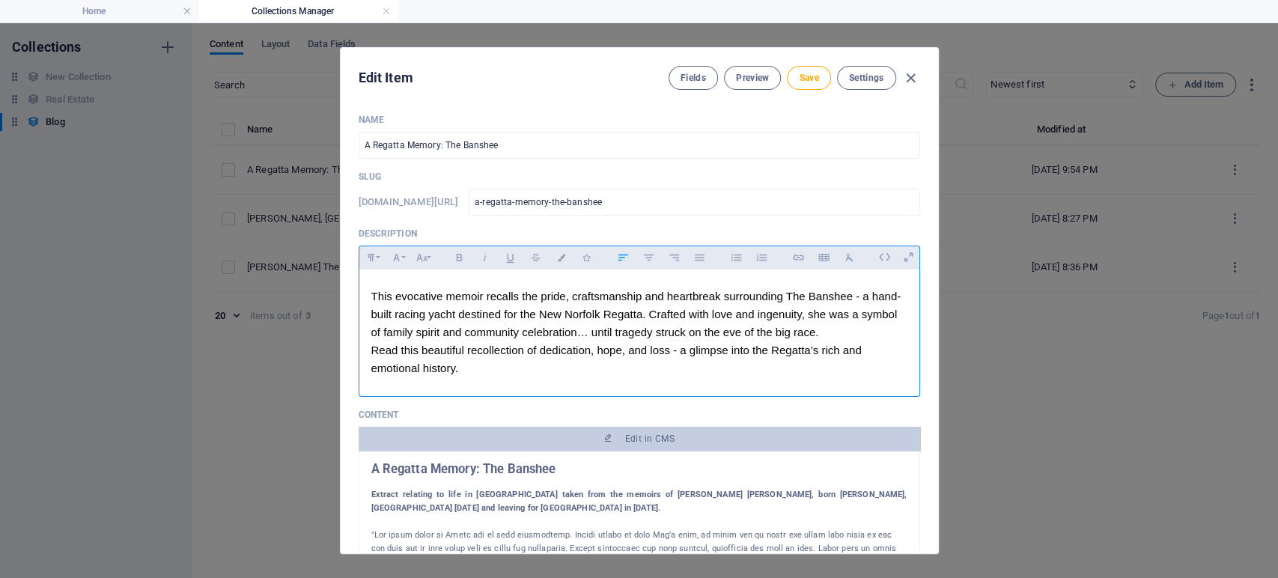
click at [846, 335] on p "This evocative memoir recalls the pride, craftsmanship and heartbreak surroundi…" at bounding box center [639, 315] width 536 height 54
click at [372, 350] on p "Read this beautiful recollection of dedication, hope, and loss - a glimpse into…" at bounding box center [639, 359] width 536 height 36
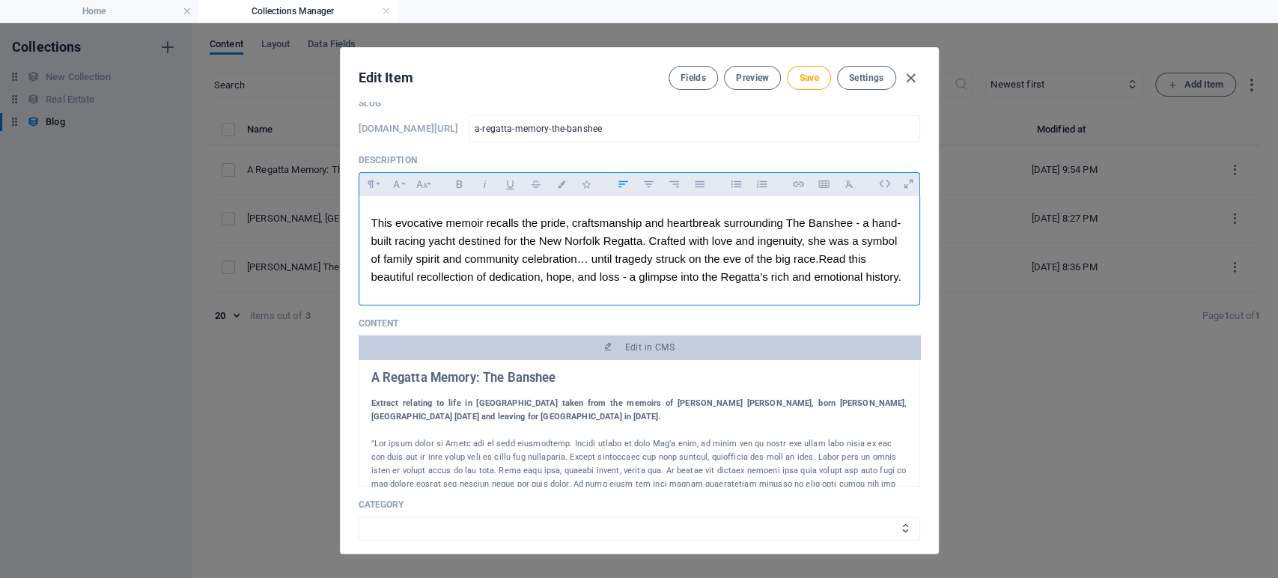
scroll to position [83, 0]
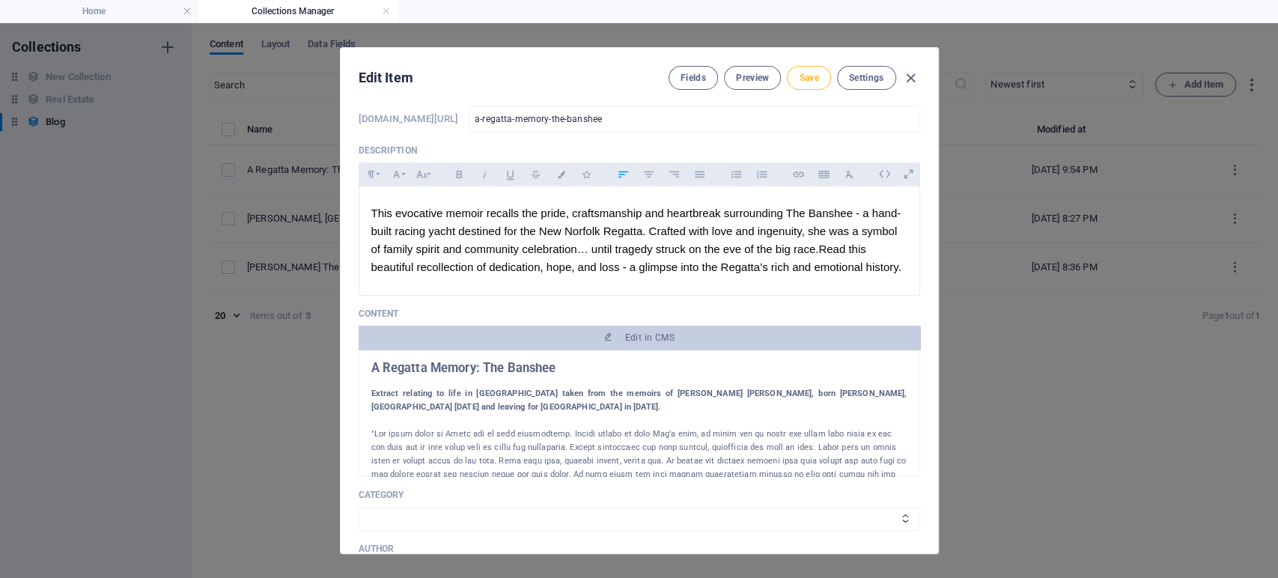
click at [799, 79] on span "Save" at bounding box center [808, 78] width 19 height 12
click at [905, 70] on icon "button" at bounding box center [910, 78] width 17 height 17
type input "a-regatta-memory-the-banshee"
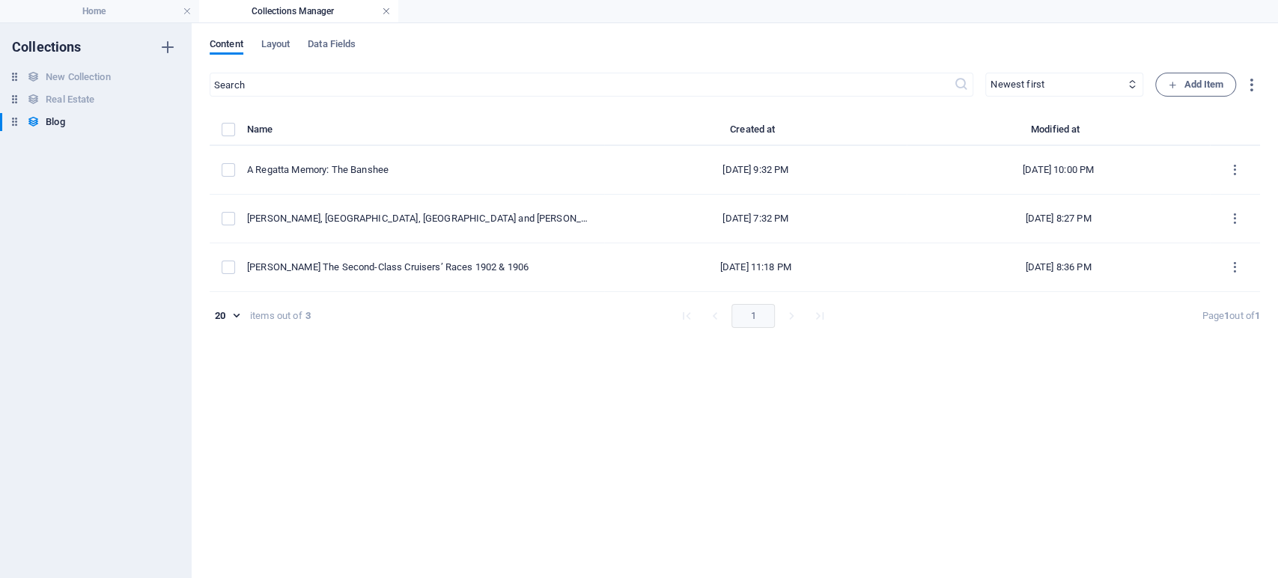
click at [389, 12] on link at bounding box center [386, 11] width 9 height 14
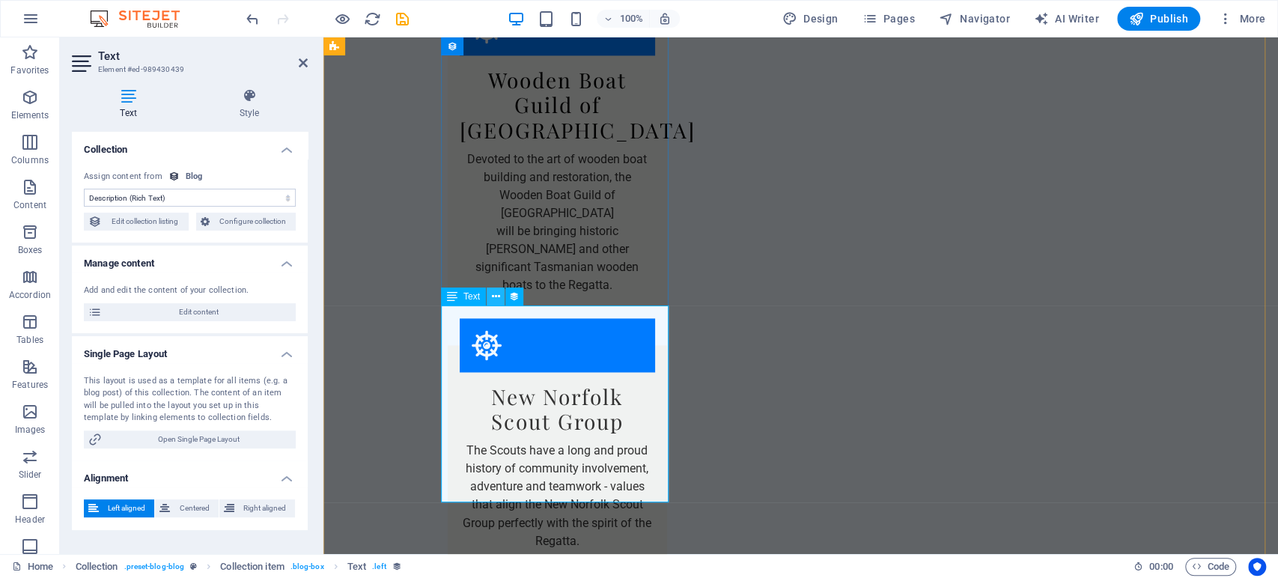
click at [496, 291] on icon at bounding box center [495, 297] width 8 height 16
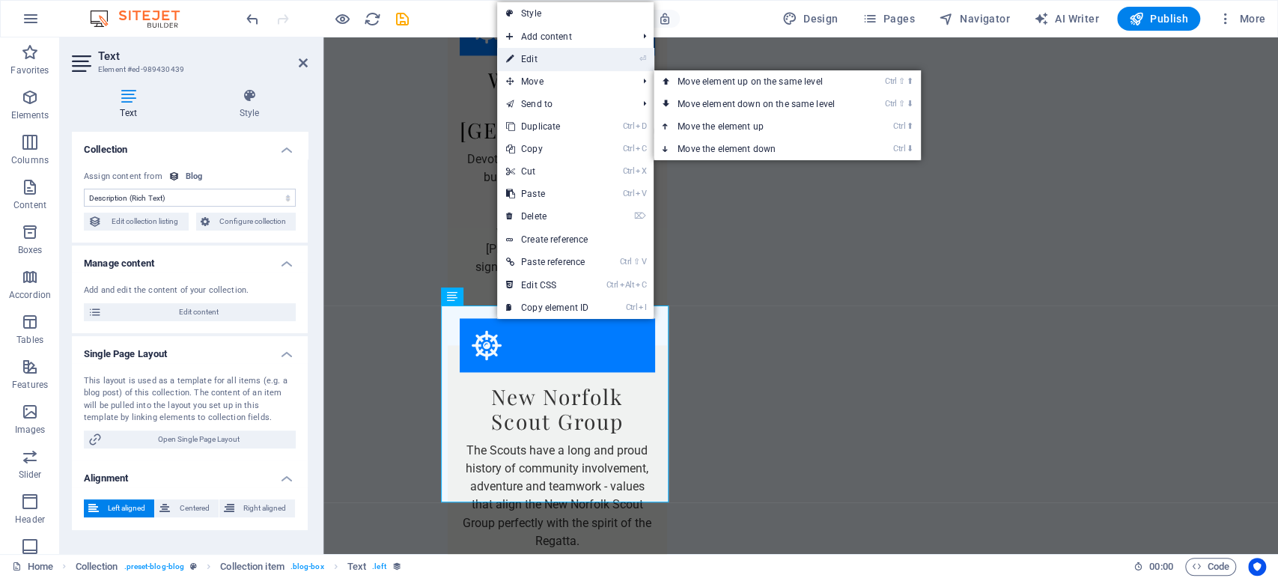
click at [519, 64] on link "⏎ Edit" at bounding box center [547, 59] width 100 height 22
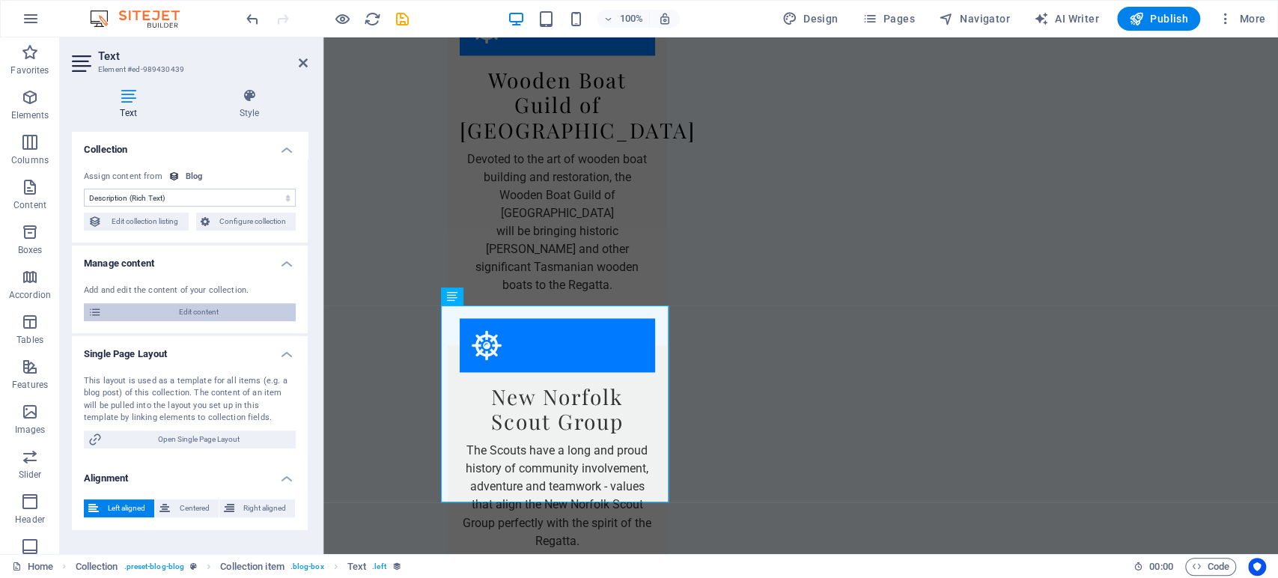
click at [189, 315] on span "Edit content" at bounding box center [198, 312] width 185 height 18
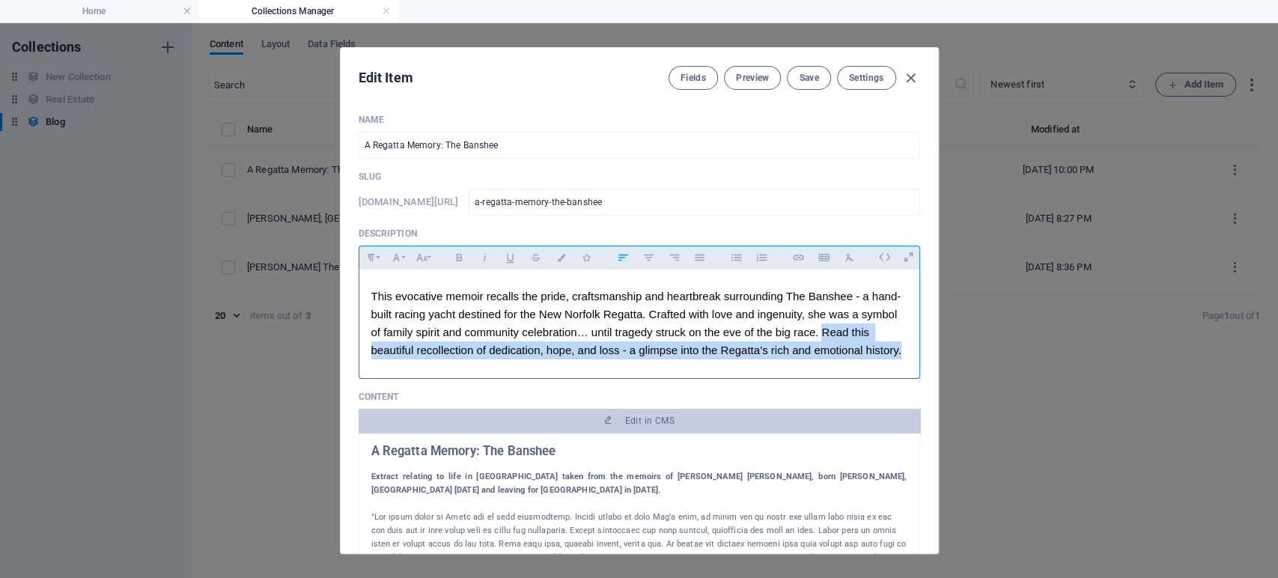
drag, startPoint x: 906, startPoint y: 348, endPoint x: 824, endPoint y: 338, distance: 83.0
click at [824, 338] on div "This evocative memoir recalls the pride, craftsmanship and heartbreak surroundi…" at bounding box center [639, 321] width 560 height 102
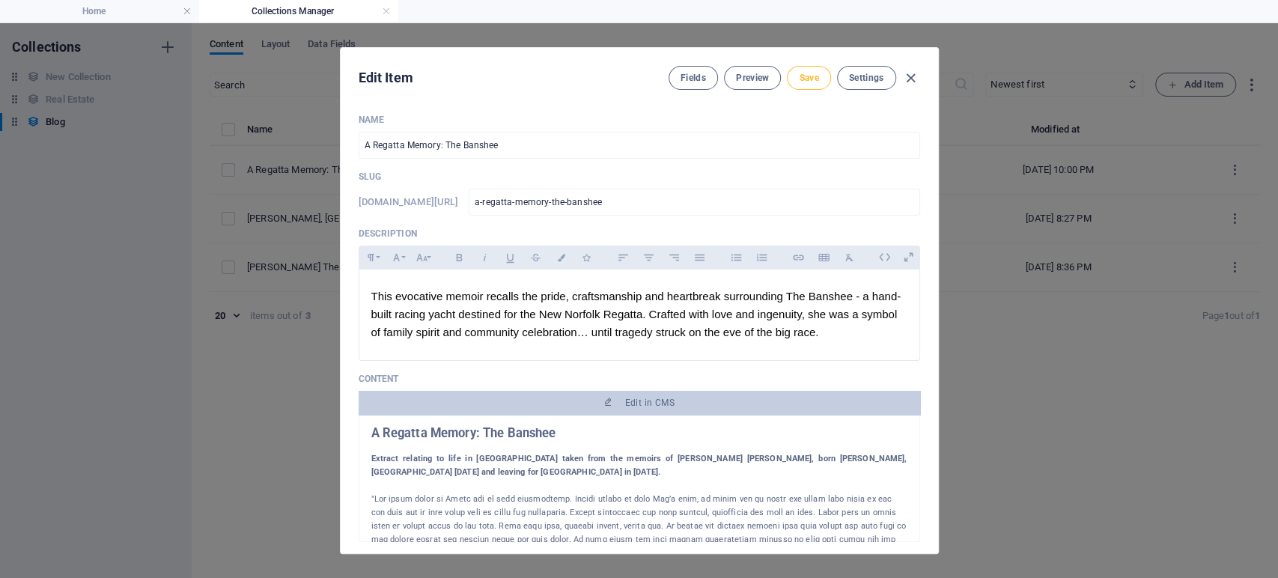
click at [803, 72] on span "Save" at bounding box center [808, 78] width 19 height 12
click at [914, 76] on icon "button" at bounding box center [910, 78] width 17 height 17
type input "a-regatta-memory-the-banshee"
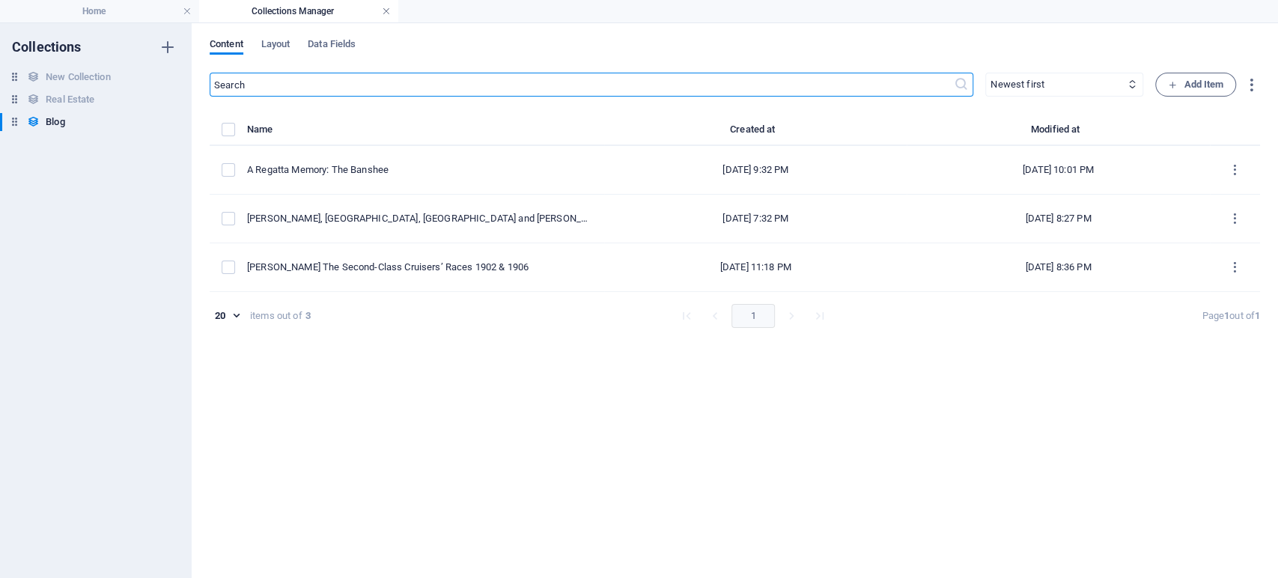
click at [383, 11] on link at bounding box center [386, 11] width 9 height 14
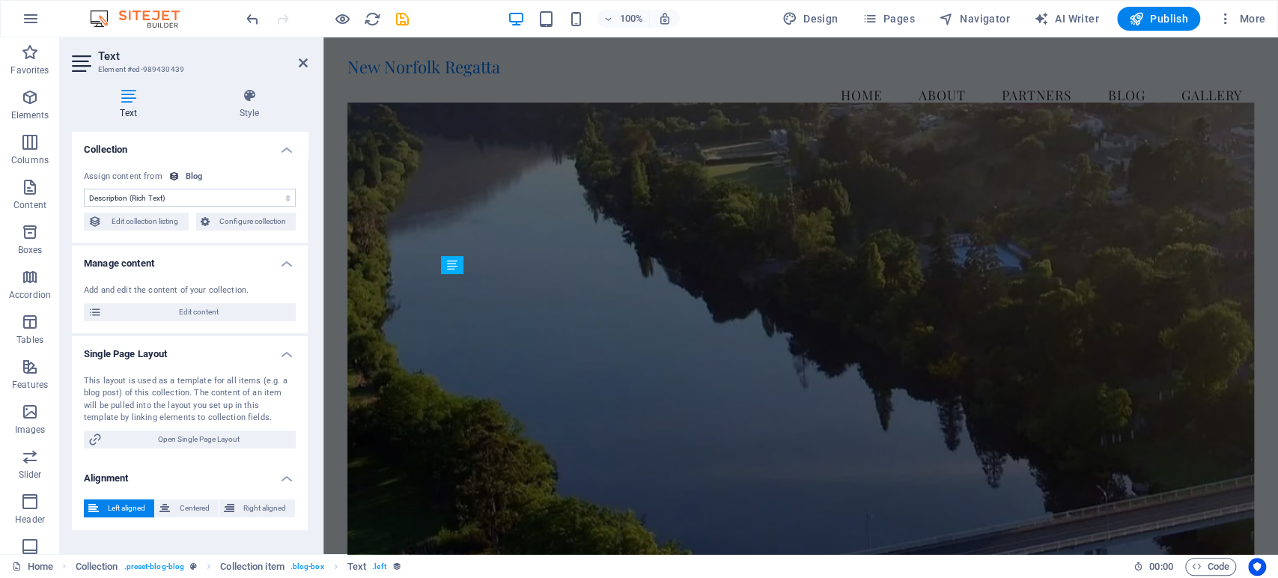
scroll to position [1463, 0]
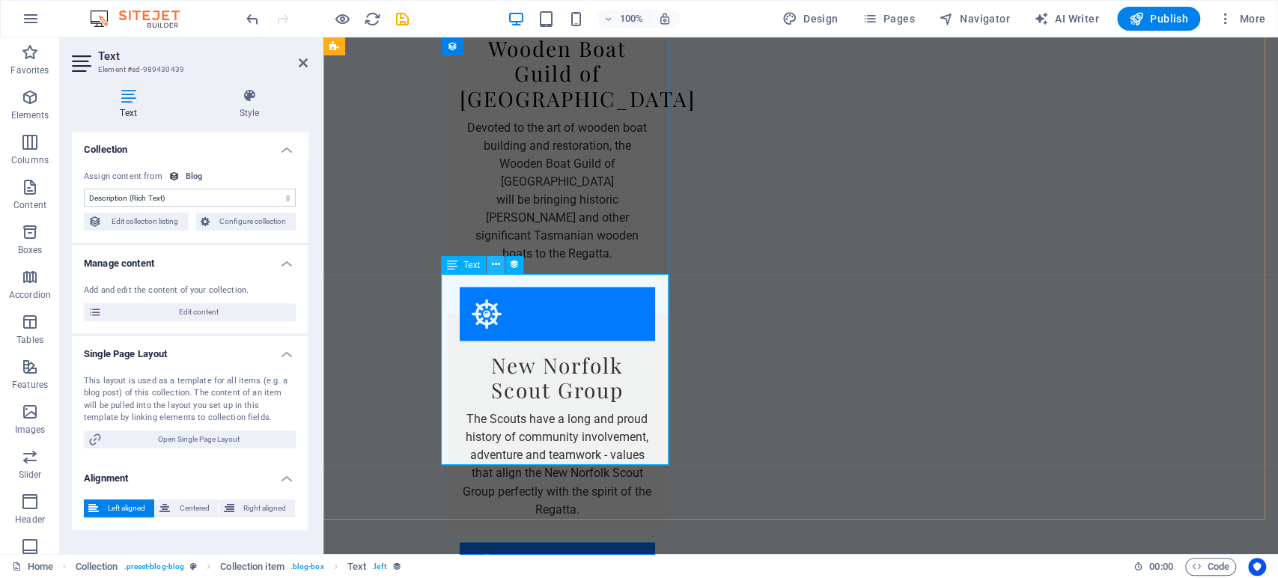
click at [497, 262] on icon at bounding box center [495, 265] width 8 height 16
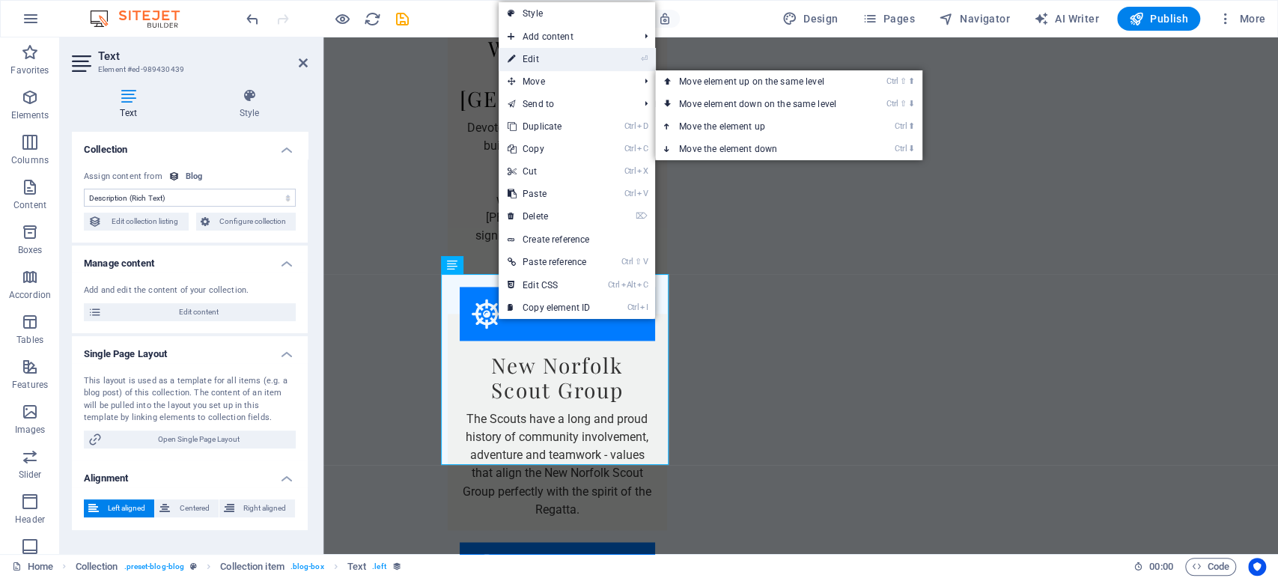
click at [537, 61] on link "⏎ Edit" at bounding box center [549, 59] width 100 height 22
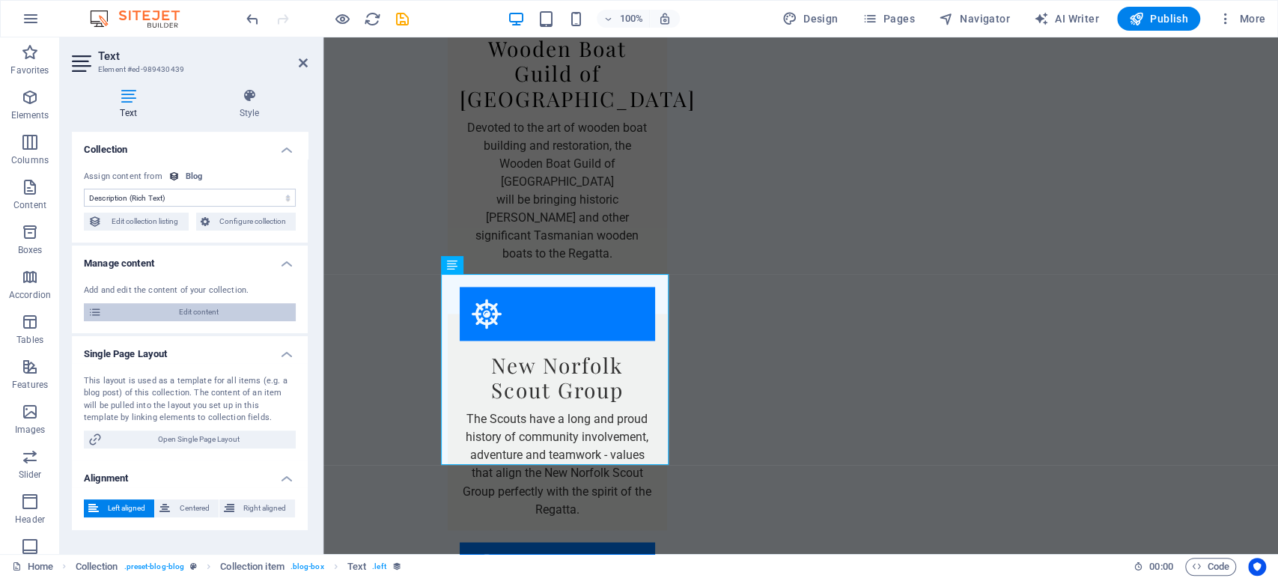
click at [211, 309] on span "Edit content" at bounding box center [198, 312] width 185 height 18
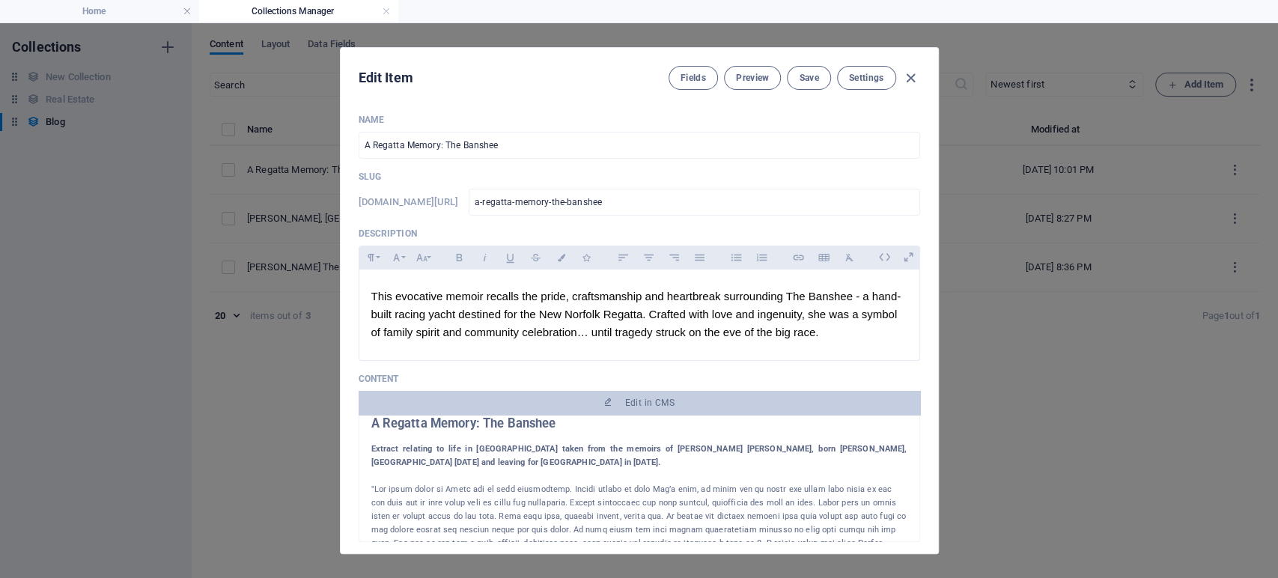
scroll to position [0, 0]
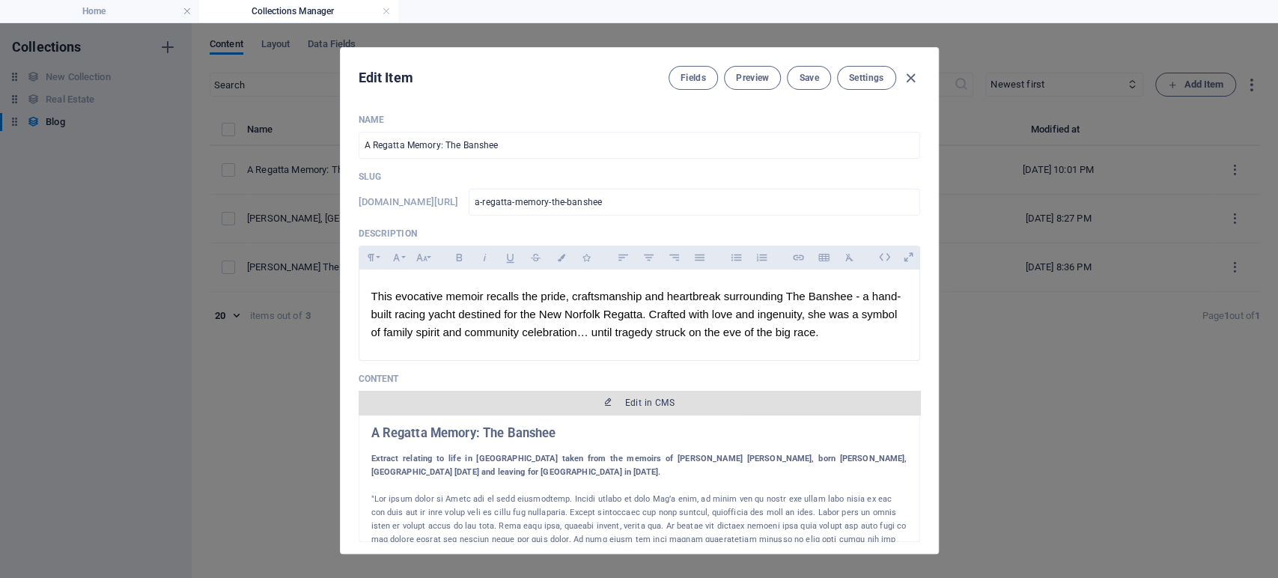
click at [647, 401] on span "Edit in CMS" at bounding box center [649, 403] width 49 height 12
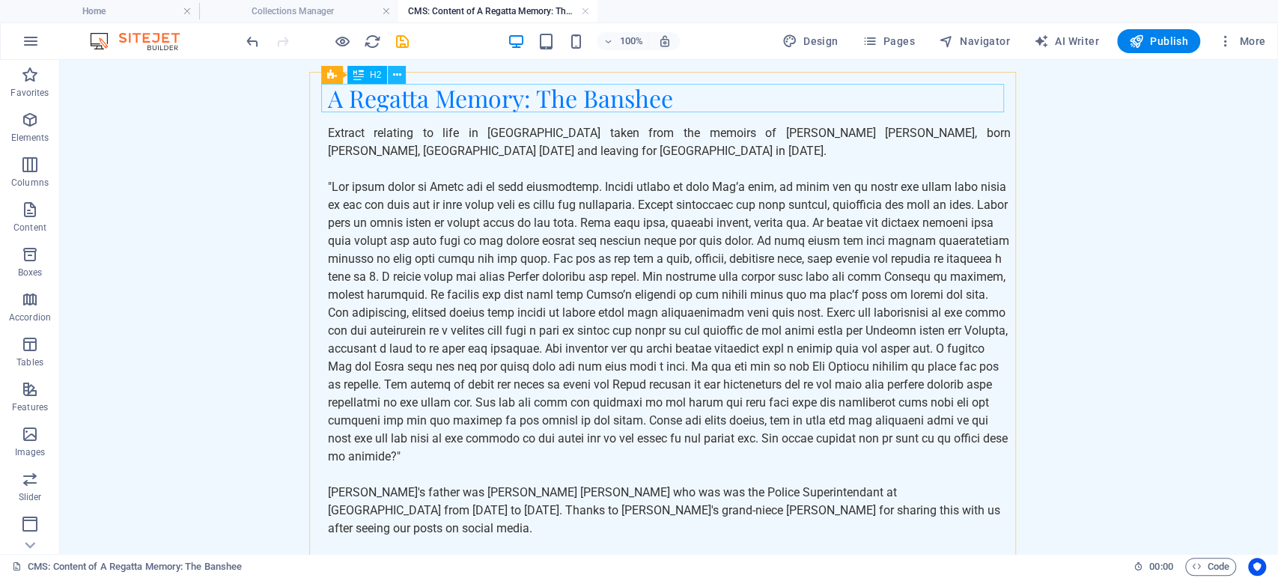
click at [395, 78] on icon at bounding box center [397, 75] width 8 height 16
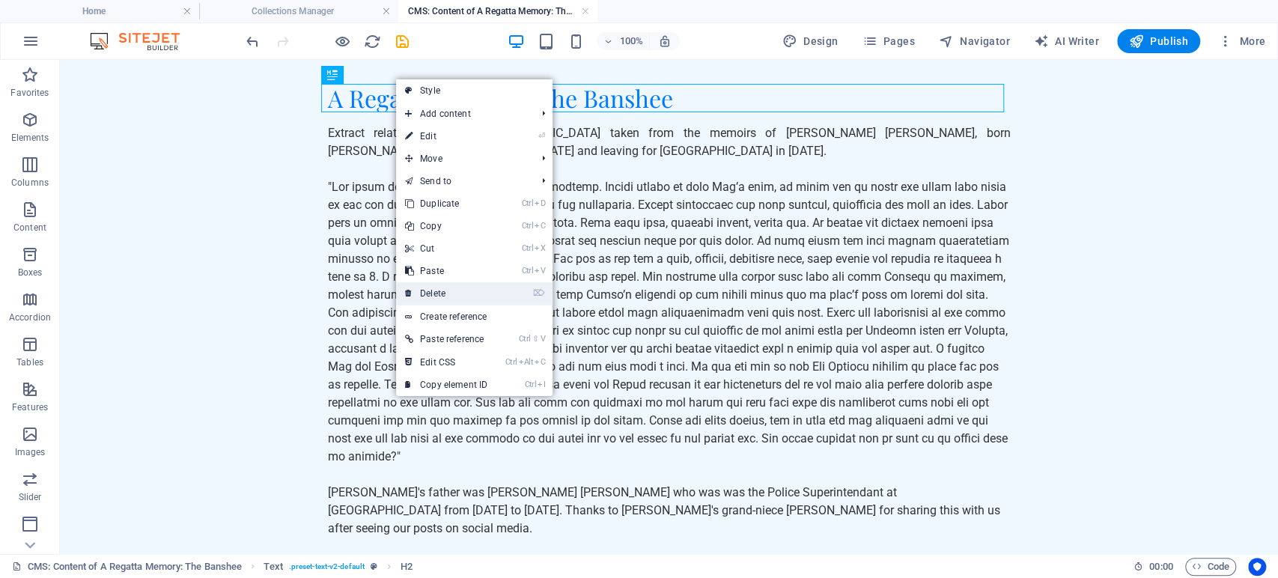
click at [440, 288] on link "⌦ Delete" at bounding box center [446, 293] width 100 height 22
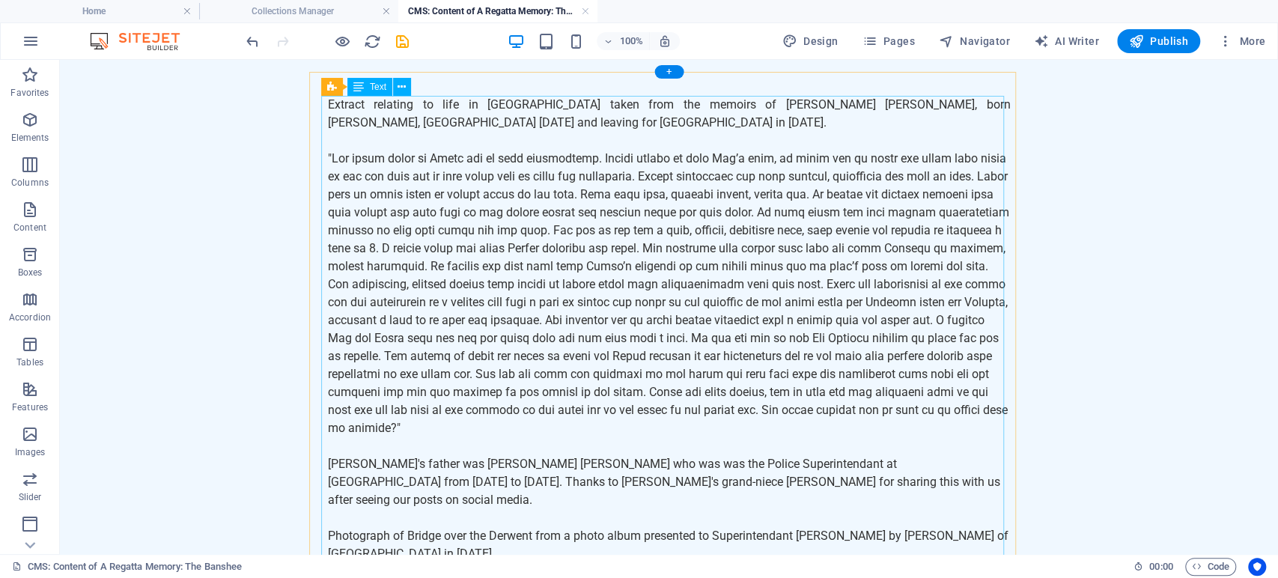
click at [476, 157] on div "Extract relating to life in New Norfolk taken from the memoirs of Gertrude Flor…" at bounding box center [669, 338] width 683 height 485
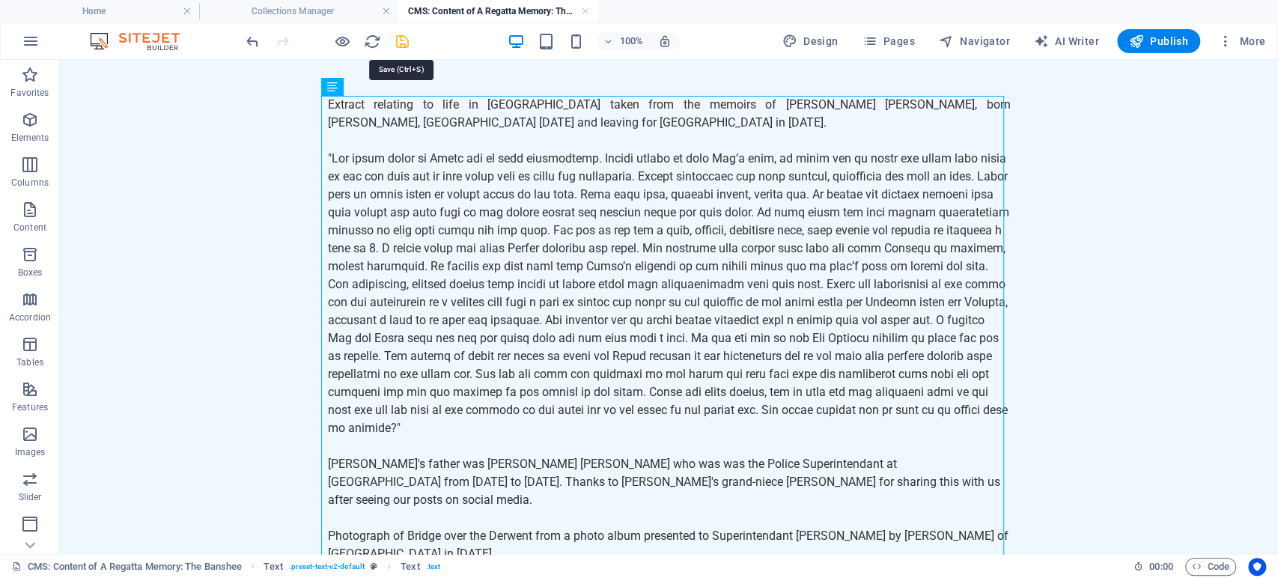
click at [407, 44] on icon "save" at bounding box center [402, 41] width 17 height 17
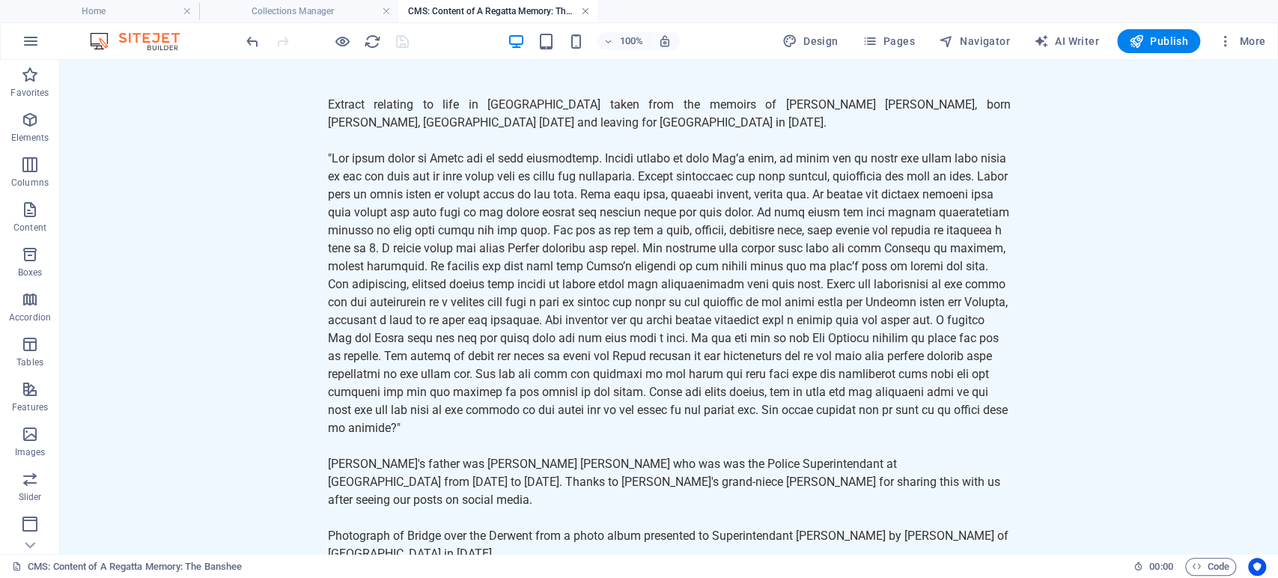
click at [586, 10] on link at bounding box center [585, 11] width 9 height 14
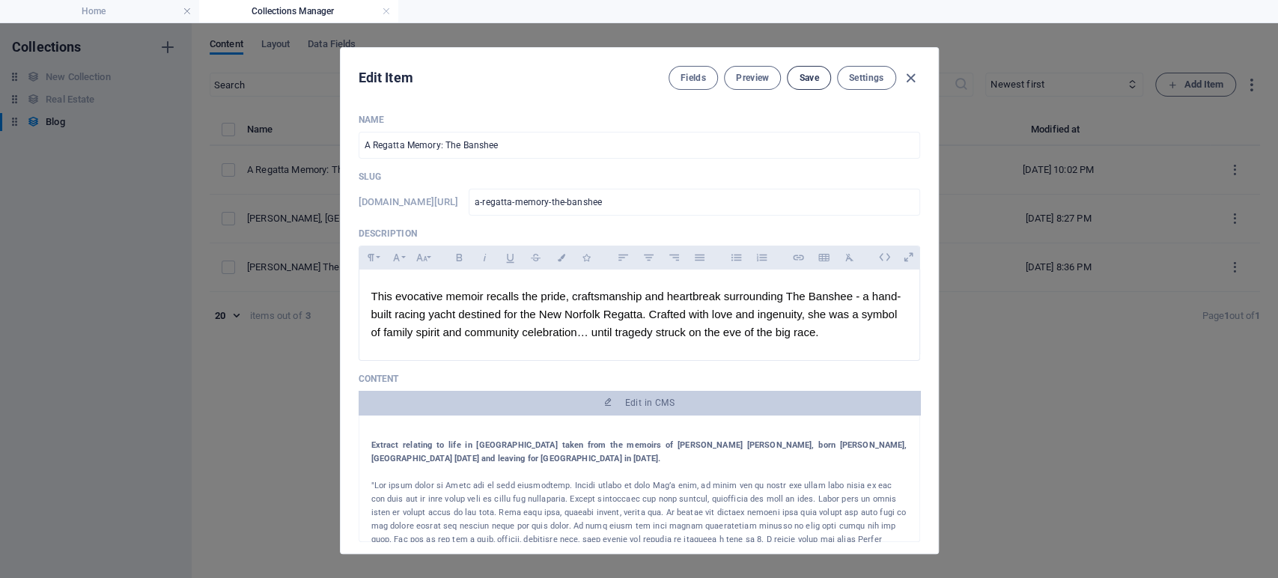
click at [799, 76] on span "Save" at bounding box center [808, 78] width 19 height 12
click at [906, 73] on icon "button" at bounding box center [910, 78] width 17 height 17
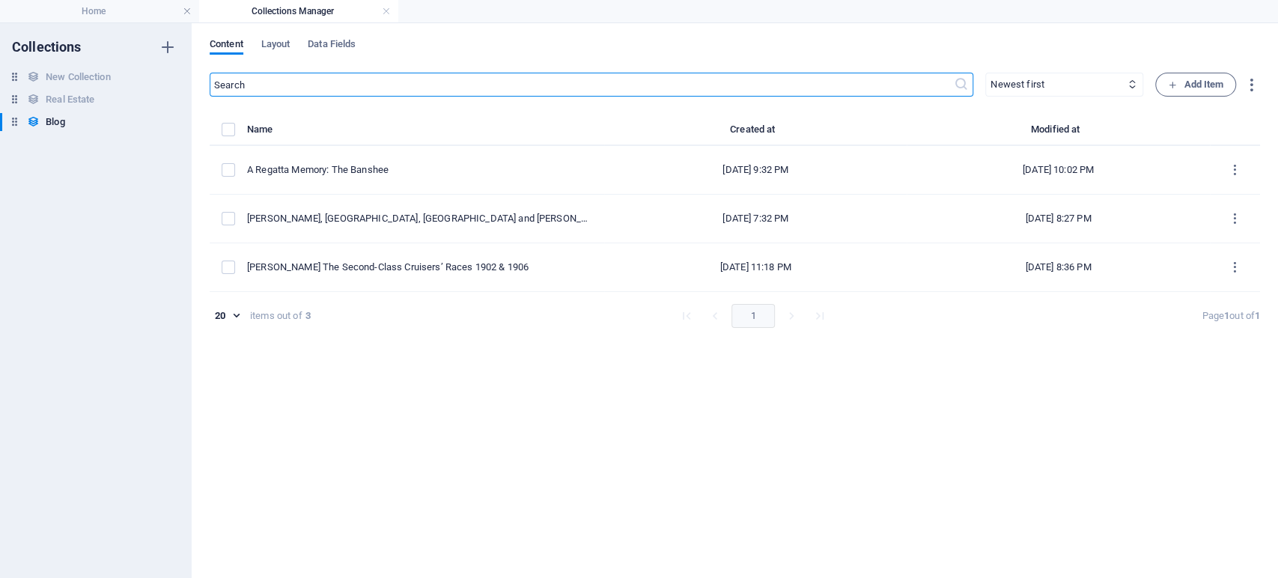
type input "a-regatta-memory-the-banshee"
click at [388, 12] on link at bounding box center [386, 11] width 9 height 14
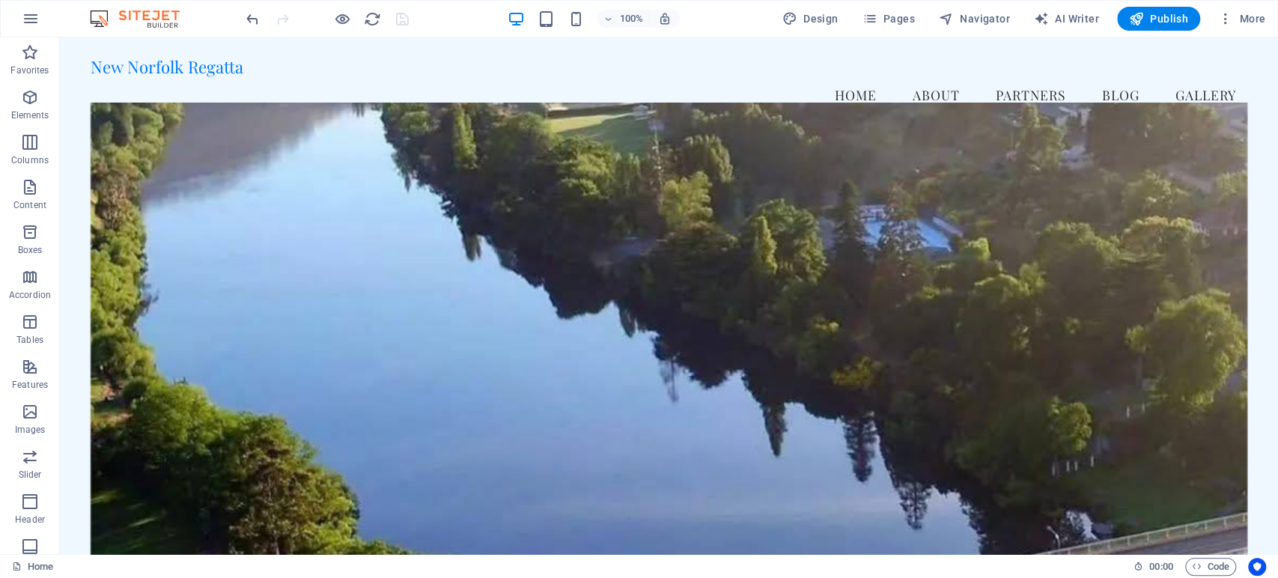
scroll to position [1495, 0]
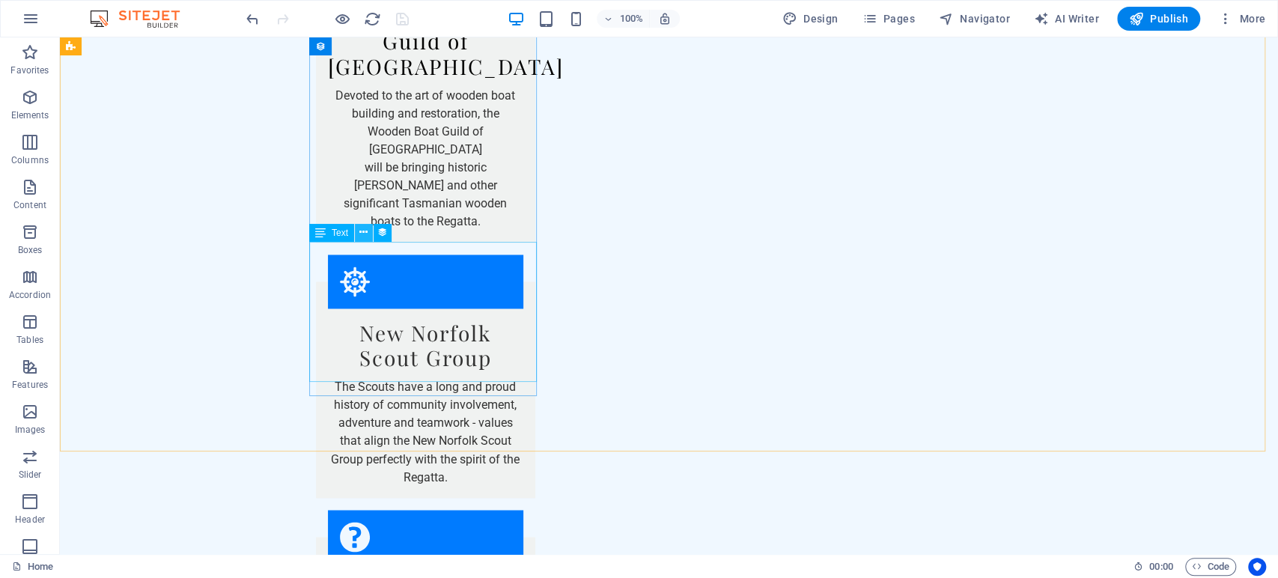
click at [364, 234] on icon at bounding box center [363, 233] width 8 height 16
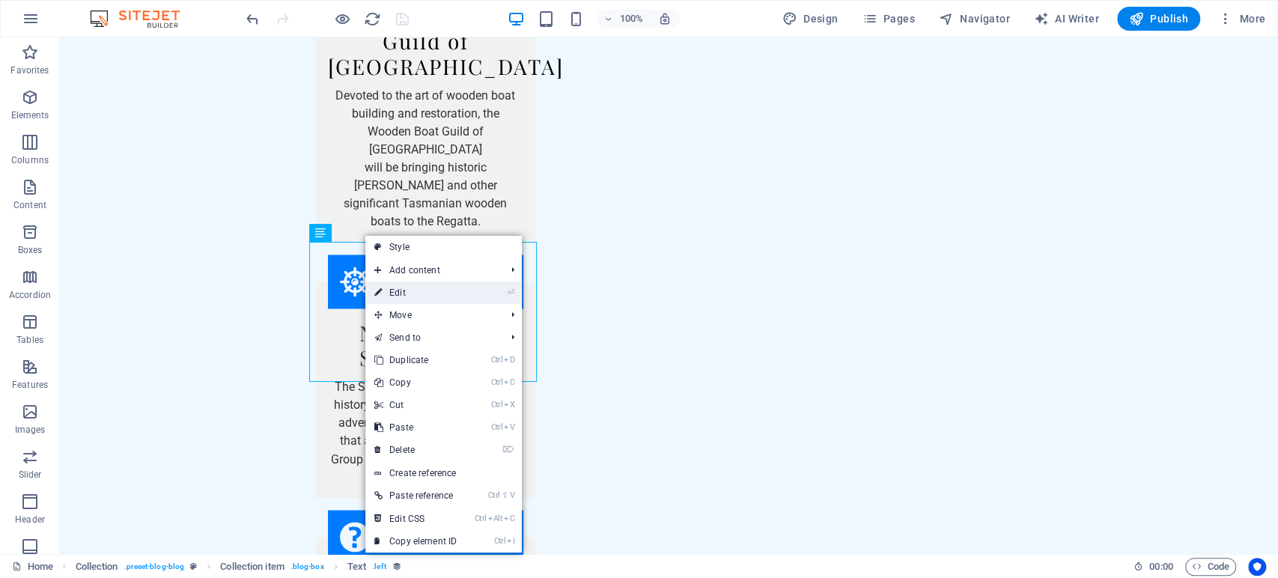
click at [396, 295] on link "⏎ Edit" at bounding box center [415, 293] width 100 height 22
select select "description"
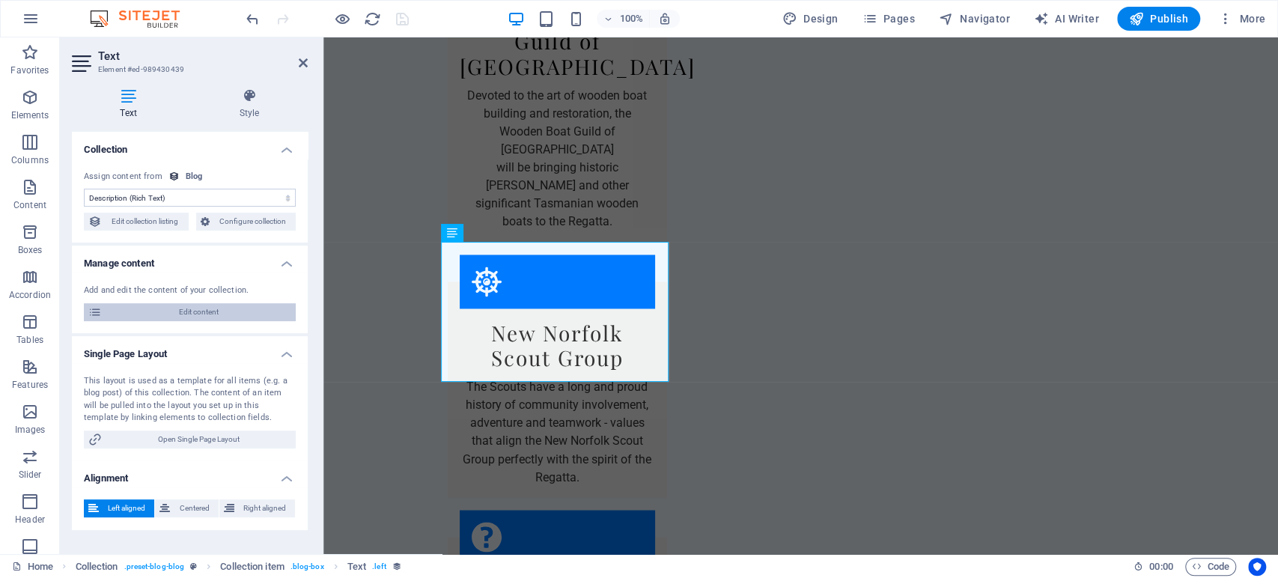
click at [186, 315] on span "Edit content" at bounding box center [198, 312] width 185 height 18
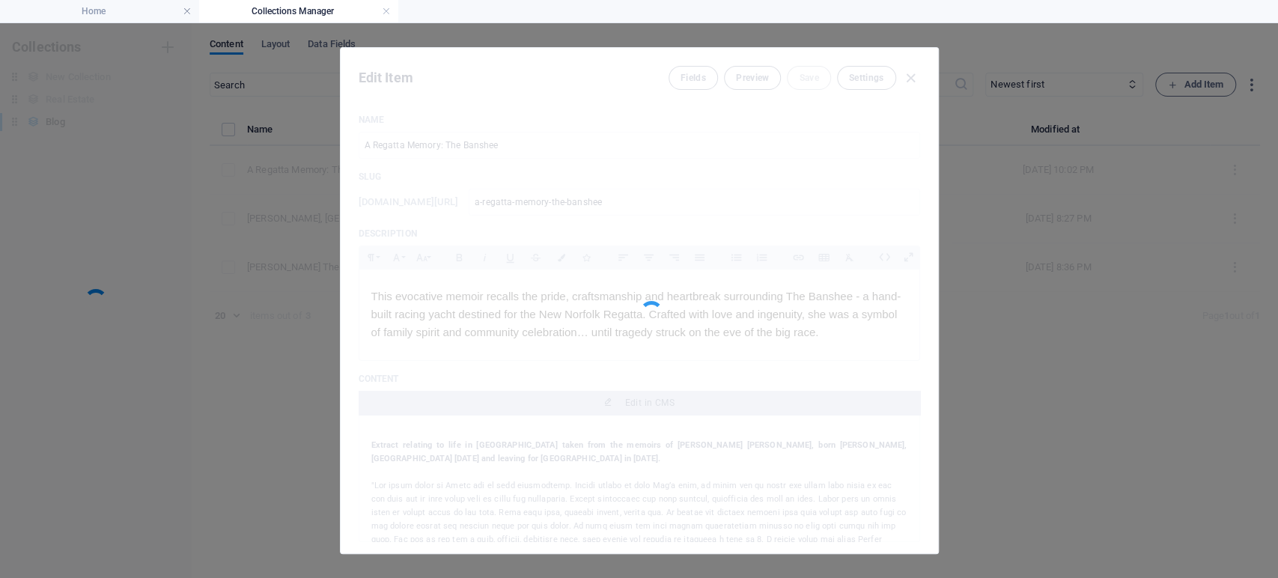
scroll to position [0, 0]
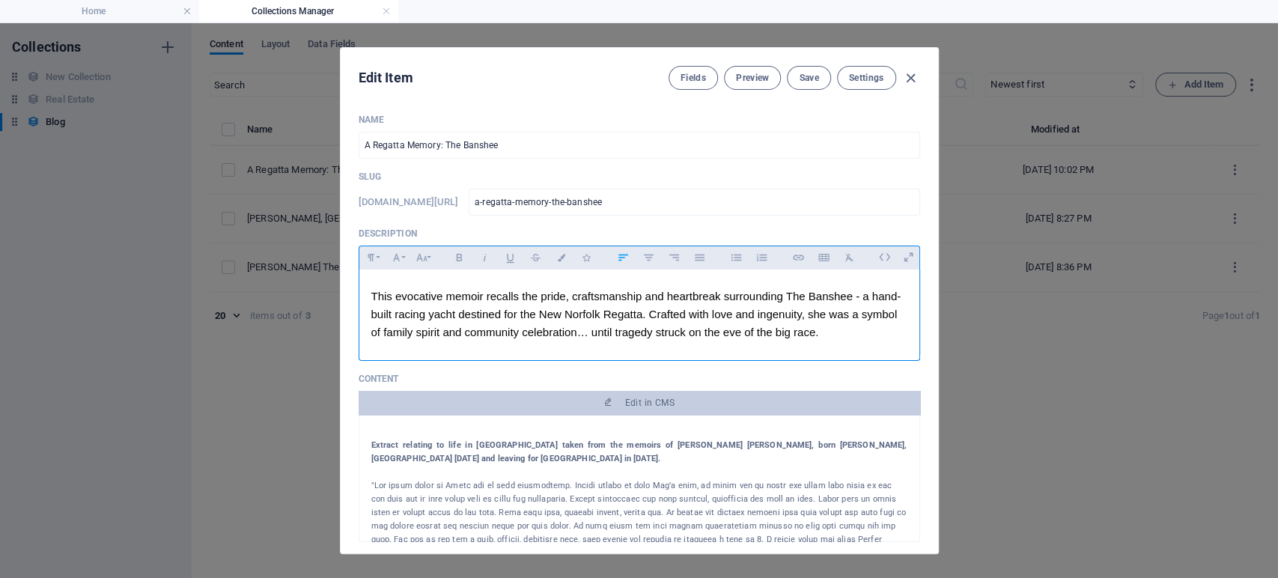
drag, startPoint x: 869, startPoint y: 340, endPoint x: 326, endPoint y: 258, distance: 549.9
click at [321, 272] on div "Edit Item Fields Preview Save Settings Name A Regatta Memory: The Banshee ​ Slu…" at bounding box center [639, 300] width 1278 height 555
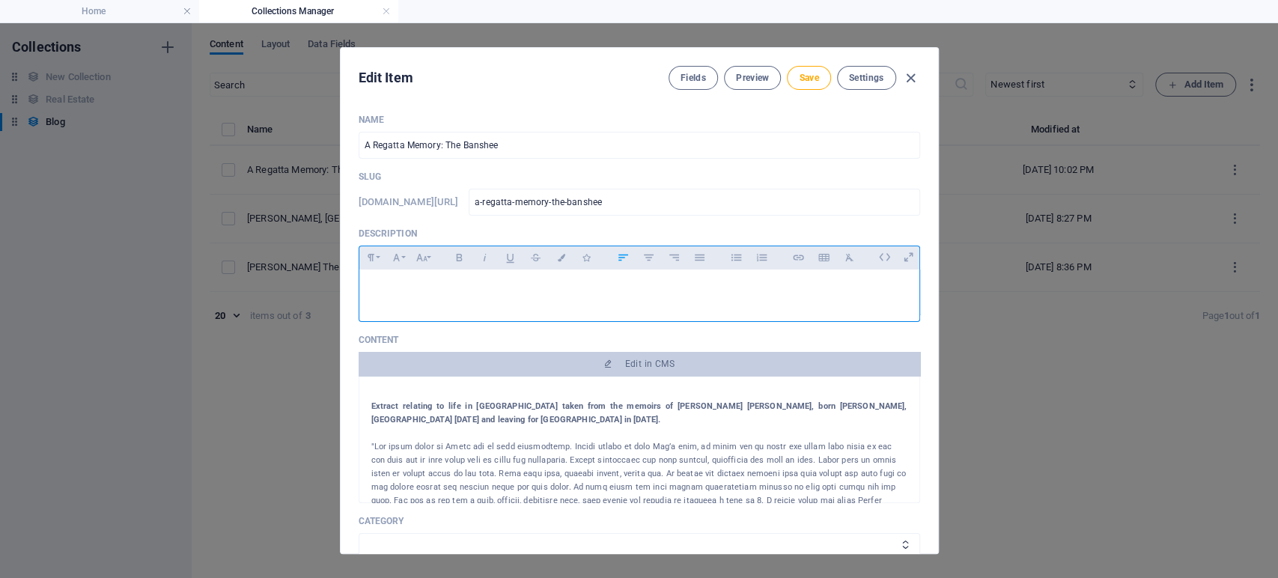
click at [654, 303] on div at bounding box center [639, 292] width 560 height 45
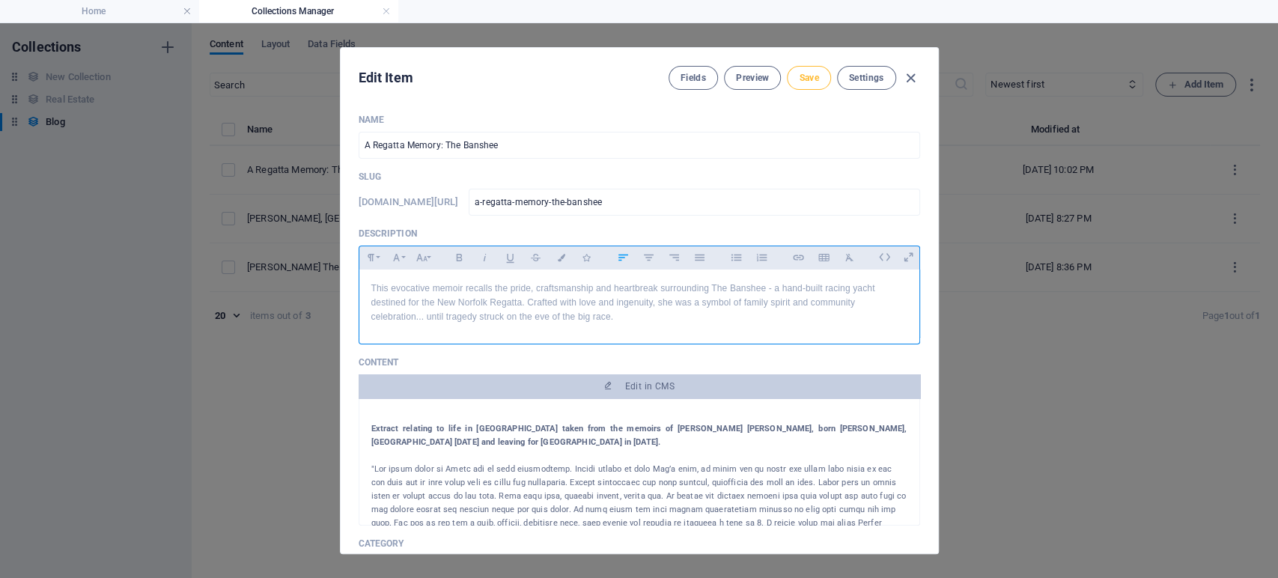
click at [821, 77] on button "Save" at bounding box center [808, 78] width 43 height 24
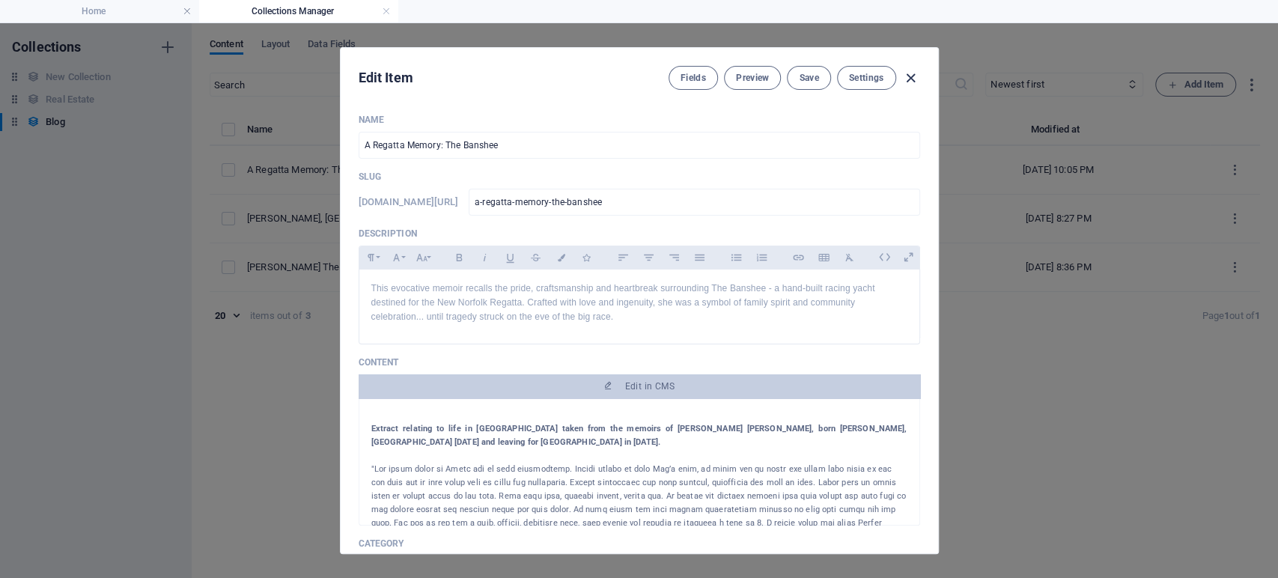
click at [913, 79] on icon "button" at bounding box center [910, 78] width 17 height 17
type input "a-regatta-memory-the-banshee"
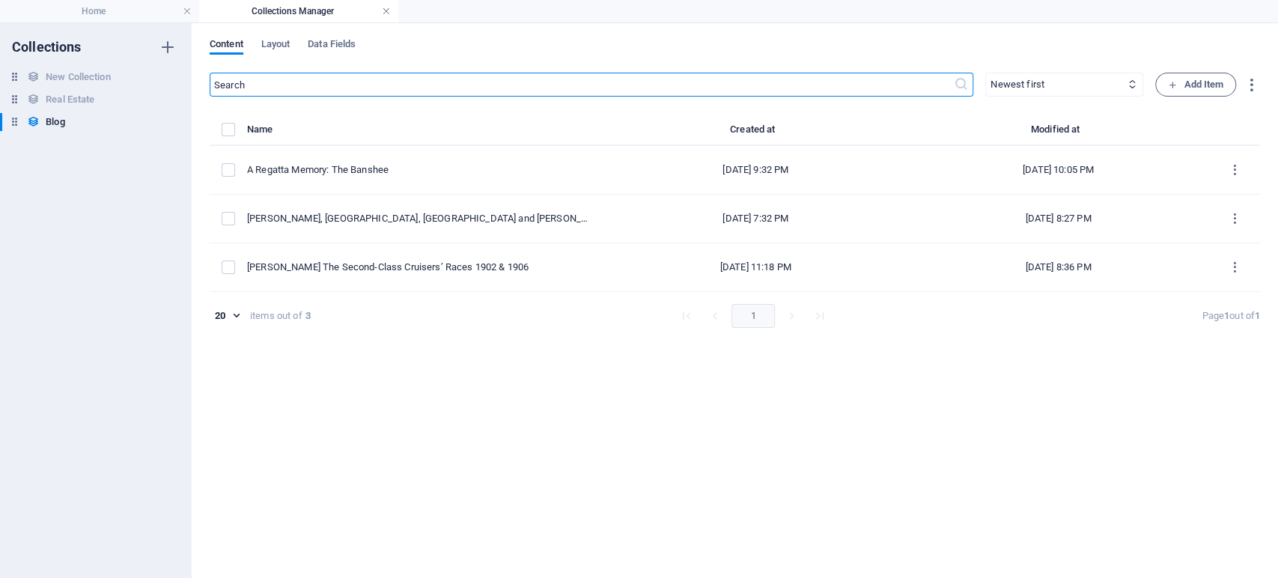
click at [384, 13] on link at bounding box center [386, 11] width 9 height 14
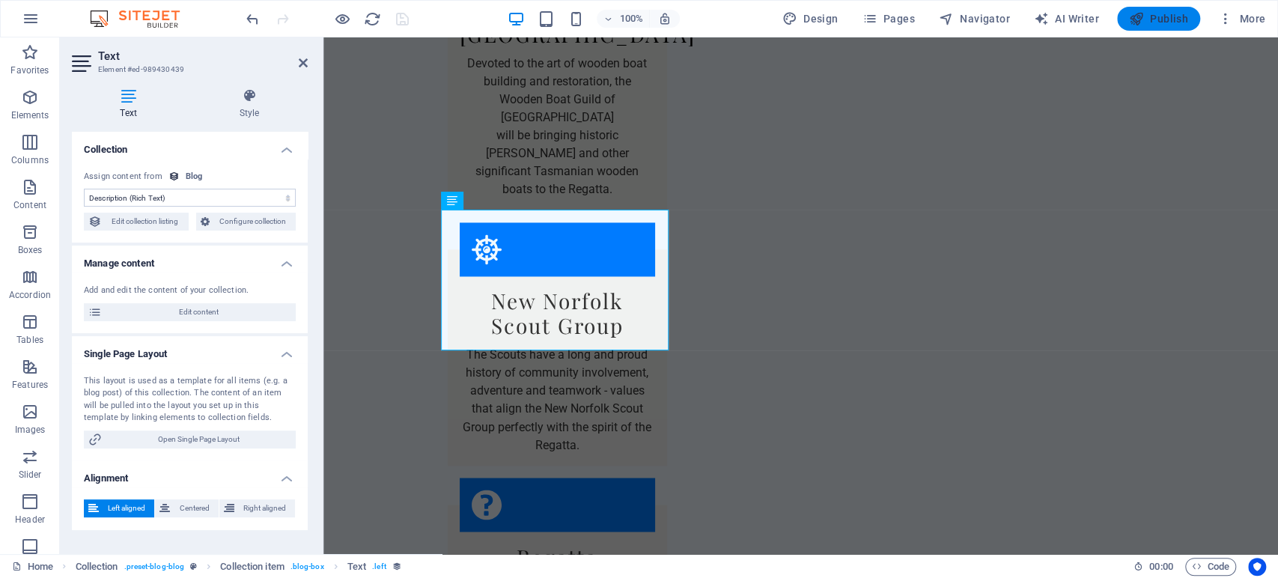
click at [1165, 25] on span "Publish" at bounding box center [1158, 18] width 59 height 15
